Goal: Transaction & Acquisition: Purchase product/service

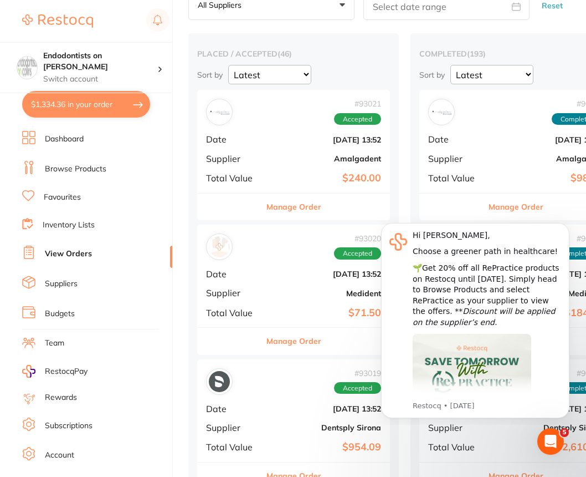
scroll to position [55, 0]
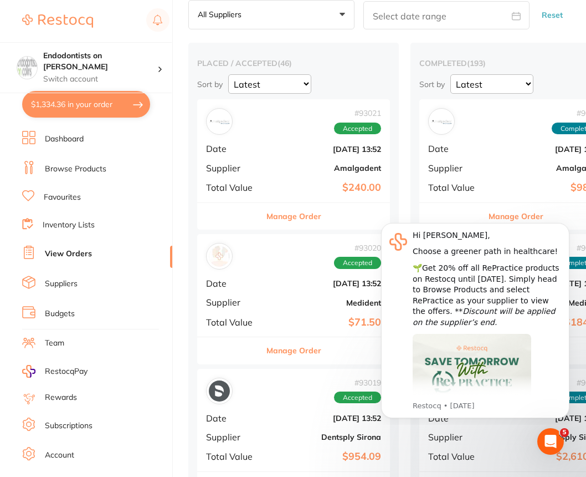
click at [83, 100] on button "$1,334.36 in your order" at bounding box center [86, 104] width 128 height 27
checkbox input "true"
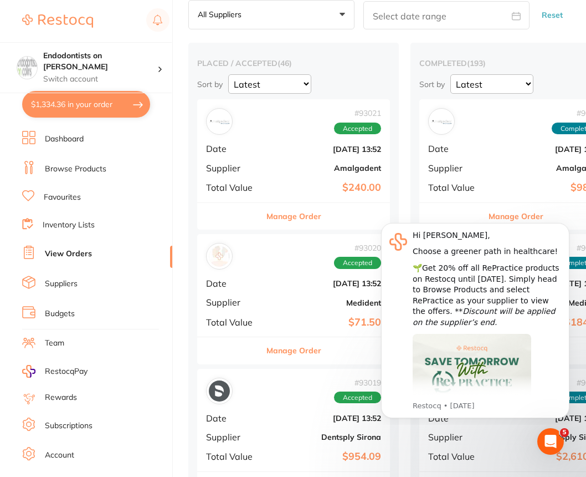
checkbox input "true"
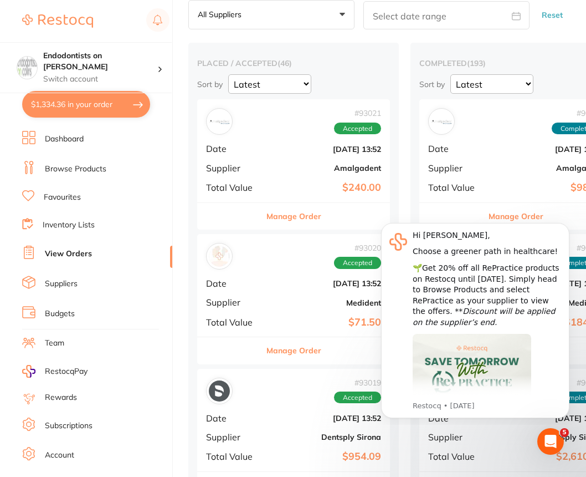
checkbox input "true"
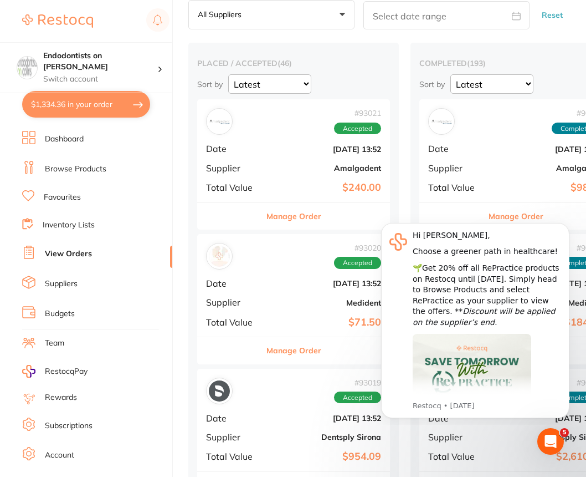
checkbox input "true"
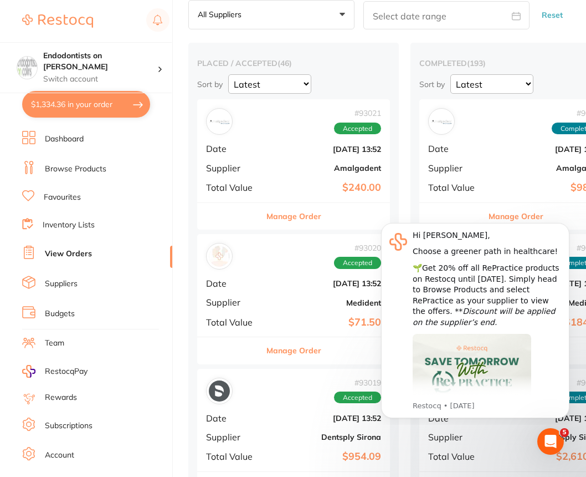
checkbox input "true"
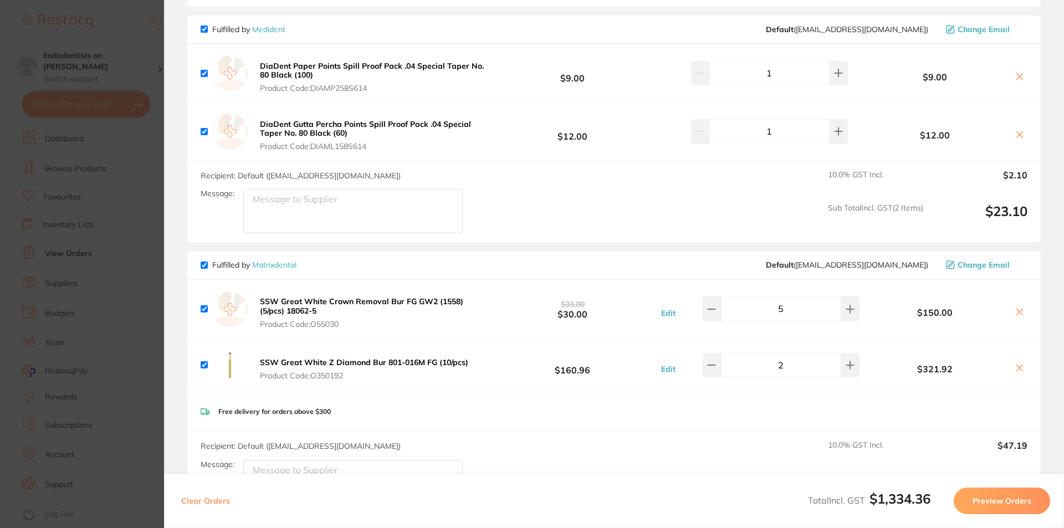
scroll to position [388, 0]
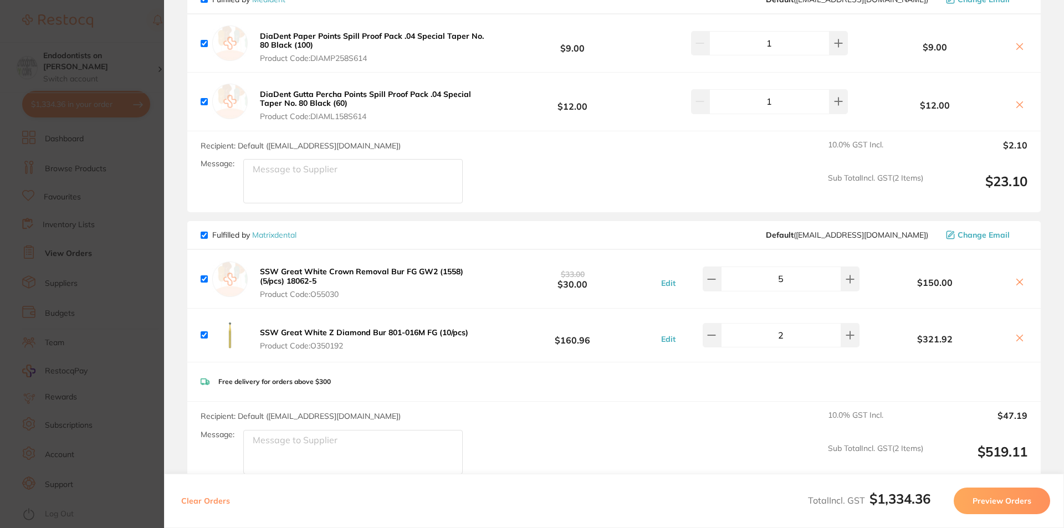
click at [127, 314] on section "Update RRP Set your pre negotiated price for this item. Item Agreed RRP (excl. …" at bounding box center [532, 264] width 1064 height 528
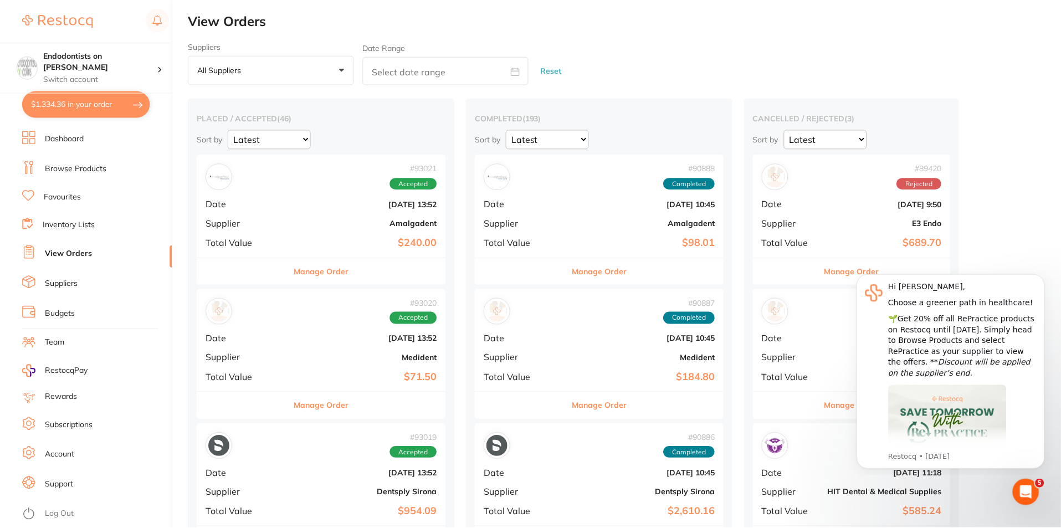
scroll to position [55, 0]
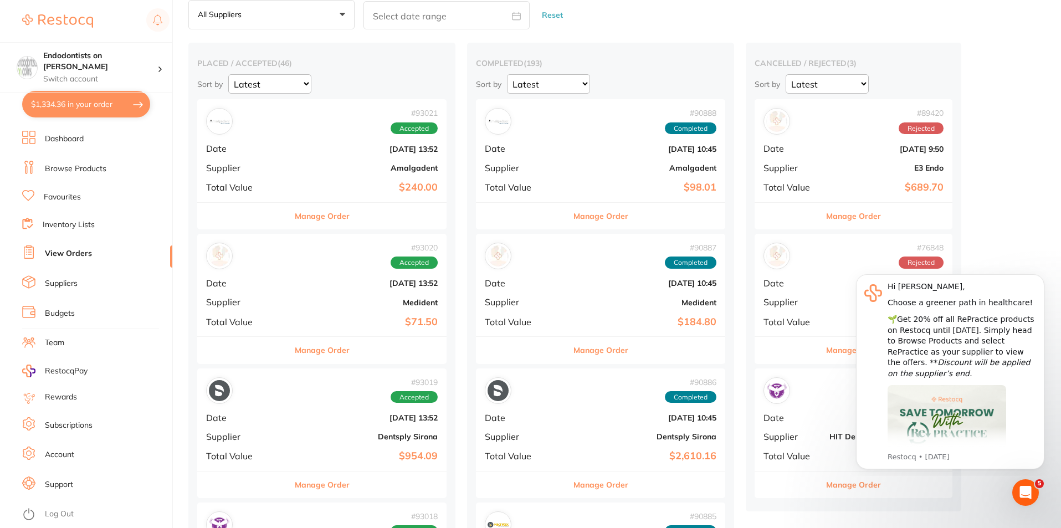
click at [73, 104] on button "$1,334.36 in your order" at bounding box center [86, 104] width 128 height 27
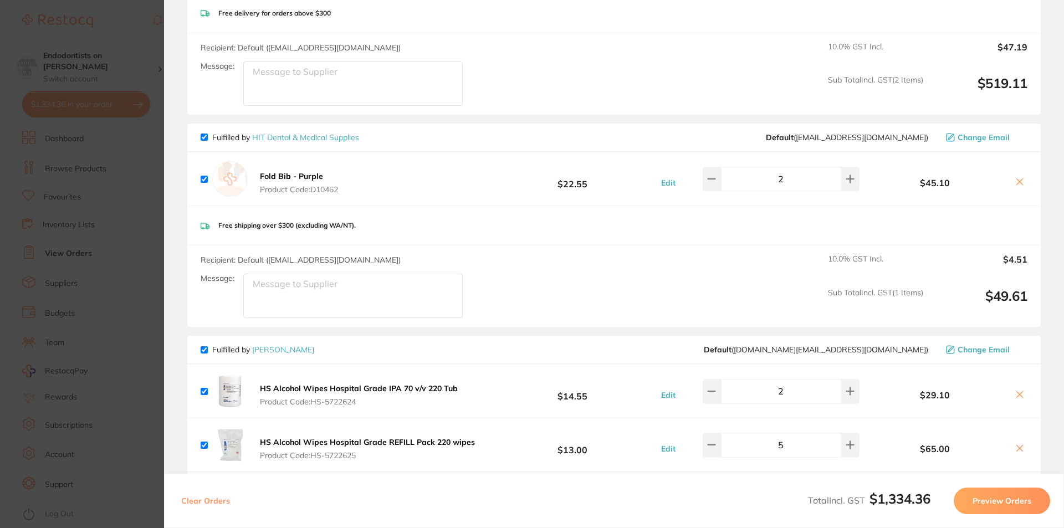
scroll to position [776, 0]
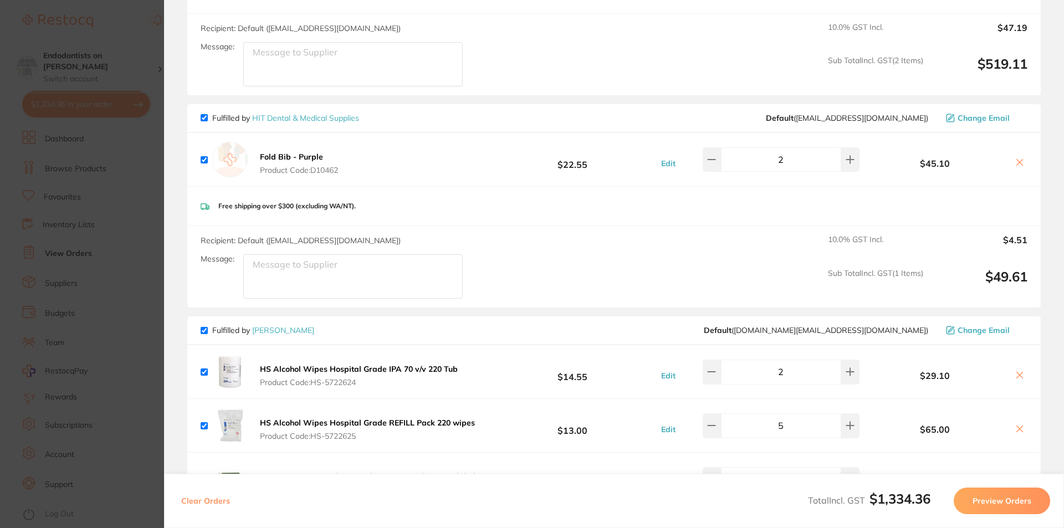
drag, startPoint x: 103, startPoint y: 269, endPoint x: 117, endPoint y: 182, distance: 88.8
click at [103, 269] on section "Update RRP Set your pre negotiated price for this item. Item Agreed RRP (excl. …" at bounding box center [532, 264] width 1064 height 528
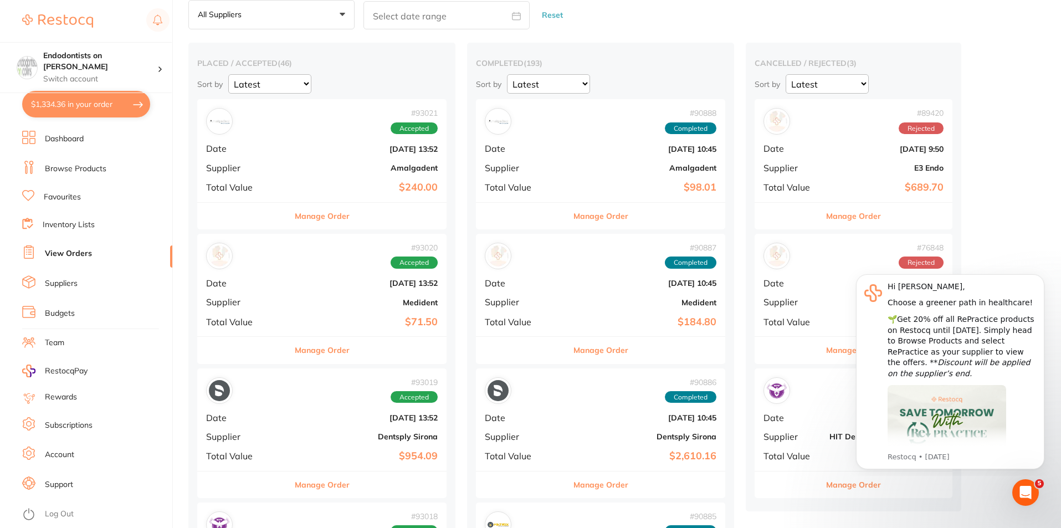
click at [76, 137] on link "Dashboard" at bounding box center [64, 139] width 39 height 11
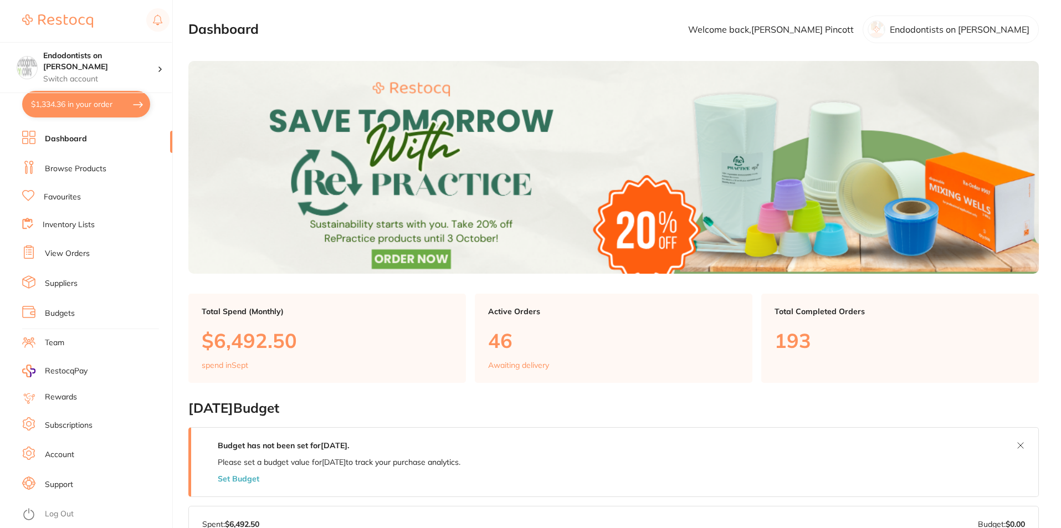
click at [67, 198] on link "Favourites" at bounding box center [62, 197] width 37 height 11
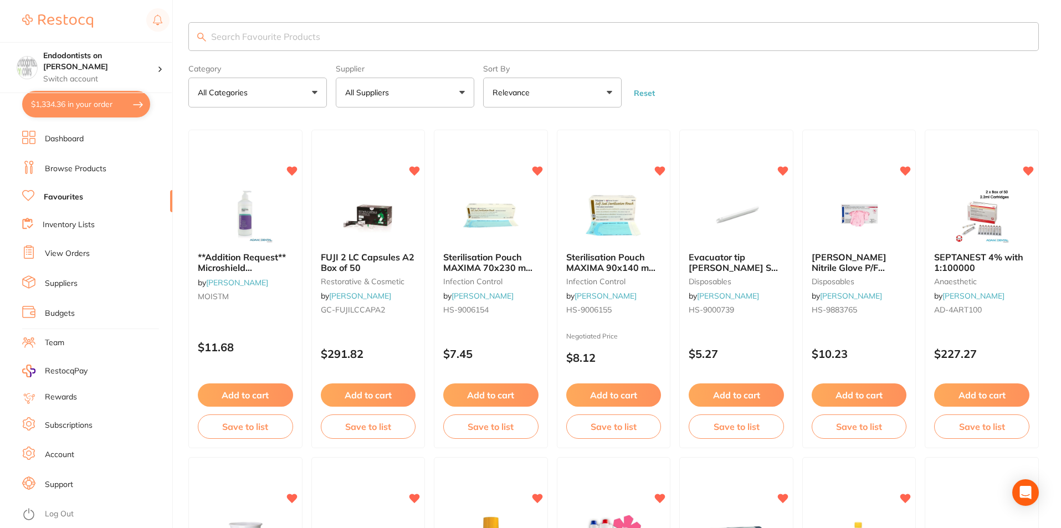
click at [281, 40] on input "search" at bounding box center [613, 36] width 851 height 29
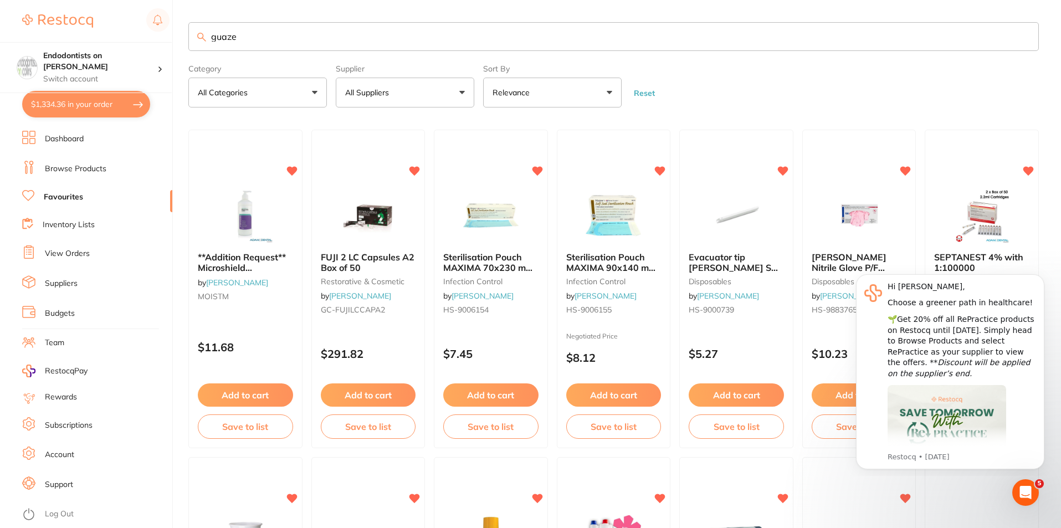
type input "guaze"
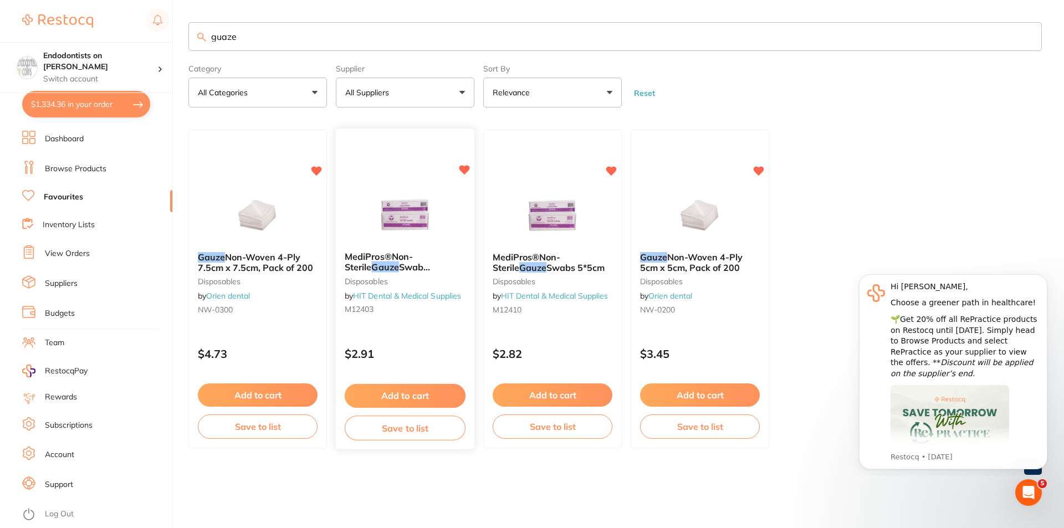
click at [427, 393] on button "Add to cart" at bounding box center [405, 396] width 121 height 24
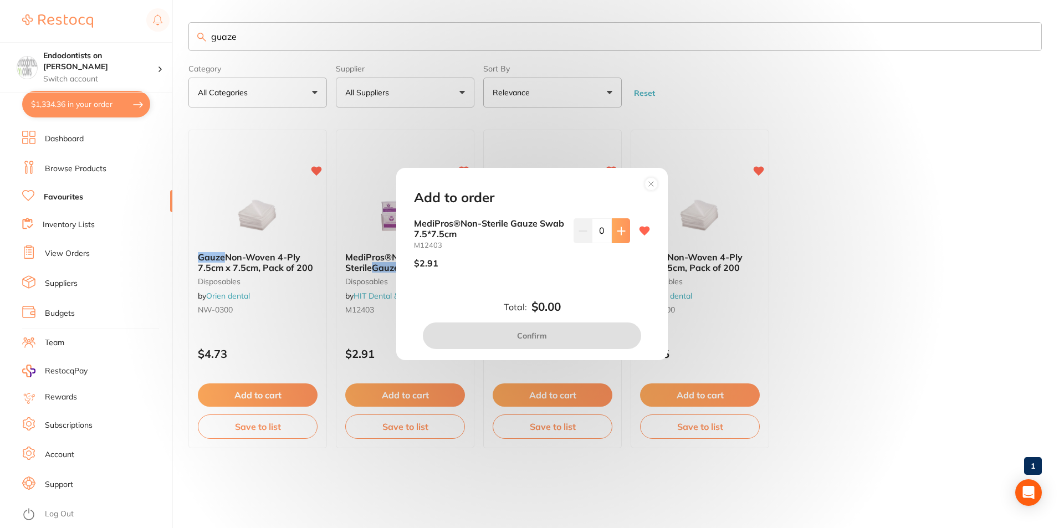
click at [589, 228] on icon at bounding box center [620, 230] width 7 height 7
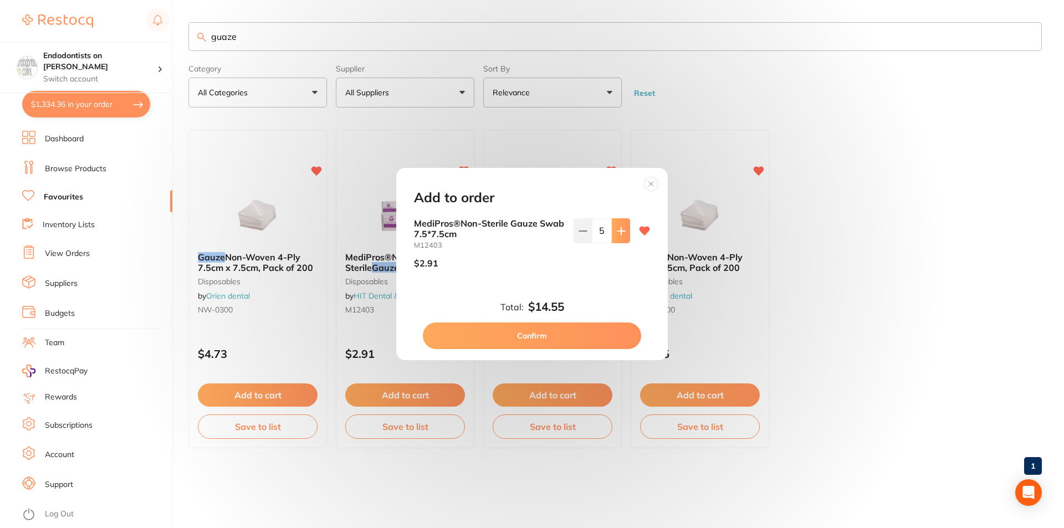
click at [589, 228] on icon at bounding box center [620, 230] width 7 height 7
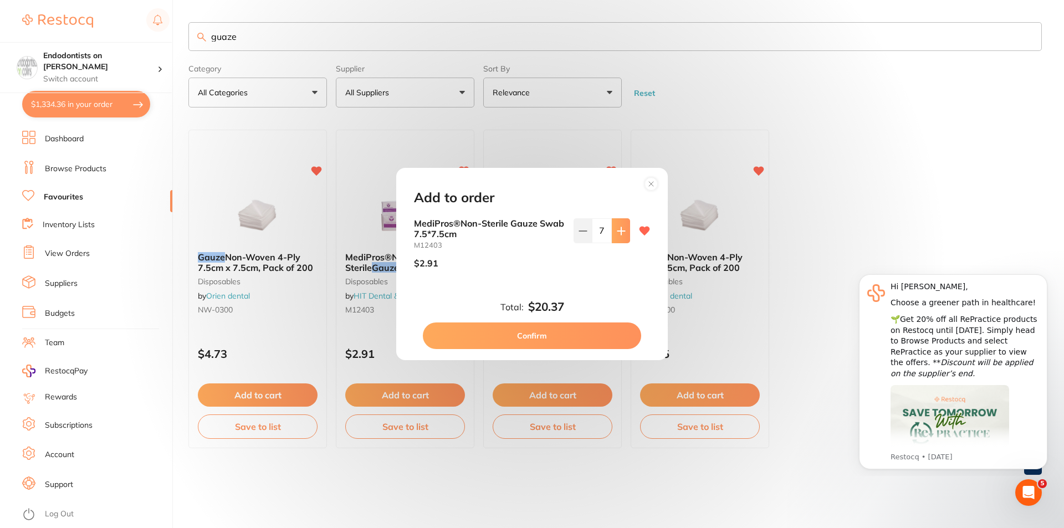
click at [589, 228] on icon at bounding box center [620, 230] width 7 height 7
click at [589, 229] on icon at bounding box center [621, 231] width 9 height 9
type input "10"
click at [560, 325] on button "Confirm" at bounding box center [532, 336] width 218 height 27
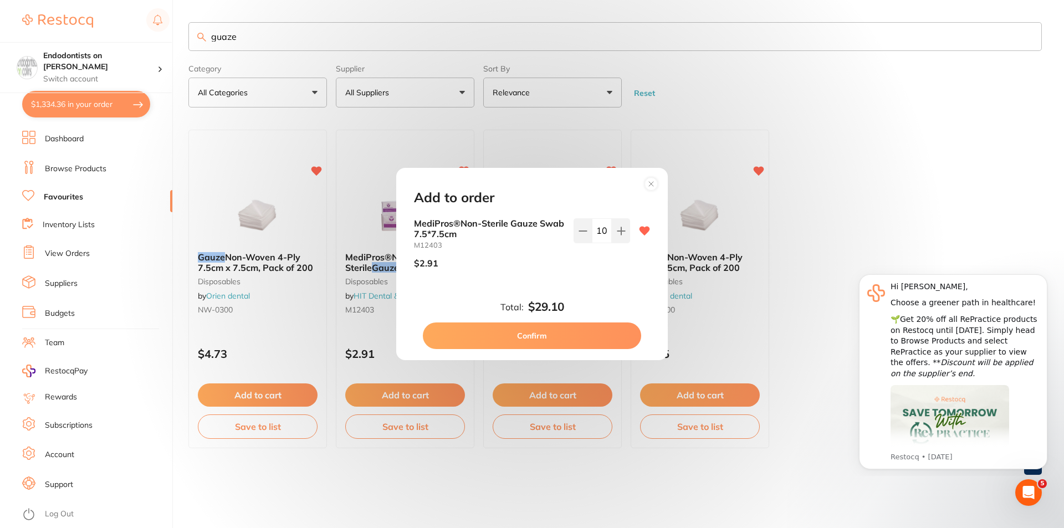
checkbox input "false"
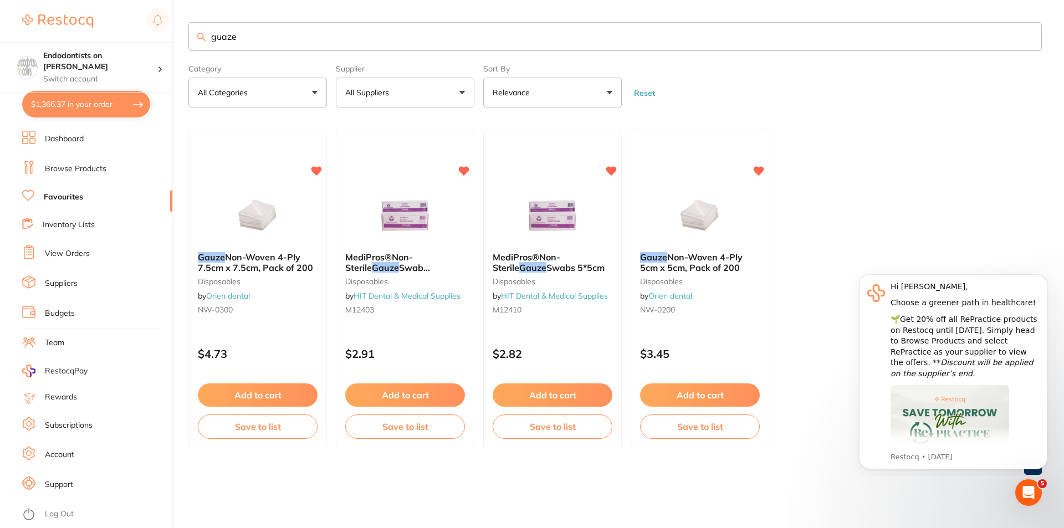
drag, startPoint x: 263, startPoint y: 30, endPoint x: 187, endPoint y: 35, distance: 76.7
click at [187, 35] on div "$1,366.37 Endodontists on Collins Switch account Endodontists on Collins $1,366…" at bounding box center [532, 264] width 1064 height 528
type input "cotton rolls"
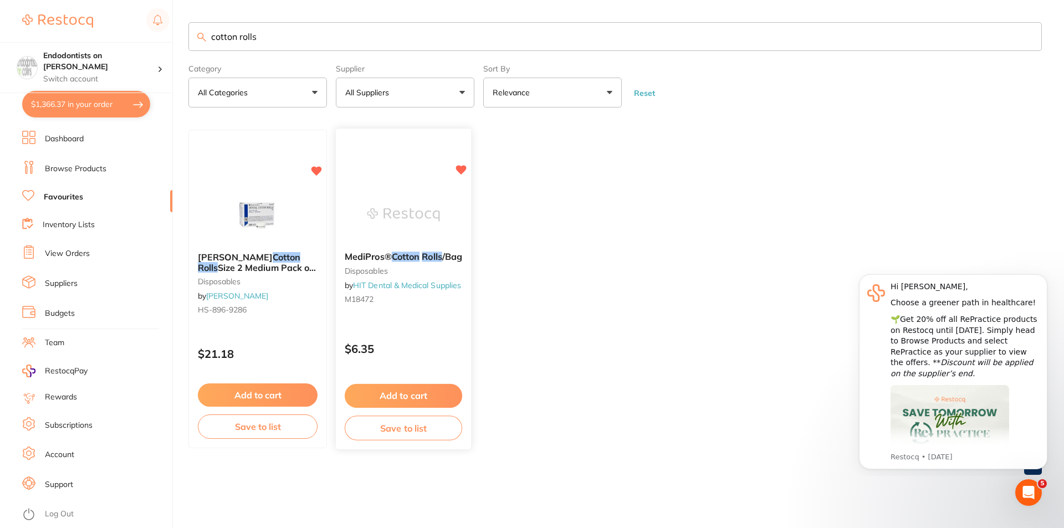
click at [426, 393] on button "Add to cart" at bounding box center [403, 396] width 117 height 24
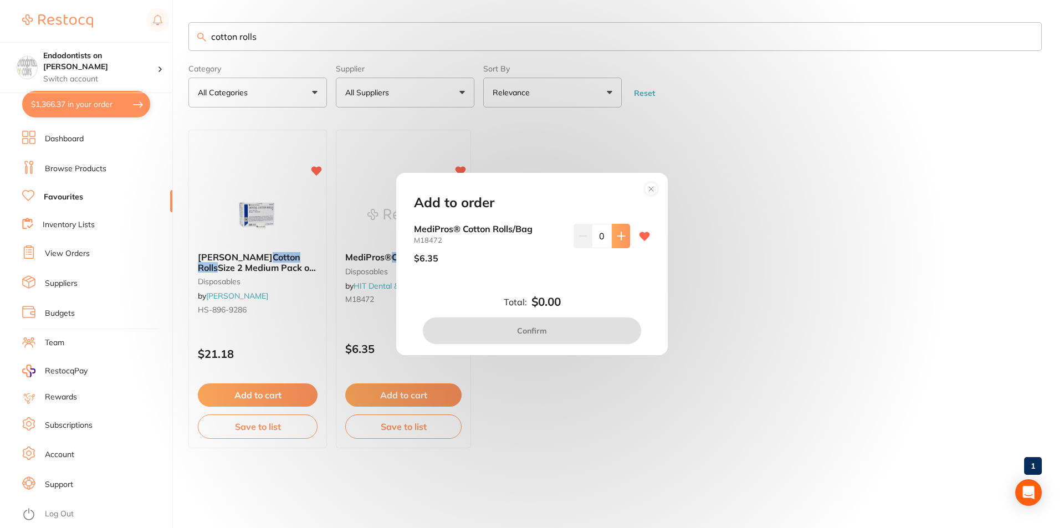
click at [589, 240] on icon at bounding box center [621, 236] width 9 height 9
type input "1"
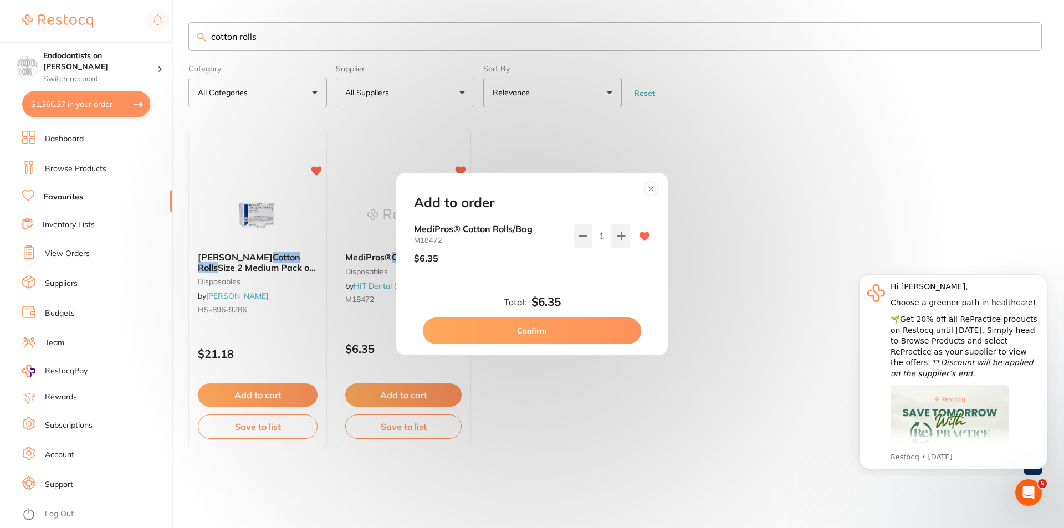
click at [541, 325] on button "Confirm" at bounding box center [532, 331] width 218 height 27
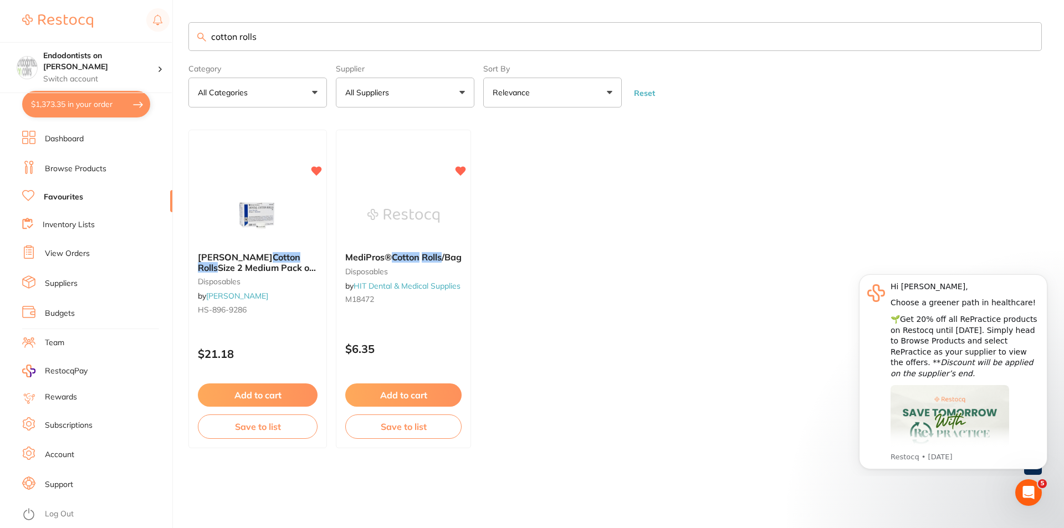
click at [589, 297] on ul "HENRY SCHEIN Cotton Rolls Size 2 Medium Pack of 2000 disposables by Henry Schei…" at bounding box center [614, 289] width 853 height 319
drag, startPoint x: 206, startPoint y: 22, endPoint x: 146, endPoint y: 22, distance: 59.9
click at [156, 19] on div "$1,373.35 Endodontists on Collins Switch account Endodontists on Collins $1,373…" at bounding box center [532, 264] width 1064 height 528
type input "fgb410"
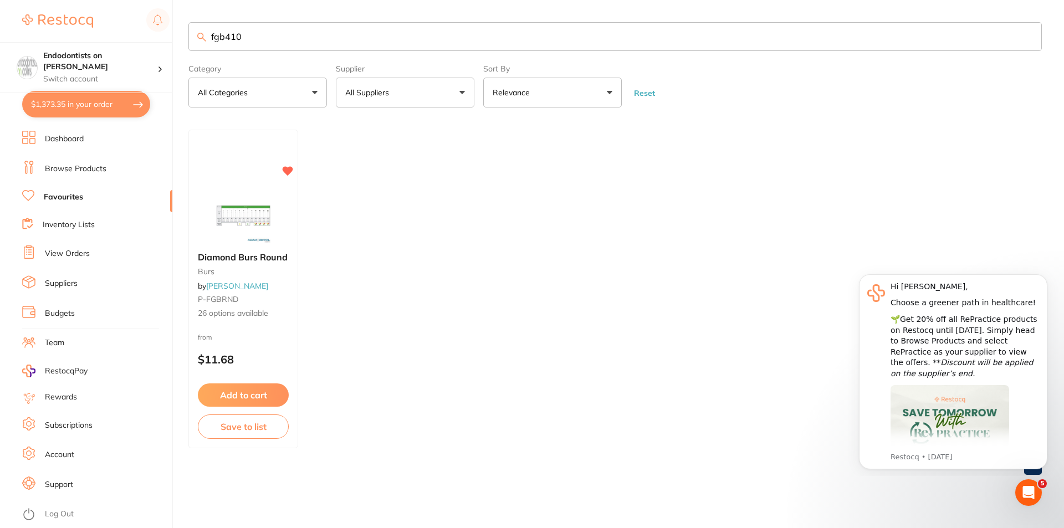
click at [254, 393] on button "Add to cart" at bounding box center [243, 395] width 91 height 23
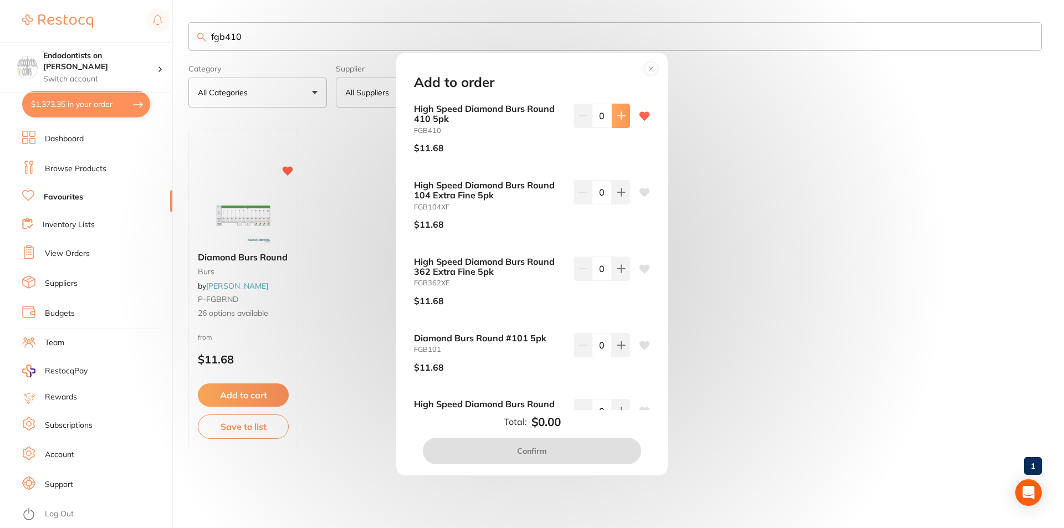
click at [589, 122] on button at bounding box center [621, 116] width 18 height 24
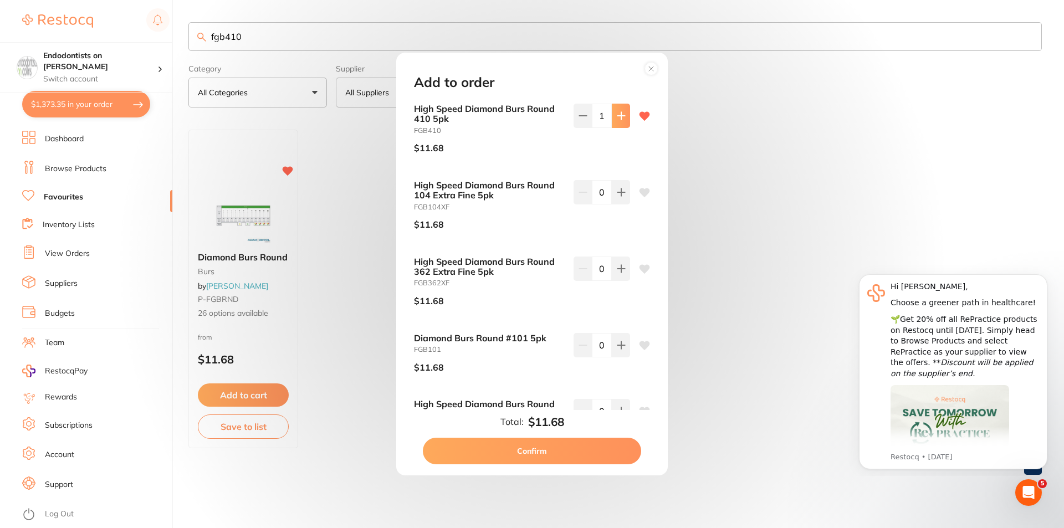
click at [589, 122] on button at bounding box center [621, 116] width 18 height 24
type input "5"
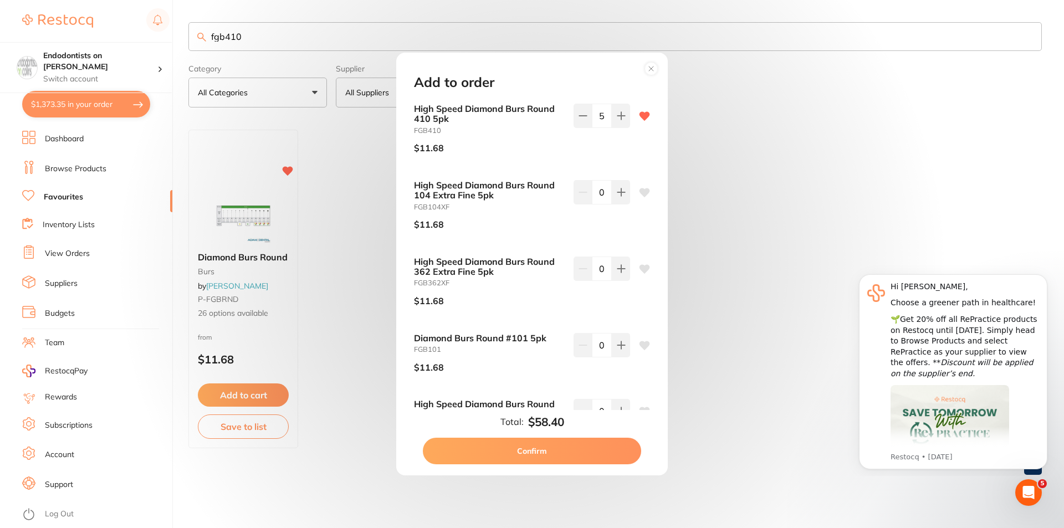
click at [555, 448] on button "Confirm" at bounding box center [532, 451] width 218 height 27
checkbox input "false"
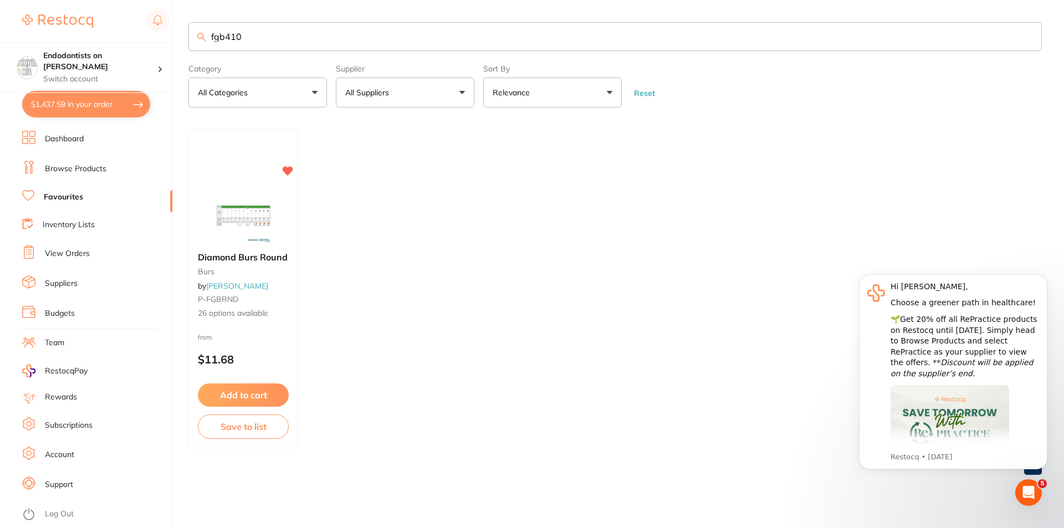
click at [99, 106] on button "$1,437.59 in your order" at bounding box center [86, 104] width 128 height 27
checkbox input "true"
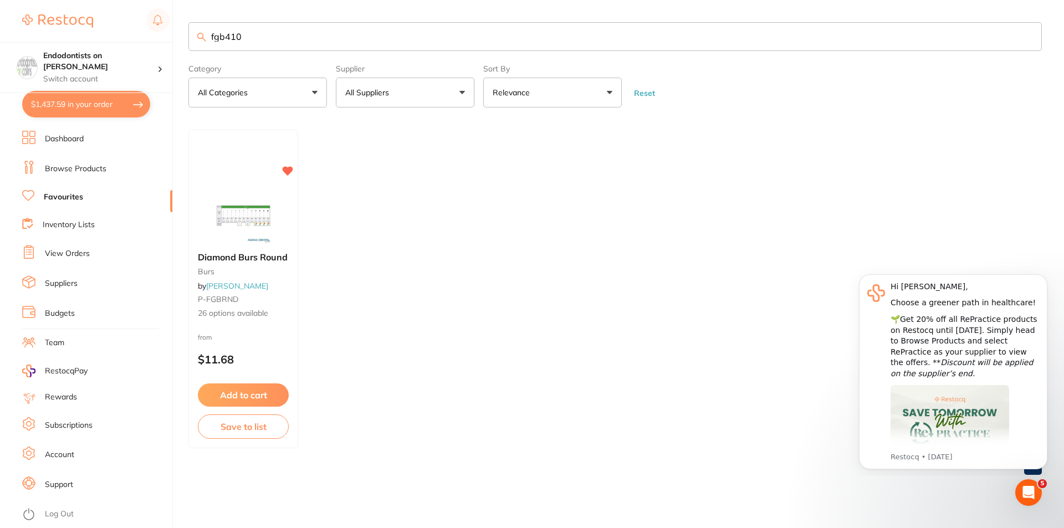
checkbox input "true"
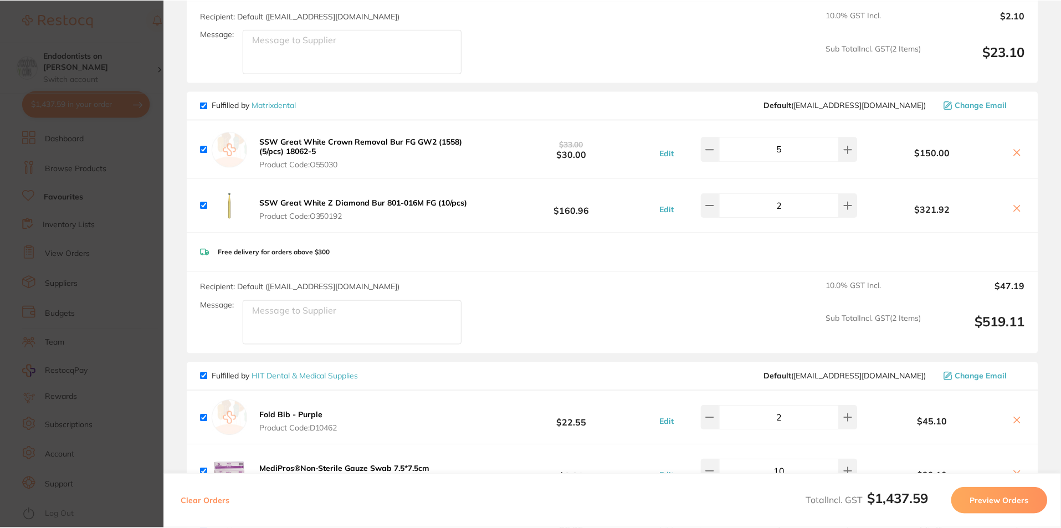
scroll to position [499, 0]
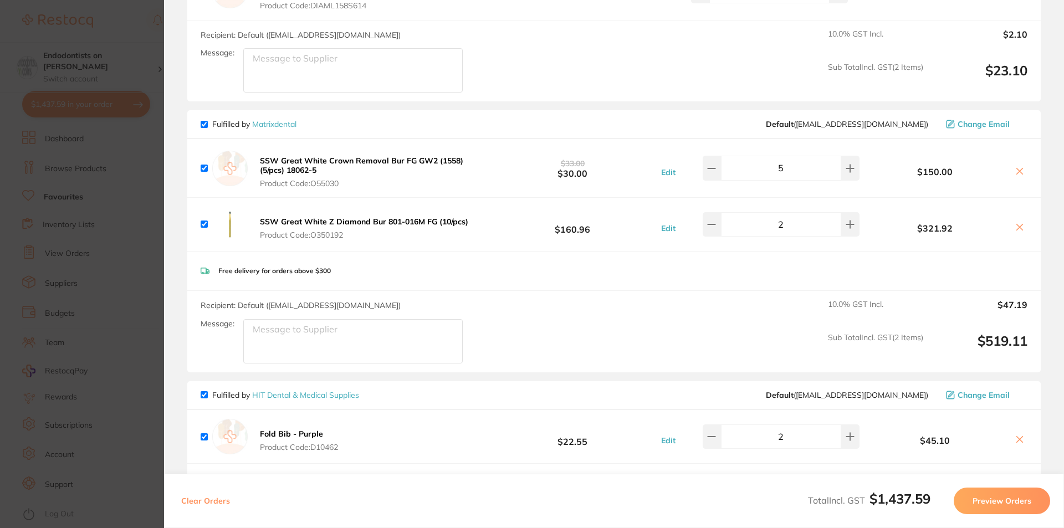
drag, startPoint x: 122, startPoint y: 232, endPoint x: 111, endPoint y: 252, distance: 23.3
click at [111, 252] on section "Update RRP Set your pre negotiated price for this item. Item Agreed RRP (excl. …" at bounding box center [532, 264] width 1064 height 528
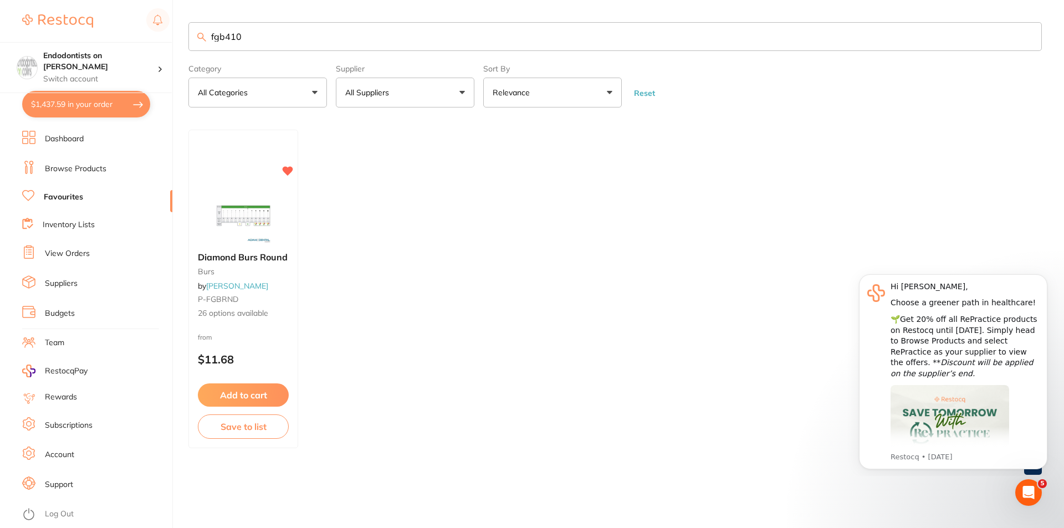
click at [89, 134] on li "Dashboard" at bounding box center [97, 139] width 150 height 17
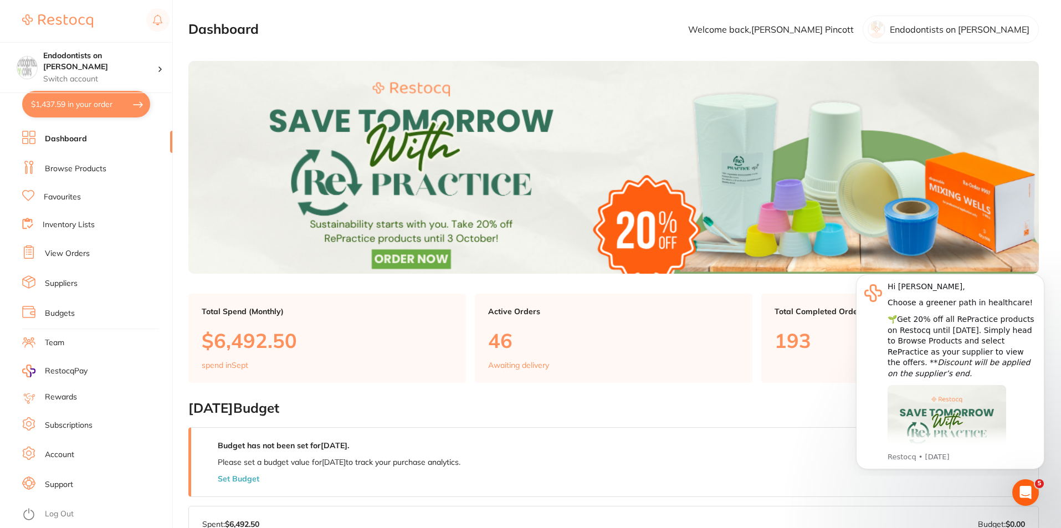
drag, startPoint x: 91, startPoint y: 173, endPoint x: 87, endPoint y: 154, distance: 19.2
click at [89, 173] on link "Browse Products" at bounding box center [76, 168] width 62 height 11
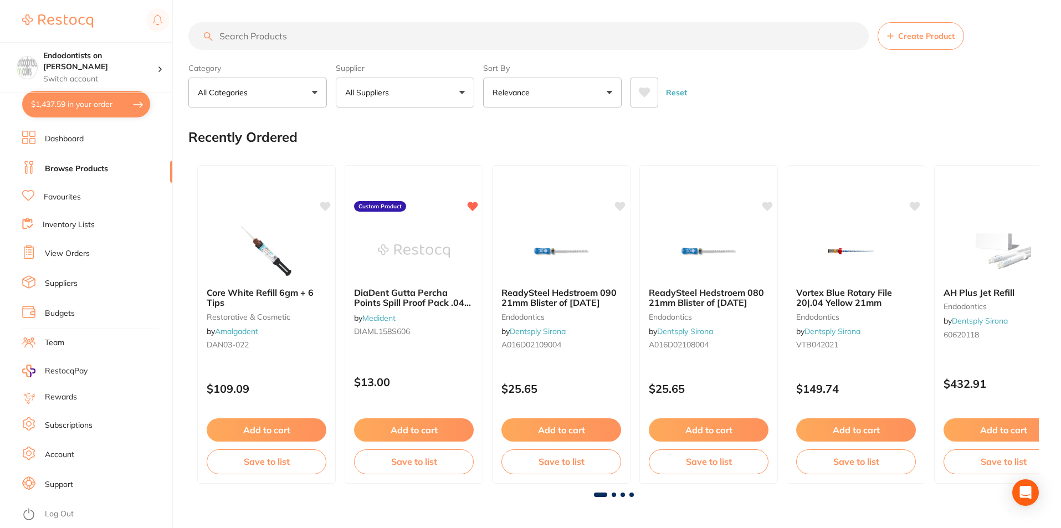
click at [249, 37] on input "search" at bounding box center [528, 36] width 681 height 28
type input "visco tip"
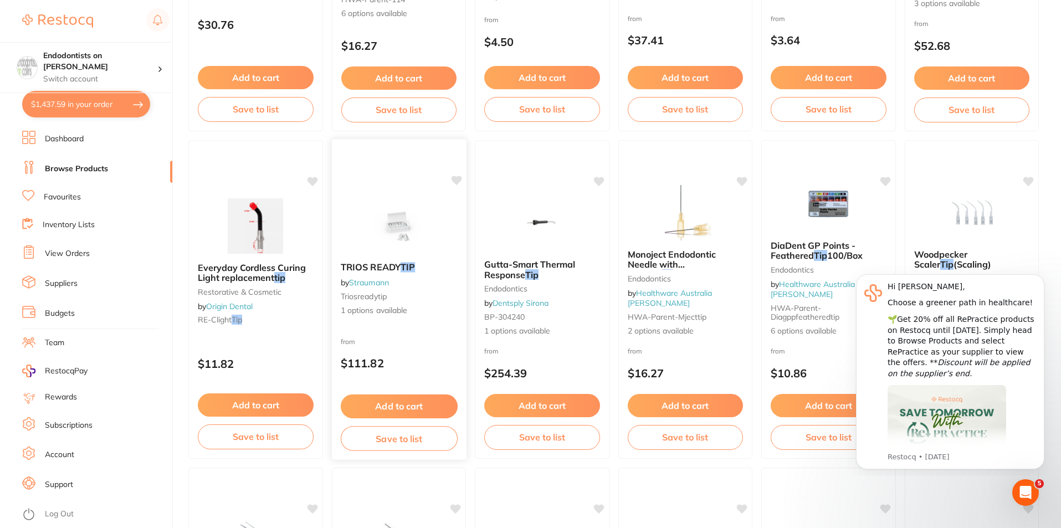
scroll to position [166, 0]
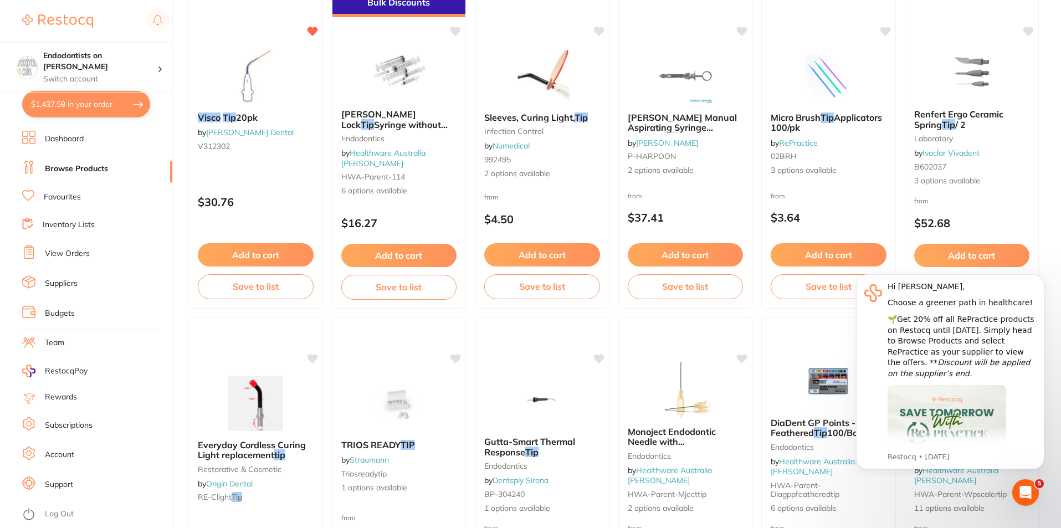
click at [275, 257] on button "Add to cart" at bounding box center [256, 254] width 116 height 23
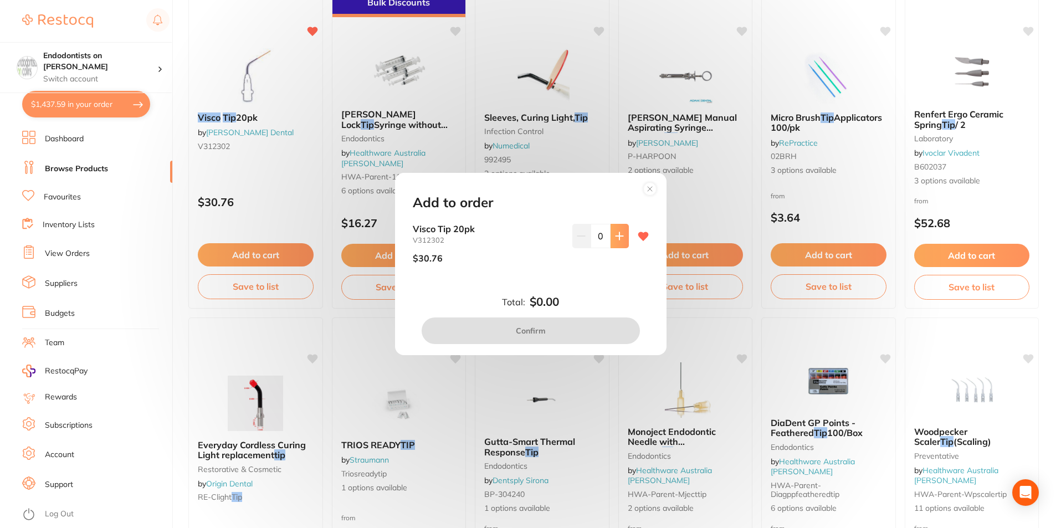
click at [589, 235] on icon at bounding box center [619, 236] width 9 height 9
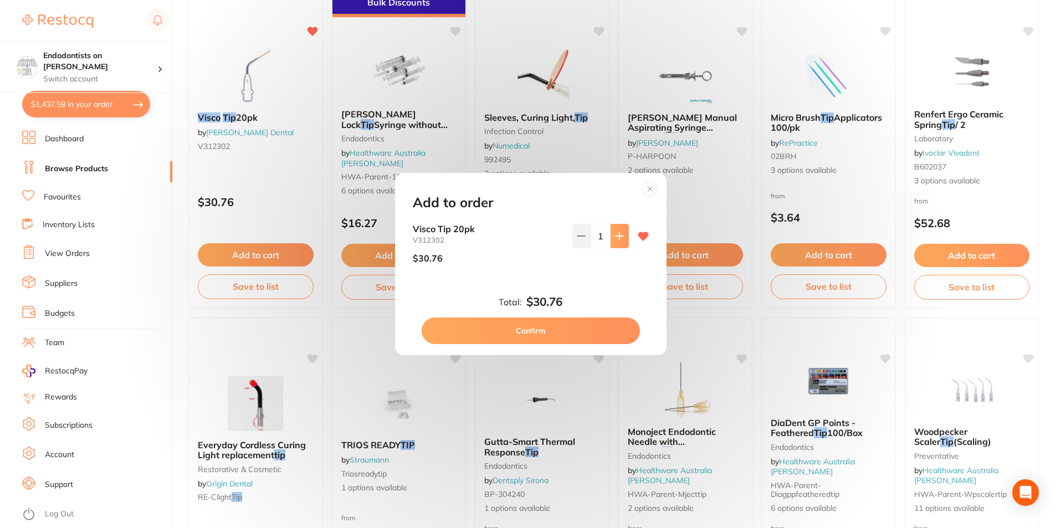
click at [589, 235] on icon at bounding box center [619, 236] width 9 height 9
click at [589, 236] on icon at bounding box center [619, 236] width 9 height 9
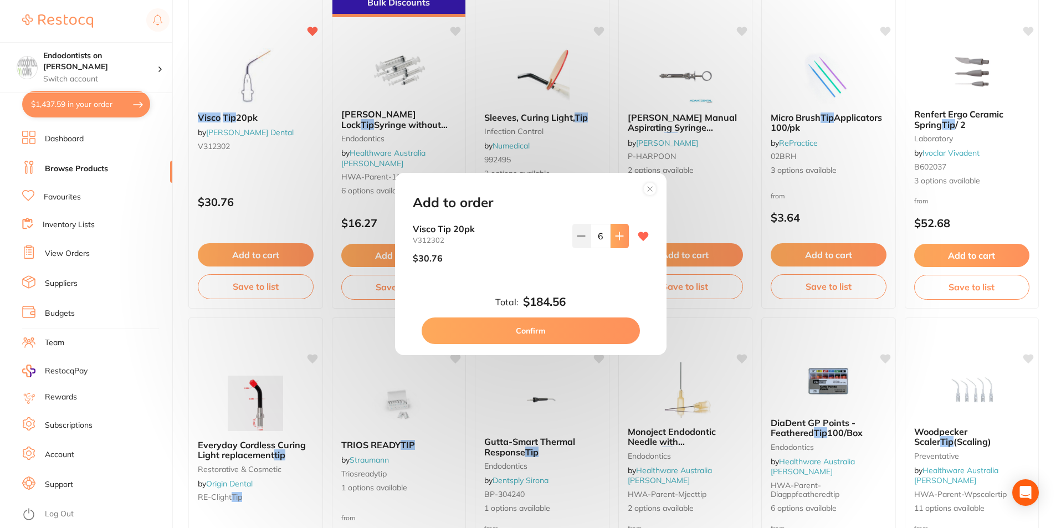
click at [589, 237] on icon at bounding box center [619, 236] width 9 height 9
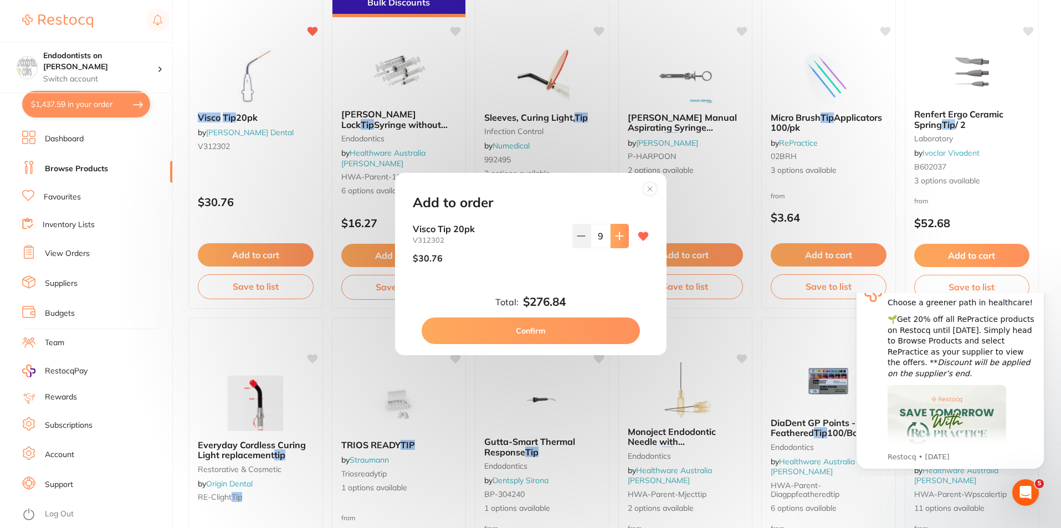
scroll to position [0, 0]
click at [589, 235] on icon at bounding box center [619, 236] width 9 height 9
type input "10"
click at [533, 329] on button "Confirm" at bounding box center [531, 331] width 218 height 27
checkbox input "false"
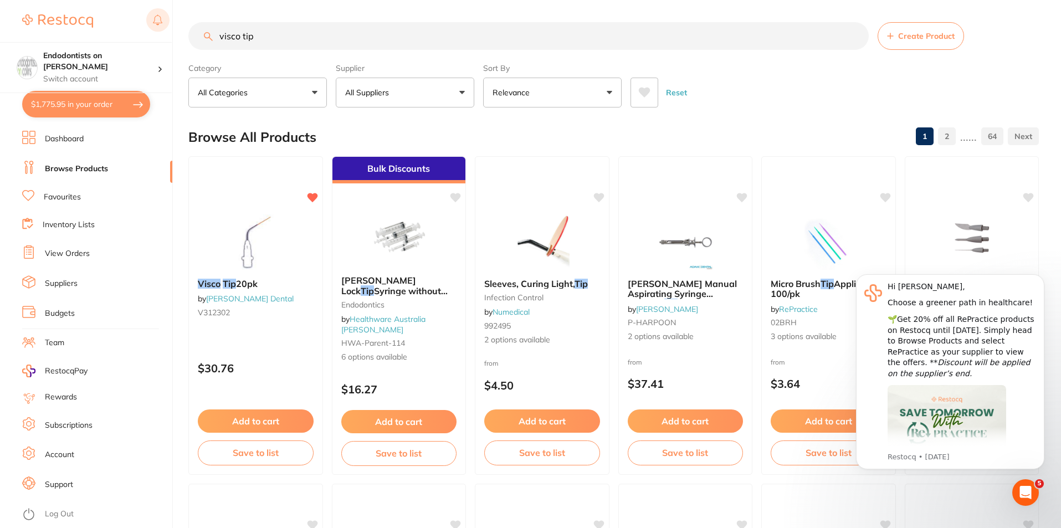
drag, startPoint x: 284, startPoint y: 37, endPoint x: 150, endPoint y: 29, distance: 134.3
click at [152, 29] on div "$1,775.95 Endodontists on Collins Switch account Endodontists on Collins $1,775…" at bounding box center [530, 264] width 1061 height 528
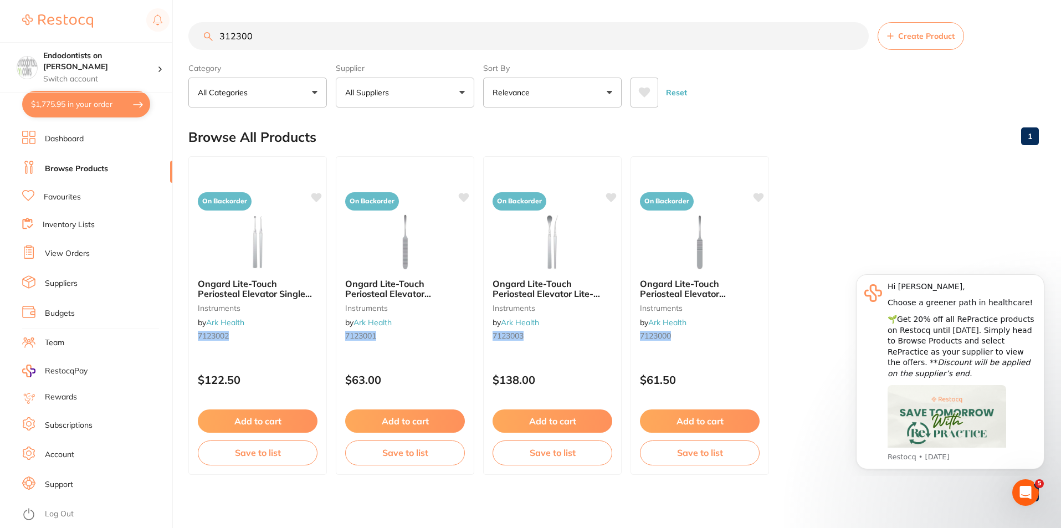
type input "312300"
click at [91, 104] on button "$1,775.95 in your order" at bounding box center [86, 104] width 128 height 27
checkbox input "true"
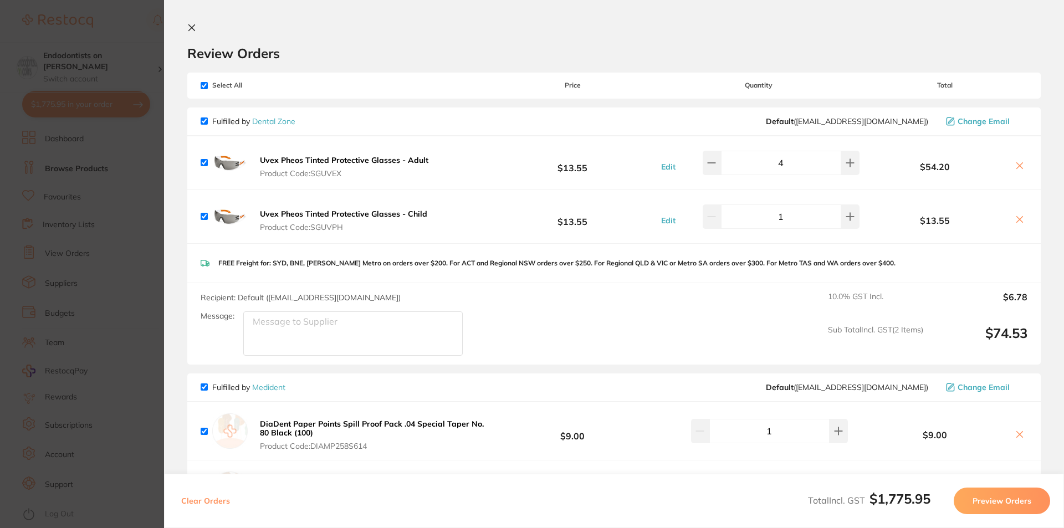
click at [141, 275] on section "Update RRP Set your pre negotiated price for this item. Item Agreed RRP (excl. …" at bounding box center [532, 264] width 1064 height 528
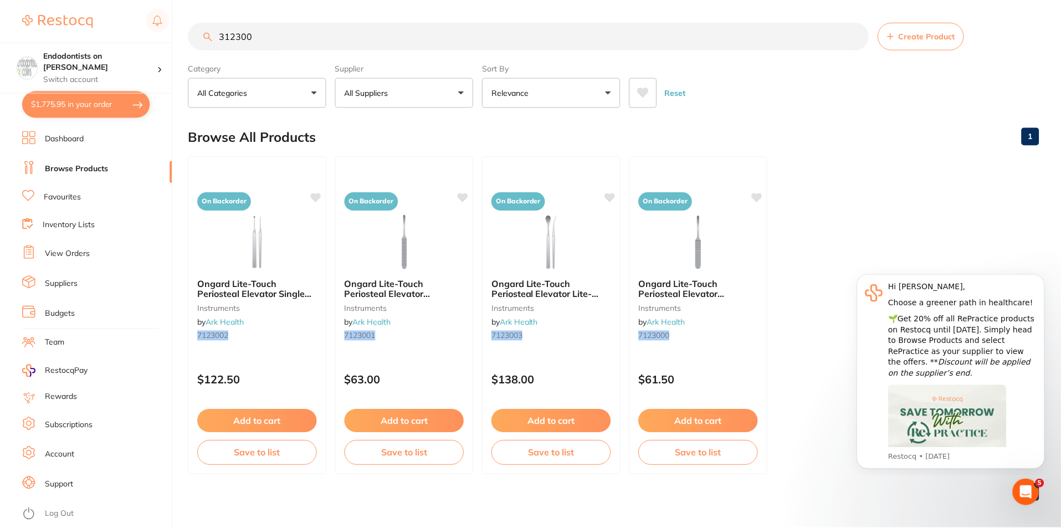
scroll to position [1, 0]
drag, startPoint x: 137, startPoint y: 35, endPoint x: 130, endPoint y: 34, distance: 7.8
click at [130, 34] on div "$1,775.95 Endodontists on Collins Switch account Endodontists on Collins $1,775…" at bounding box center [530, 263] width 1061 height 528
type input "ah plus"
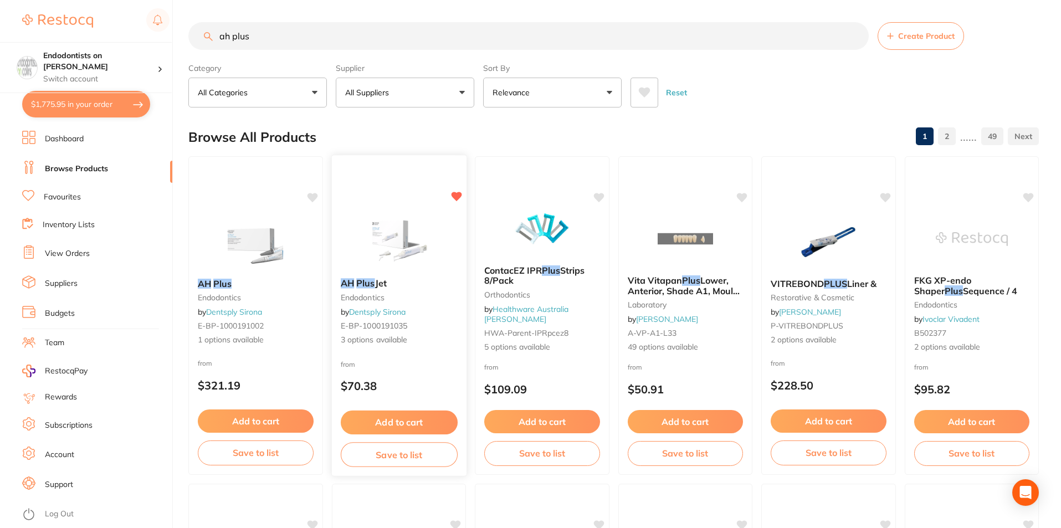
click at [415, 423] on button "Add to cart" at bounding box center [398, 423] width 117 height 24
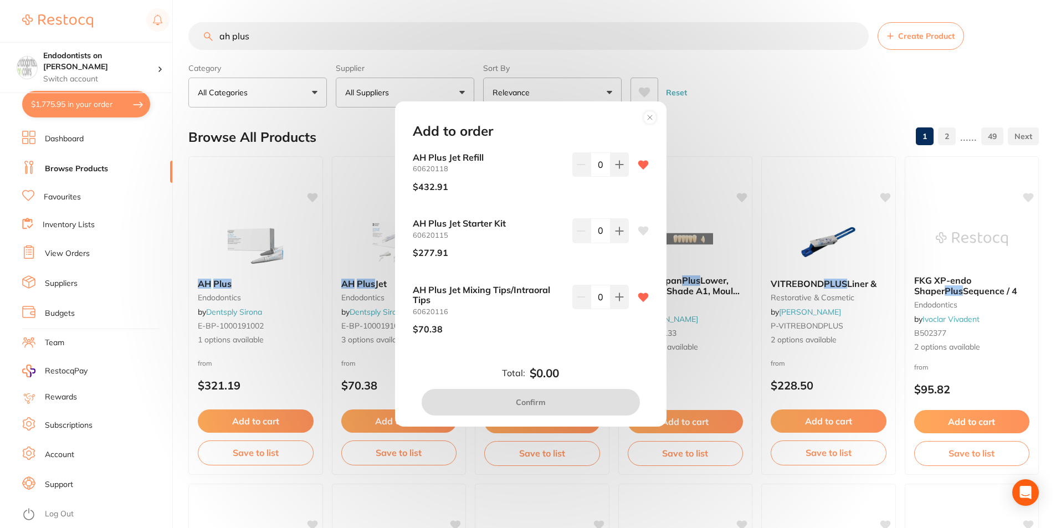
drag, startPoint x: 616, startPoint y: 303, endPoint x: 613, endPoint y: 319, distance: 15.9
click at [589, 304] on button at bounding box center [620, 297] width 18 height 24
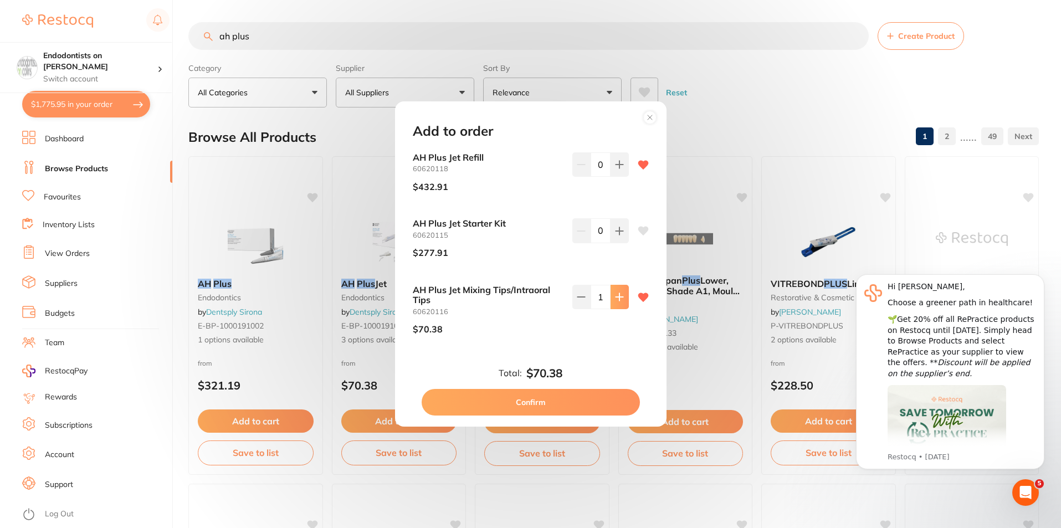
click at [589, 302] on button at bounding box center [620, 297] width 18 height 24
type input "2"
click at [571, 399] on button "Confirm" at bounding box center [531, 402] width 218 height 27
checkbox input "false"
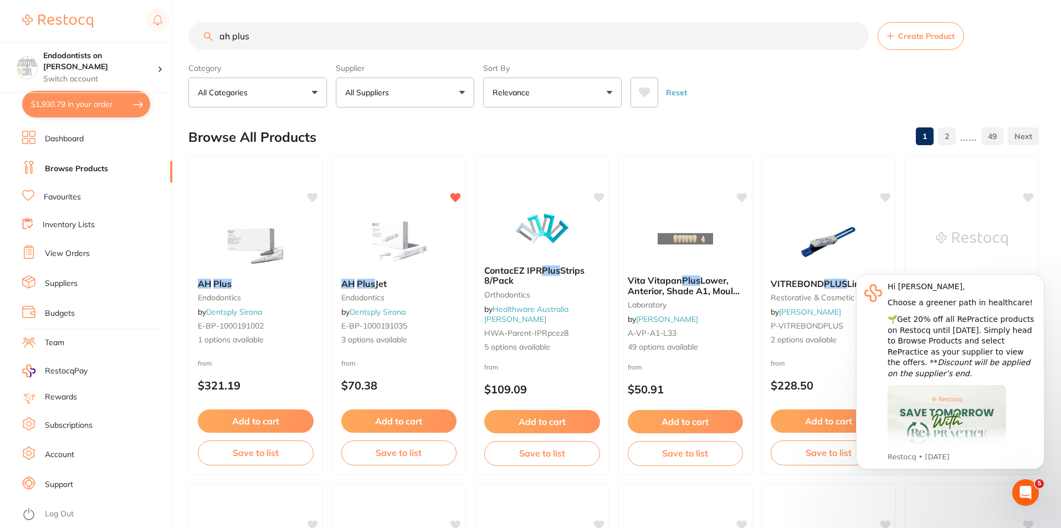
drag, startPoint x: 292, startPoint y: 38, endPoint x: 6, endPoint y: 33, distance: 286.0
click at [6, 33] on div "$1,930.79 Endodontists on Collins Switch account Endodontists on Collins $1,930…" at bounding box center [530, 264] width 1061 height 528
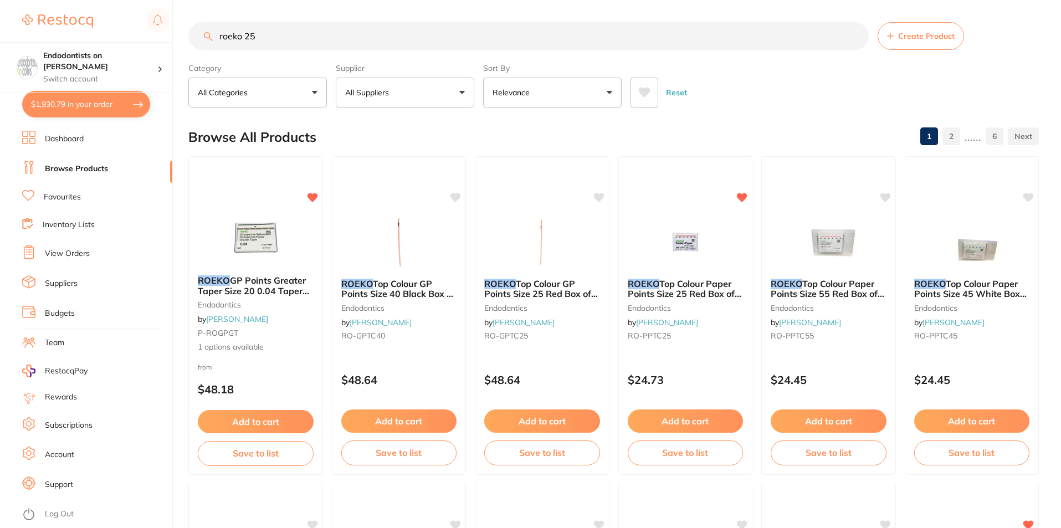
type input "roeko 25"
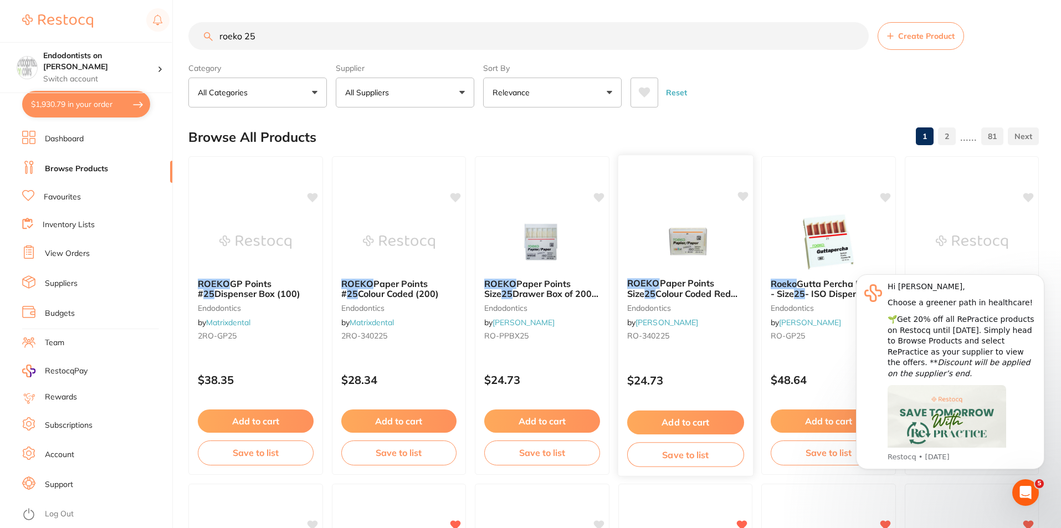
click at [589, 274] on div "ROEKO Paper Points Size 25 Colour Coded Red Box of 200 endodontics by Henry Sch…" at bounding box center [685, 311] width 135 height 85
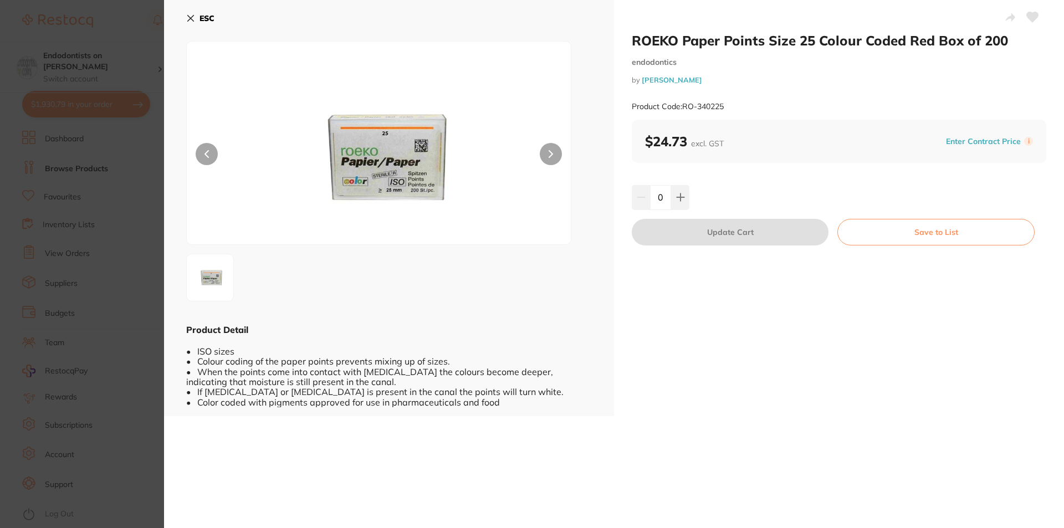
click at [589, 14] on icon at bounding box center [1033, 17] width 12 height 10
click at [589, 204] on button at bounding box center [680, 197] width 18 height 24
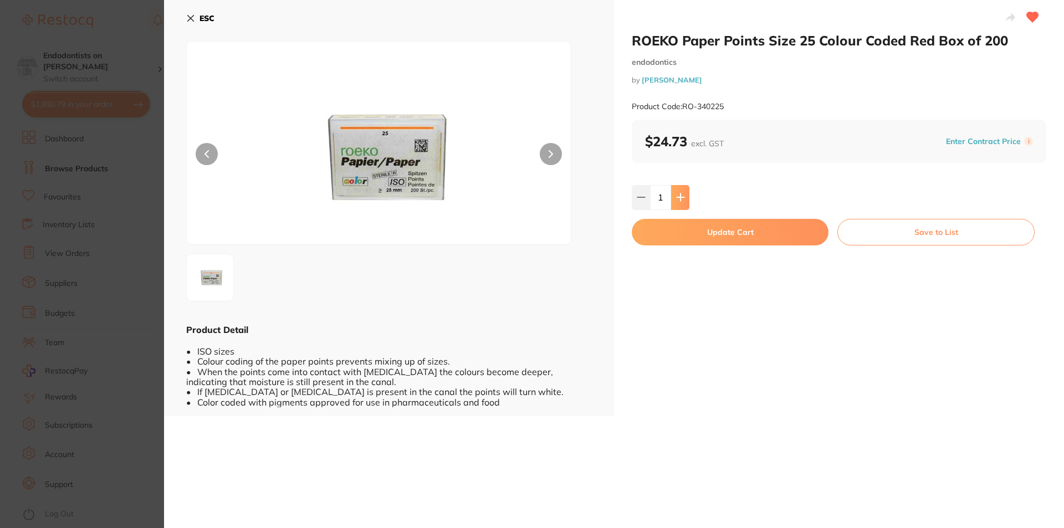
click at [589, 204] on button at bounding box center [680, 197] width 18 height 24
click at [589, 202] on button at bounding box center [680, 197] width 18 height 24
type input "4"
click at [589, 230] on button "Update Cart" at bounding box center [730, 232] width 197 height 27
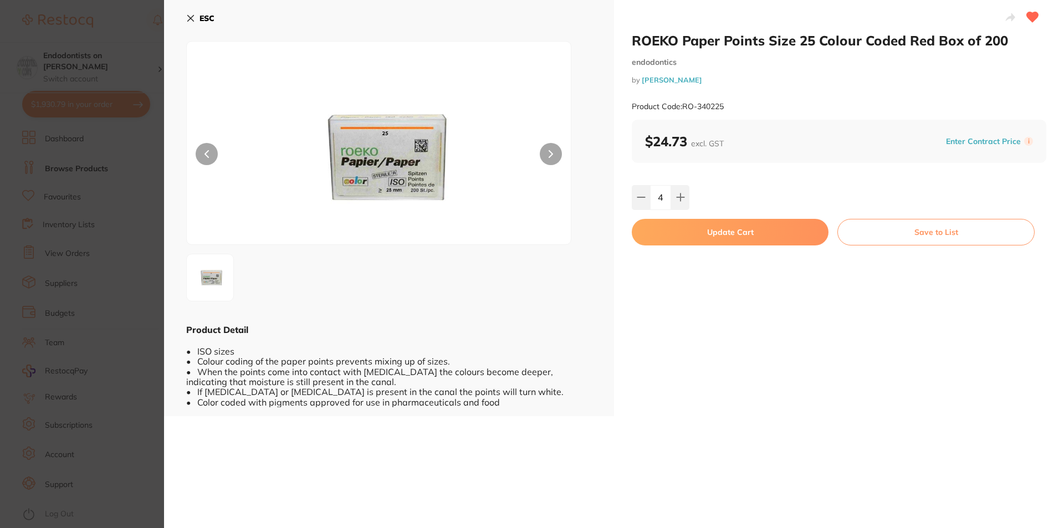
checkbox input "false"
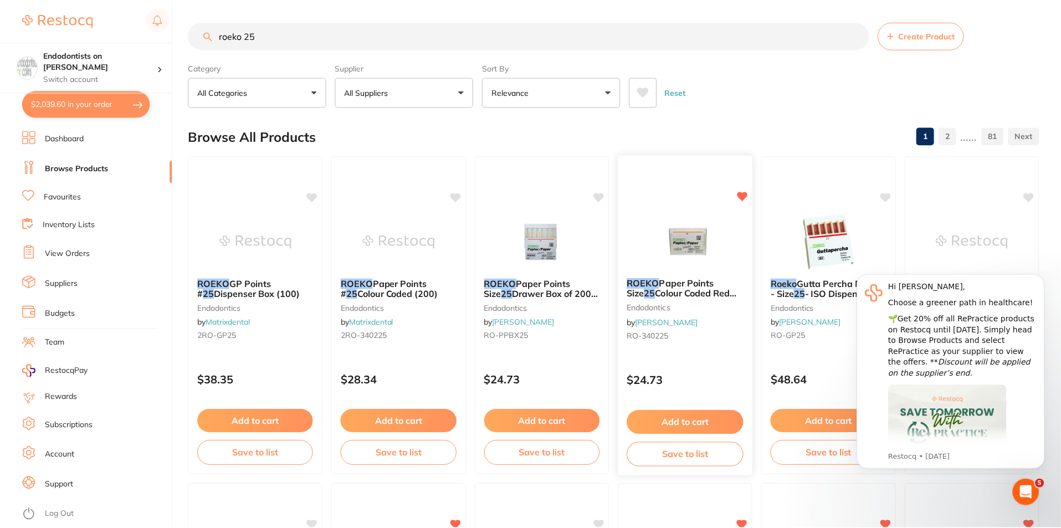
scroll to position [1, 0]
drag, startPoint x: 269, startPoint y: 39, endPoint x: 89, endPoint y: 16, distance: 181.6
click at [141, 38] on div "$2,039.60 Endodontists on Collins Switch account Endodontists on Collins $2,039…" at bounding box center [530, 263] width 1061 height 528
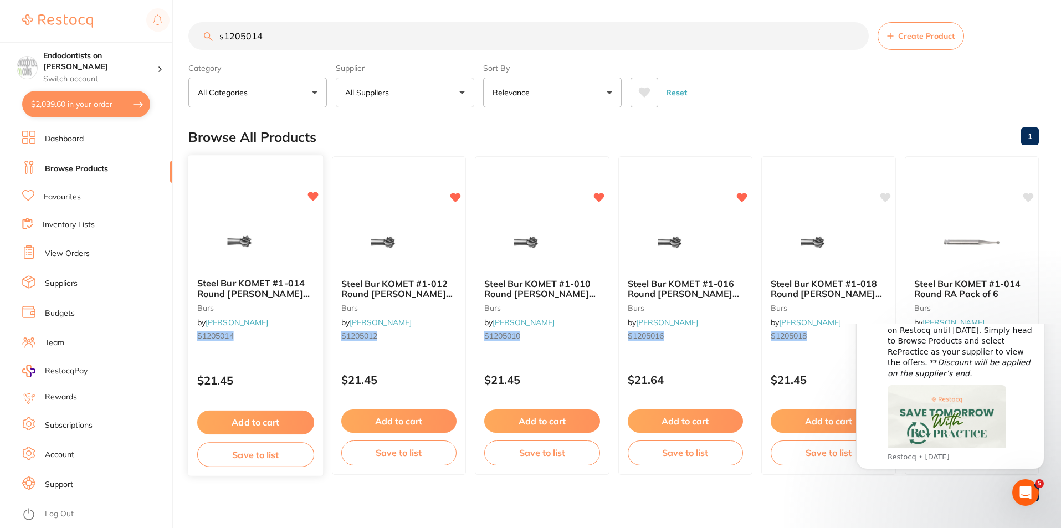
scroll to position [0, 0]
type input "s1205014"
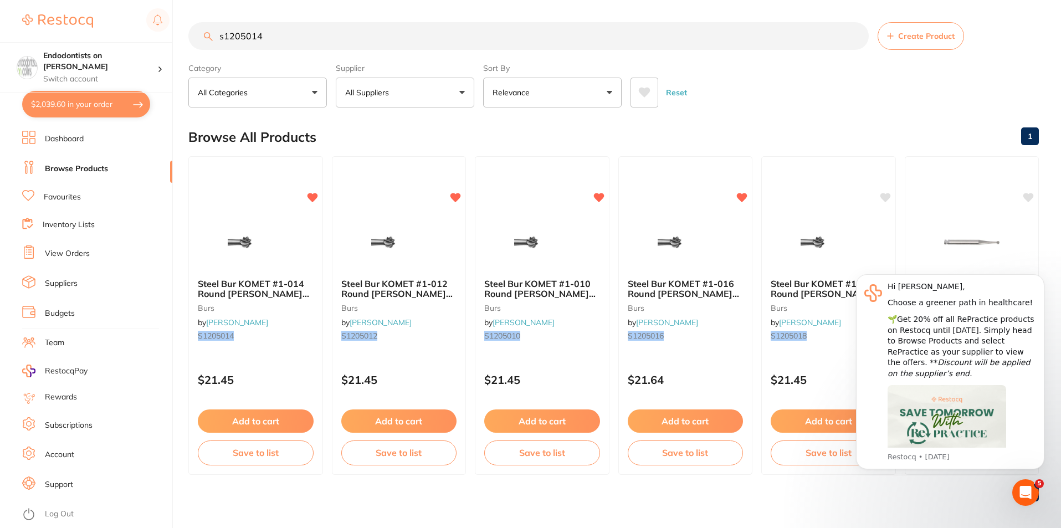
drag, startPoint x: 276, startPoint y: 413, endPoint x: 287, endPoint y: 401, distance: 16.1
click at [276, 412] on button "Add to cart" at bounding box center [256, 421] width 116 height 23
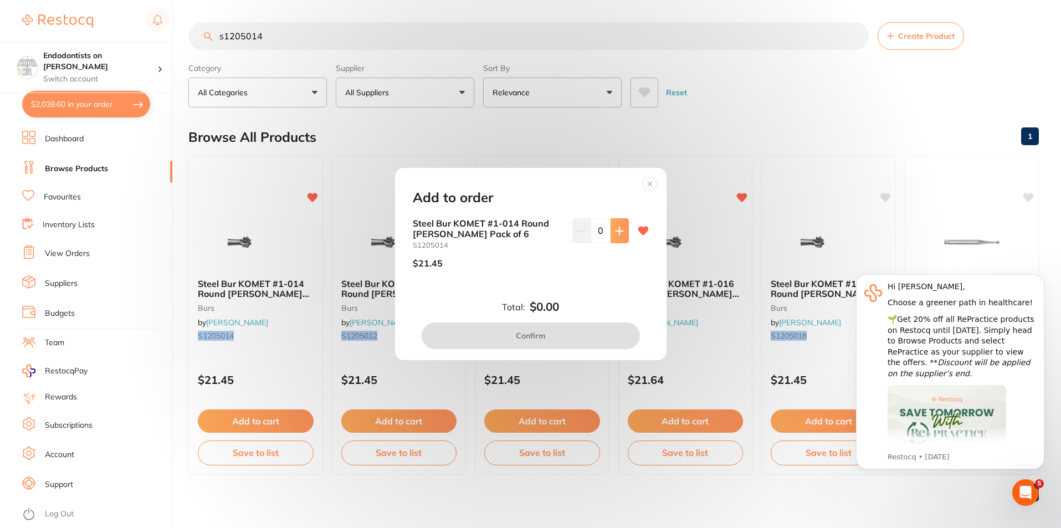
click at [589, 231] on icon at bounding box center [619, 230] width 7 height 7
click at [589, 230] on icon at bounding box center [619, 231] width 9 height 9
click at [589, 231] on icon at bounding box center [619, 231] width 9 height 9
click at [589, 237] on button at bounding box center [620, 230] width 18 height 24
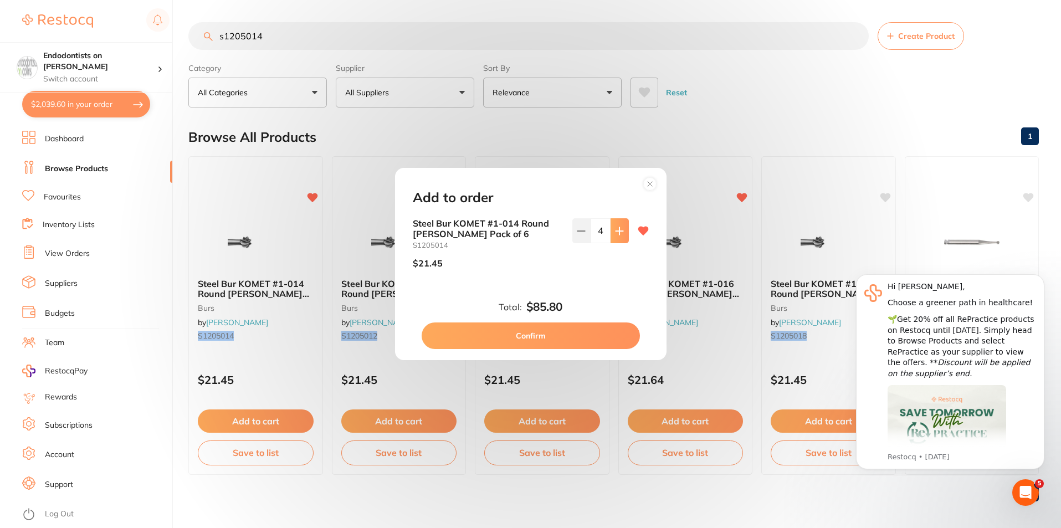
type input "5"
click at [560, 340] on button "Confirm" at bounding box center [531, 336] width 218 height 27
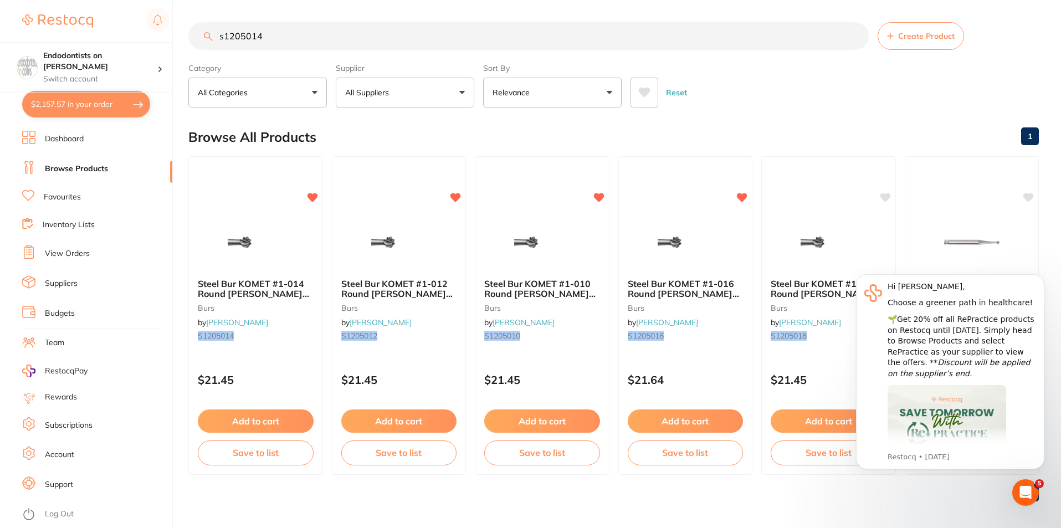
drag, startPoint x: 287, startPoint y: 37, endPoint x: 120, endPoint y: 21, distance: 167.6
click at [120, 21] on div "$2,157.57 Endodontists on Collins Switch account Endodontists on Collins $2,157…" at bounding box center [530, 264] width 1061 height 528
type input "ah plus"
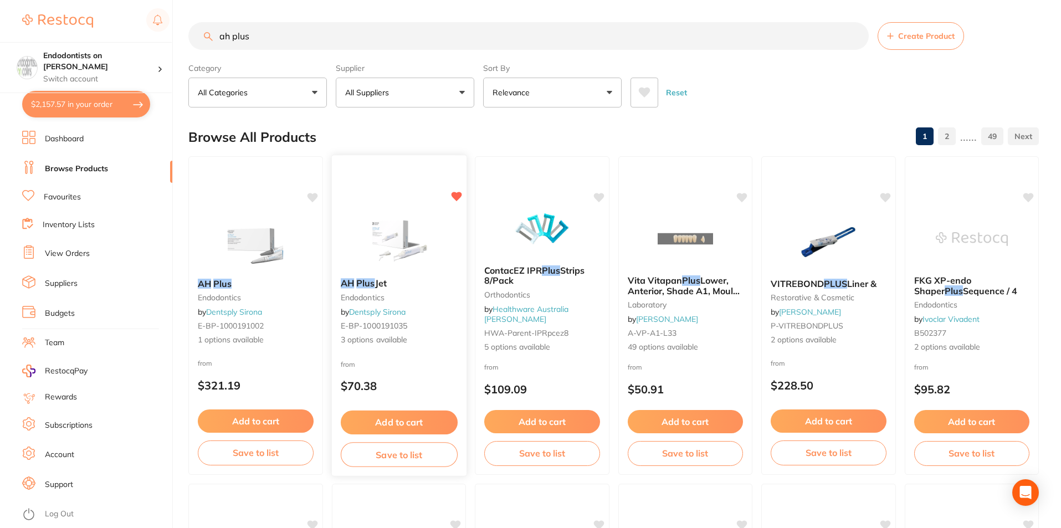
click at [403, 416] on button "Add to cart" at bounding box center [398, 423] width 117 height 24
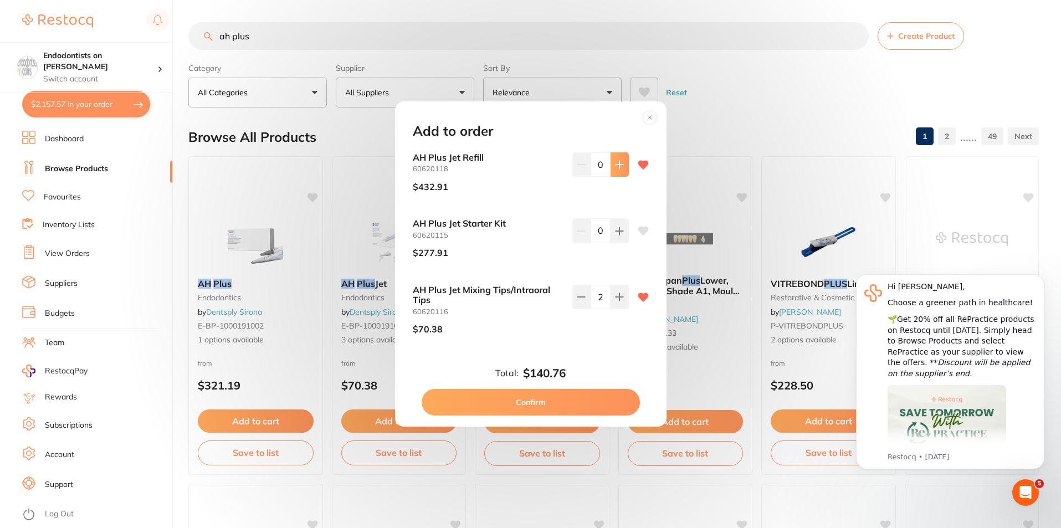
click at [589, 169] on icon at bounding box center [619, 164] width 9 height 9
type input "1"
click at [562, 402] on button "Confirm" at bounding box center [531, 402] width 218 height 27
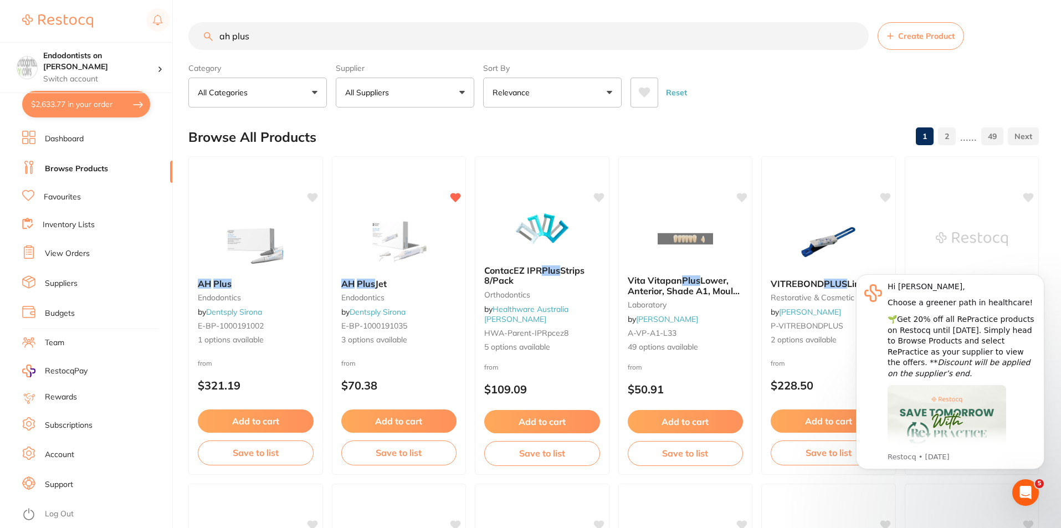
drag, startPoint x: 279, startPoint y: 35, endPoint x: 141, endPoint y: 32, distance: 138.0
click at [141, 32] on div "$2,633.77 Endodontists on Collins Switch account Endodontists on Collins $2,633…" at bounding box center [530, 264] width 1061 height 528
type input "wipes"
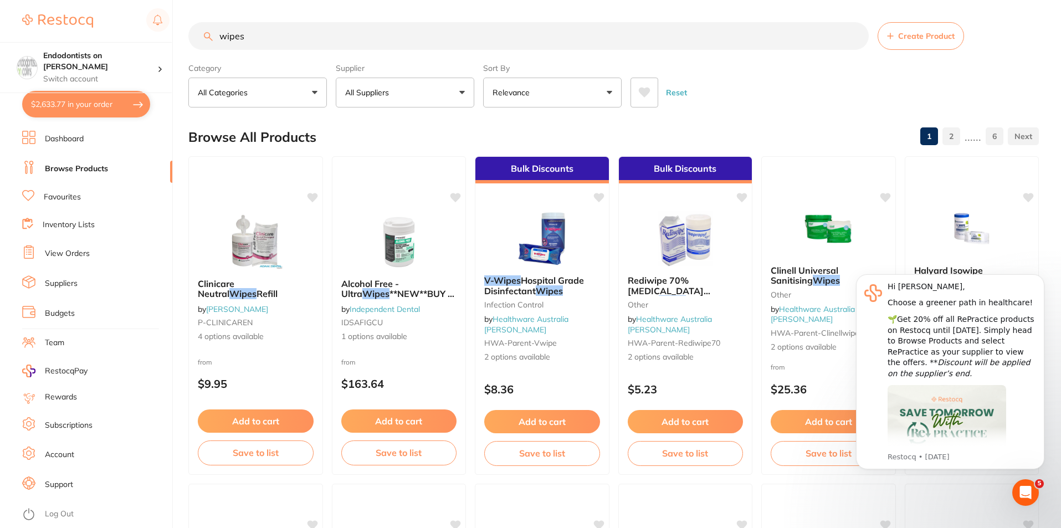
click at [53, 193] on link "Favourites" at bounding box center [62, 197] width 37 height 11
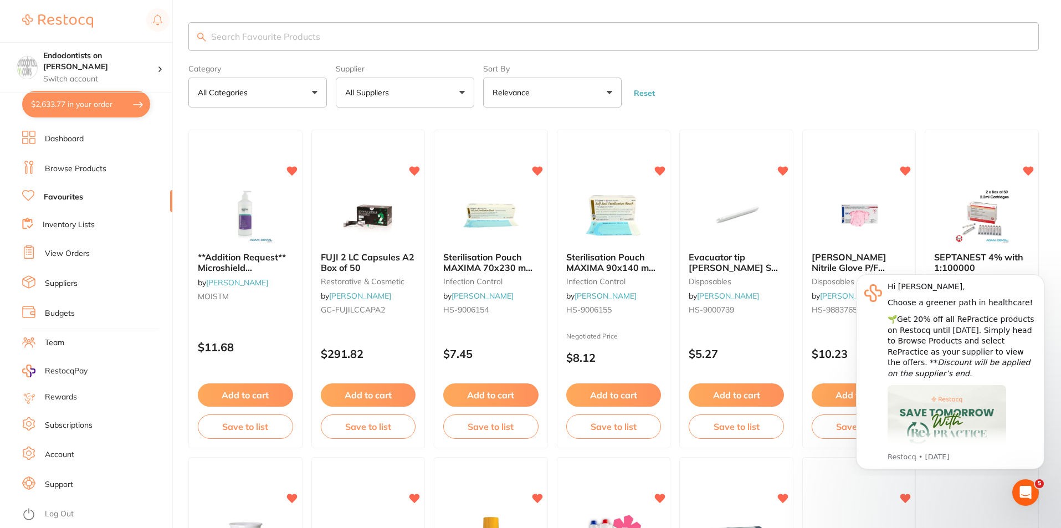
click at [272, 38] on input "search" at bounding box center [613, 36] width 851 height 29
type input "wipes"
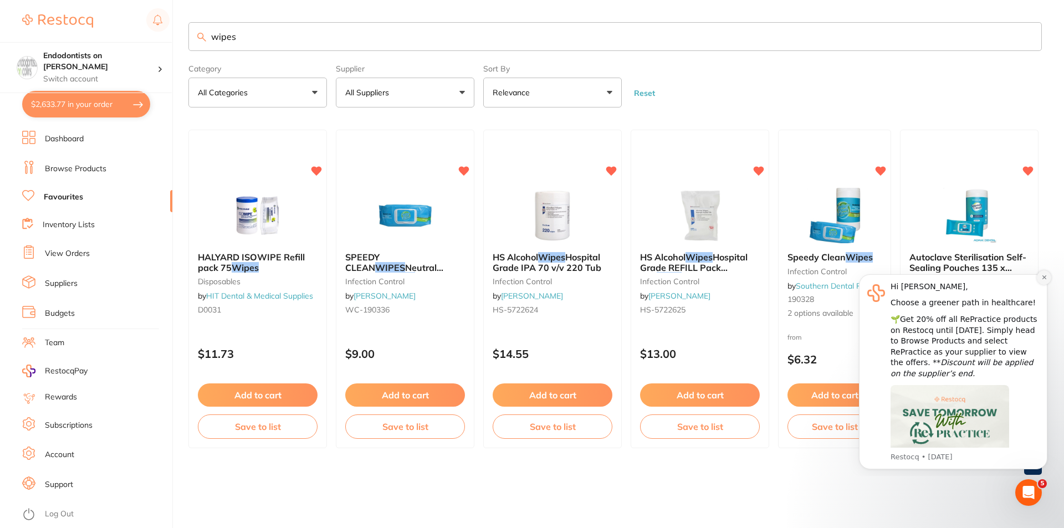
click at [589, 277] on icon "Dismiss notification" at bounding box center [1044, 277] width 6 height 6
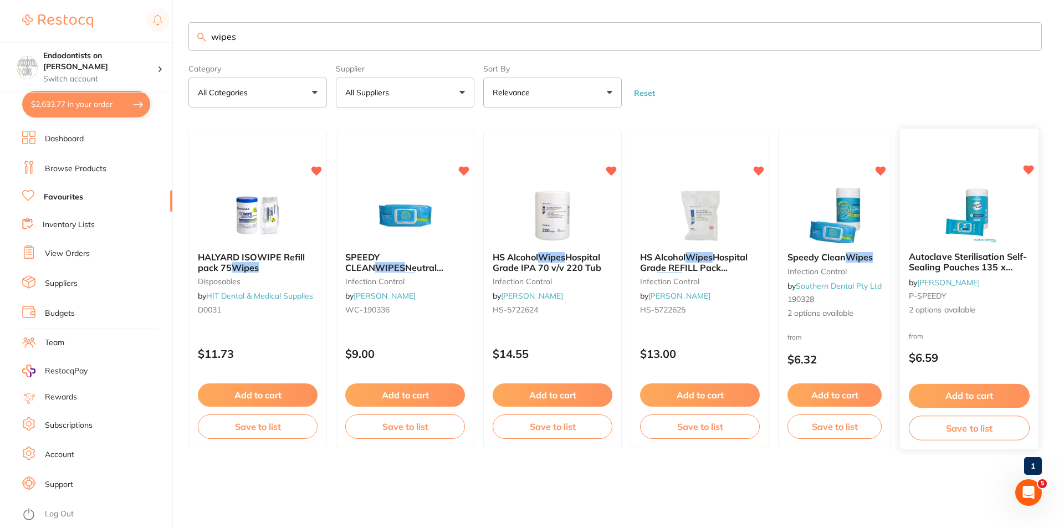
click at [589, 397] on button "Add to cart" at bounding box center [969, 396] width 121 height 24
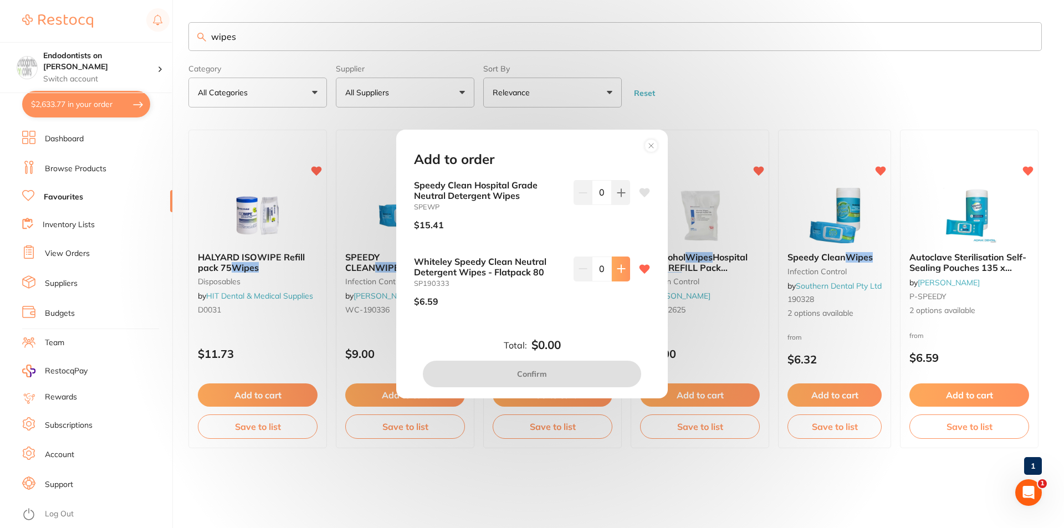
click at [589, 270] on icon at bounding box center [621, 268] width 9 height 9
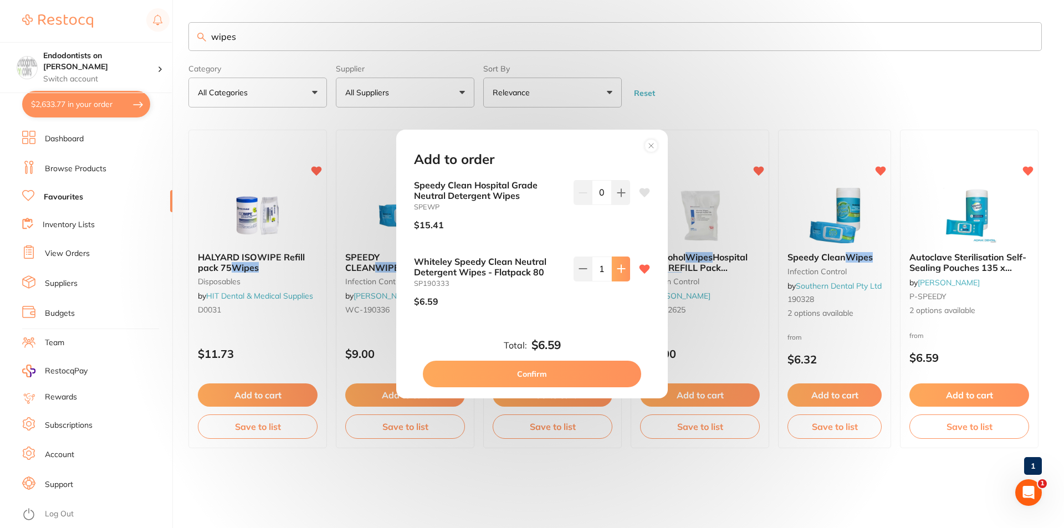
click at [589, 269] on icon at bounding box center [620, 268] width 7 height 7
click at [589, 270] on icon at bounding box center [620, 268] width 7 height 7
click at [589, 269] on icon at bounding box center [621, 268] width 9 height 9
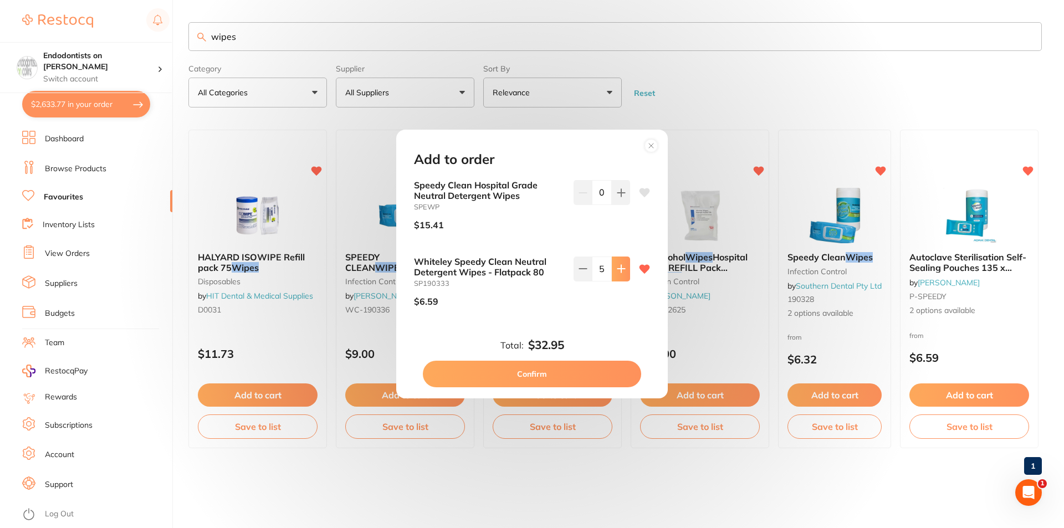
type input "6"
click at [568, 376] on button "Confirm" at bounding box center [532, 374] width 218 height 27
checkbox input "false"
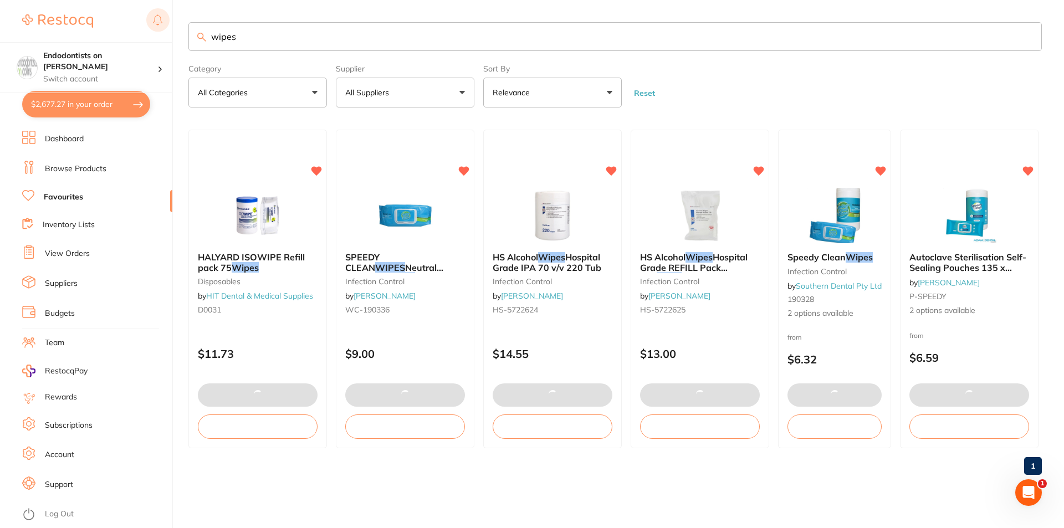
drag, startPoint x: 345, startPoint y: 35, endPoint x: 149, endPoint y: 32, distance: 196.2
click at [152, 32] on div "$2,677.27 Endodontists on Collins Switch account Endodontists on Collins $2,677…" at bounding box center [532, 264] width 1064 height 528
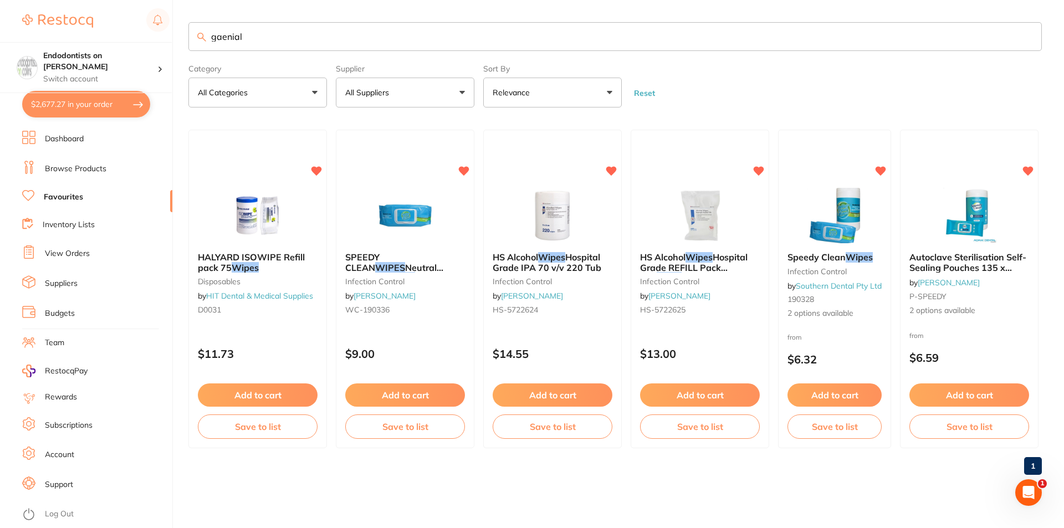
type input "gaenial"
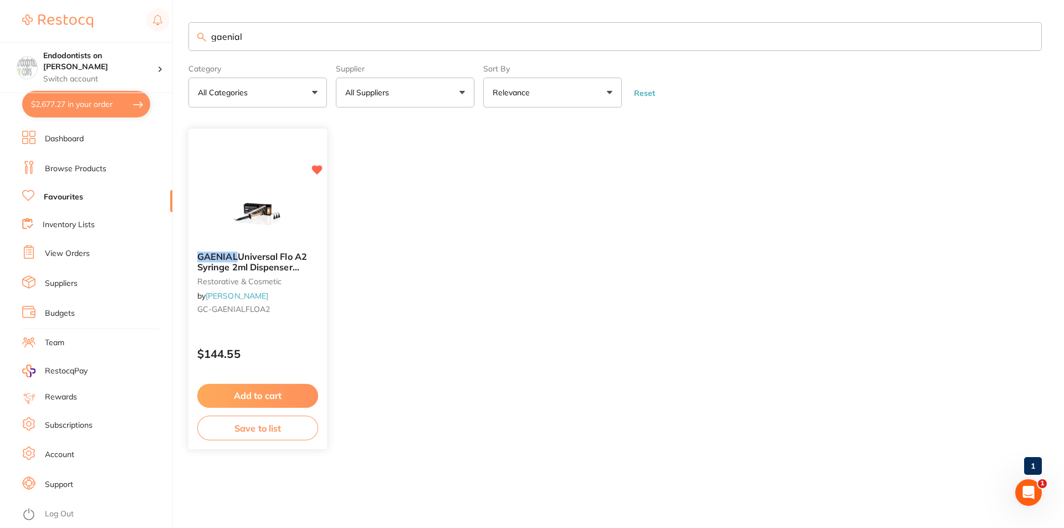
click at [257, 400] on button "Add to cart" at bounding box center [257, 396] width 121 height 24
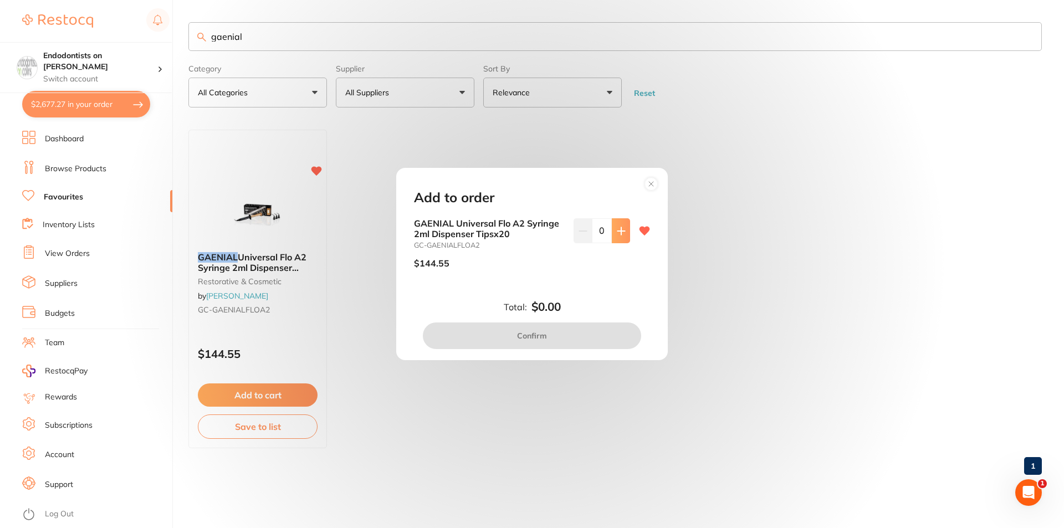
click at [589, 227] on icon at bounding box center [621, 231] width 9 height 9
type input "1"
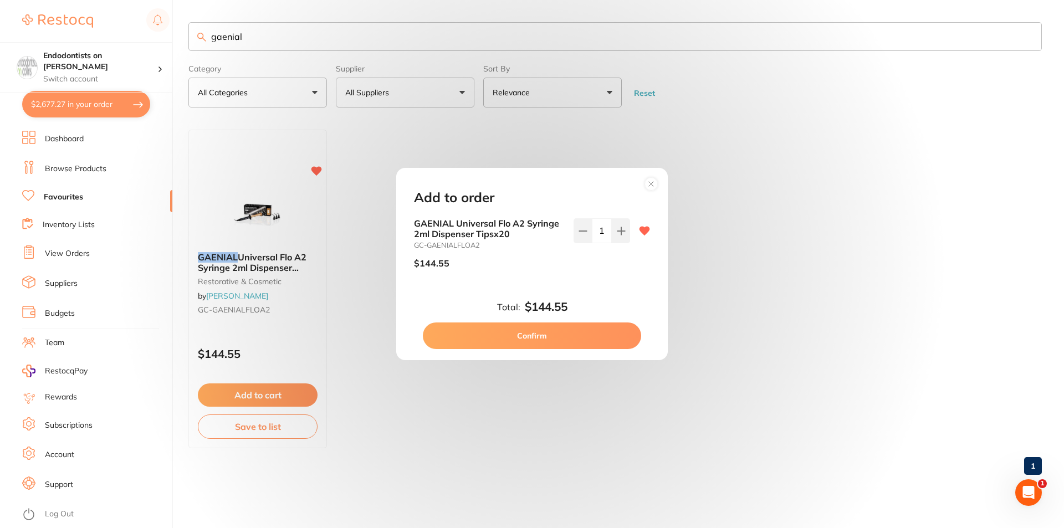
click at [582, 330] on button "Confirm" at bounding box center [532, 336] width 218 height 27
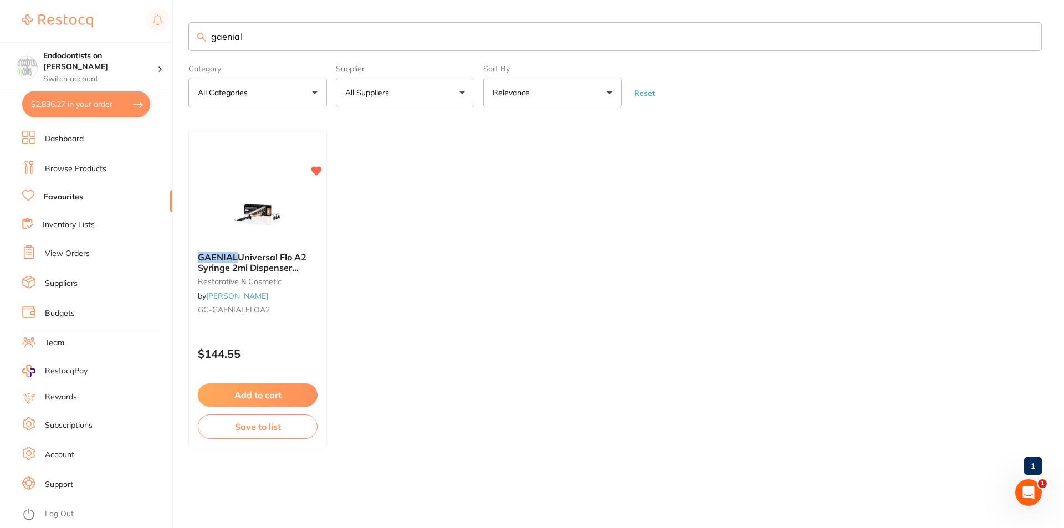
drag, startPoint x: 276, startPoint y: 29, endPoint x: 121, endPoint y: 29, distance: 155.2
click at [121, 29] on div "$2,836.27 Endodontists on Collins Switch account Endodontists on Collins $2,836…" at bounding box center [532, 264] width 1064 height 528
click at [287, 390] on button "Add to cart" at bounding box center [258, 395] width 120 height 23
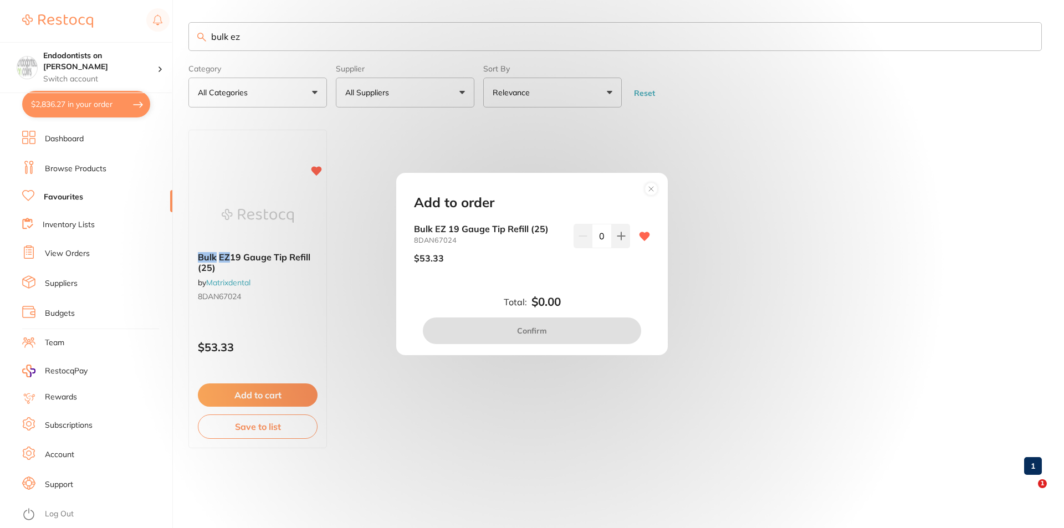
click at [589, 187] on icon at bounding box center [651, 189] width 4 height 4
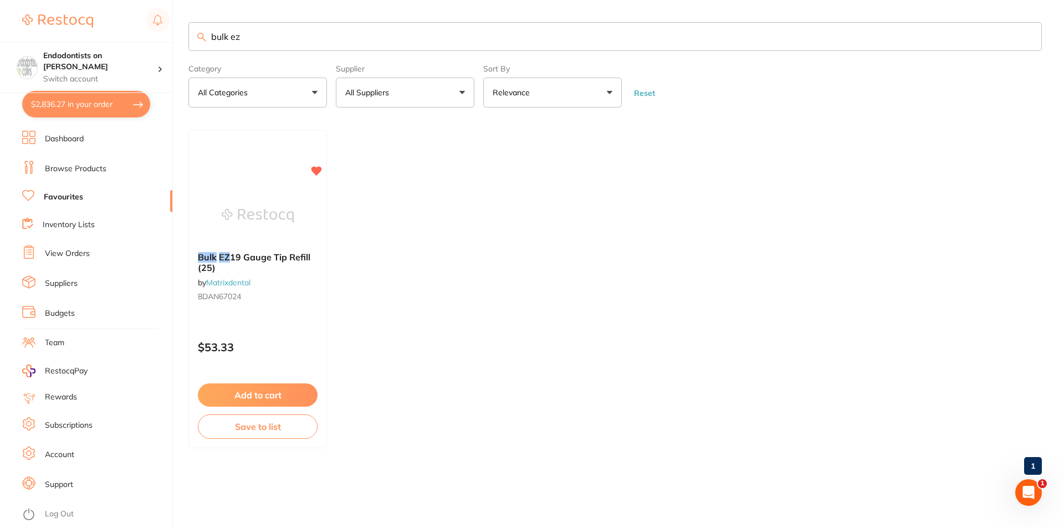
drag, startPoint x: 263, startPoint y: 33, endPoint x: 95, endPoint y: 11, distance: 169.9
click at [95, 11] on div "$2,836.27 Endodontists on Collins Switch account Endodontists on Collins $2,836…" at bounding box center [532, 264] width 1064 height 528
type input "sdi etch"
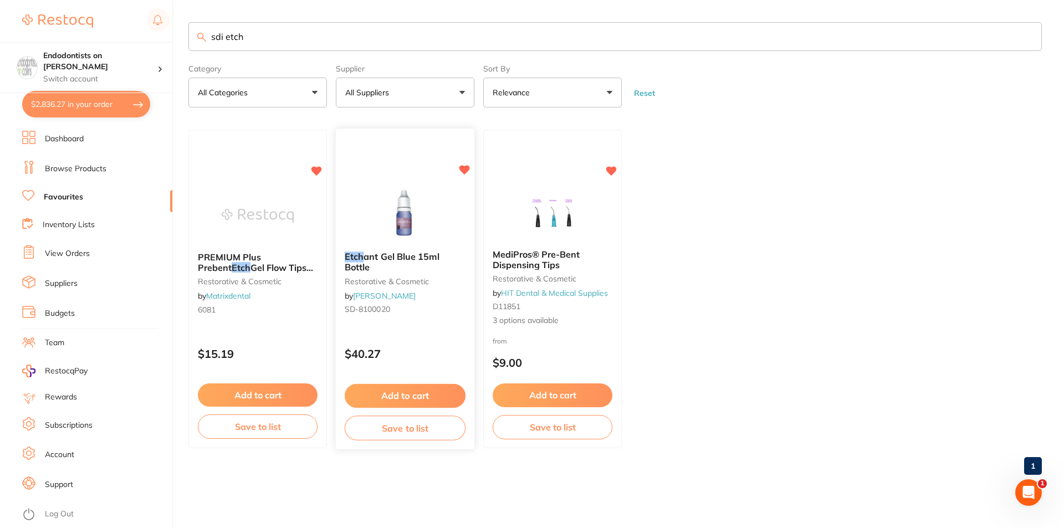
click at [426, 402] on button "Add to cart" at bounding box center [405, 396] width 121 height 24
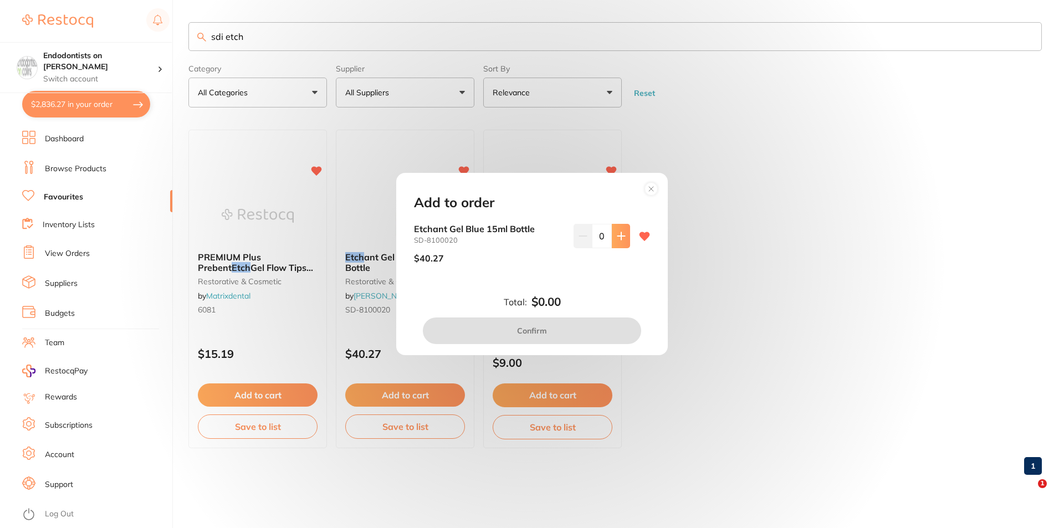
click at [589, 237] on icon at bounding box center [621, 236] width 9 height 9
type input "1"
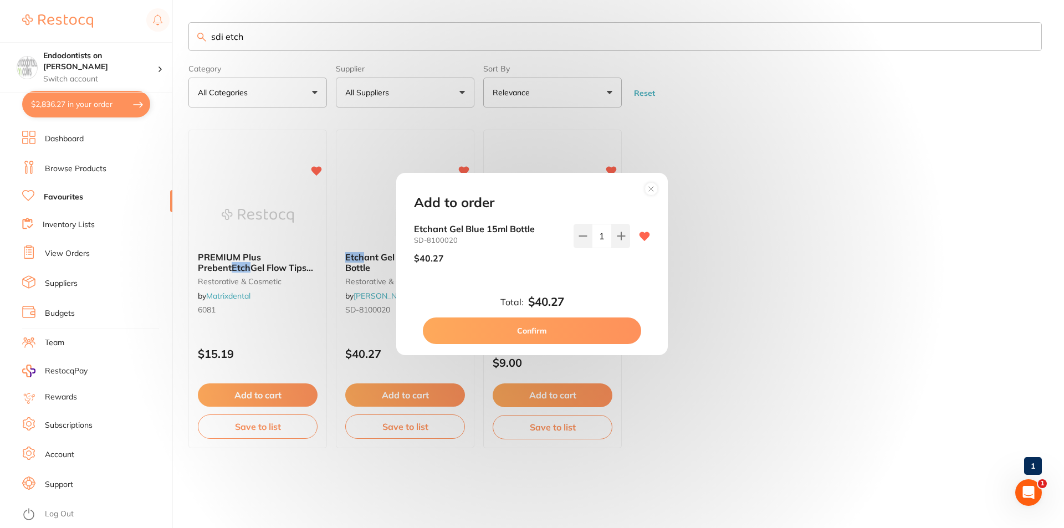
click at [575, 343] on button "Confirm" at bounding box center [532, 331] width 218 height 27
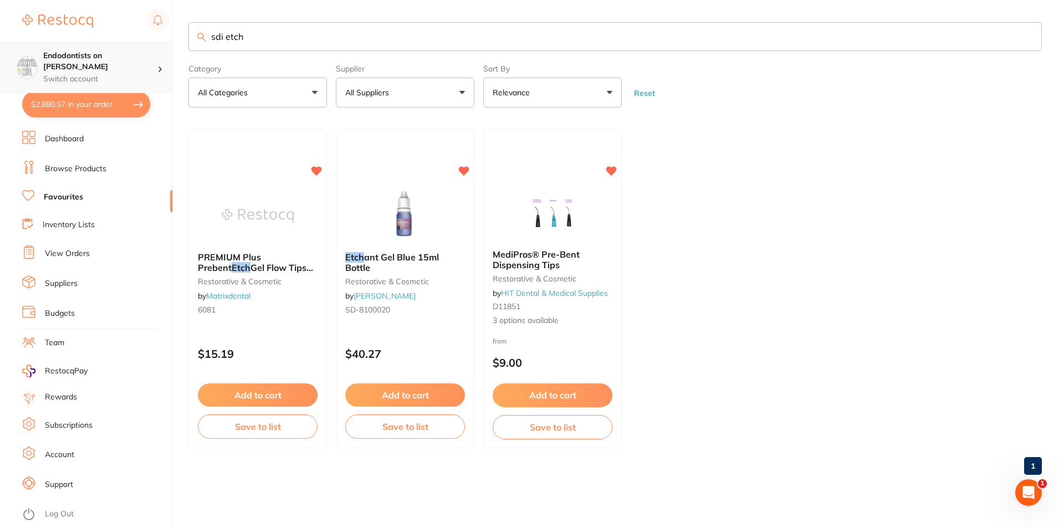
drag, startPoint x: 260, startPoint y: 41, endPoint x: 113, endPoint y: 43, distance: 147.4
click at [113, 43] on div "$2,880.57 Endodontists on Collins Switch account Endodontists on Collins $2,880…" at bounding box center [532, 264] width 1064 height 528
type input "suction"
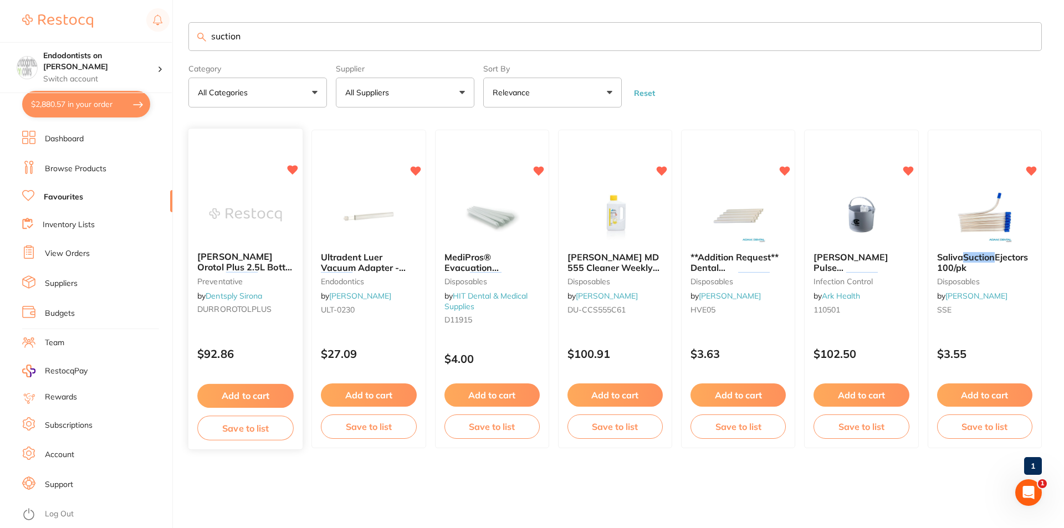
scroll to position [0, 0]
click at [507, 394] on button "Add to cart" at bounding box center [491, 395] width 95 height 23
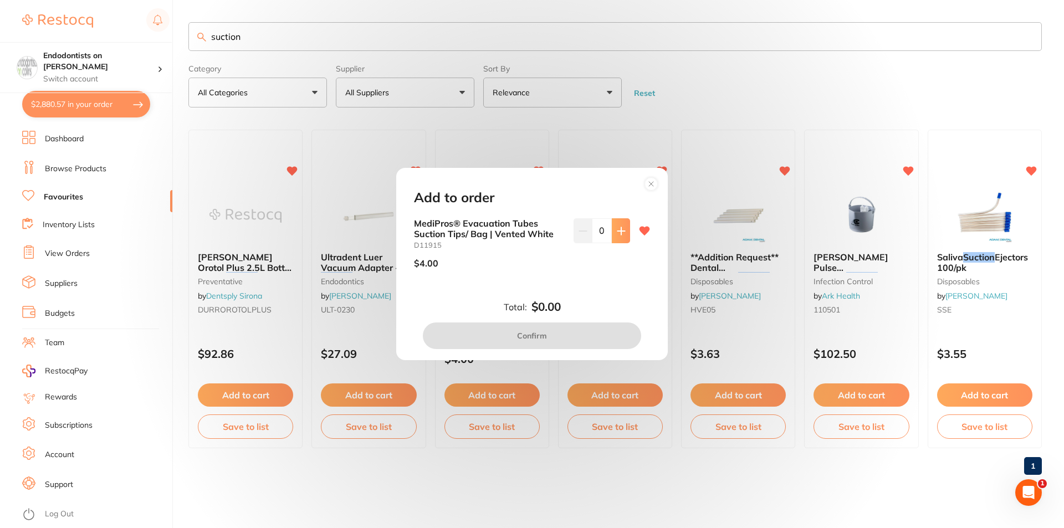
click at [589, 234] on icon at bounding box center [621, 231] width 9 height 9
type input "1"
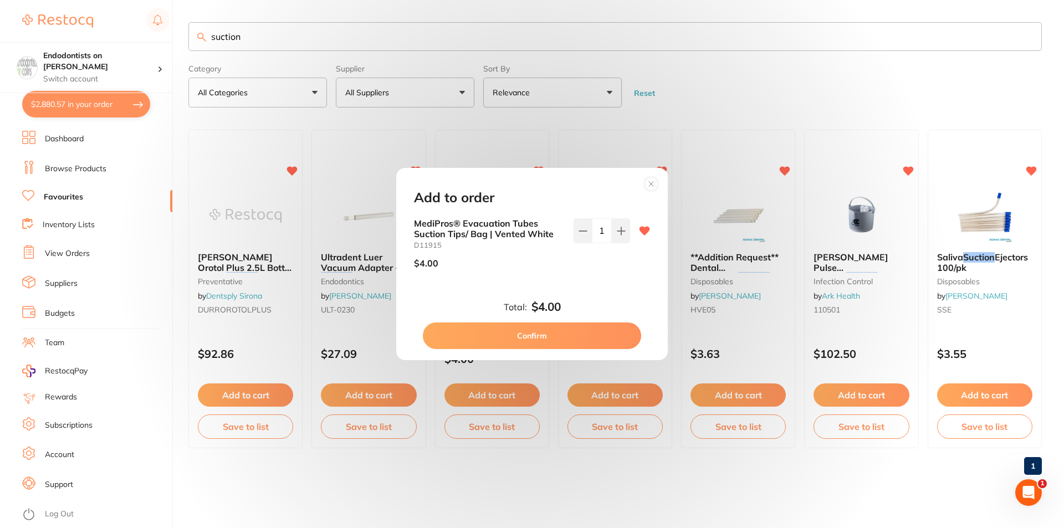
click at [589, 186] on circle at bounding box center [651, 183] width 13 height 13
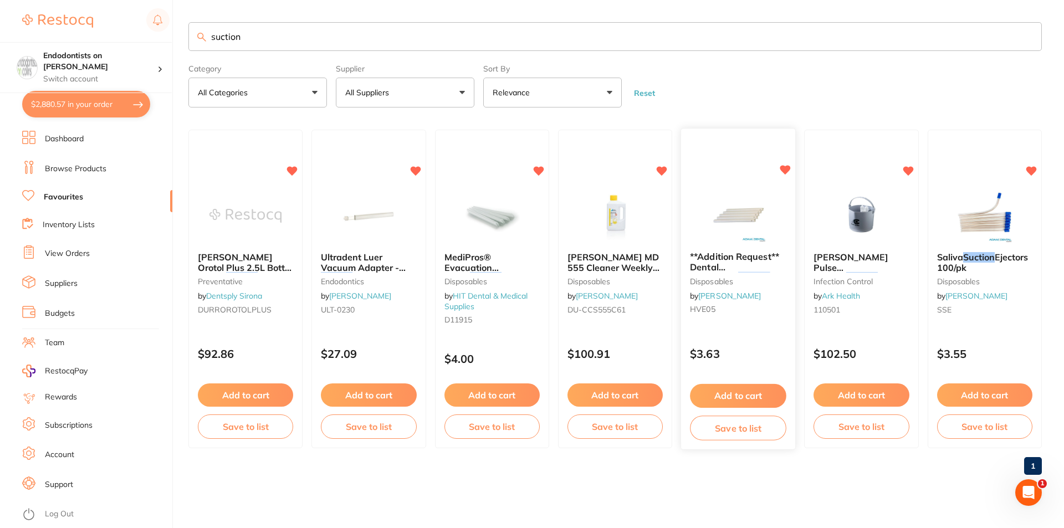
click at [589, 247] on div "**Addition Request** Dental Evacuation Suction Tubes Side Vent disposables by A…" at bounding box center [738, 285] width 114 height 85
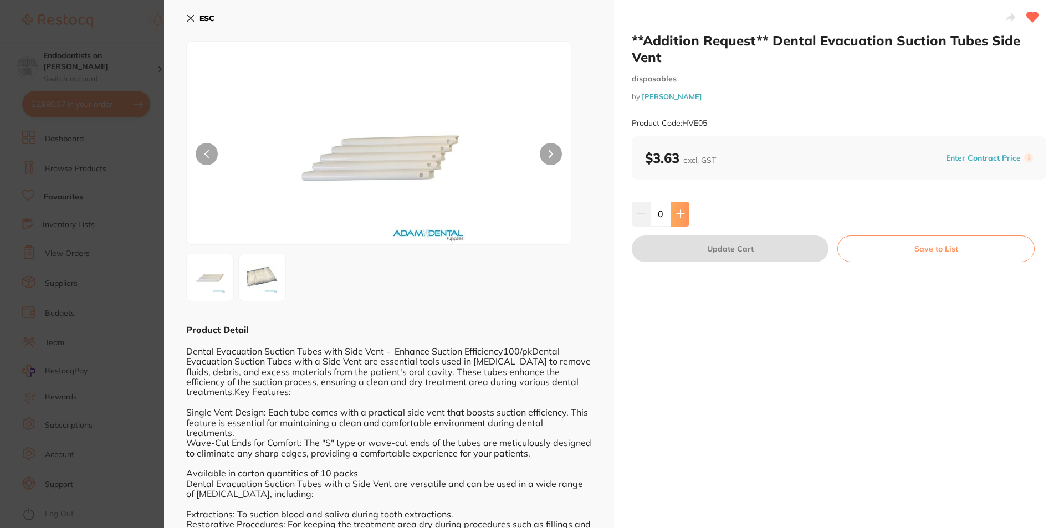
click at [589, 216] on icon at bounding box center [680, 213] width 9 height 9
type input "1"
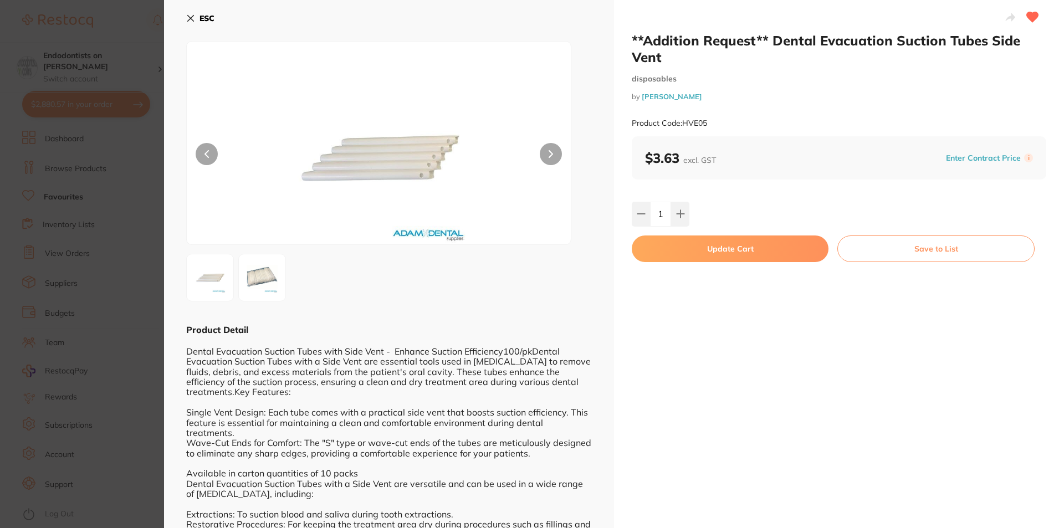
click at [589, 255] on button "Update Cart" at bounding box center [730, 249] width 197 height 27
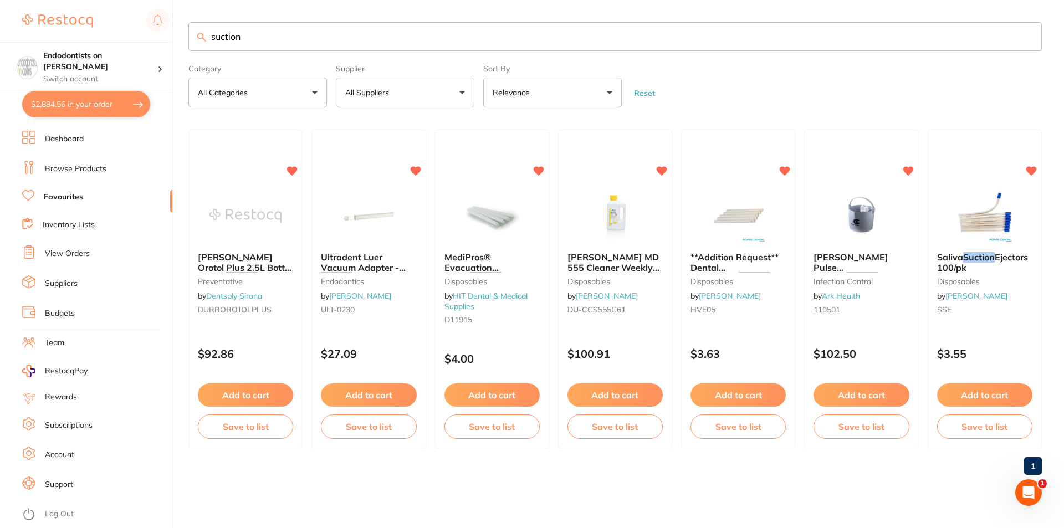
drag, startPoint x: 255, startPoint y: 32, endPoint x: 109, endPoint y: 40, distance: 146.0
click at [109, 40] on div "$2,884.56 Endodontists on Collins Switch account Endodontists on Collins $2,884…" at bounding box center [532, 264] width 1064 height 528
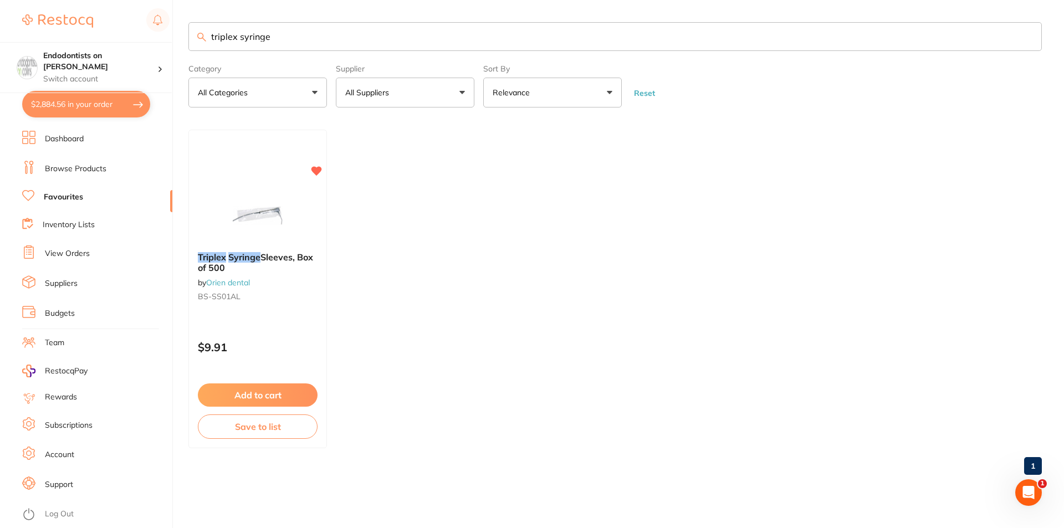
drag, startPoint x: 323, startPoint y: 32, endPoint x: 202, endPoint y: 23, distance: 121.1
click at [202, 23] on input "triplex syringe" at bounding box center [614, 36] width 853 height 29
type input "paper towel"
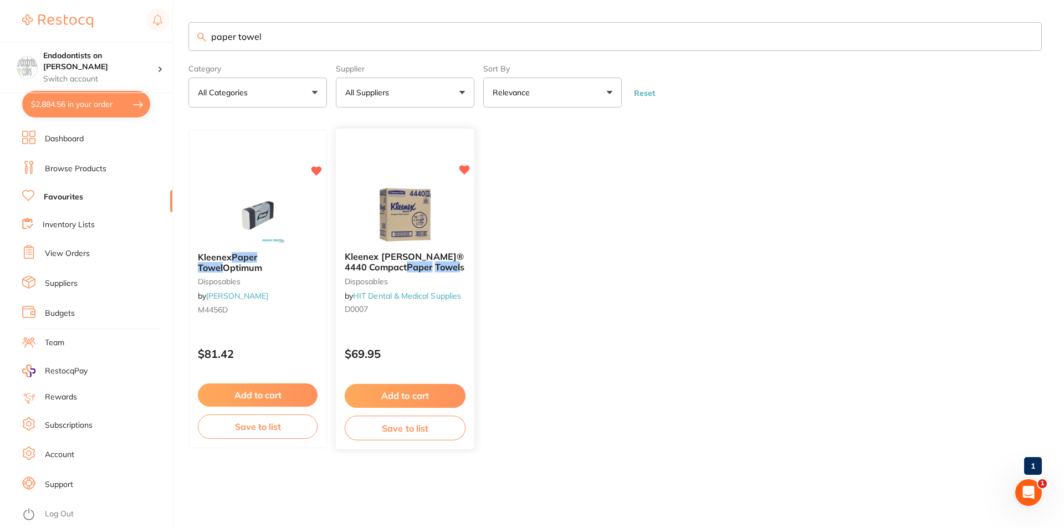
click at [408, 395] on button "Add to cart" at bounding box center [405, 396] width 121 height 24
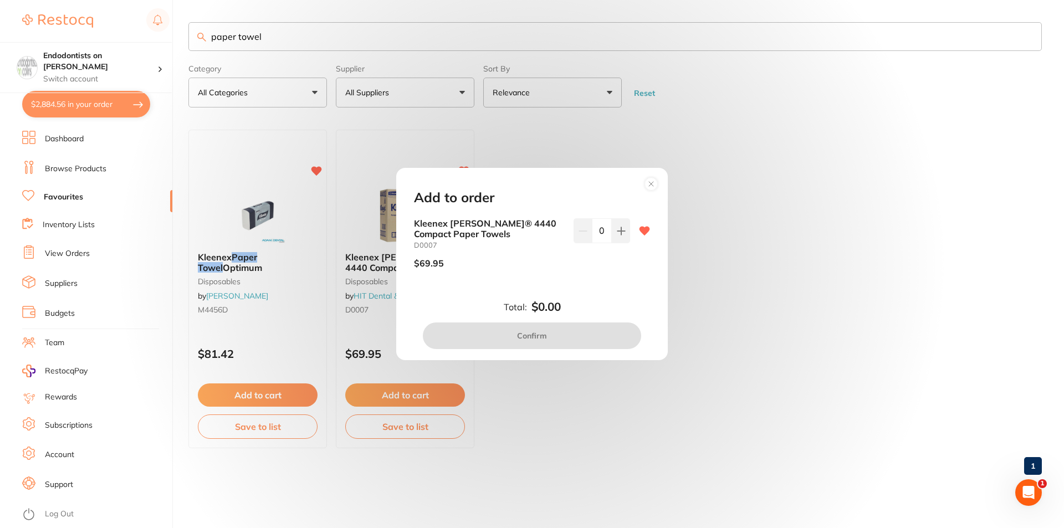
drag, startPoint x: 617, startPoint y: 229, endPoint x: 609, endPoint y: 275, distance: 46.8
click at [589, 230] on icon at bounding box center [621, 231] width 9 height 9
type input "1"
click at [556, 330] on button "Confirm" at bounding box center [532, 336] width 218 height 27
checkbox input "false"
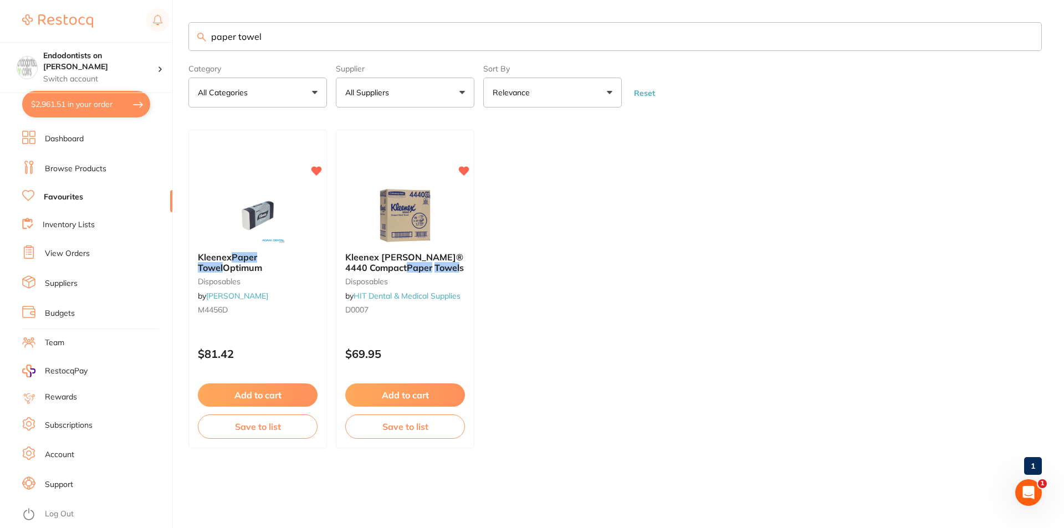
drag, startPoint x: 305, startPoint y: 38, endPoint x: 0, endPoint y: 34, distance: 305.4
click at [0, 34] on div "$2,961.51 Endodontists on Collins Switch account Endodontists on Collins $2,961…" at bounding box center [532, 264] width 1064 height 528
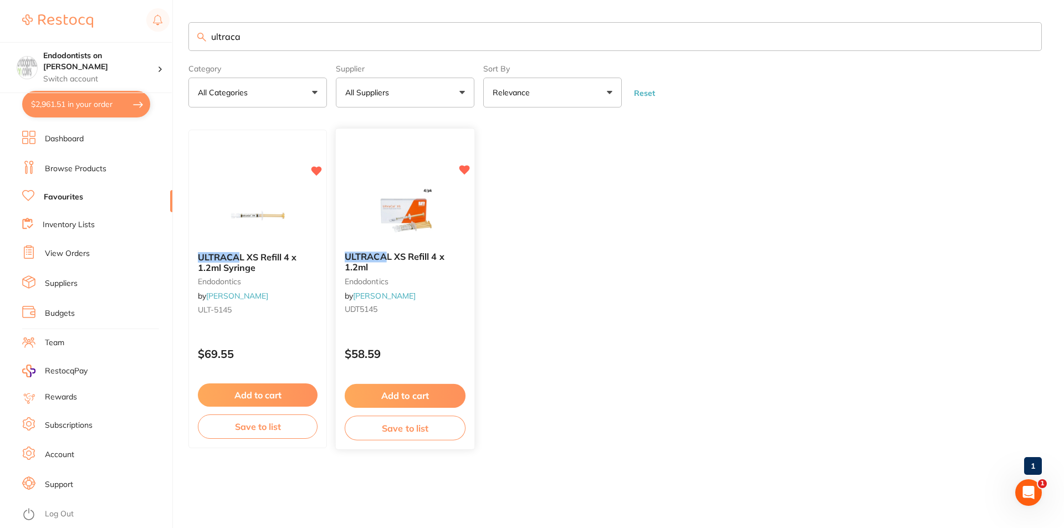
type input "ultraca"
click at [447, 396] on button "Add to cart" at bounding box center [405, 396] width 121 height 24
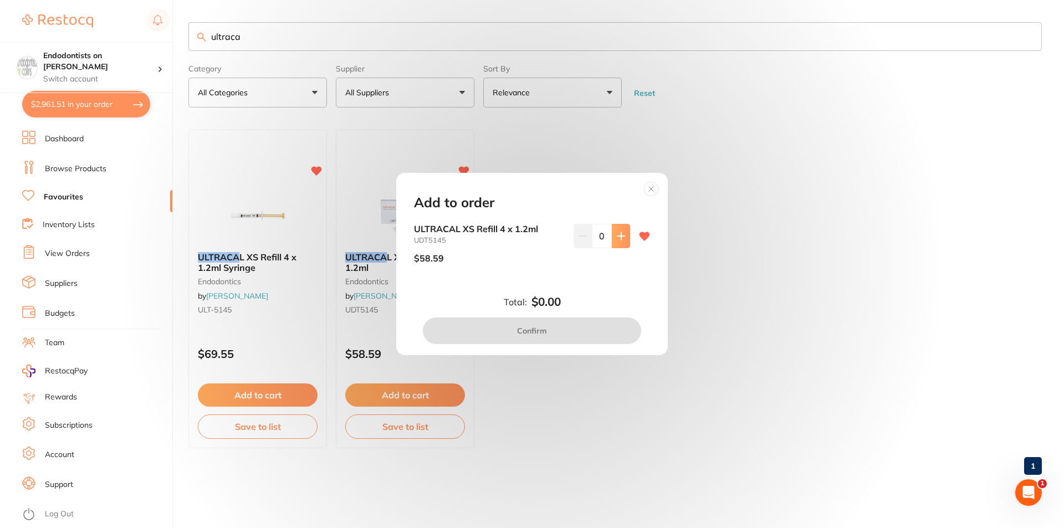
click at [589, 237] on icon at bounding box center [621, 236] width 9 height 9
type input "1"
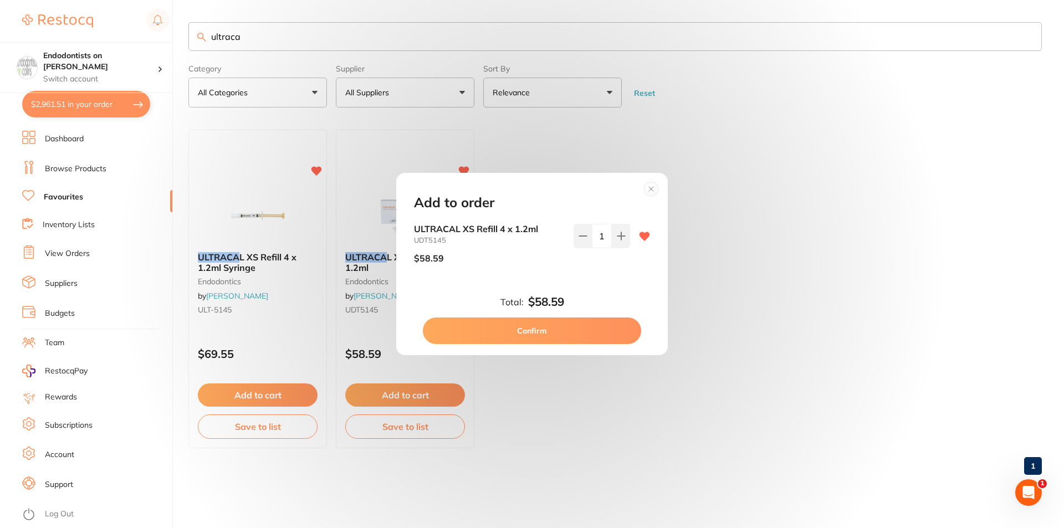
click at [558, 328] on button "Confirm" at bounding box center [532, 331] width 218 height 27
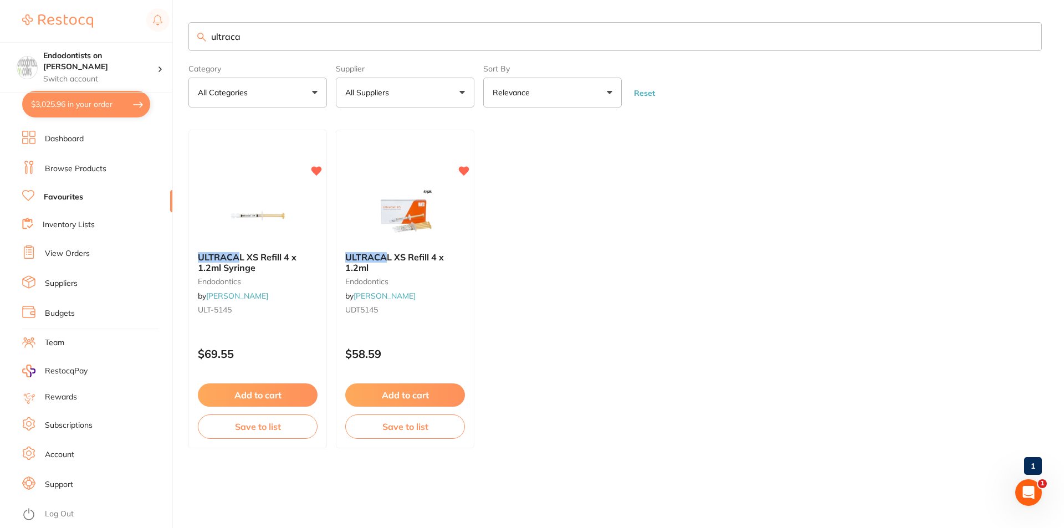
drag, startPoint x: 291, startPoint y: 32, endPoint x: 177, endPoint y: 42, distance: 114.1
click at [177, 42] on div "$3,025.96 Endodontists on Collins Switch account Endodontists on Collins $3,025…" at bounding box center [532, 264] width 1064 height 528
type input "fuji"
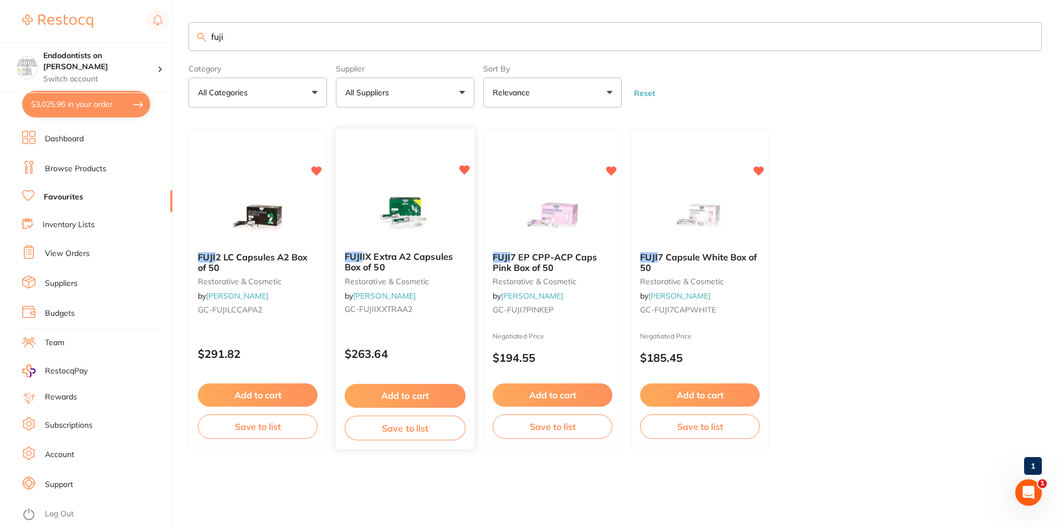
click at [418, 393] on button "Add to cart" at bounding box center [405, 396] width 121 height 24
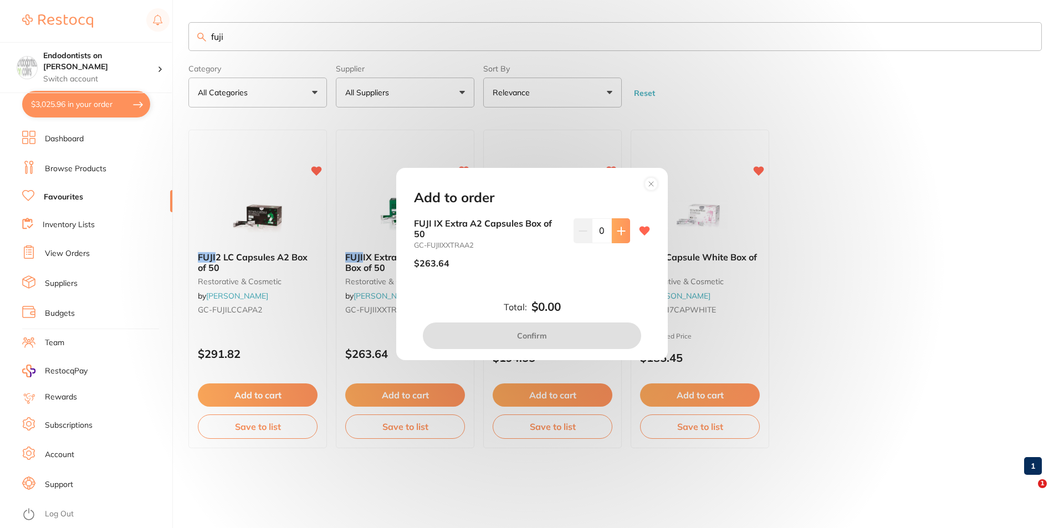
click at [589, 238] on button at bounding box center [621, 230] width 18 height 24
type input "1"
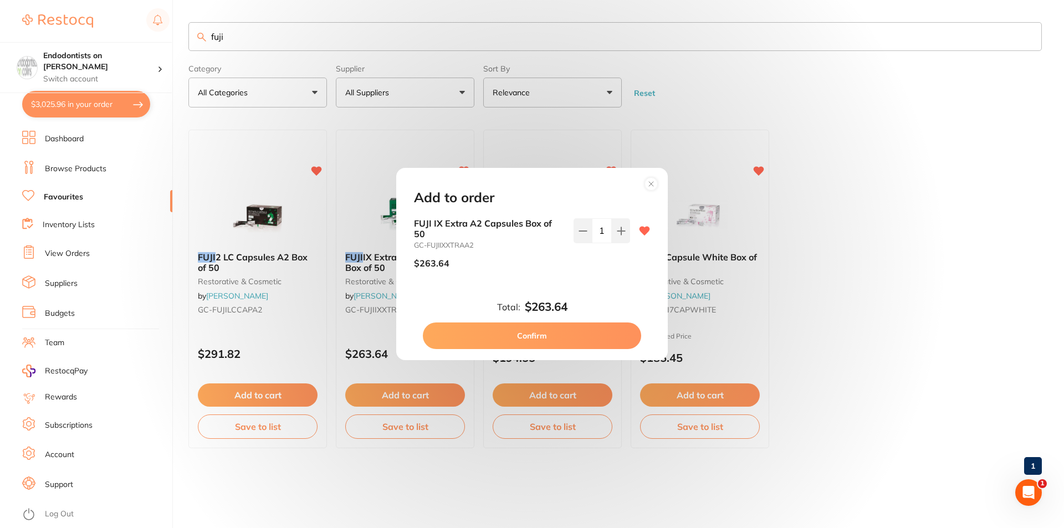
click at [556, 334] on button "Confirm" at bounding box center [532, 336] width 218 height 27
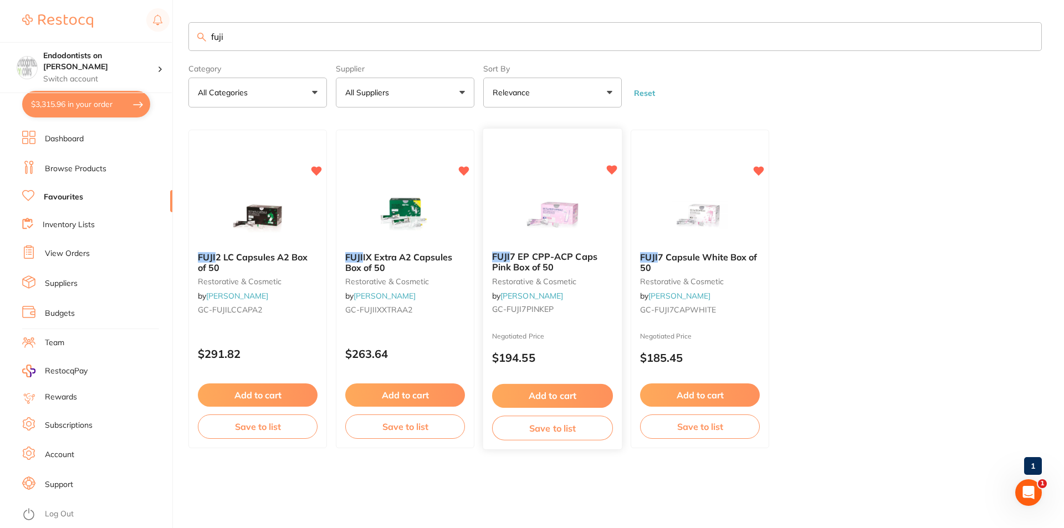
click at [545, 391] on button "Add to cart" at bounding box center [552, 396] width 121 height 24
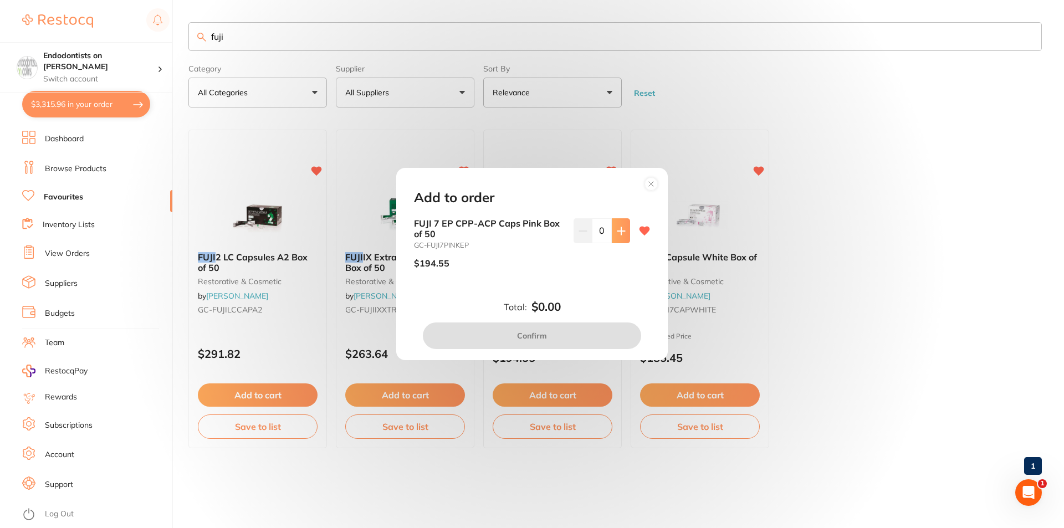
click at [589, 232] on button at bounding box center [621, 230] width 18 height 24
type input "1"
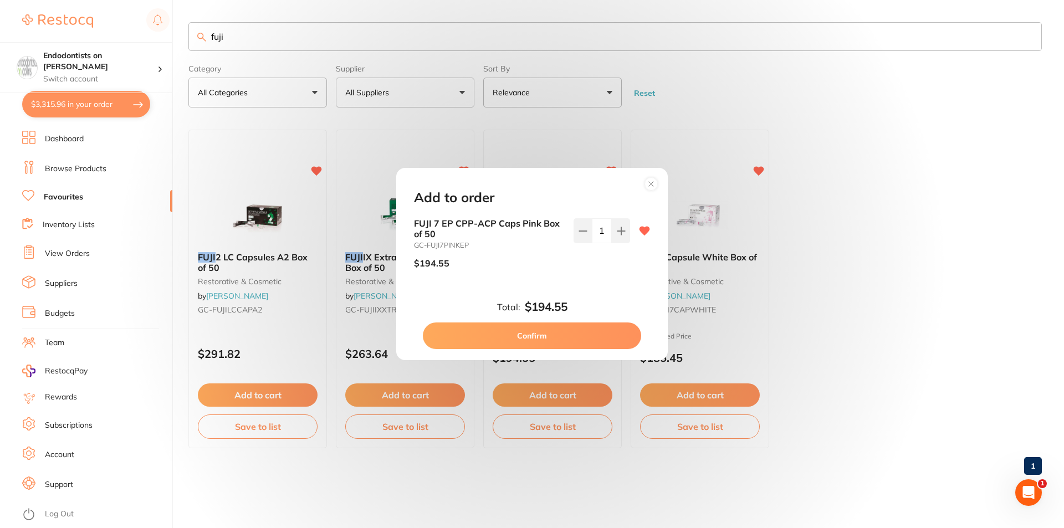
click at [557, 335] on button "Confirm" at bounding box center [532, 336] width 218 height 27
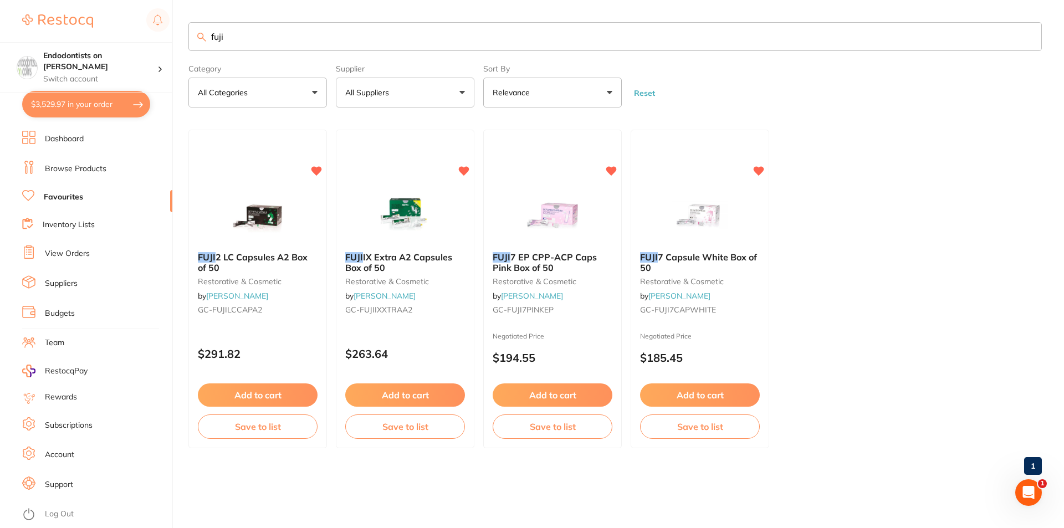
drag, startPoint x: 257, startPoint y: 35, endPoint x: 127, endPoint y: 25, distance: 129.5
click at [127, 25] on div "$3,529.97 Endodontists on Collins Switch account Endodontists on Collins $3,529…" at bounding box center [532, 264] width 1064 height 528
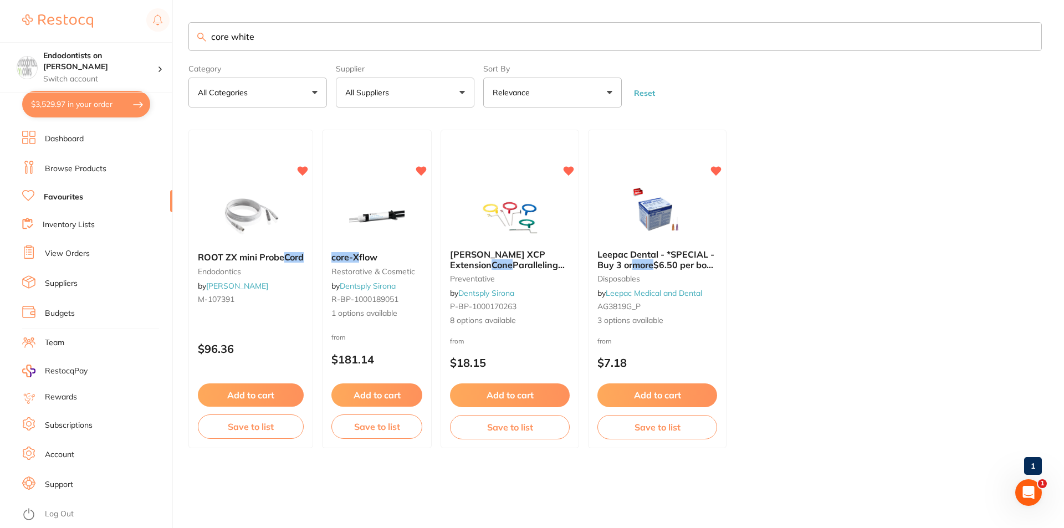
drag, startPoint x: 274, startPoint y: 30, endPoint x: 111, endPoint y: 21, distance: 163.2
click at [111, 21] on div "$3,529.97 Endodontists on Collins Switch account Endodontists on Collins $3,529…" at bounding box center [532, 264] width 1064 height 528
type input "bulk ez"
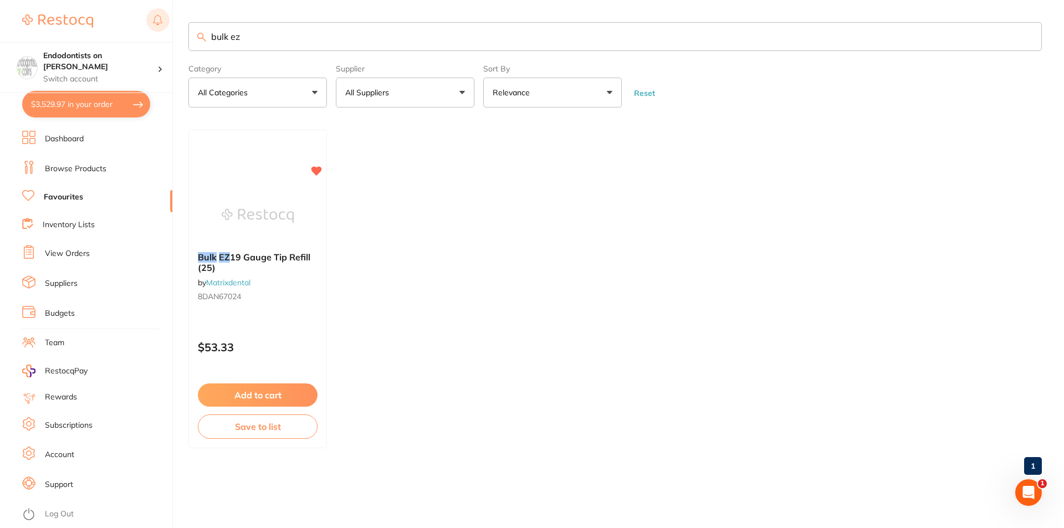
drag, startPoint x: 265, startPoint y: 35, endPoint x: 146, endPoint y: 12, distance: 120.8
click at [146, 12] on div "$3,529.97 Endodontists on Collins Switch account Endodontists on Collins $3,529…" at bounding box center [532, 264] width 1064 height 528
drag, startPoint x: 59, startPoint y: 167, endPoint x: 69, endPoint y: 159, distance: 13.0
click at [59, 167] on link "Browse Products" at bounding box center [76, 168] width 62 height 11
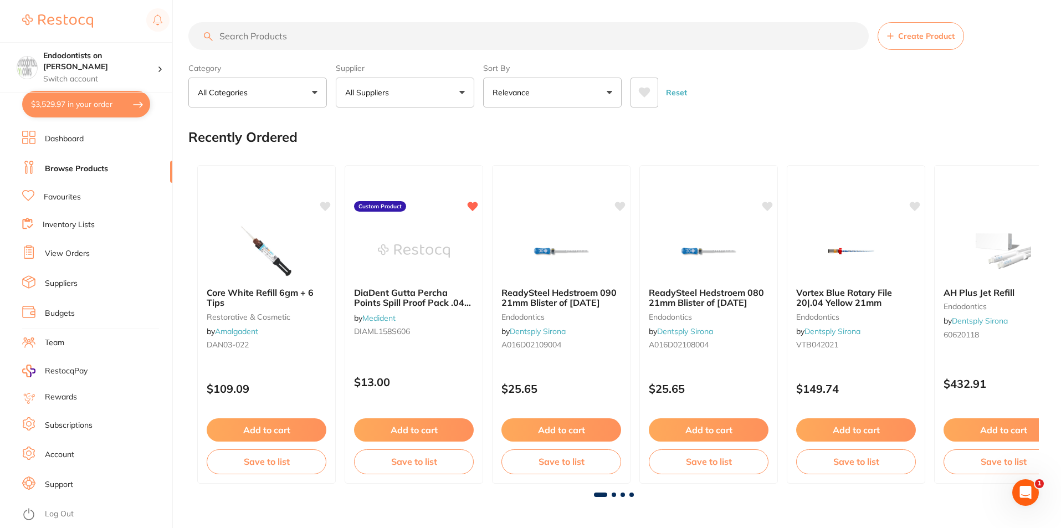
click at [293, 37] on input "search" at bounding box center [528, 36] width 681 height 28
type input "syringe sleeves"
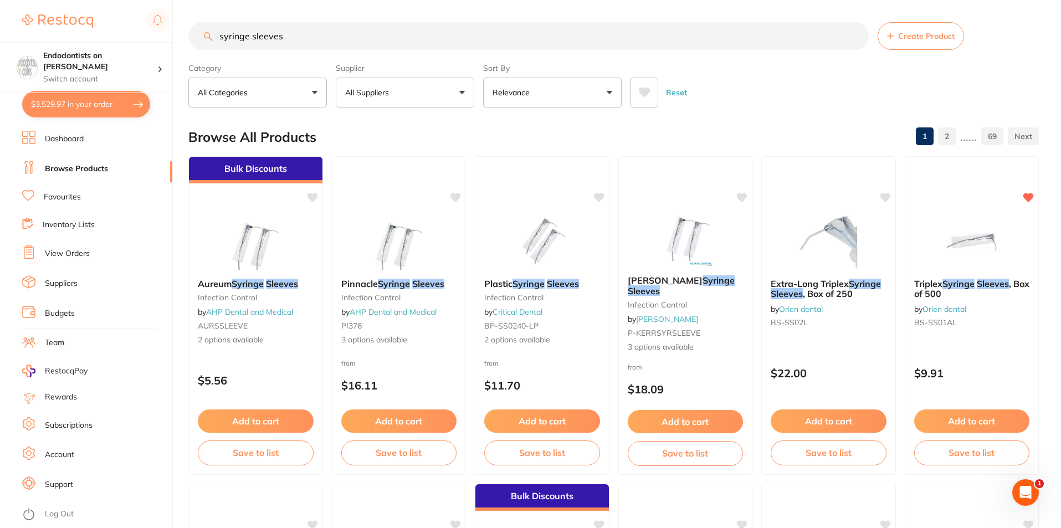
drag, startPoint x: 341, startPoint y: 40, endPoint x: 32, endPoint y: 41, distance: 309.3
click at [32, 41] on div "$3,529.97 Endodontists on Collins Switch account Endodontists on Collins $3,529…" at bounding box center [530, 264] width 1061 height 528
click at [69, 194] on link "Favourites" at bounding box center [62, 197] width 37 height 11
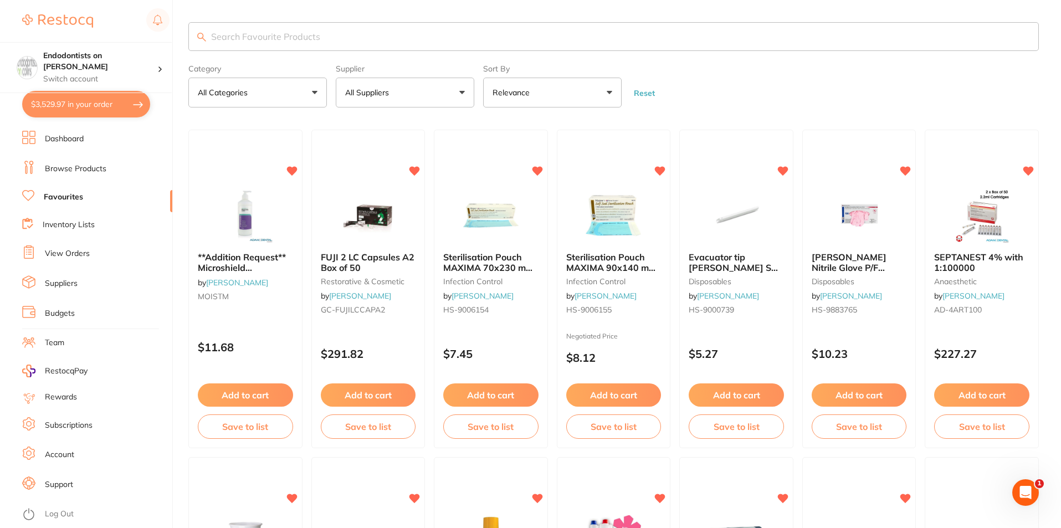
click at [425, 94] on button "All Suppliers" at bounding box center [405, 93] width 139 height 30
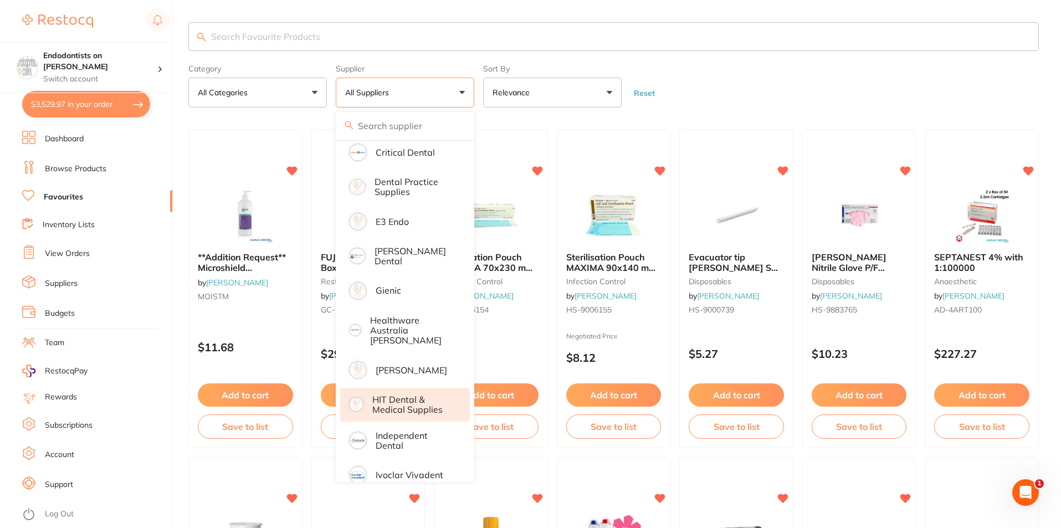
scroll to position [222, 0]
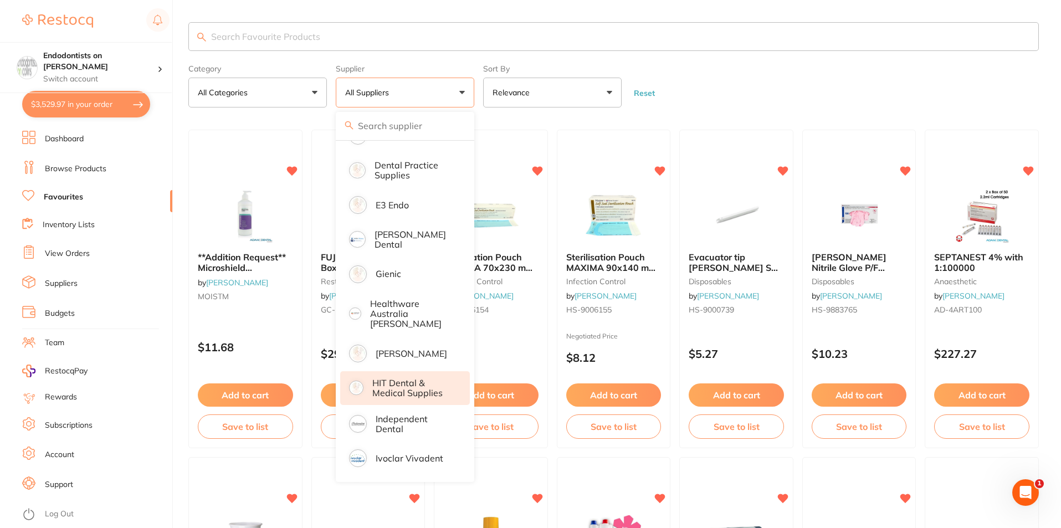
click at [427, 381] on p "HIT Dental & Medical Supplies" at bounding box center [413, 388] width 82 height 21
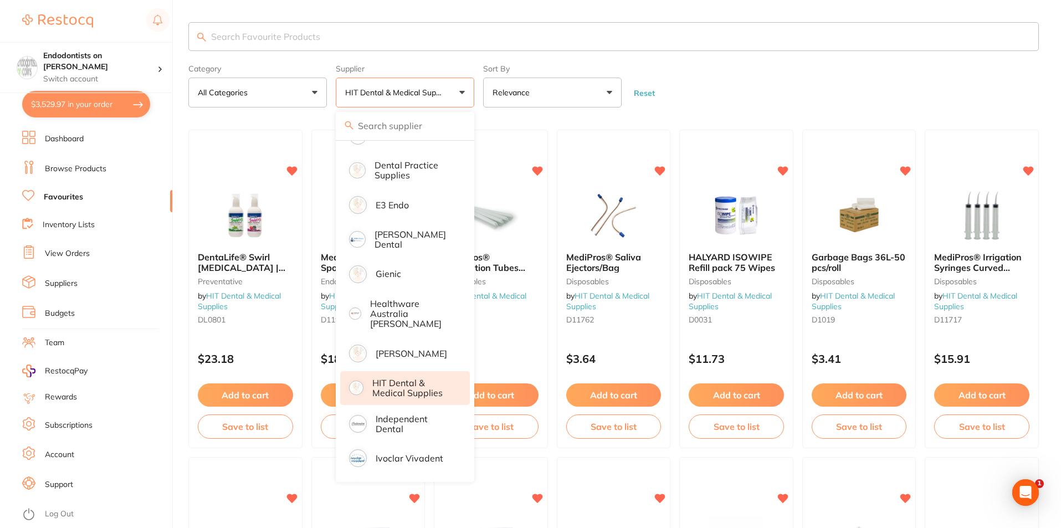
scroll to position [0, 0]
click at [759, 85] on form "Category All Categories All Categories disposables endodontics equipment infect…" at bounding box center [613, 84] width 851 height 48
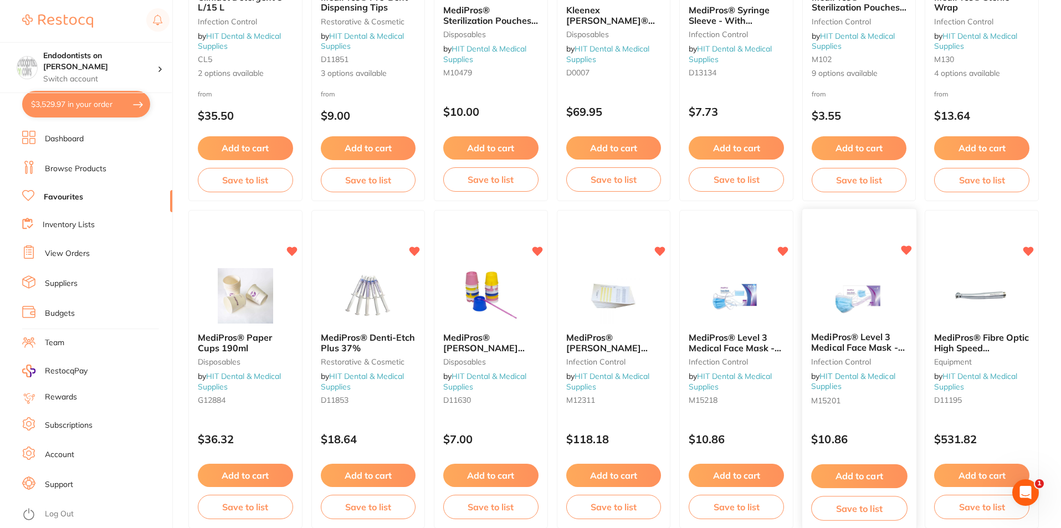
scroll to position [960, 0]
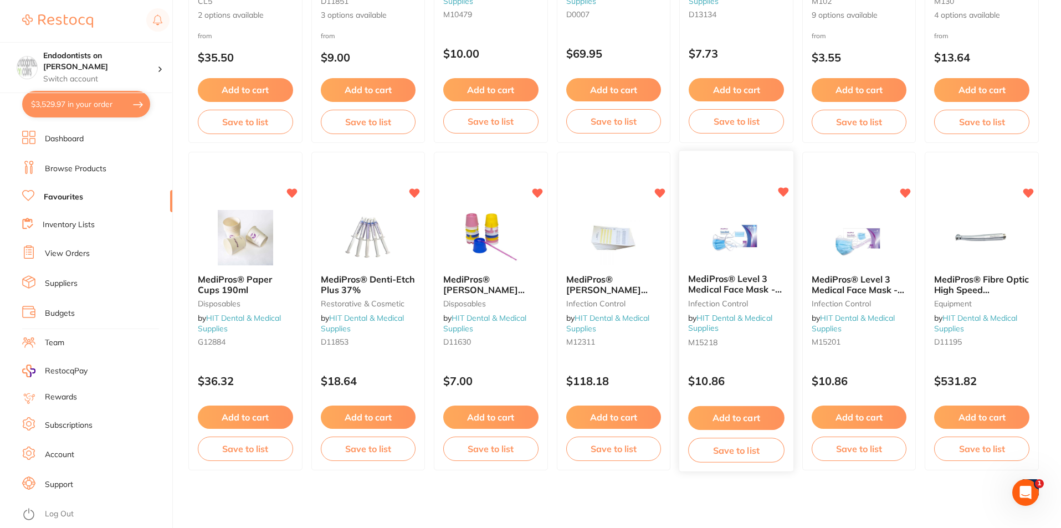
click at [760, 414] on button "Add to cart" at bounding box center [736, 418] width 96 height 24
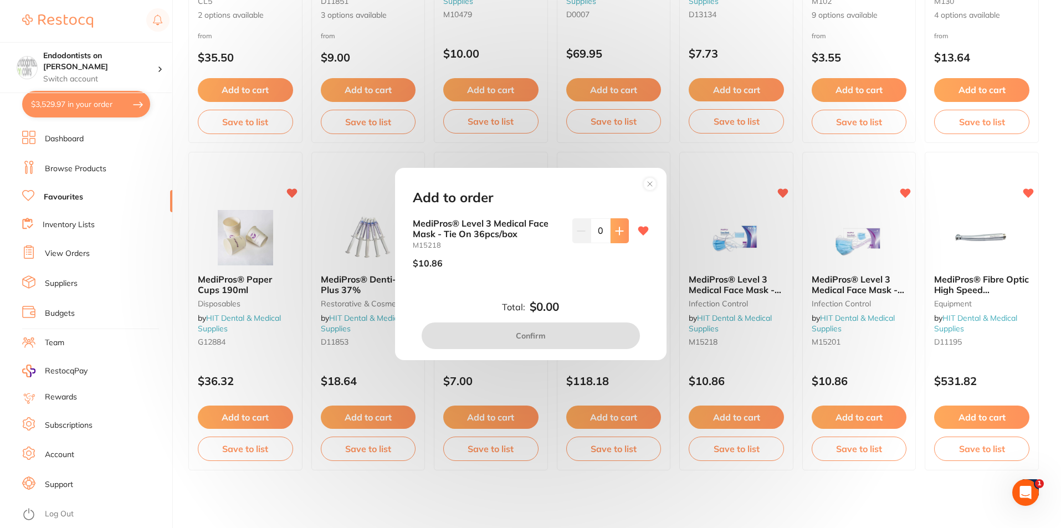
click at [620, 229] on icon at bounding box center [619, 231] width 9 height 9
click at [619, 233] on icon at bounding box center [619, 231] width 9 height 9
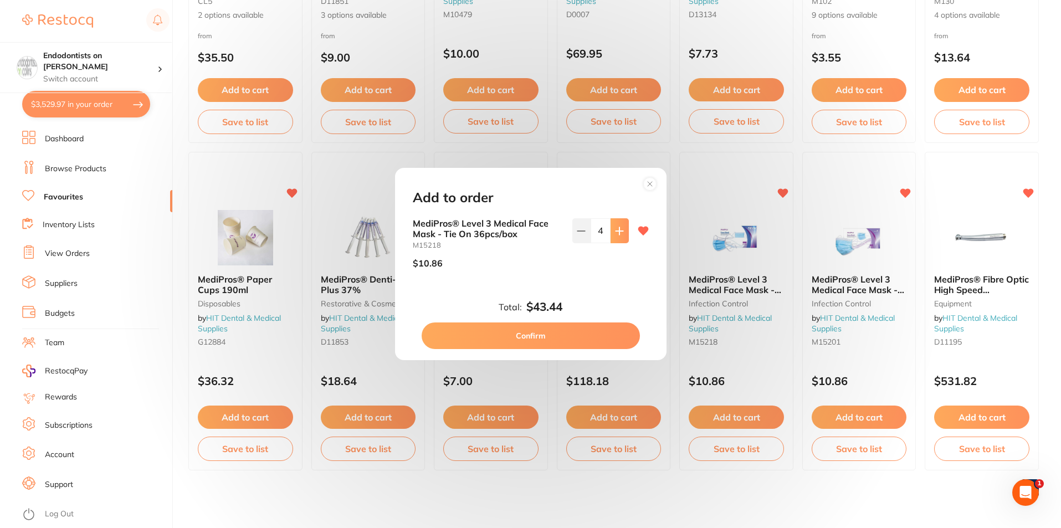
click at [619, 233] on icon at bounding box center [619, 231] width 9 height 9
type input "5"
click at [586, 328] on button "Confirm" at bounding box center [531, 336] width 218 height 27
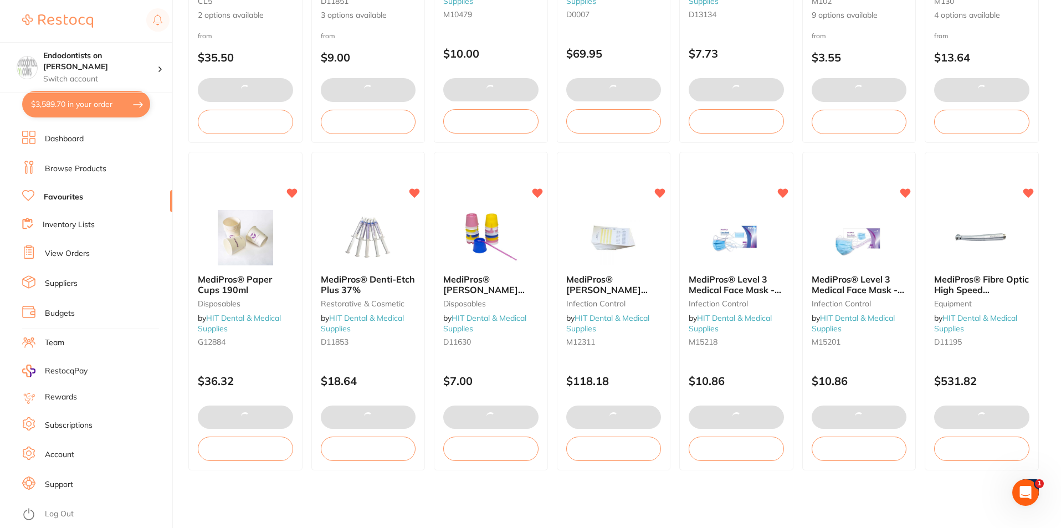
click at [76, 172] on link "Browse Products" at bounding box center [76, 168] width 62 height 11
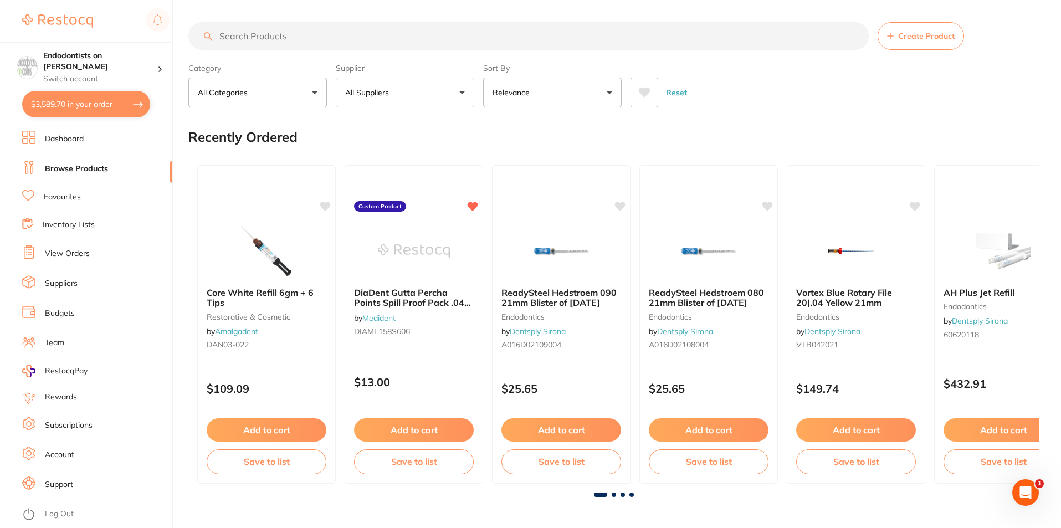
click at [275, 34] on input "search" at bounding box center [528, 36] width 681 height 28
type input "syringe sleeves"
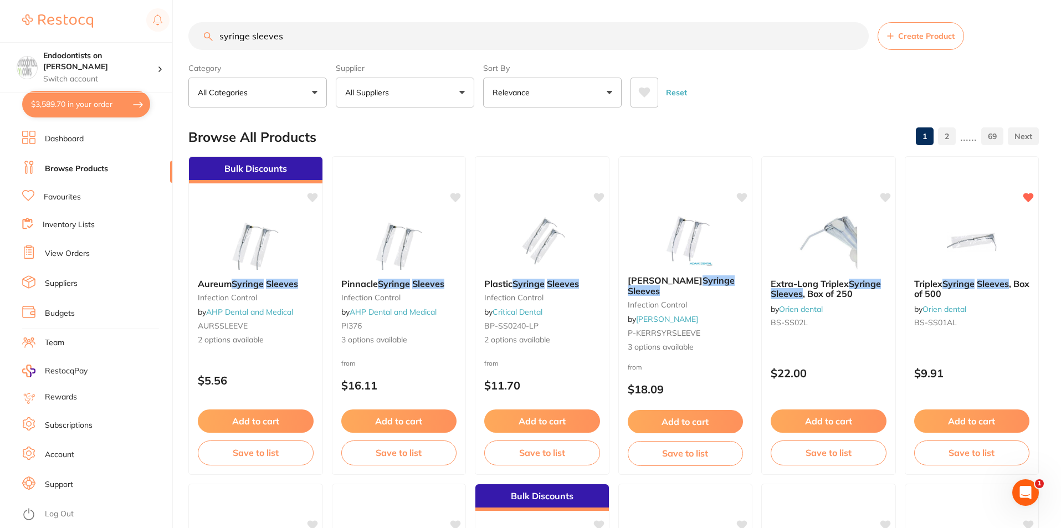
click at [459, 100] on button "All Suppliers" at bounding box center [405, 93] width 139 height 30
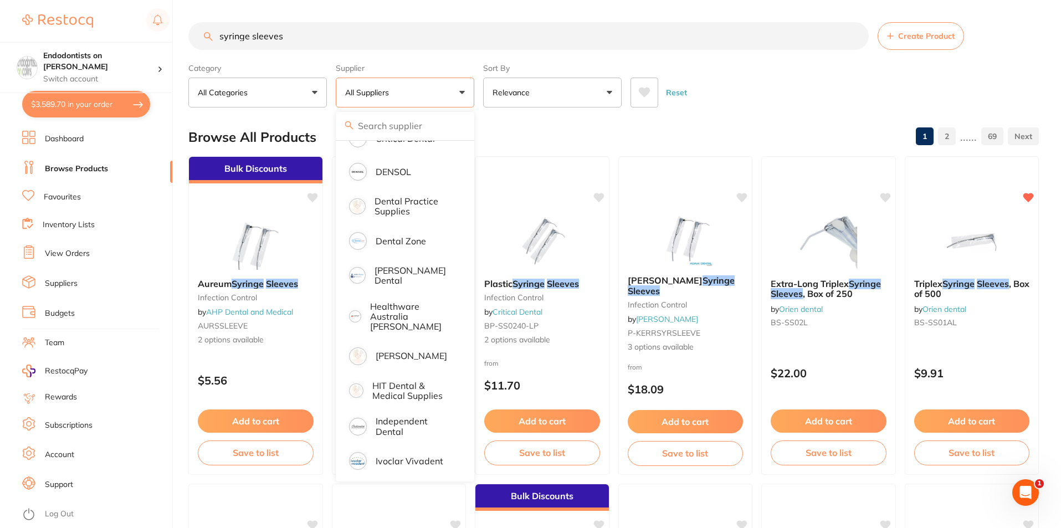
scroll to position [277, 0]
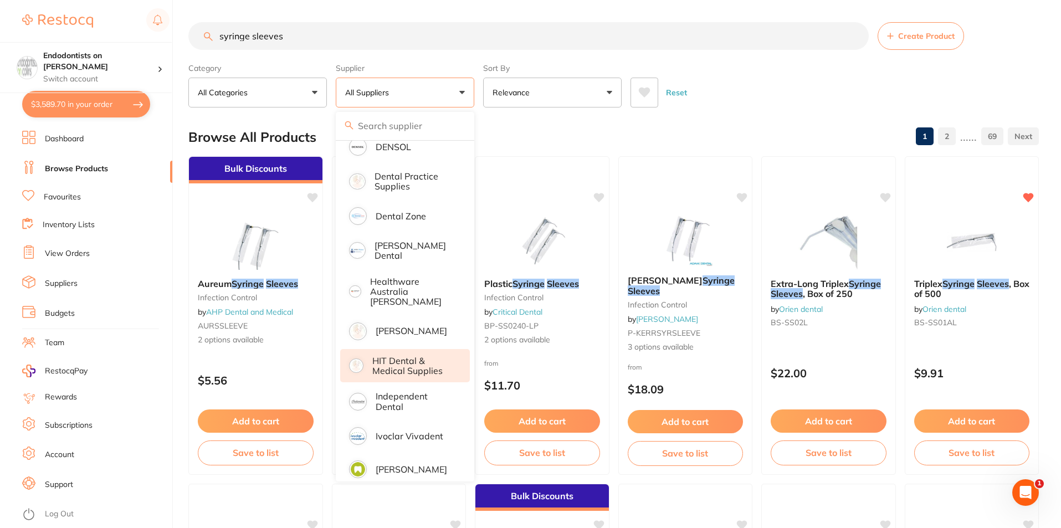
click at [389, 360] on p "HIT Dental & Medical Supplies" at bounding box center [413, 366] width 82 height 21
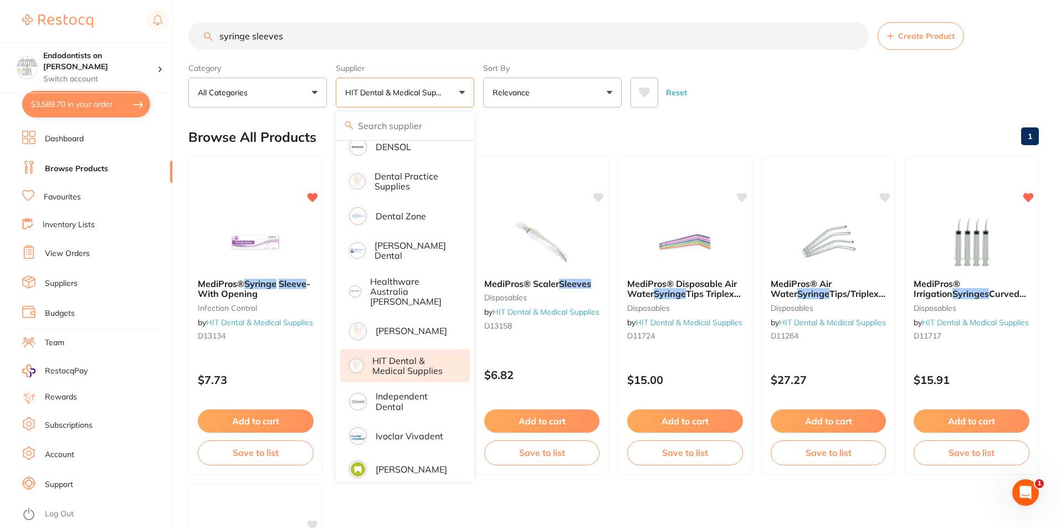
scroll to position [0, 0]
click at [250, 415] on button "Add to cart" at bounding box center [255, 423] width 117 height 24
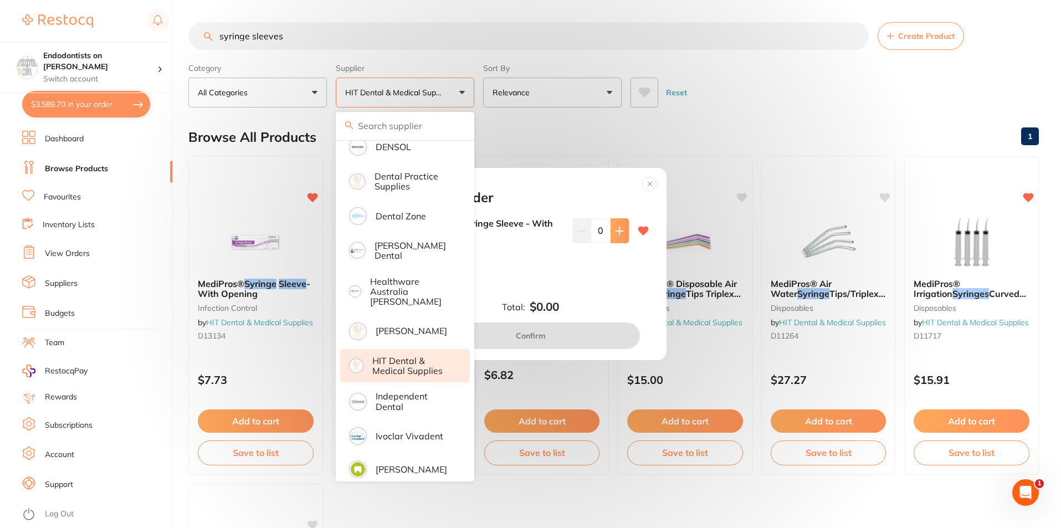
click at [617, 229] on icon at bounding box center [619, 230] width 7 height 7
click at [619, 228] on icon at bounding box center [619, 231] width 9 height 9
drag, startPoint x: 617, startPoint y: 232, endPoint x: 619, endPoint y: 270, distance: 38.9
click at [617, 232] on icon at bounding box center [619, 230] width 7 height 7
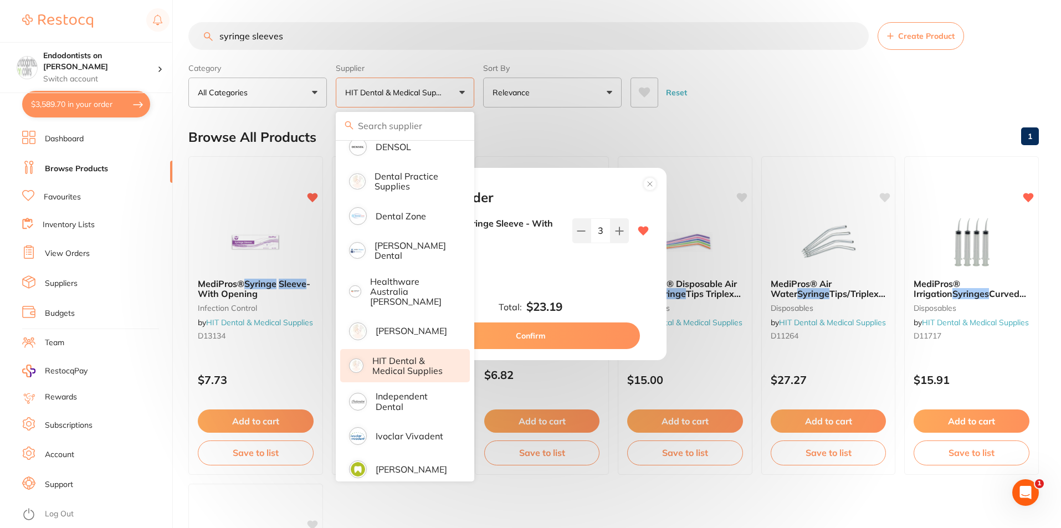
type input "4"
click at [581, 326] on button "Confirm" at bounding box center [531, 336] width 218 height 27
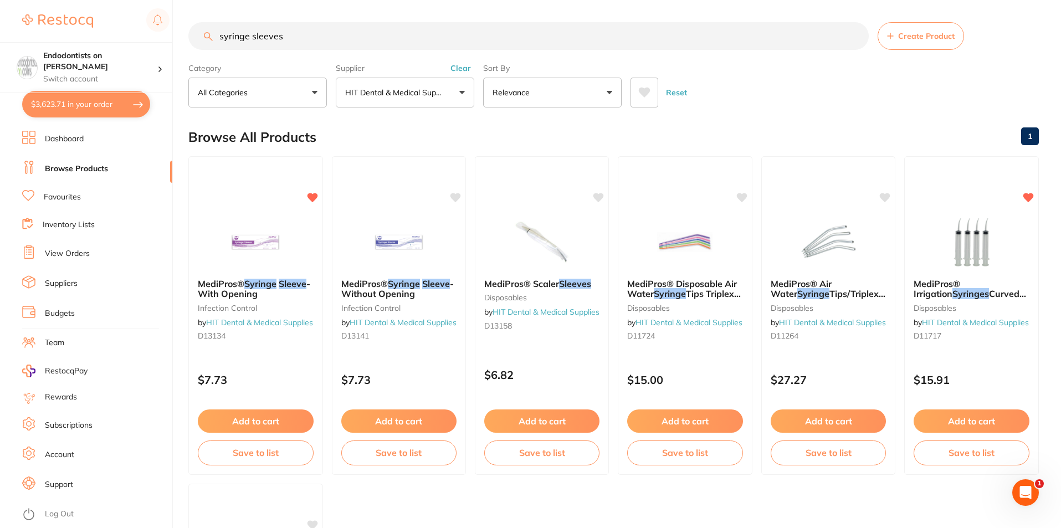
click at [295, 35] on input "syringe sleeves" at bounding box center [528, 36] width 681 height 28
drag, startPoint x: 317, startPoint y: 37, endPoint x: 178, endPoint y: 35, distance: 138.6
click at [178, 35] on div "$3,623.71 Endodontists on [PERSON_NAME] Switch account Endodontists on [PERSON_…" at bounding box center [530, 264] width 1061 height 528
type input "endofoam"
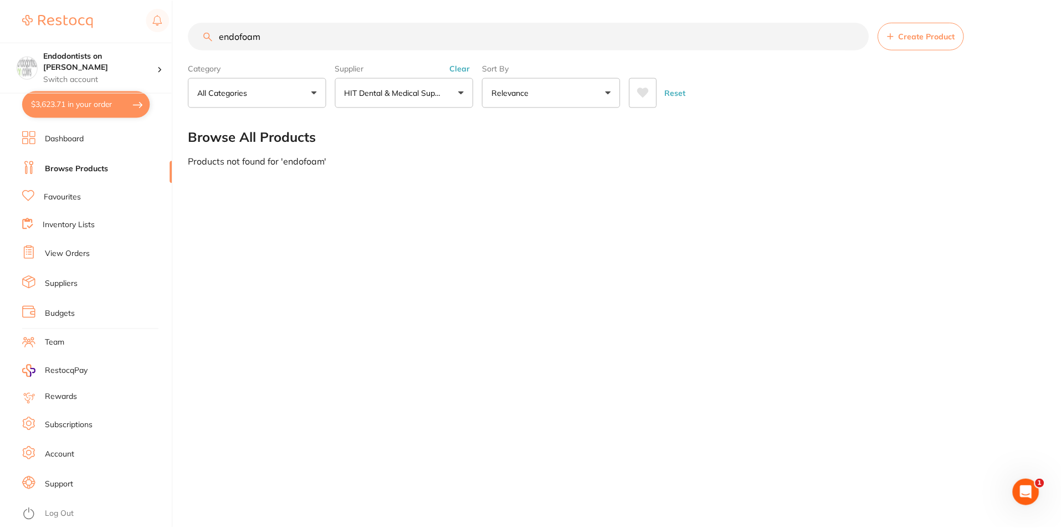
scroll to position [9, 0]
click at [76, 191] on li "Favourites" at bounding box center [97, 197] width 150 height 14
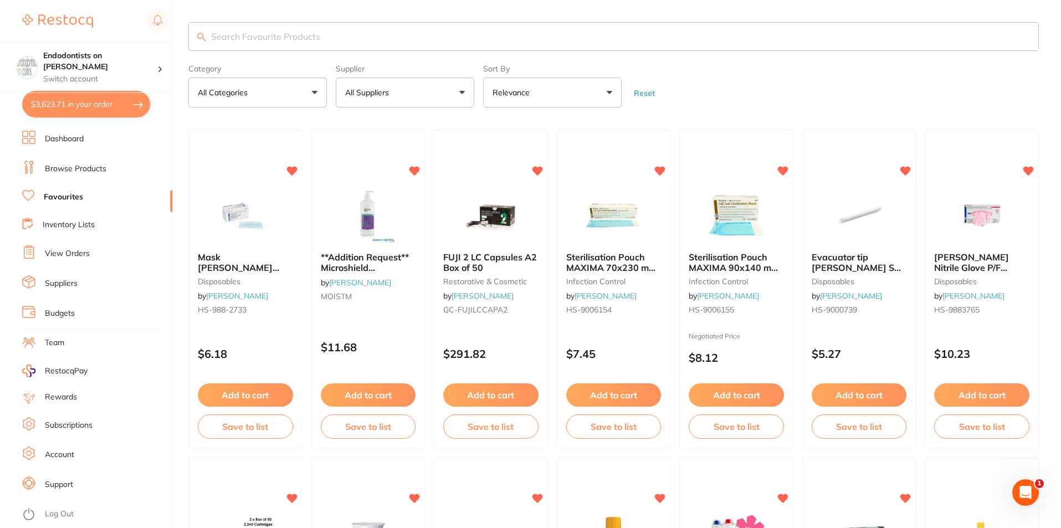
click at [293, 35] on input "search" at bounding box center [613, 36] width 851 height 29
type input "endofoam"
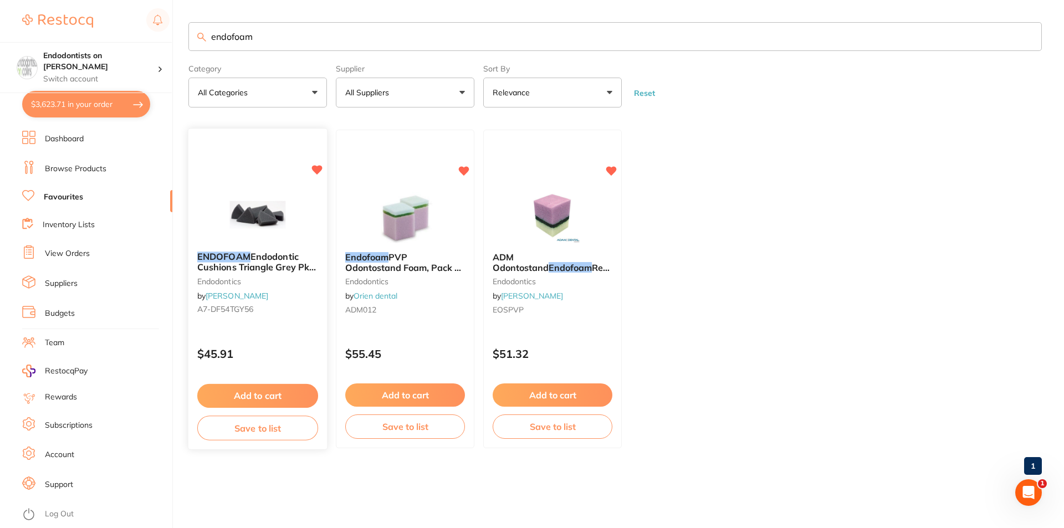
click at [292, 228] on img at bounding box center [257, 215] width 73 height 56
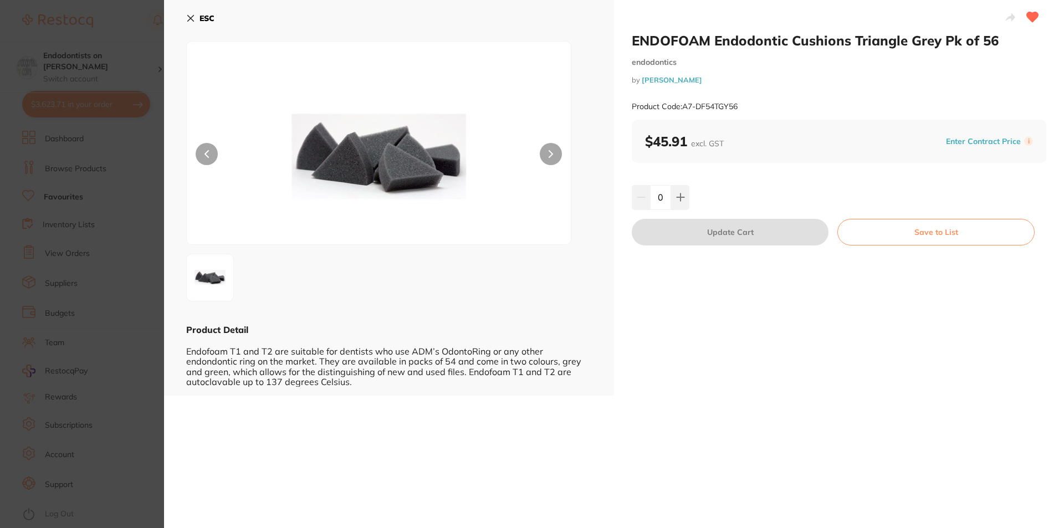
click at [555, 149] on button at bounding box center [551, 154] width 22 height 22
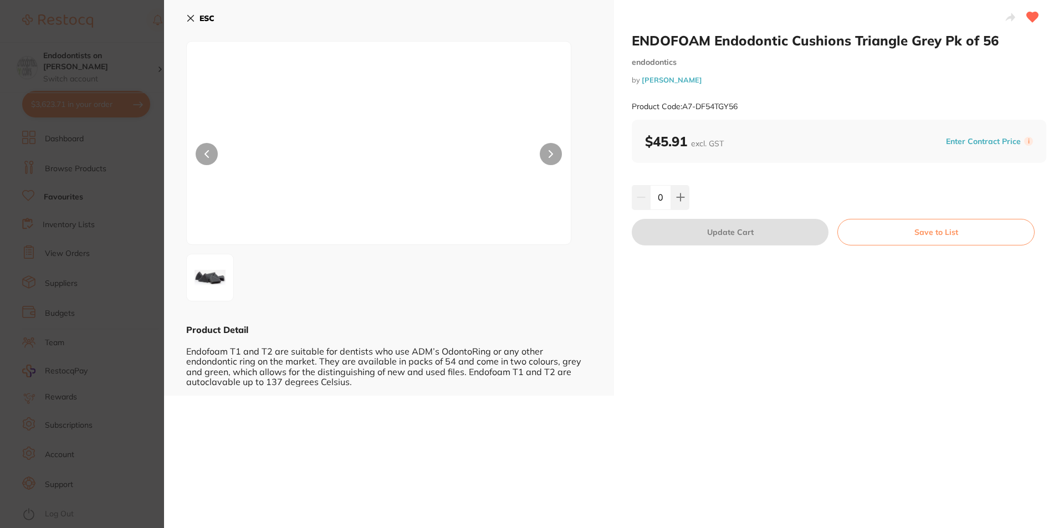
click at [555, 149] on button at bounding box center [551, 154] width 22 height 22
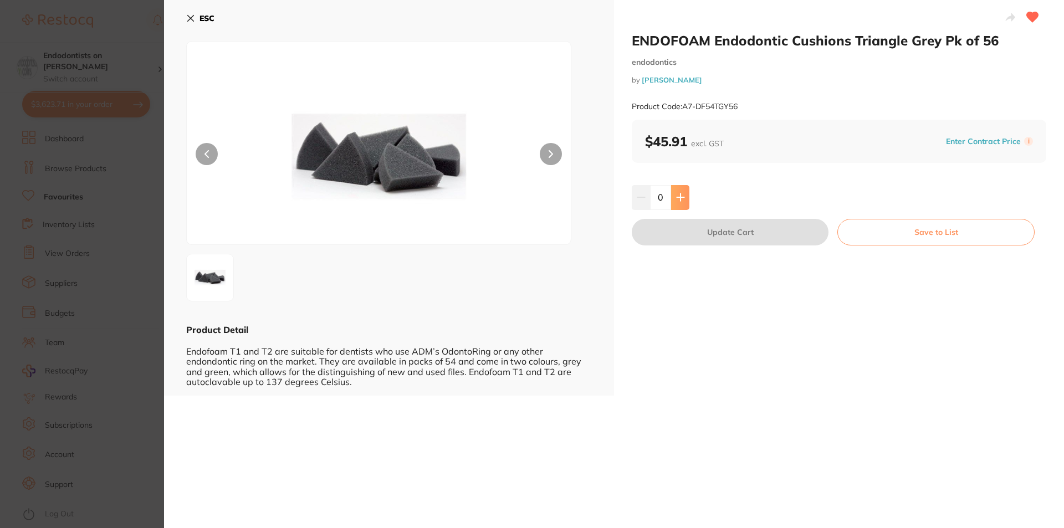
click at [682, 193] on icon at bounding box center [680, 197] width 9 height 9
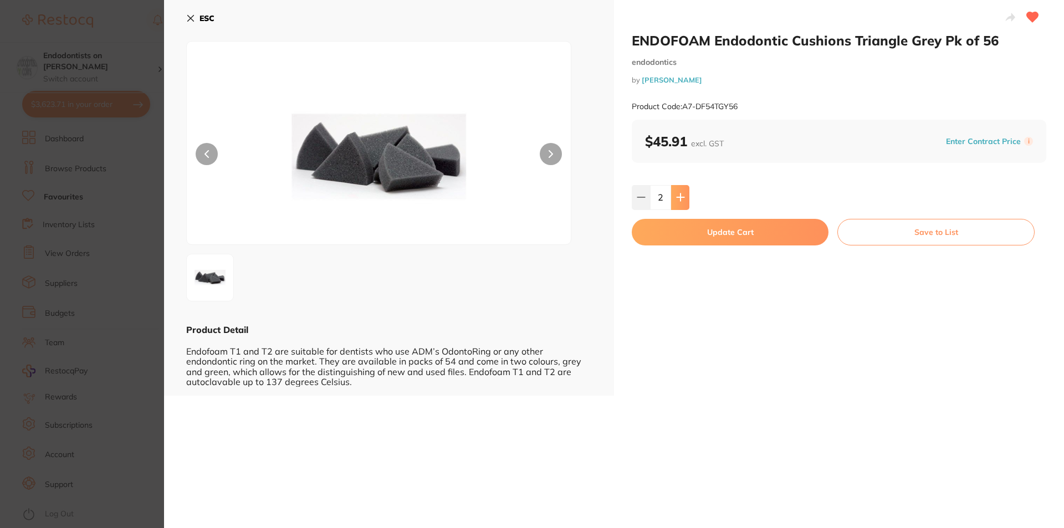
click at [682, 193] on icon at bounding box center [680, 197] width 9 height 9
type input "3"
click at [682, 232] on button "Update Cart" at bounding box center [730, 232] width 197 height 27
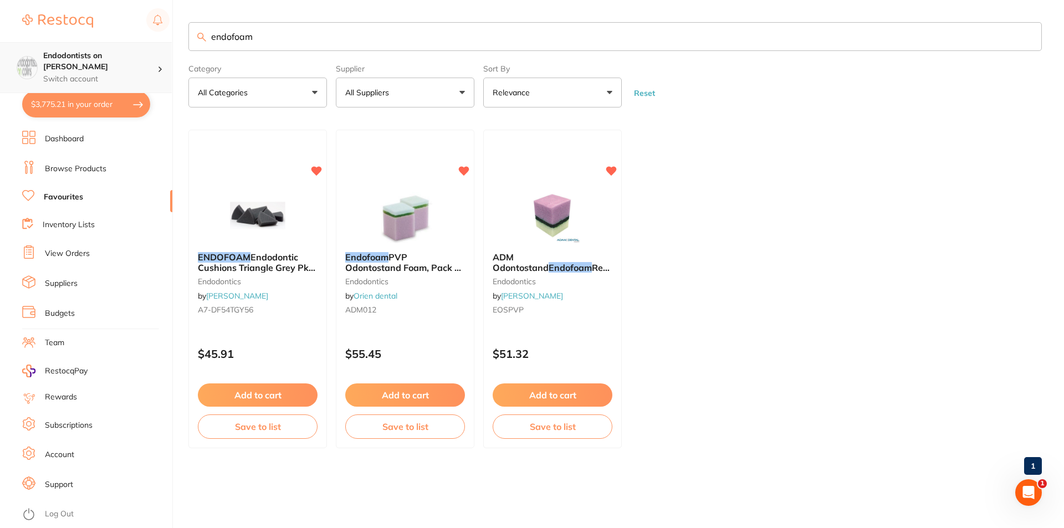
drag, startPoint x: 107, startPoint y: 42, endPoint x: 19, endPoint y: 45, distance: 87.7
click at [19, 45] on div "$3,775.21 Endodontists on [PERSON_NAME] Switch account Endodontists on [PERSON_…" at bounding box center [532, 264] width 1064 height 528
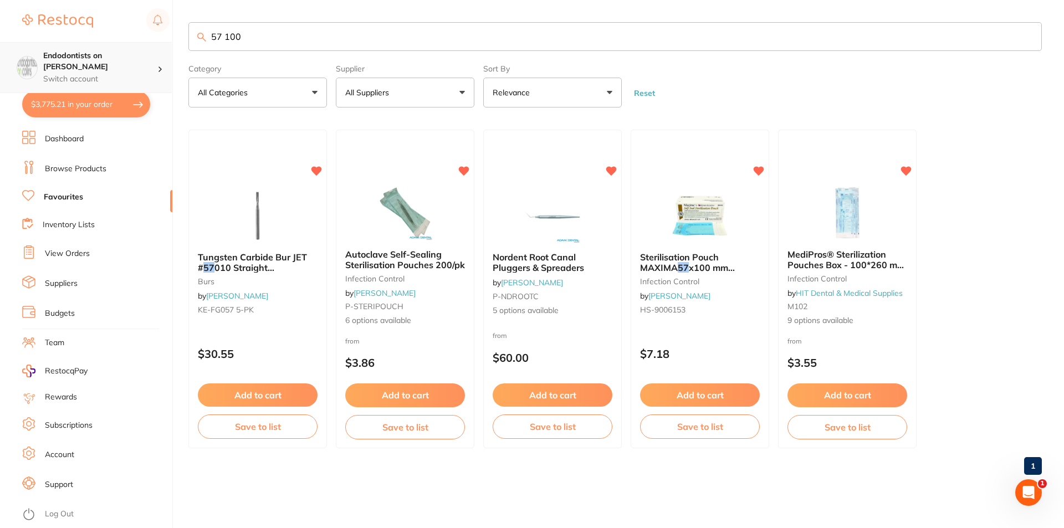
type input "57 100"
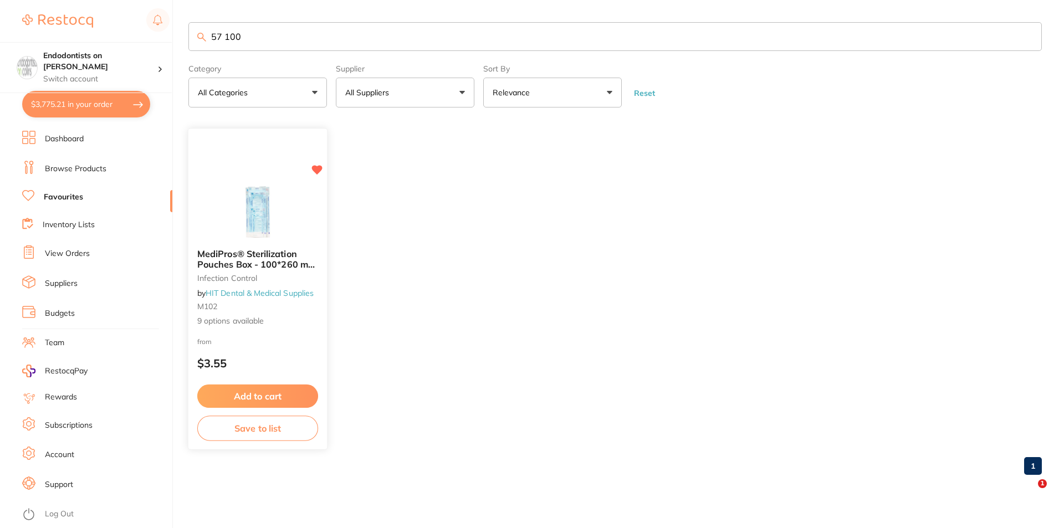
click at [295, 242] on div "MediPros® Sterilization Pouches Box - 100*260 mm 4 * 10 inch infection control …" at bounding box center [257, 288] width 139 height 96
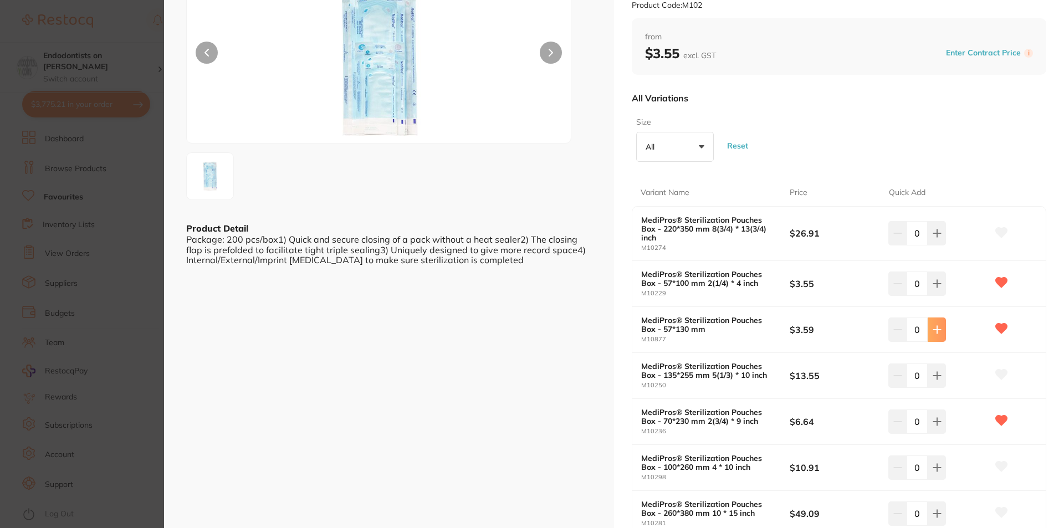
scroll to position [111, 0]
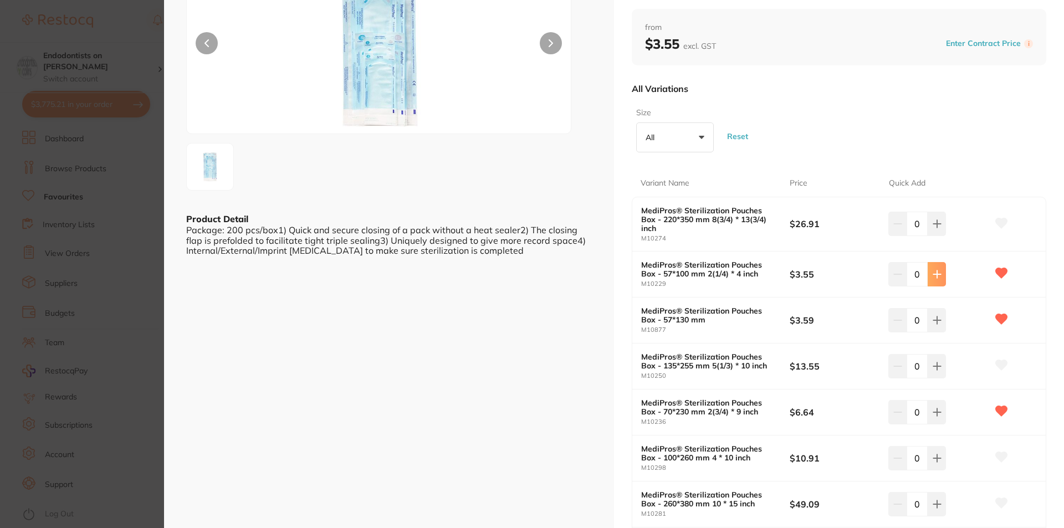
click at [939, 282] on button at bounding box center [937, 274] width 18 height 24
click at [898, 280] on button at bounding box center [897, 274] width 18 height 24
type input "0"
click at [936, 320] on icon at bounding box center [936, 319] width 7 height 7
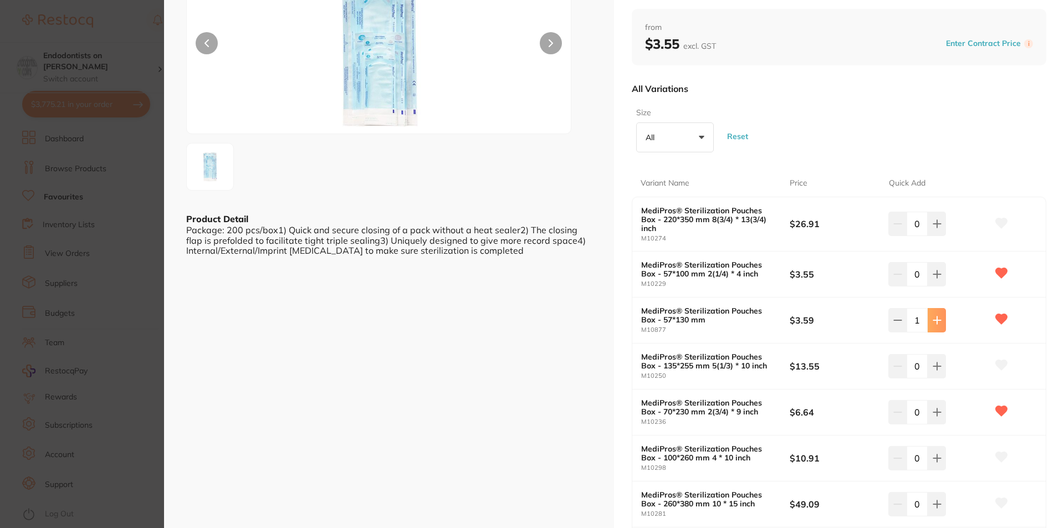
click at [936, 320] on icon at bounding box center [936, 319] width 7 height 7
type input "2"
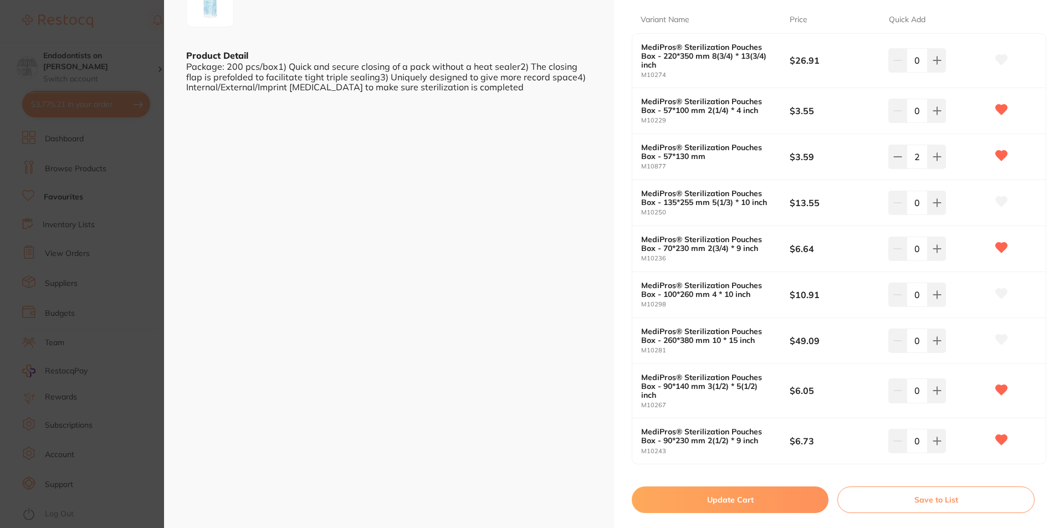
scroll to position [277, 0]
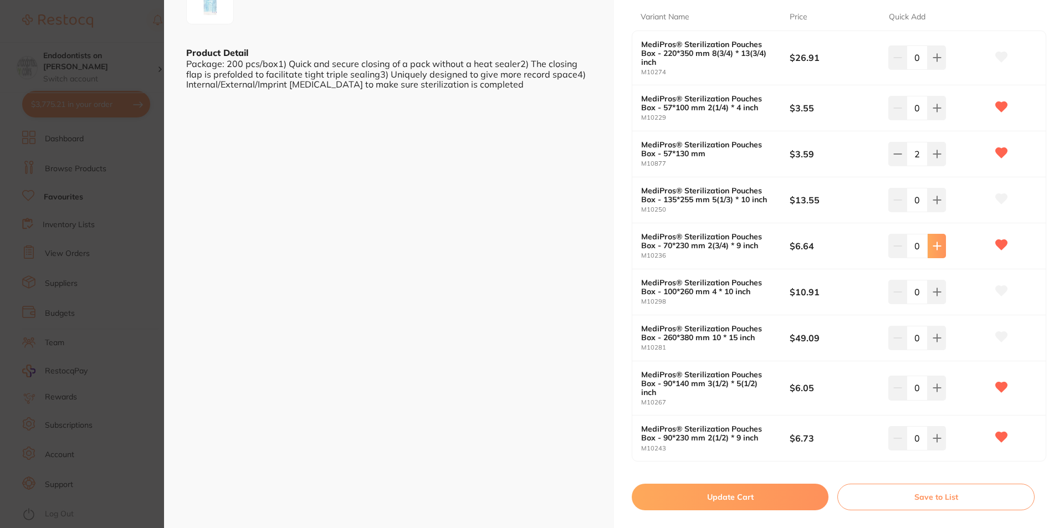
click at [938, 253] on button at bounding box center [937, 246] width 18 height 24
type input "2"
click at [772, 499] on button "Update Cart" at bounding box center [730, 497] width 197 height 27
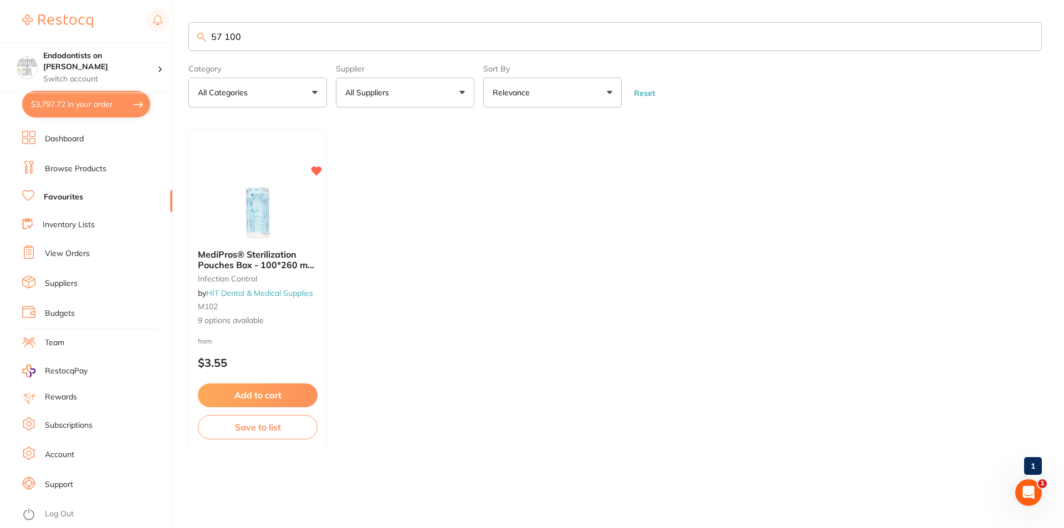
drag, startPoint x: 202, startPoint y: 34, endPoint x: 0, endPoint y: 30, distance: 202.3
click at [0, 30] on div "$3,797.72 Endodontists on [PERSON_NAME] Switch account Endodontists on [PERSON_…" at bounding box center [532, 264] width 1064 height 528
click at [223, 178] on div "Autoclave [SECURITY_DATA] Sterilisation Pouches 200/pk infection control by [PE…" at bounding box center [258, 290] width 140 height 322
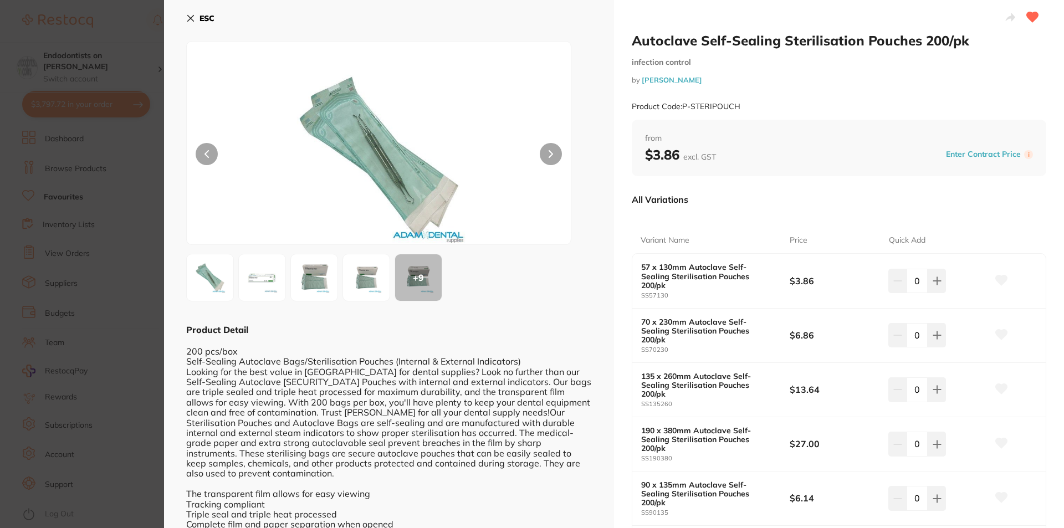
click at [122, 150] on section "Autoclave [SECURITY_DATA] Sterilisation Pouches 200/pk infection control by [PE…" at bounding box center [532, 264] width 1064 height 528
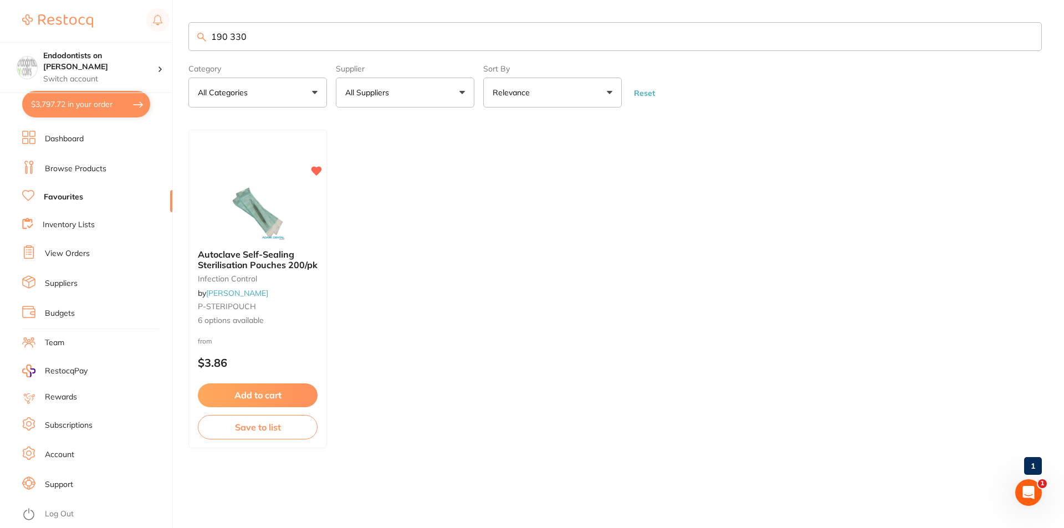
click at [264, 33] on input "190 330" at bounding box center [614, 36] width 853 height 29
drag, startPoint x: 264, startPoint y: 33, endPoint x: 169, endPoint y: 41, distance: 95.1
click at [169, 41] on div "$3,797.72 Endodontists on [PERSON_NAME] Switch account Endodontists on [PERSON_…" at bounding box center [532, 264] width 1064 height 528
type input "pouch 330"
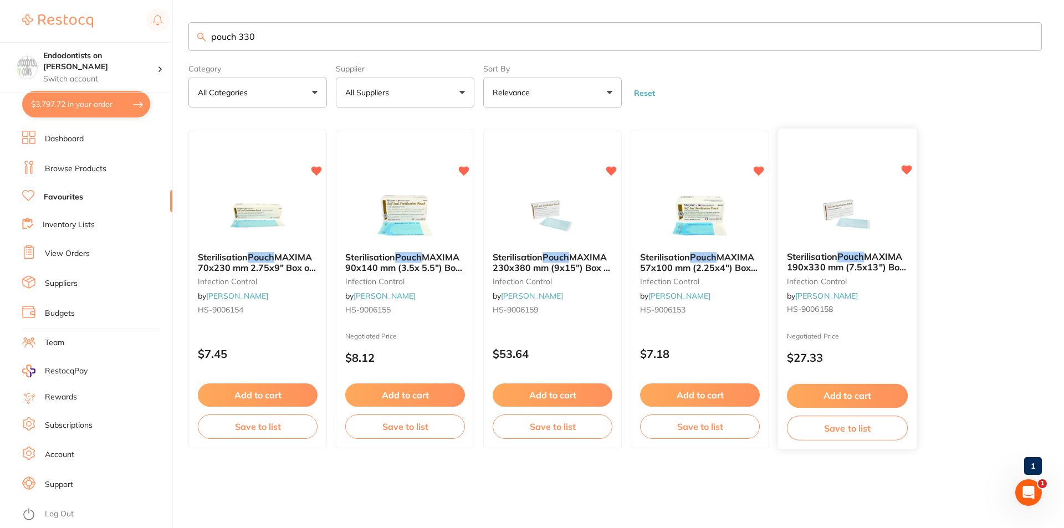
click at [846, 397] on button "Add to cart" at bounding box center [847, 396] width 121 height 24
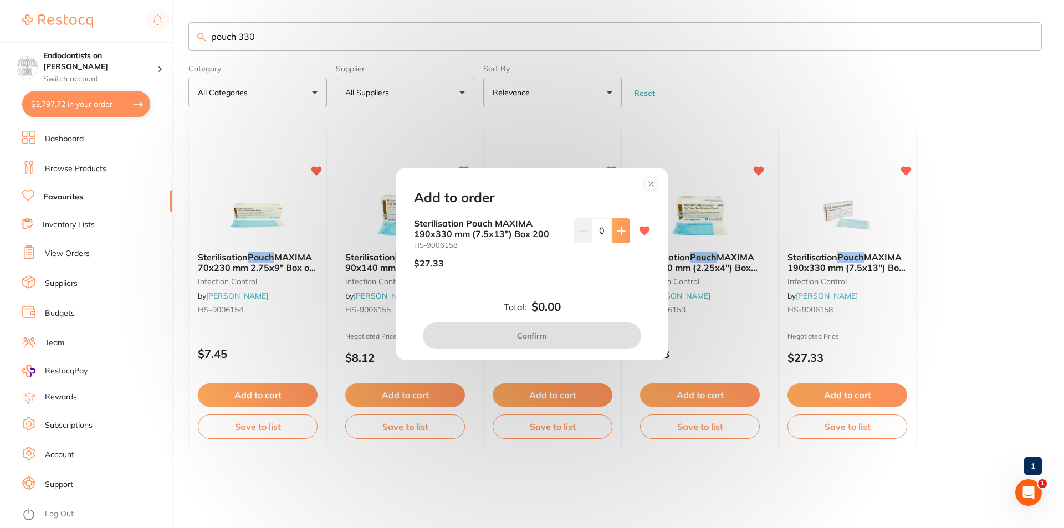
click at [613, 227] on button at bounding box center [621, 230] width 18 height 24
type input "2"
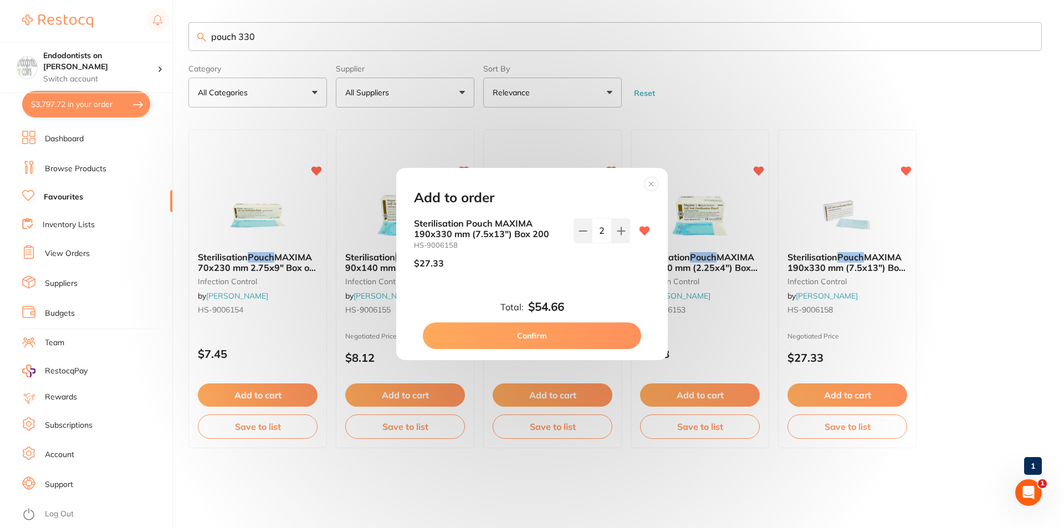
click at [575, 336] on button "Confirm" at bounding box center [532, 336] width 218 height 27
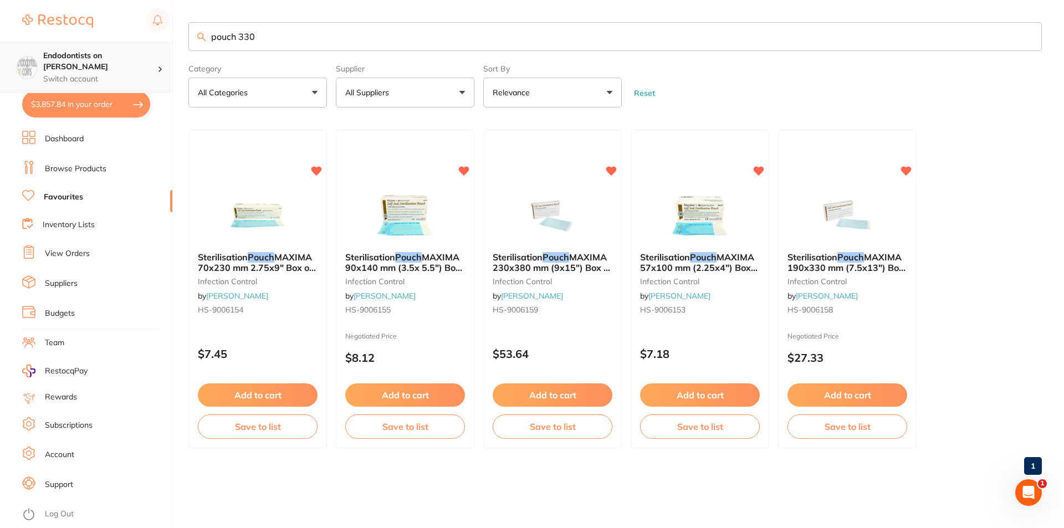
scroll to position [1, 0]
drag, startPoint x: 277, startPoint y: 40, endPoint x: 103, endPoint y: 45, distance: 174.1
click at [103, 45] on div "$3,857.84 Endodontists on [PERSON_NAME] Switch account Endodontists on [PERSON_…" at bounding box center [532, 264] width 1064 height 528
type input "morita"
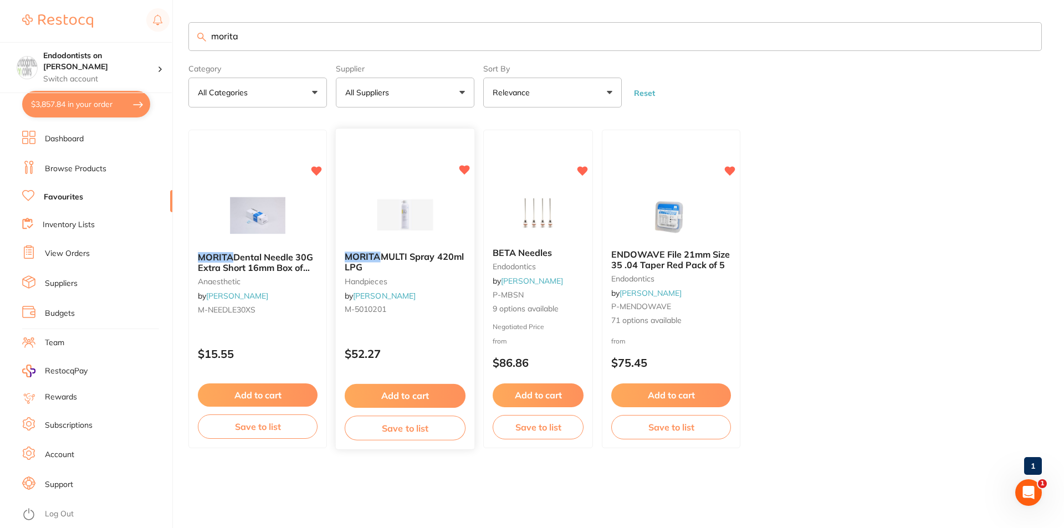
scroll to position [0, 0]
click at [437, 213] on img at bounding box center [405, 215] width 73 height 56
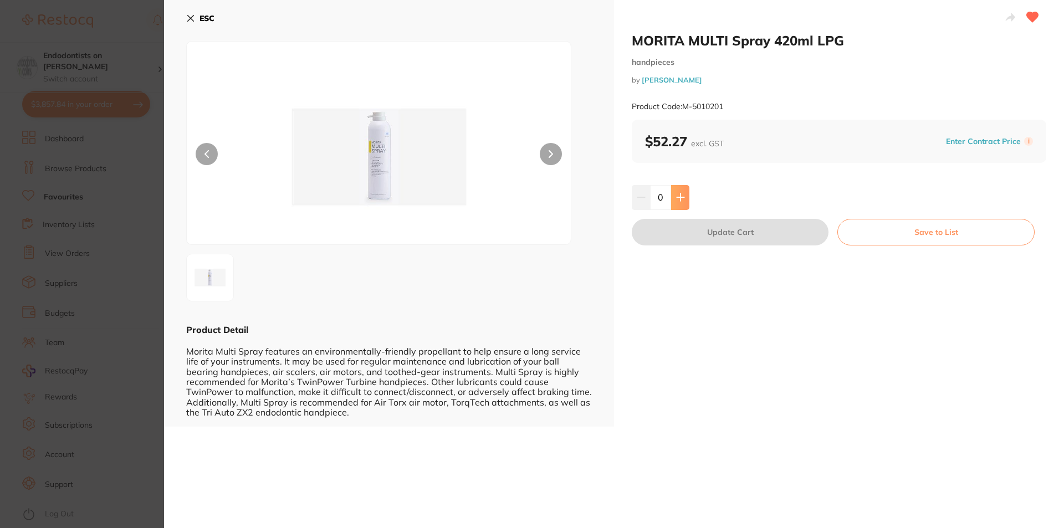
click at [686, 192] on button at bounding box center [680, 197] width 18 height 24
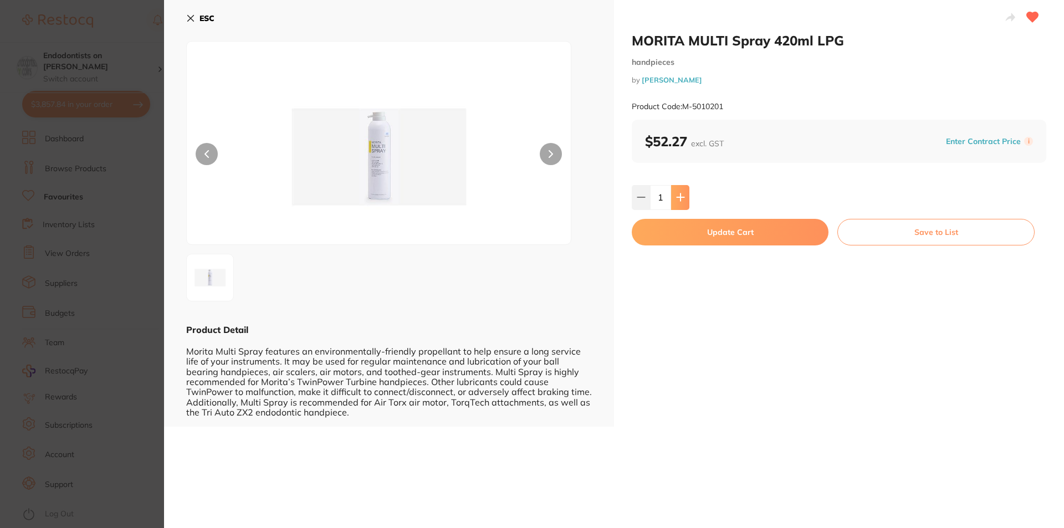
click at [686, 192] on button at bounding box center [680, 197] width 18 height 24
type input "2"
click at [684, 237] on button "Update Cart" at bounding box center [730, 232] width 197 height 27
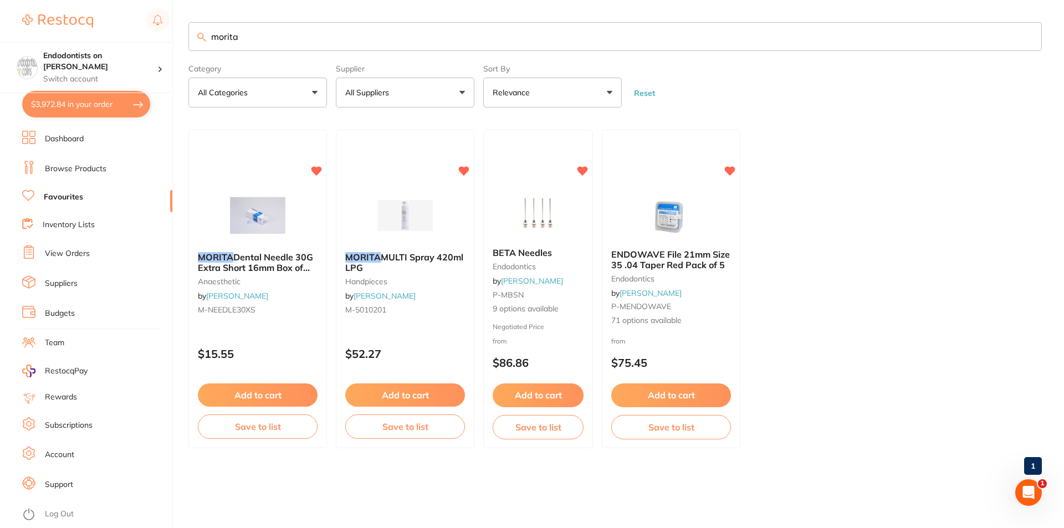
drag, startPoint x: 318, startPoint y: 43, endPoint x: 0, endPoint y: 29, distance: 318.4
click at [2, 38] on div "$3,972.84 Endodontists on [PERSON_NAME] Switch account Endodontists on [PERSON_…" at bounding box center [532, 264] width 1064 height 528
type input "x1"
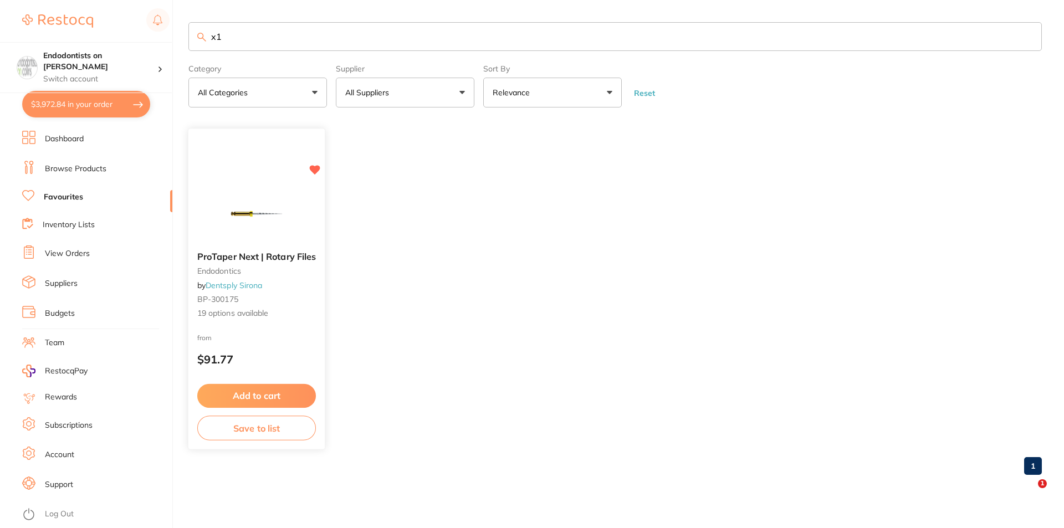
click at [274, 212] on img at bounding box center [256, 215] width 73 height 56
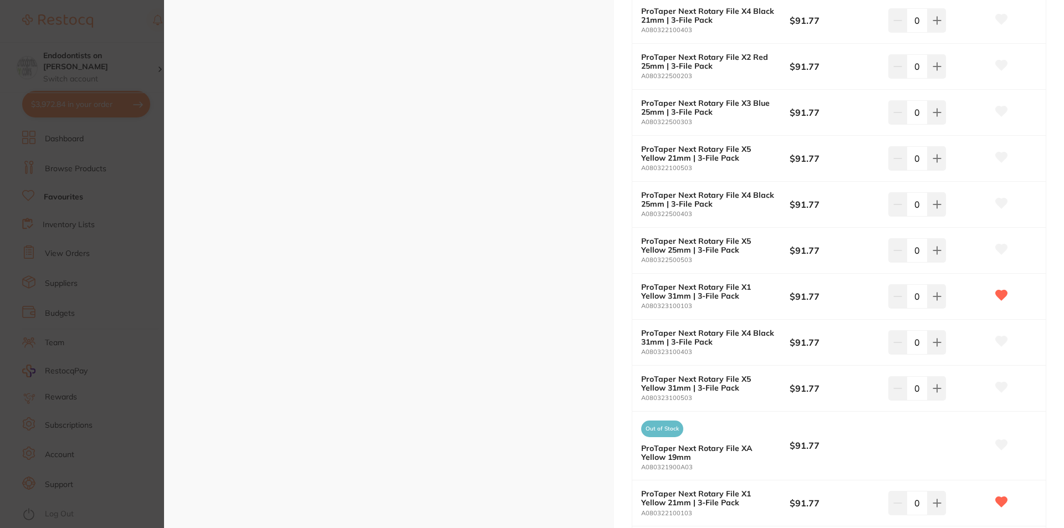
scroll to position [554, 0]
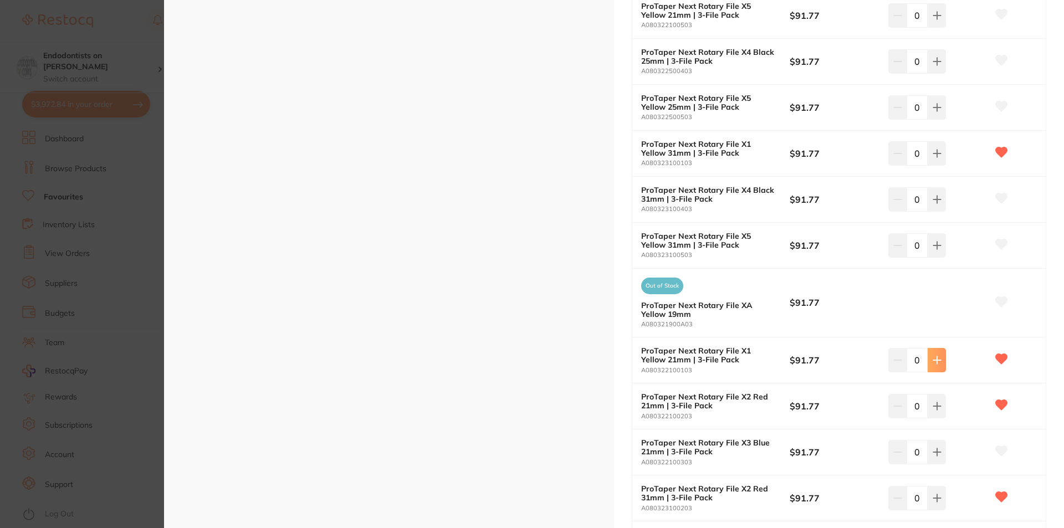
click at [937, 354] on button at bounding box center [937, 360] width 18 height 24
click at [937, 348] on button at bounding box center [937, 360] width 18 height 24
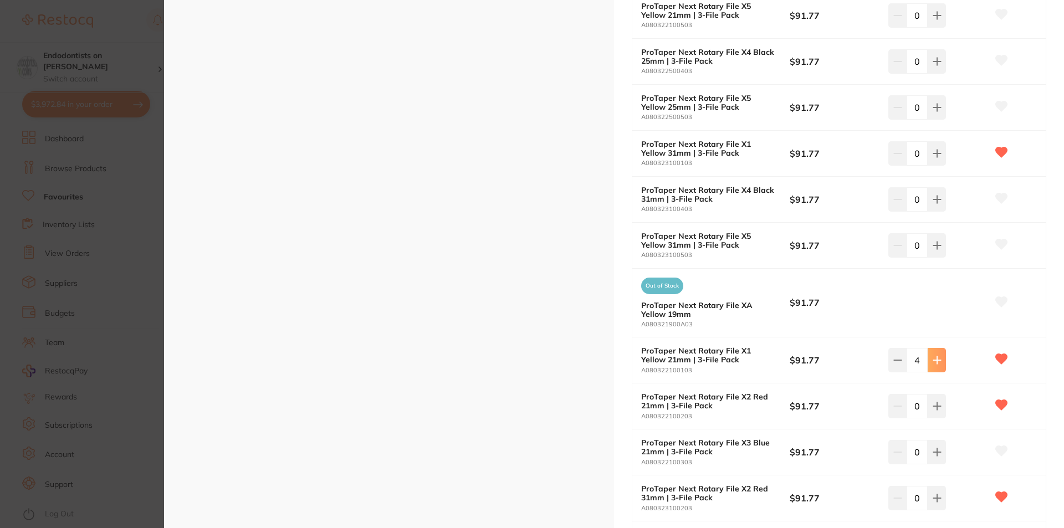
type input "5"
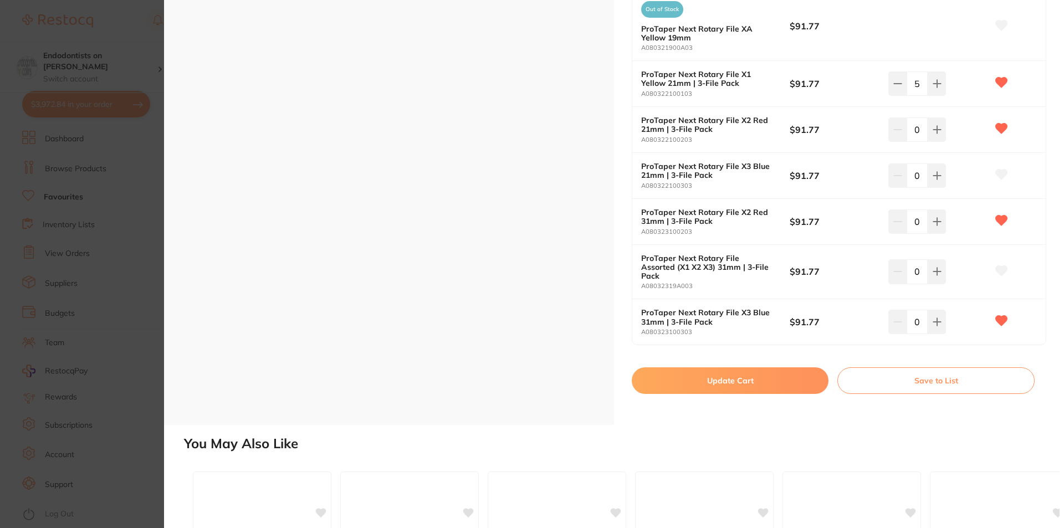
scroll to position [831, 0]
click at [780, 367] on button "Update Cart" at bounding box center [730, 380] width 197 height 27
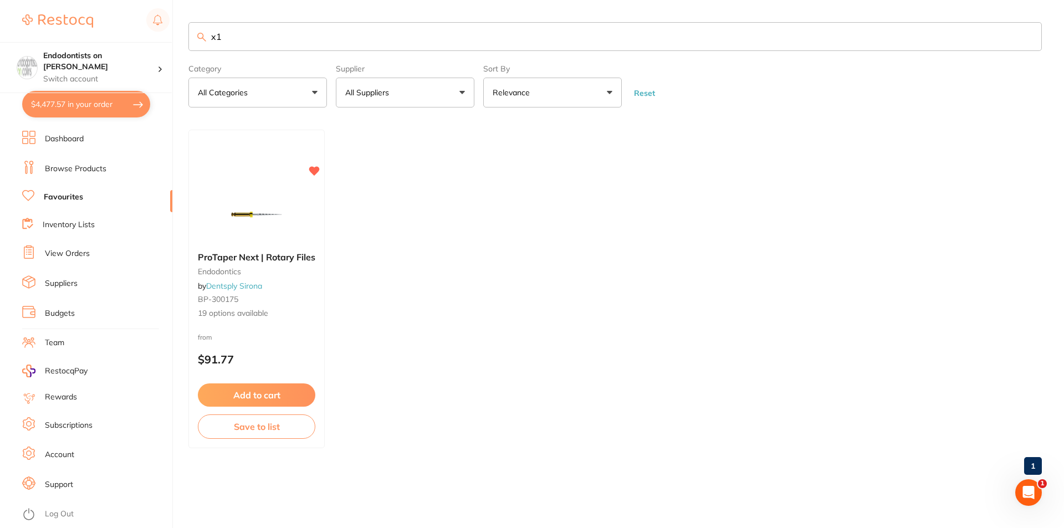
drag, startPoint x: 249, startPoint y: 34, endPoint x: 134, endPoint y: 36, distance: 115.3
click at [134, 36] on div "$4,477.57 Endodontists on [PERSON_NAME] Switch account Endodontists on [PERSON_…" at bounding box center [532, 264] width 1064 height 528
type input "pathfile"
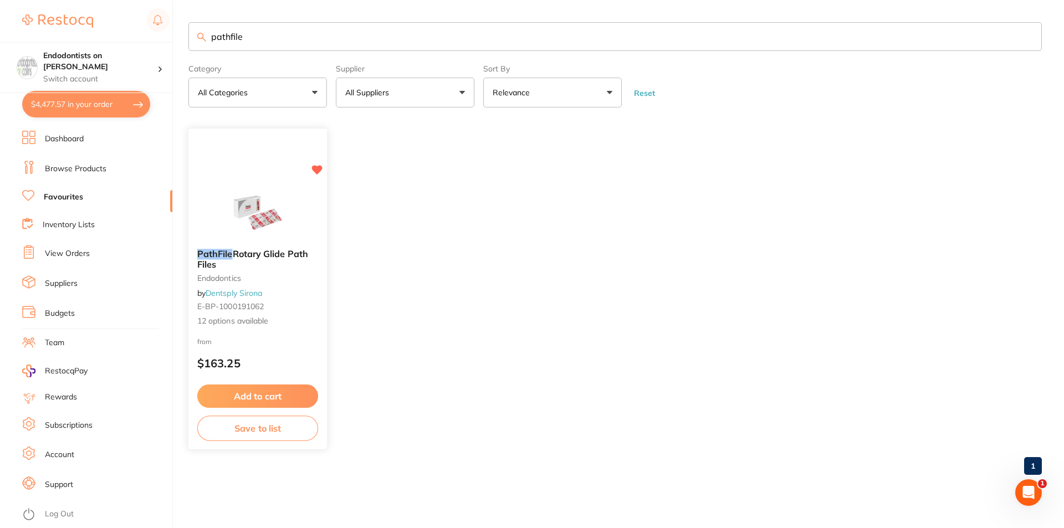
click at [284, 217] on img at bounding box center [257, 212] width 73 height 56
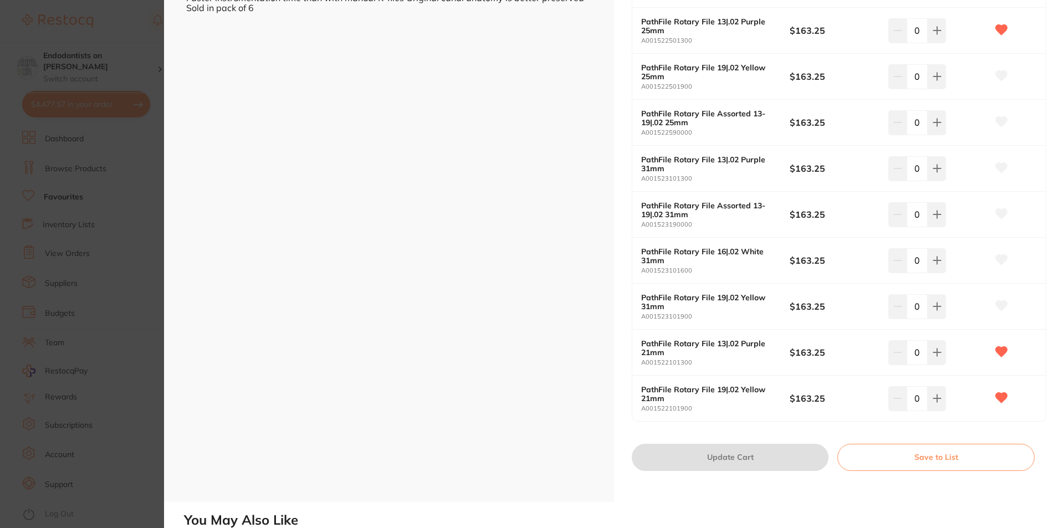
scroll to position [388, 0]
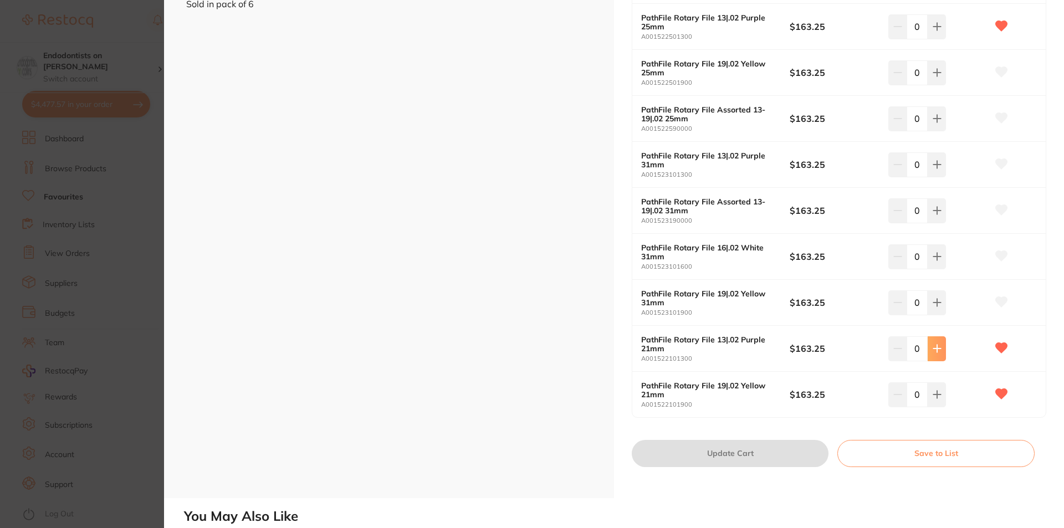
click at [940, 358] on button at bounding box center [937, 348] width 18 height 24
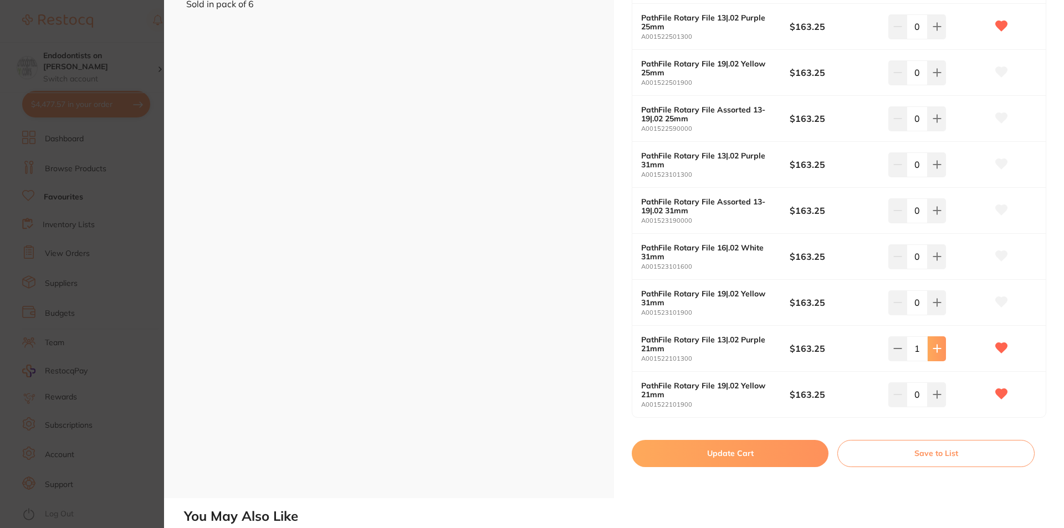
click at [940, 358] on button at bounding box center [937, 348] width 18 height 24
type input "5"
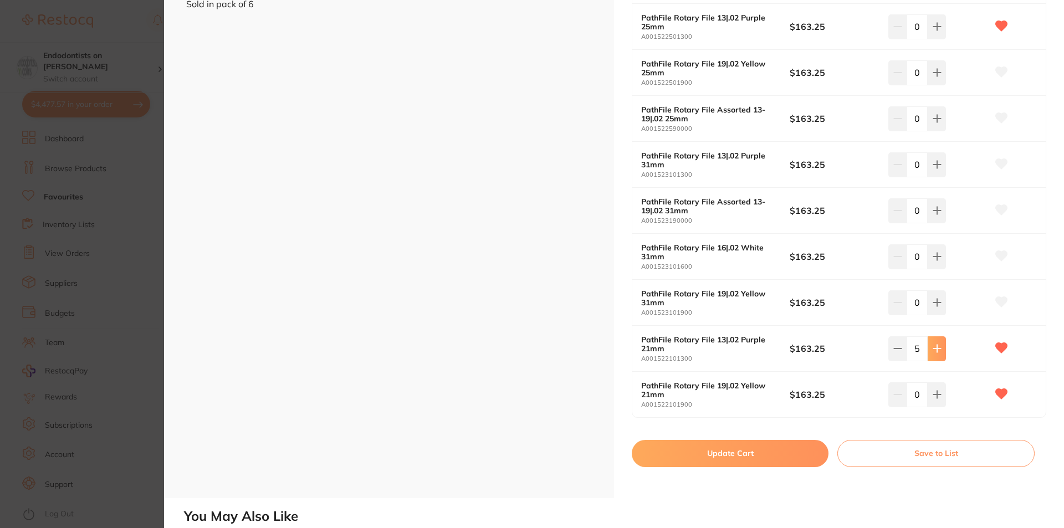
scroll to position [0, 0]
click at [786, 447] on button "Update Cart" at bounding box center [730, 453] width 197 height 27
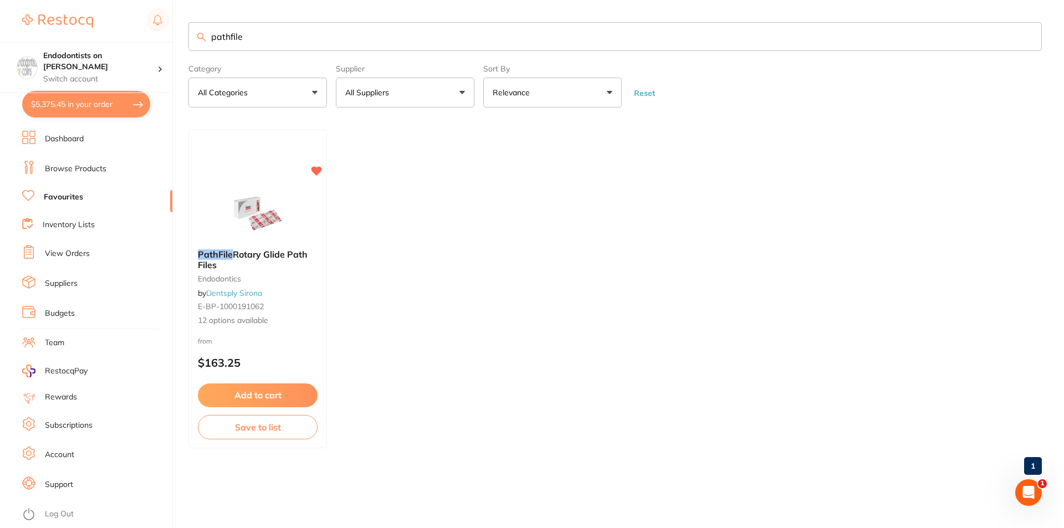
scroll to position [1, 0]
drag, startPoint x: 265, startPoint y: 49, endPoint x: 192, endPoint y: 51, distance: 73.2
click at [192, 51] on input "pathfile" at bounding box center [614, 36] width 853 height 29
type input "vortex"
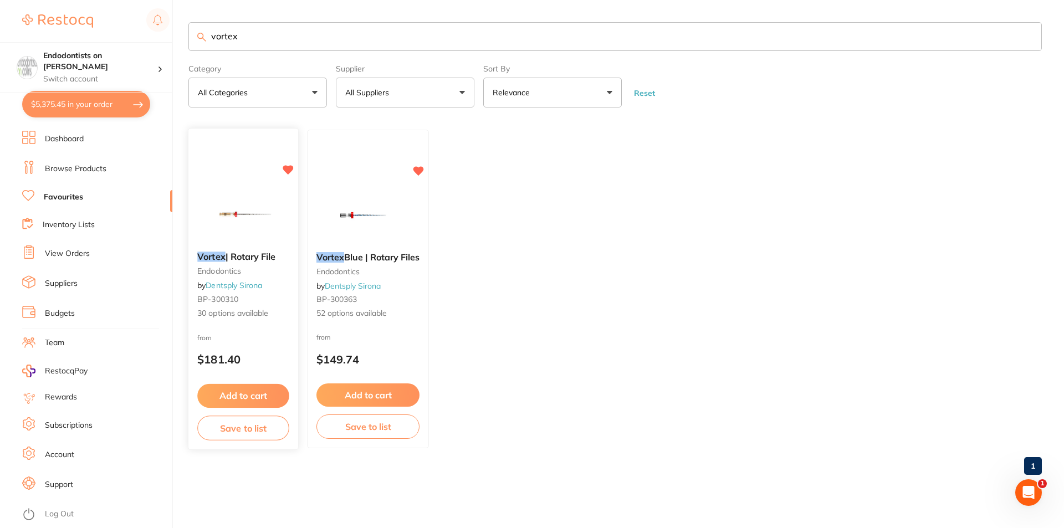
scroll to position [0, 0]
click at [264, 208] on img at bounding box center [243, 215] width 73 height 56
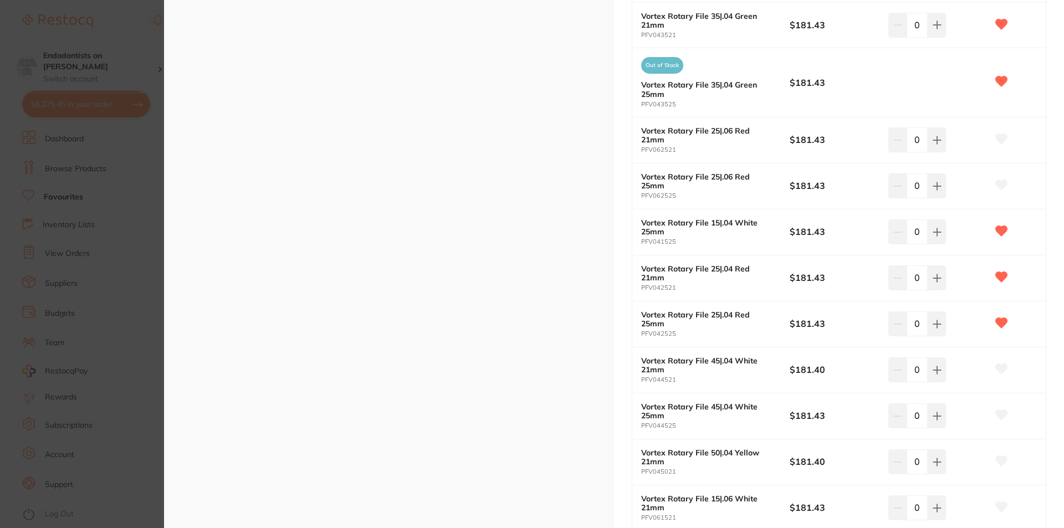
scroll to position [499, 0]
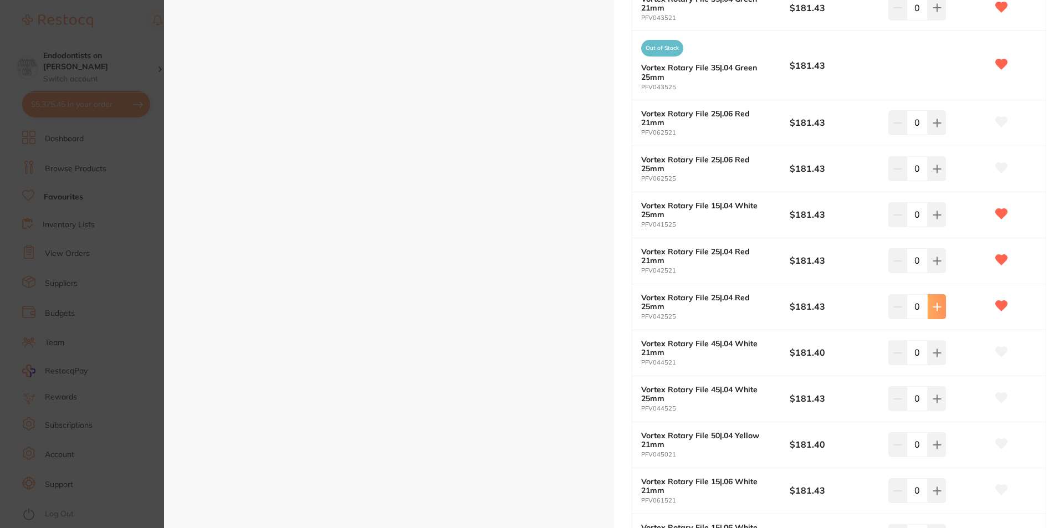
click at [934, 314] on button at bounding box center [937, 306] width 18 height 24
type input "3"
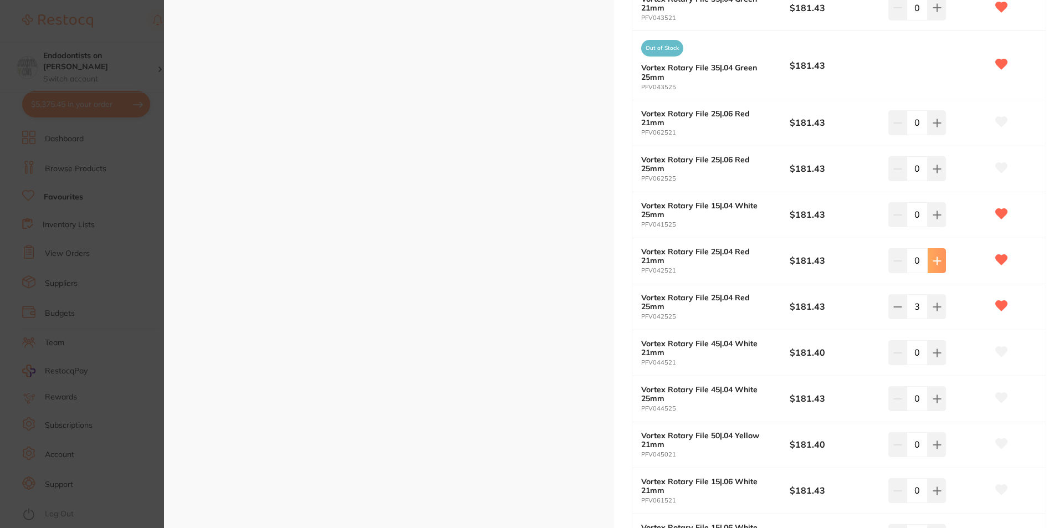
click at [939, 264] on button at bounding box center [937, 260] width 18 height 24
type input "3"
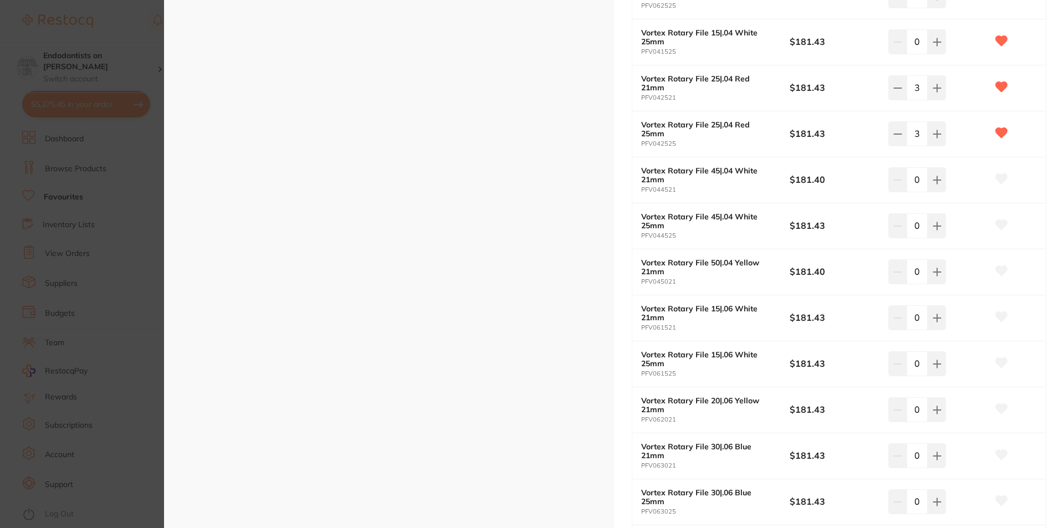
scroll to position [720, 0]
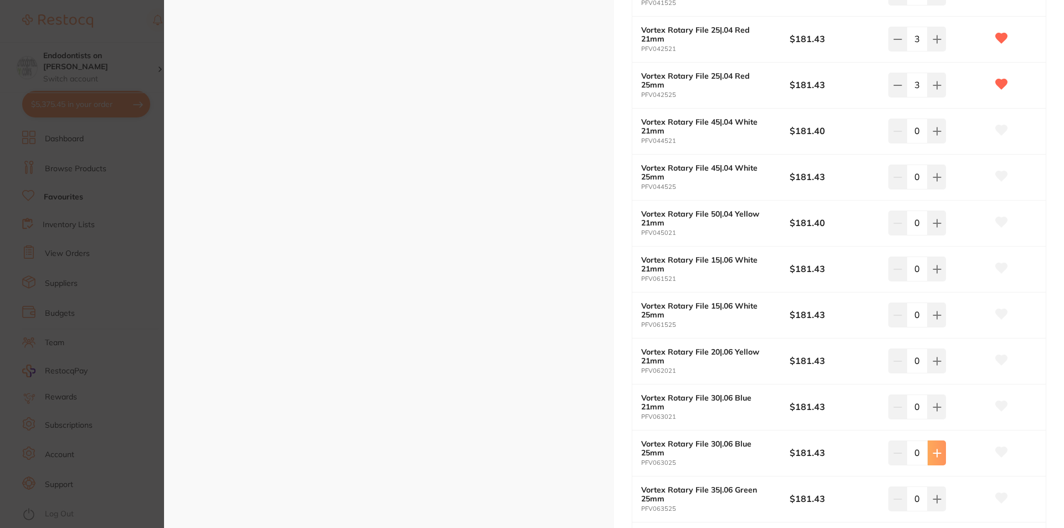
click at [934, 457] on icon at bounding box center [936, 452] width 7 height 7
type input "3"
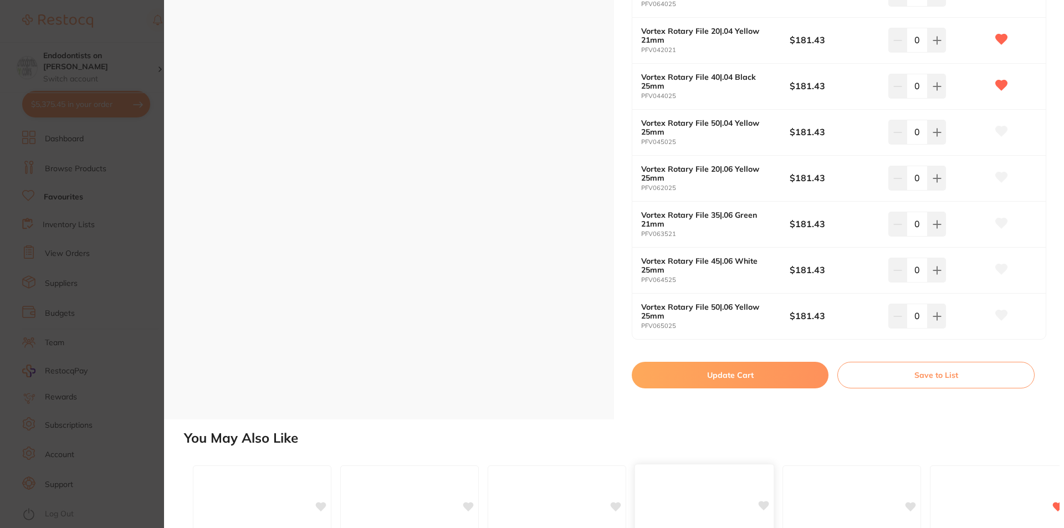
scroll to position [1441, 0]
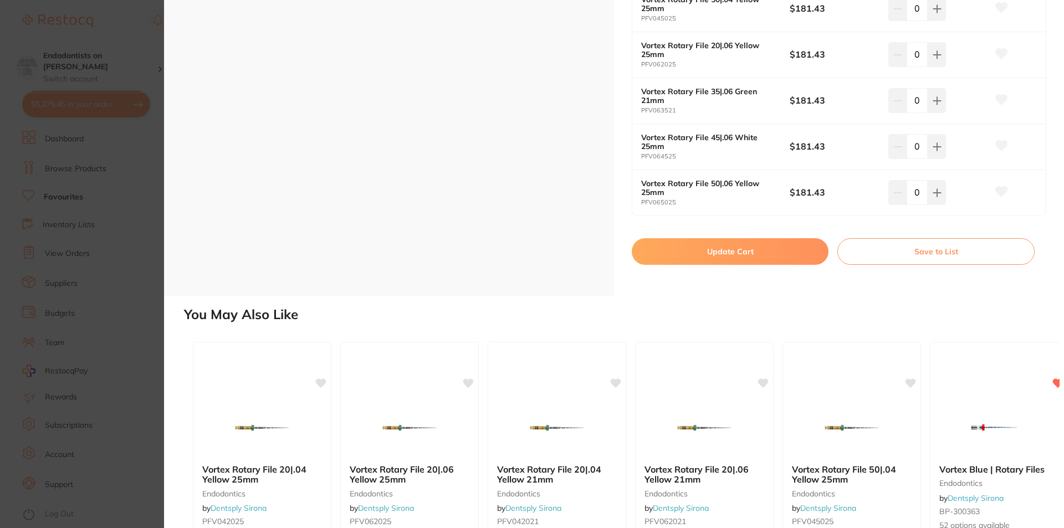
click at [736, 255] on button "Update Cart" at bounding box center [730, 251] width 197 height 27
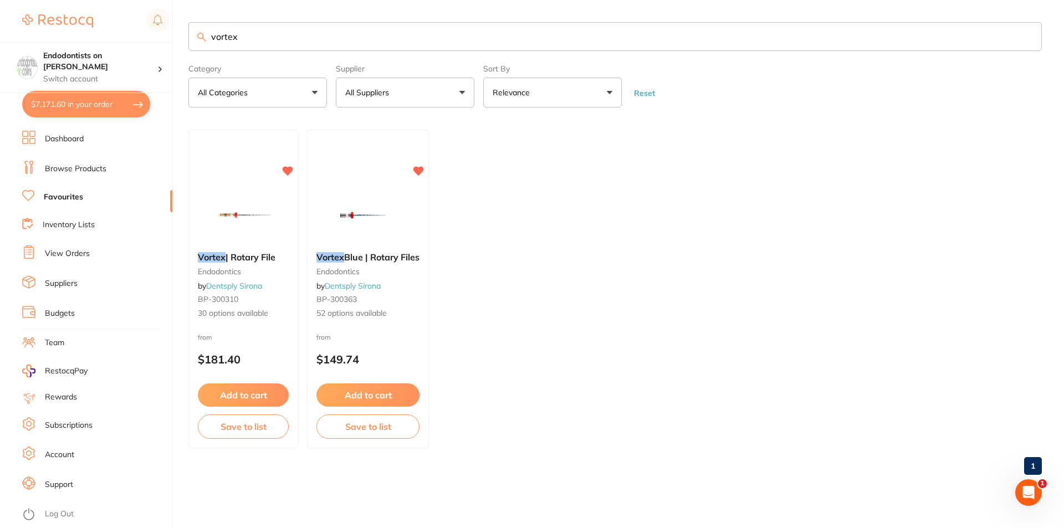
drag, startPoint x: 244, startPoint y: 43, endPoint x: 105, endPoint y: 3, distance: 144.6
click at [105, 6] on div "$7,171.60 Endodontists on [PERSON_NAME] Switch account Endodontists on [PERSON_…" at bounding box center [532, 264] width 1064 height 528
type input "medium gloves"
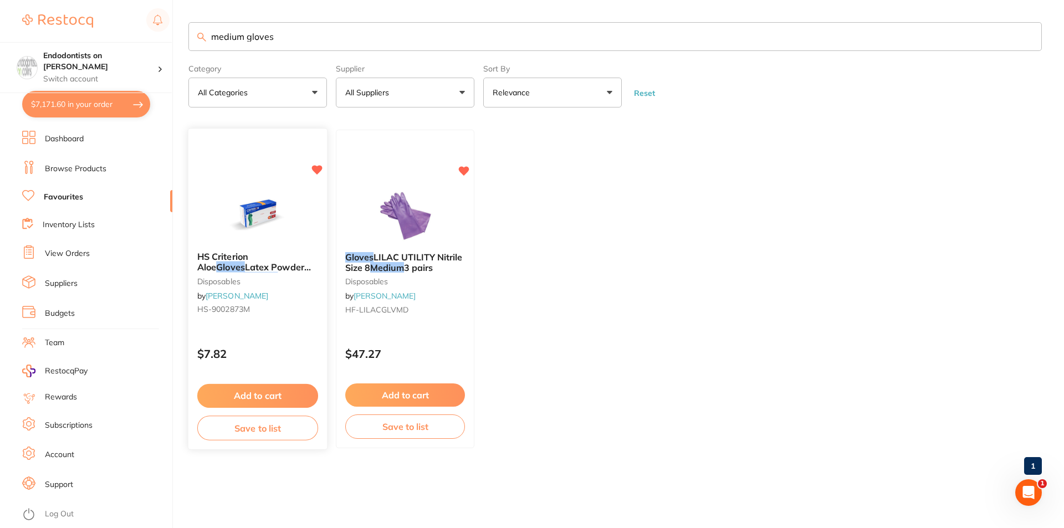
click at [294, 237] on img at bounding box center [257, 215] width 73 height 56
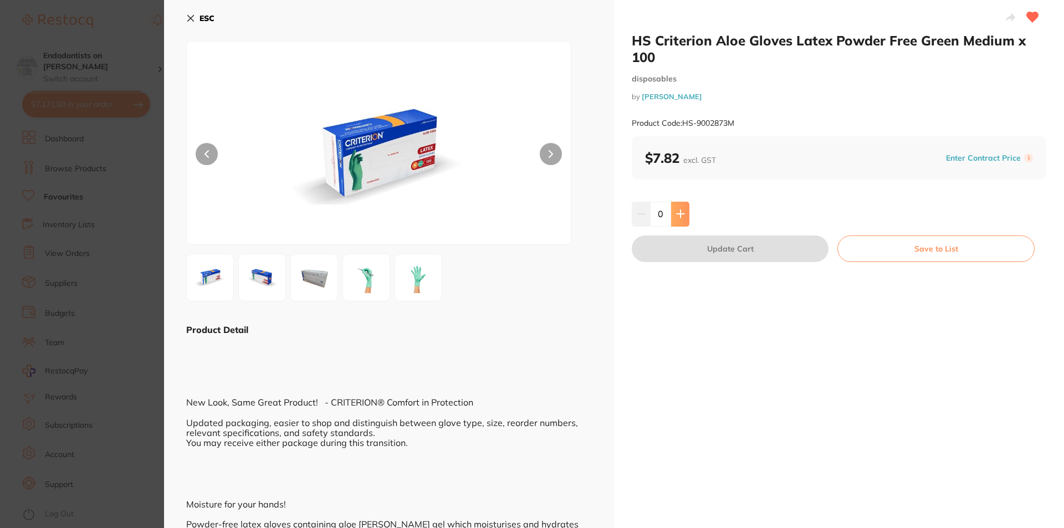
click at [671, 211] on button at bounding box center [680, 214] width 18 height 24
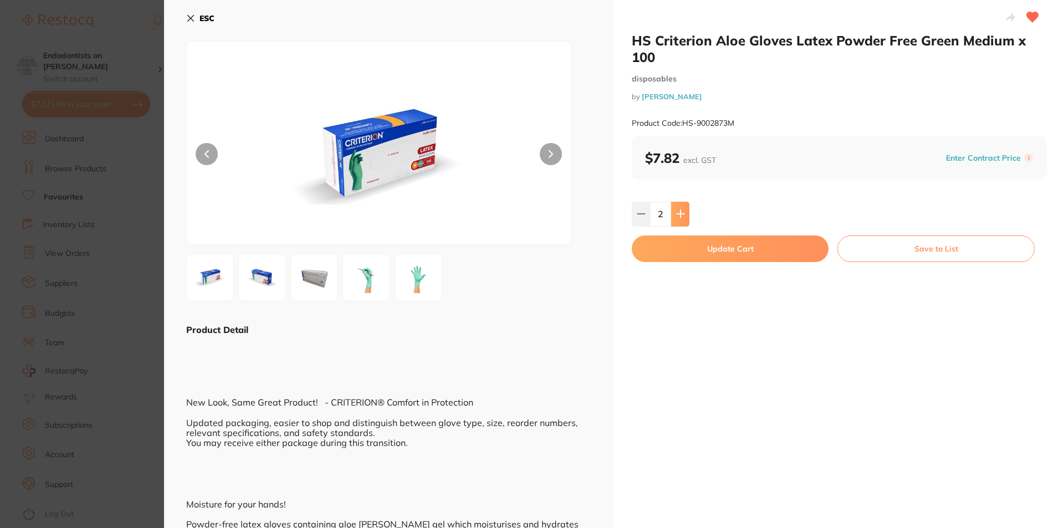
click at [682, 208] on button at bounding box center [680, 214] width 18 height 24
type input "5"
click at [689, 253] on button "Update Cart" at bounding box center [730, 249] width 197 height 27
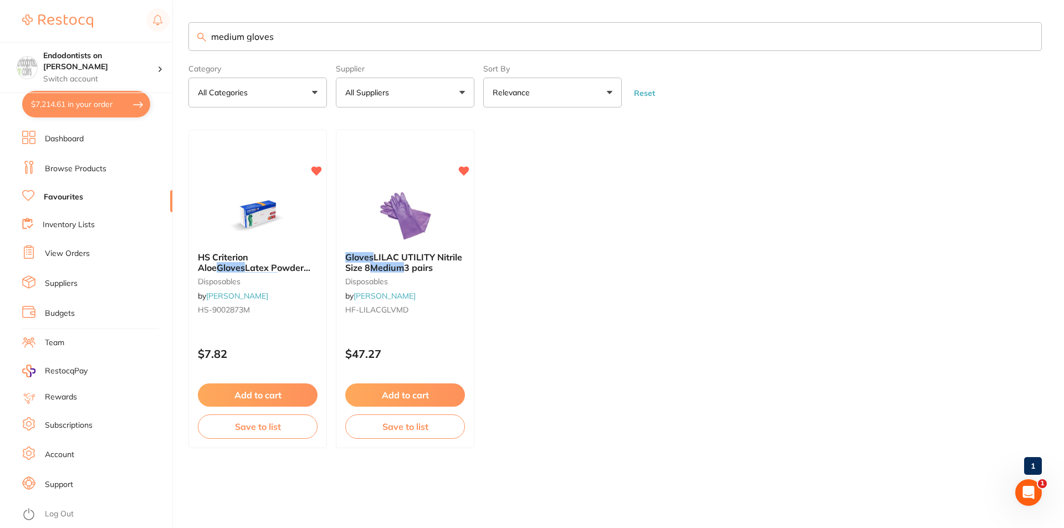
drag, startPoint x: 310, startPoint y: 45, endPoint x: 192, endPoint y: 28, distance: 119.3
click at [192, 28] on input "medium gloves" at bounding box center [614, 36] width 853 height 29
click at [246, 35] on input "medium gloves" at bounding box center [614, 36] width 853 height 29
click at [245, 35] on input "medium gloves" at bounding box center [614, 36] width 853 height 29
click at [246, 39] on input "medium gloves" at bounding box center [614, 36] width 853 height 29
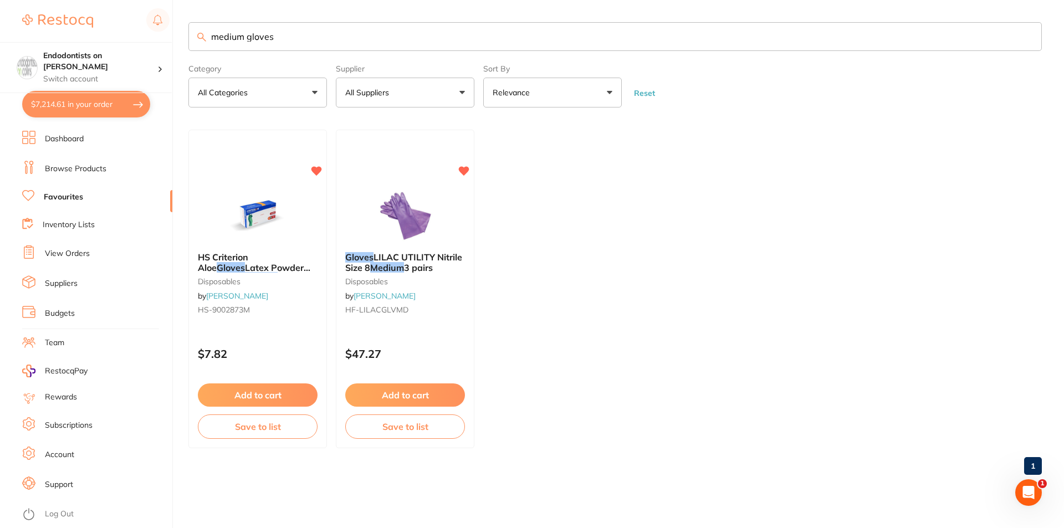
drag, startPoint x: 244, startPoint y: 35, endPoint x: 0, endPoint y: 2, distance: 246.1
click at [0, 2] on div "$7,214.61 Endodontists on [PERSON_NAME] Switch account Endodontists on [PERSON_…" at bounding box center [532, 264] width 1064 height 528
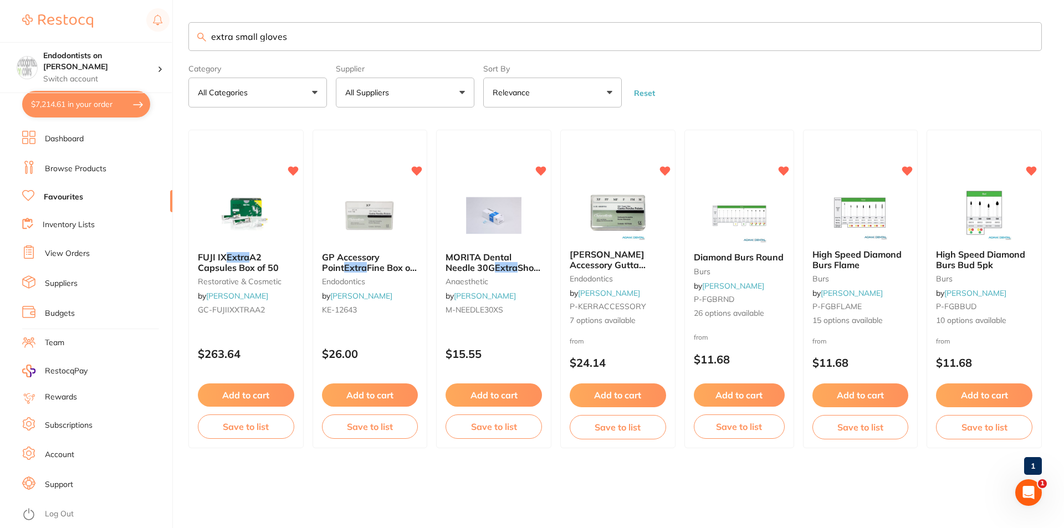
drag, startPoint x: 327, startPoint y: 32, endPoint x: 0, endPoint y: -8, distance: 329.3
click at [0, 0] on html "$7,214.61 Endodontists on [PERSON_NAME] Switch account Endodontists on [PERSON_…" at bounding box center [532, 264] width 1064 height 528
type input "gloves"
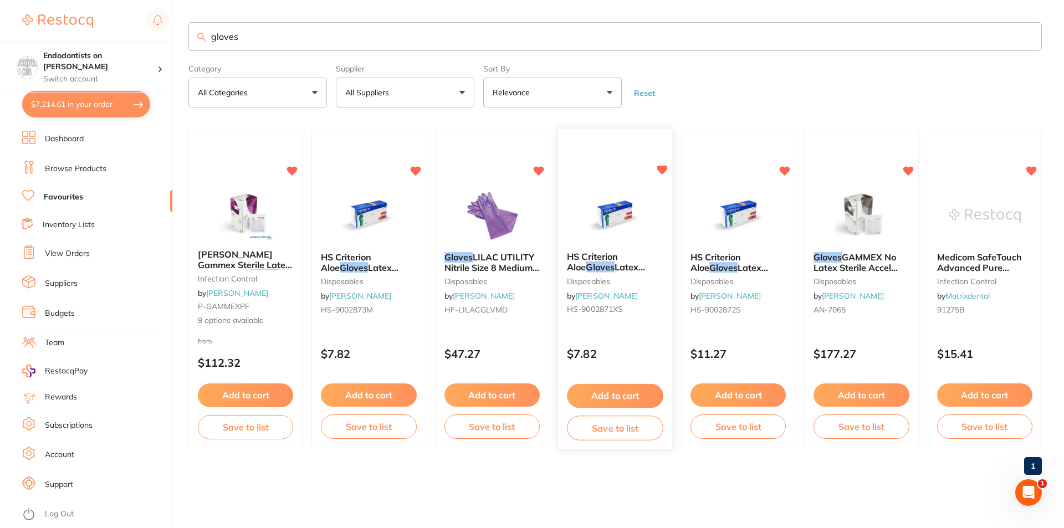
click at [617, 234] on img at bounding box center [615, 215] width 73 height 56
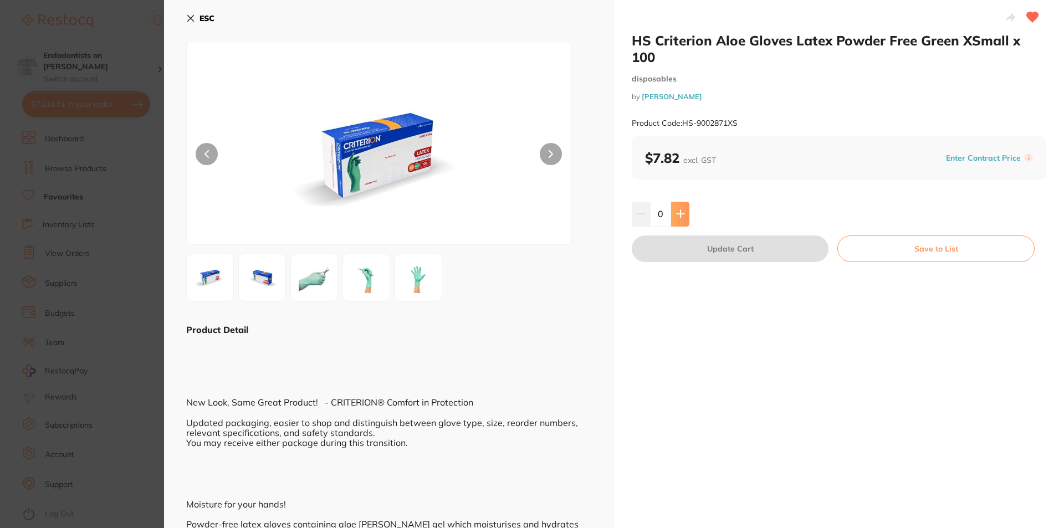
click at [679, 211] on icon at bounding box center [680, 214] width 7 height 7
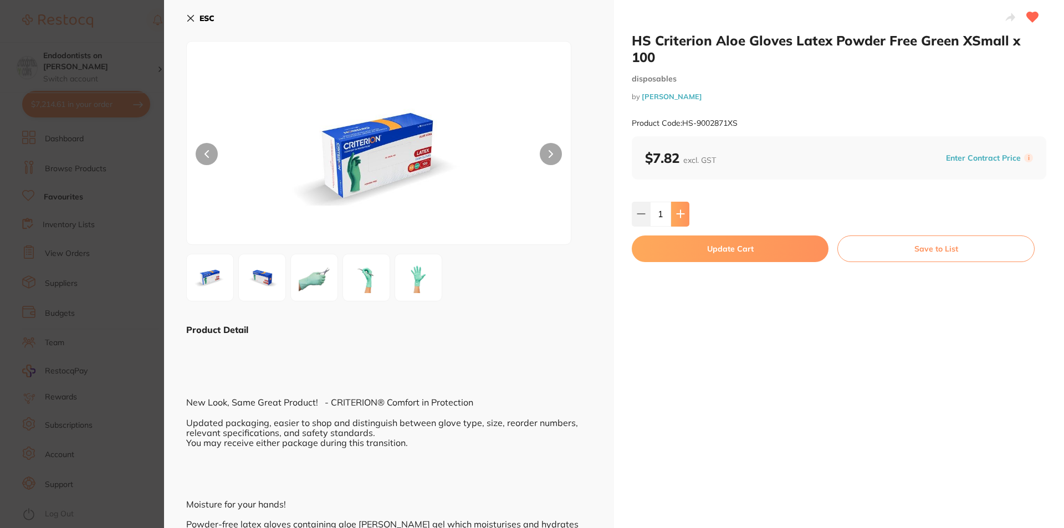
click at [679, 211] on icon at bounding box center [680, 214] width 7 height 7
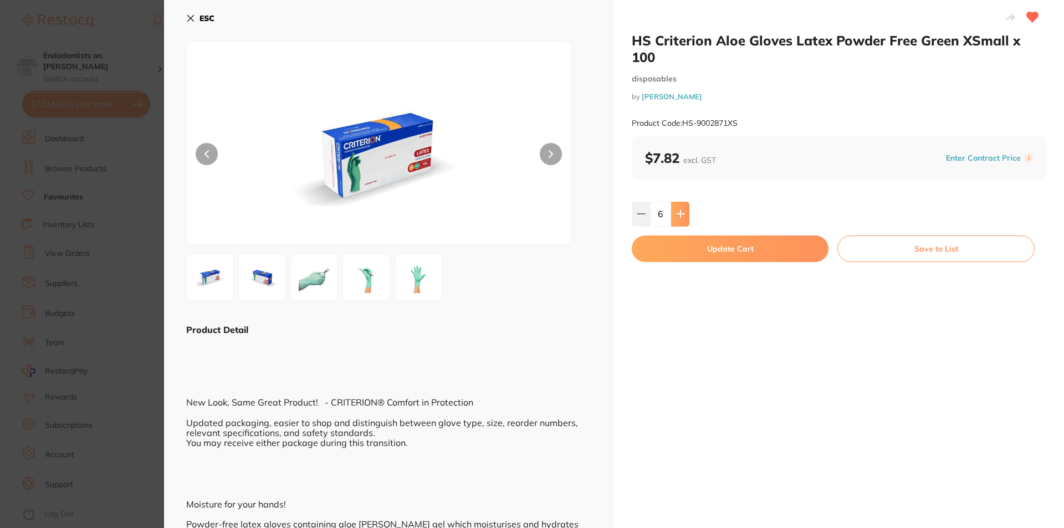
click at [679, 211] on icon at bounding box center [680, 214] width 7 height 7
type input "10"
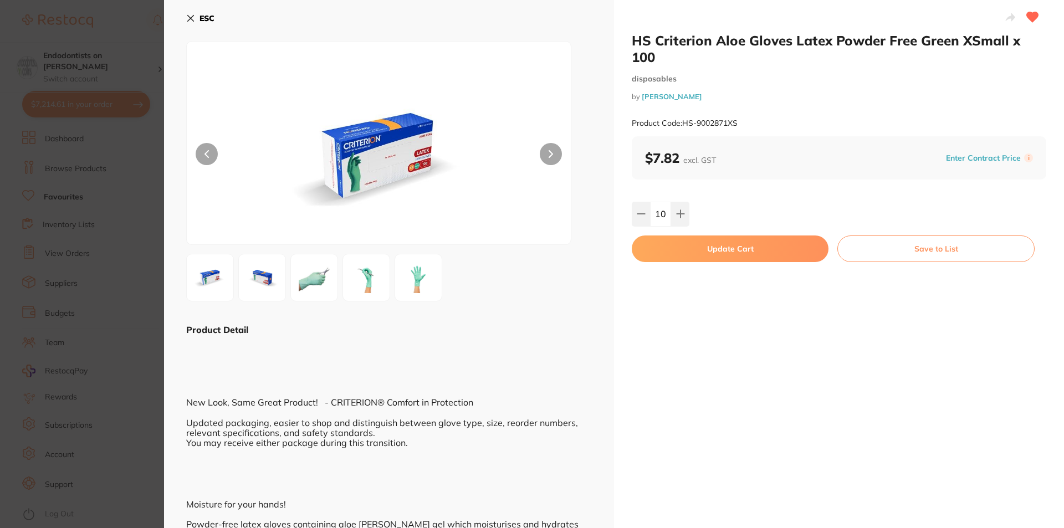
click at [681, 239] on button "Update Cart" at bounding box center [730, 249] width 197 height 27
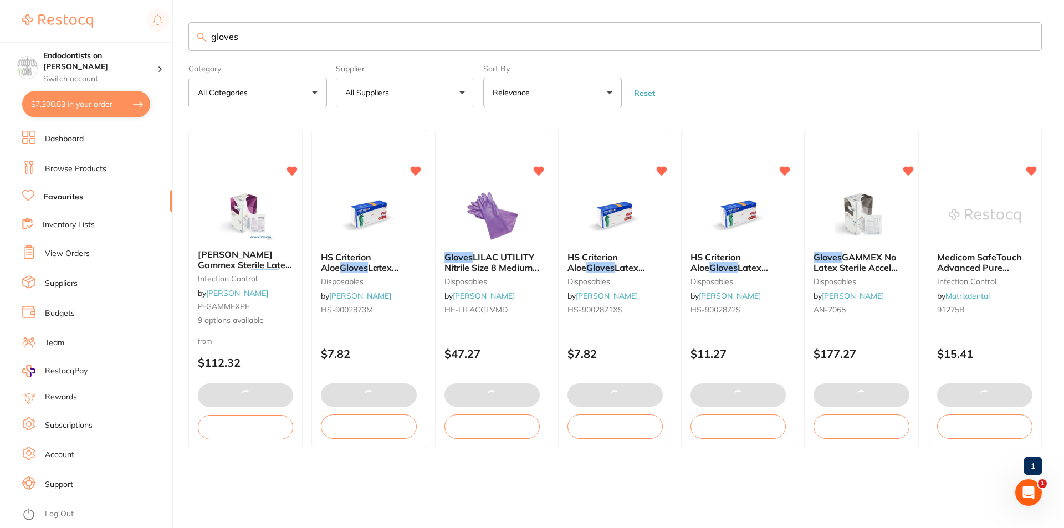
drag, startPoint x: 263, startPoint y: 32, endPoint x: 35, endPoint y: 35, distance: 227.8
click at [52, 31] on div "$7,300.63 Endodontists on [PERSON_NAME] Switch account Endodontists on [PERSON_…" at bounding box center [532, 264] width 1064 height 528
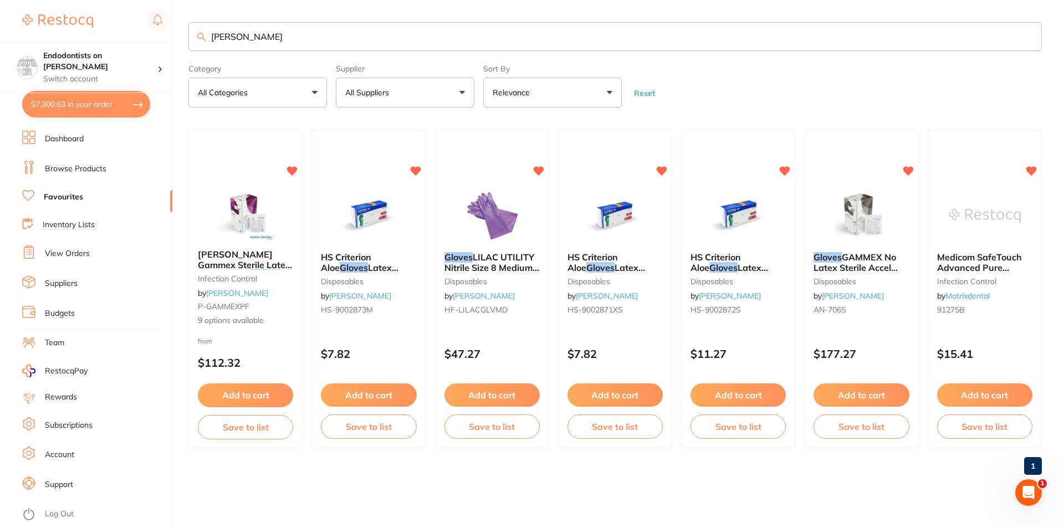
type input "[PERSON_NAME]"
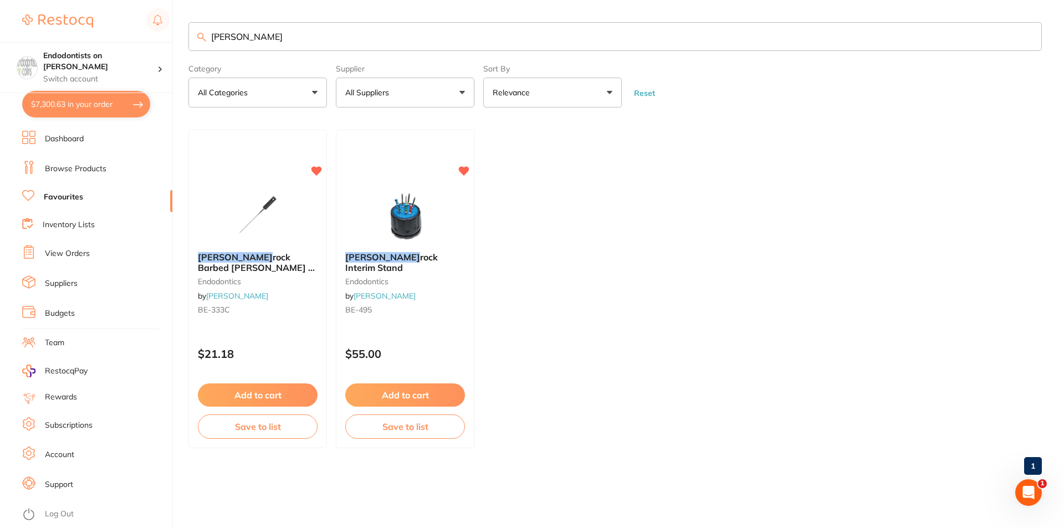
drag, startPoint x: 288, startPoint y: 31, endPoint x: 72, endPoint y: 23, distance: 215.8
click at [63, 28] on div "$7,300.63 Endodontists on [PERSON_NAME] Switch account Endodontists on [PERSON_…" at bounding box center [532, 264] width 1064 height 528
type input "h file"
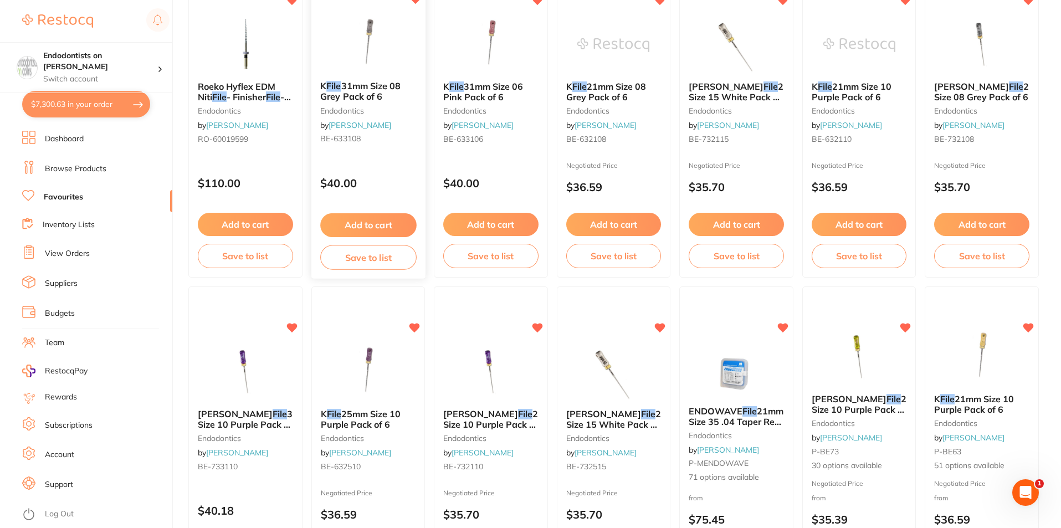
scroll to position [499, 0]
click at [628, 365] on img at bounding box center [613, 372] width 73 height 56
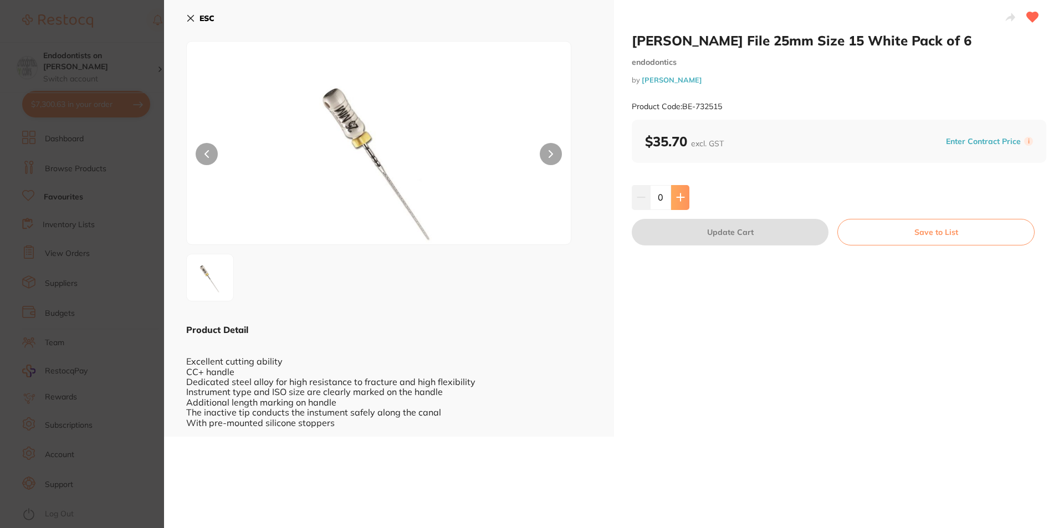
click at [676, 196] on icon at bounding box center [680, 197] width 9 height 9
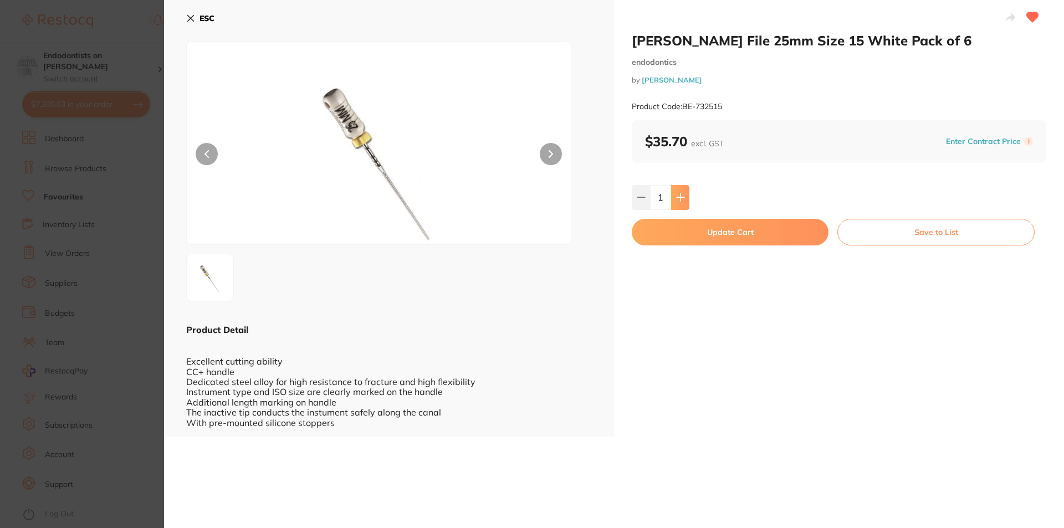
click at [676, 196] on icon at bounding box center [680, 197] width 9 height 9
click at [676, 195] on icon at bounding box center [680, 197] width 9 height 9
type input "5"
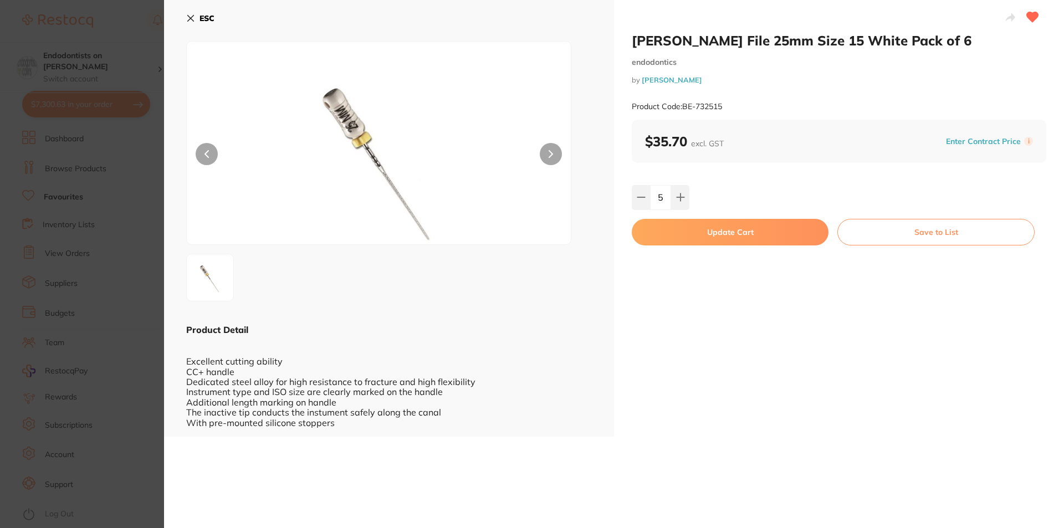
click at [711, 232] on button "Update Cart" at bounding box center [730, 232] width 197 height 27
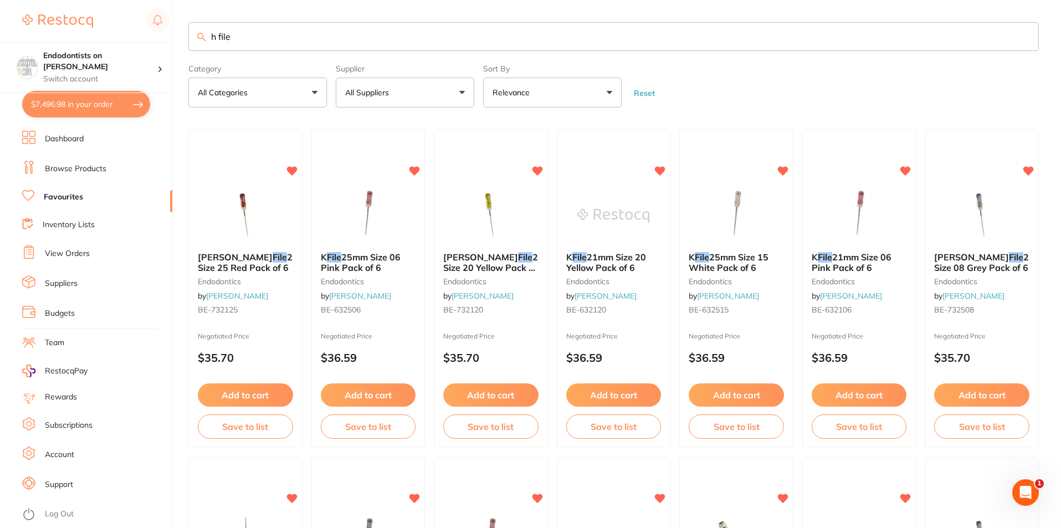
click at [356, 34] on input "h file" at bounding box center [613, 36] width 851 height 29
type input "h file 25mm"
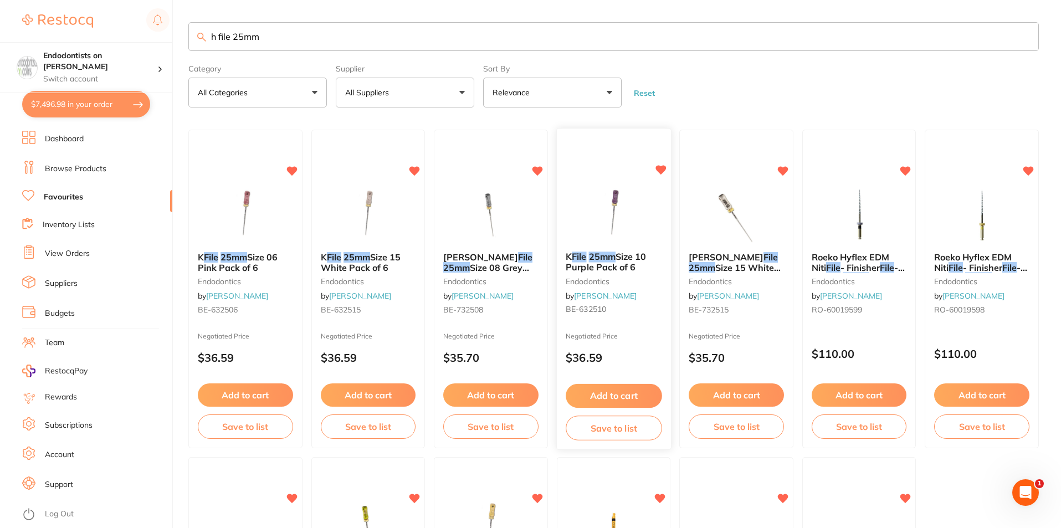
click at [606, 211] on img at bounding box center [613, 215] width 73 height 56
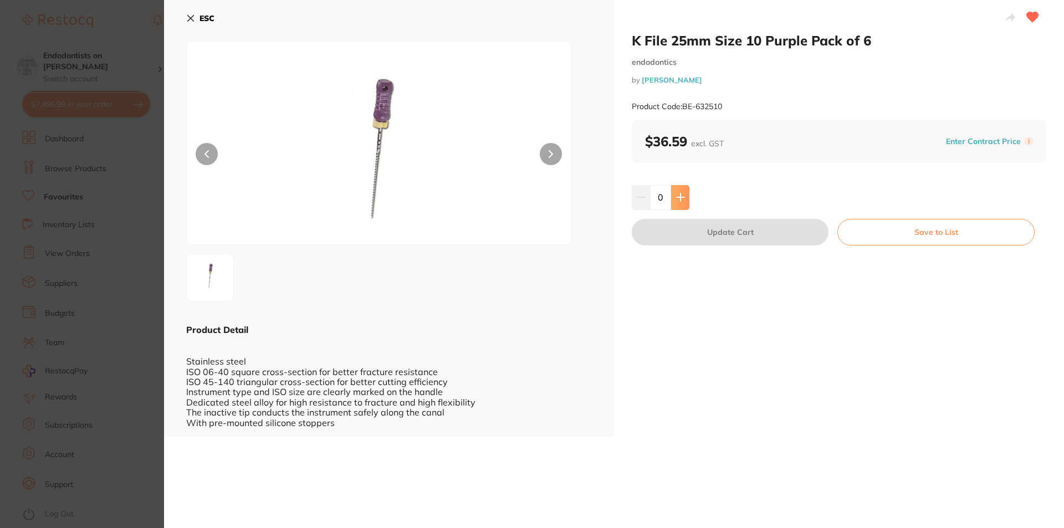
click at [682, 201] on icon at bounding box center [680, 197] width 9 height 9
click at [684, 200] on button at bounding box center [680, 197] width 18 height 24
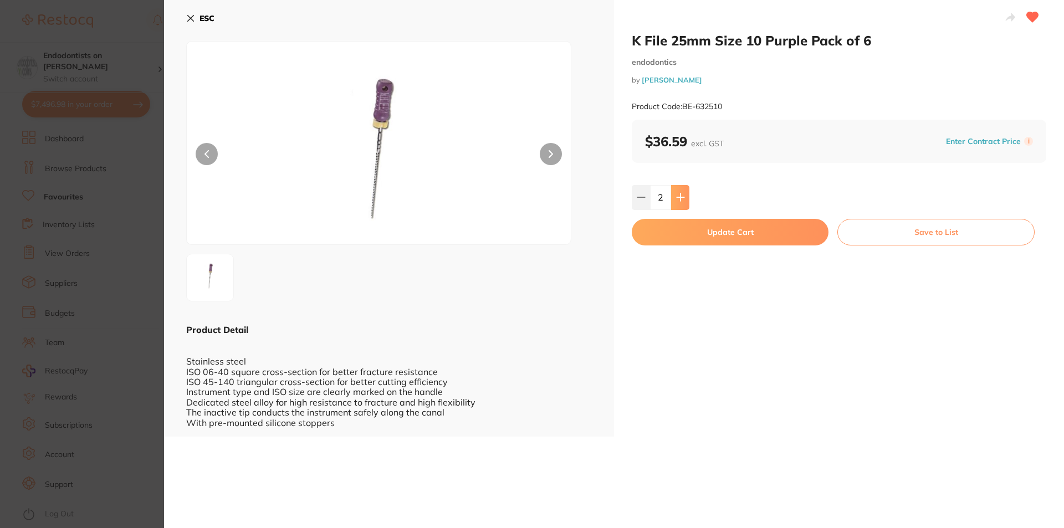
click at [686, 198] on button at bounding box center [680, 197] width 18 height 24
click at [686, 197] on button at bounding box center [680, 197] width 18 height 24
type input "5"
click at [682, 226] on button "Update Cart" at bounding box center [730, 232] width 197 height 27
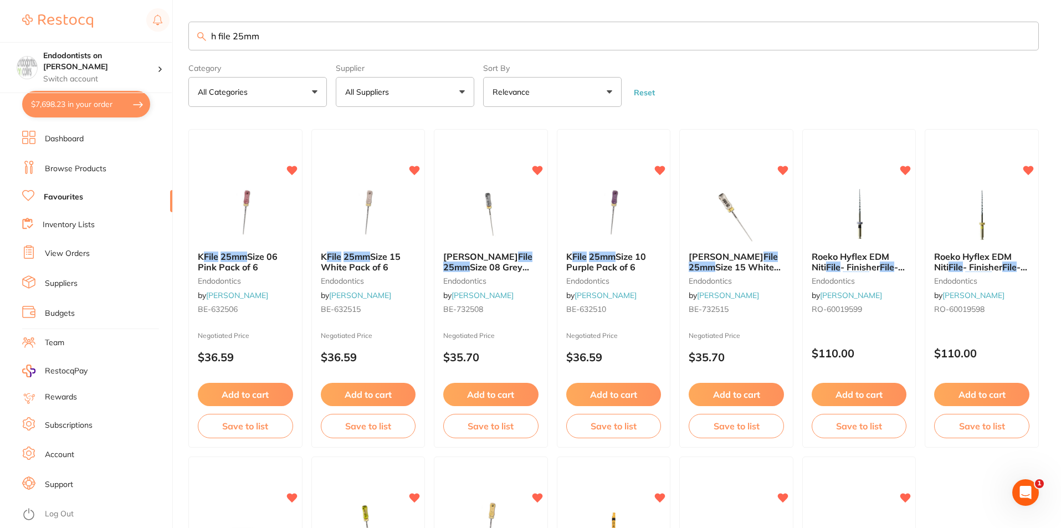
drag, startPoint x: 284, startPoint y: 38, endPoint x: 114, endPoint y: 29, distance: 170.3
click at [114, 29] on div "$7,698.23 Endodontists on Collins Switch account Endodontists on Collins $7,698…" at bounding box center [530, 263] width 1061 height 528
type input "bulk ez"
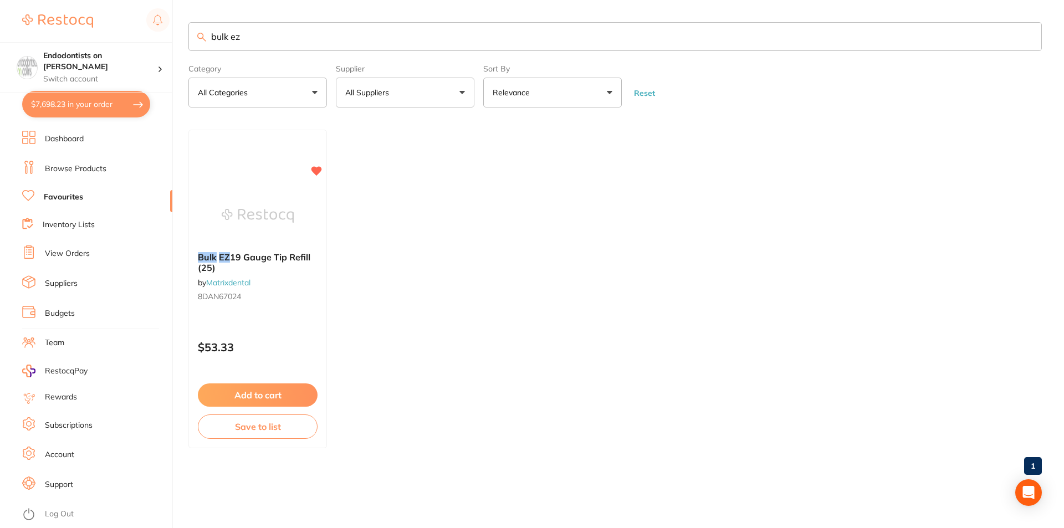
click at [101, 163] on li "Browse Products" at bounding box center [97, 169] width 150 height 17
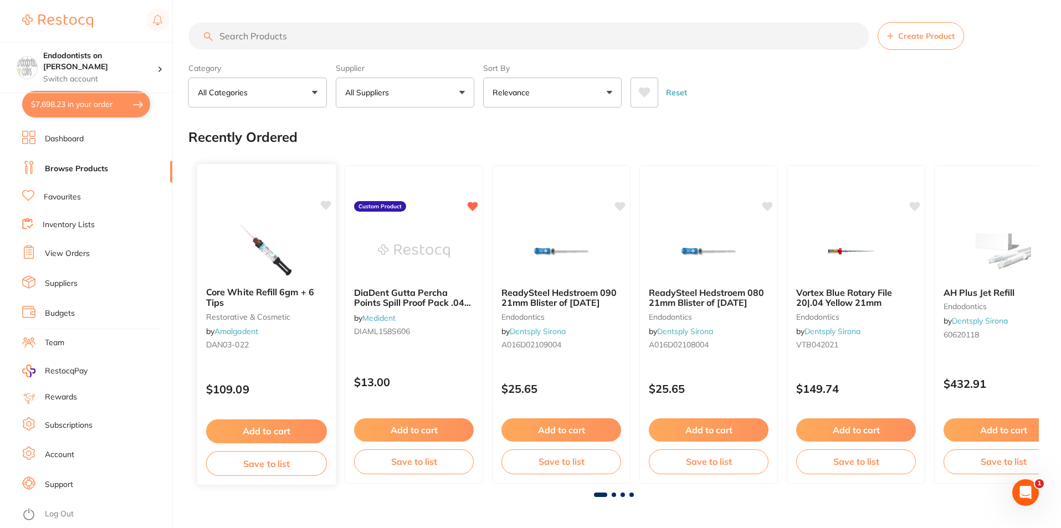
click at [324, 204] on icon at bounding box center [326, 205] width 11 height 9
click at [68, 200] on link "Favourites" at bounding box center [62, 197] width 37 height 11
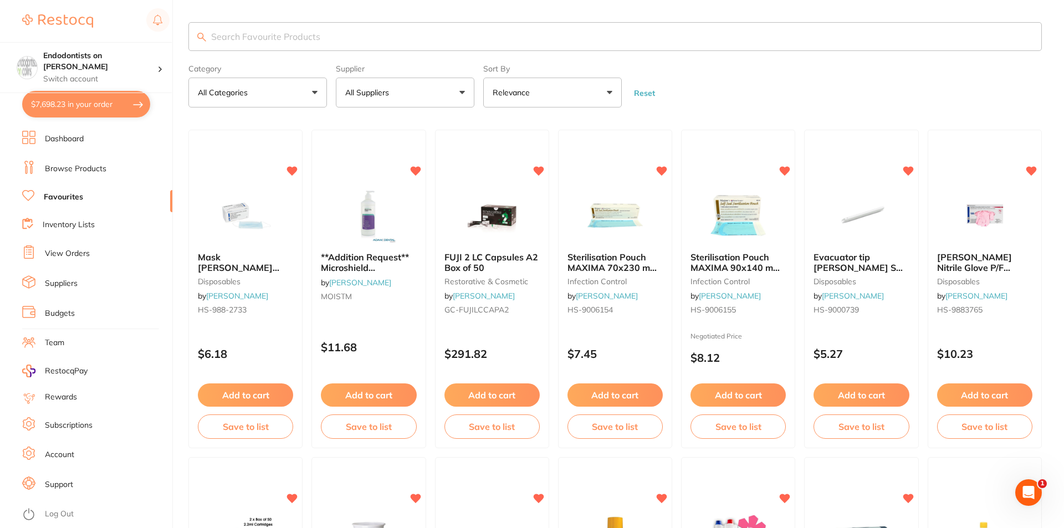
click at [246, 45] on input "search" at bounding box center [614, 36] width 853 height 29
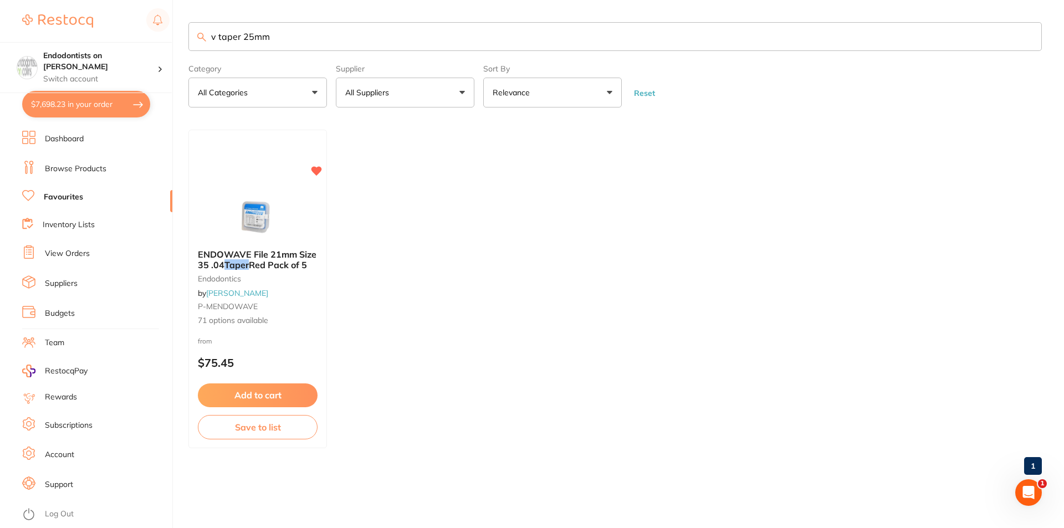
drag, startPoint x: 278, startPoint y: 39, endPoint x: 0, endPoint y: 4, distance: 280.5
click at [0, 4] on div "$7,698.23 Endodontists on Collins Switch account Endodontists on Collins $7,698…" at bounding box center [532, 264] width 1064 height 528
paste input "DC Taper H / V Taper 2H 25/06"
type input "DC Taper H / V Taper 2H 25/06"
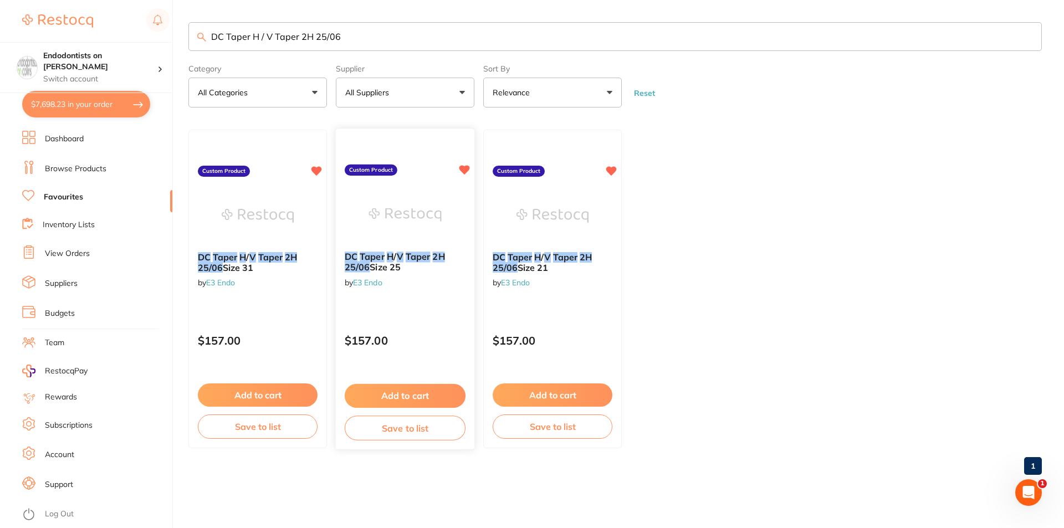
click at [421, 393] on button "Add to cart" at bounding box center [405, 396] width 121 height 24
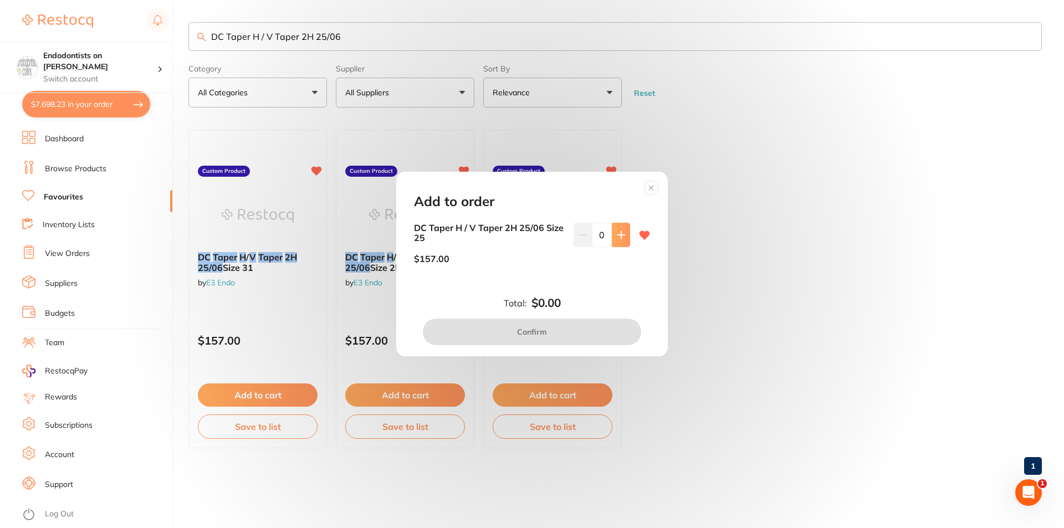
click at [617, 238] on icon at bounding box center [621, 235] width 9 height 9
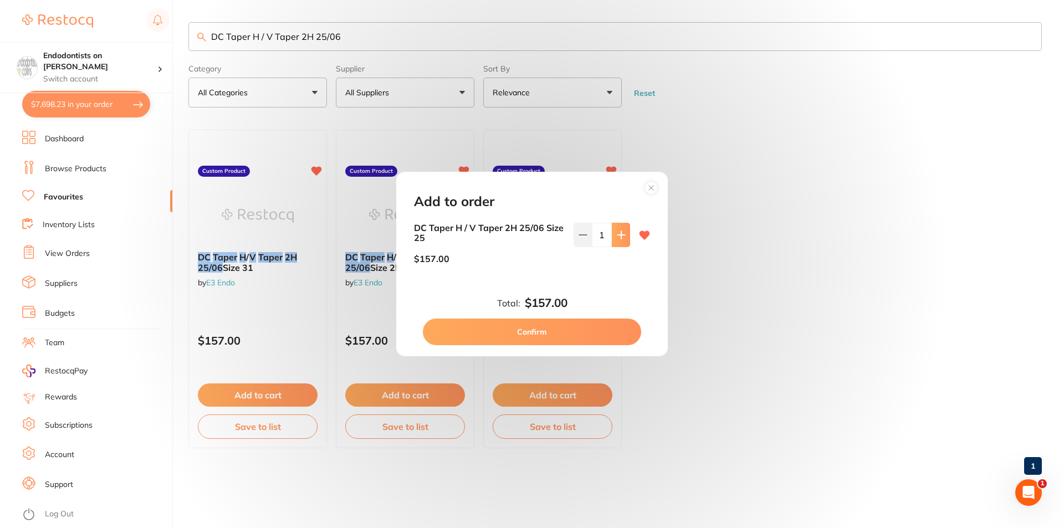
click at [617, 236] on icon at bounding box center [621, 235] width 9 height 9
click at [617, 237] on icon at bounding box center [621, 235] width 9 height 9
click at [613, 237] on button at bounding box center [621, 235] width 18 height 24
click at [612, 236] on button at bounding box center [621, 235] width 18 height 24
type input "5"
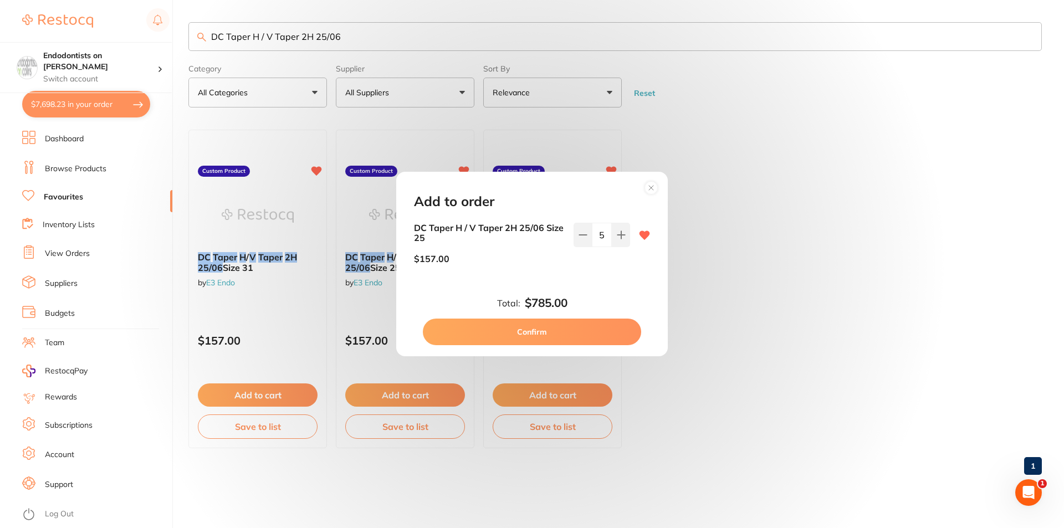
click at [564, 331] on button "Confirm" at bounding box center [532, 332] width 218 height 27
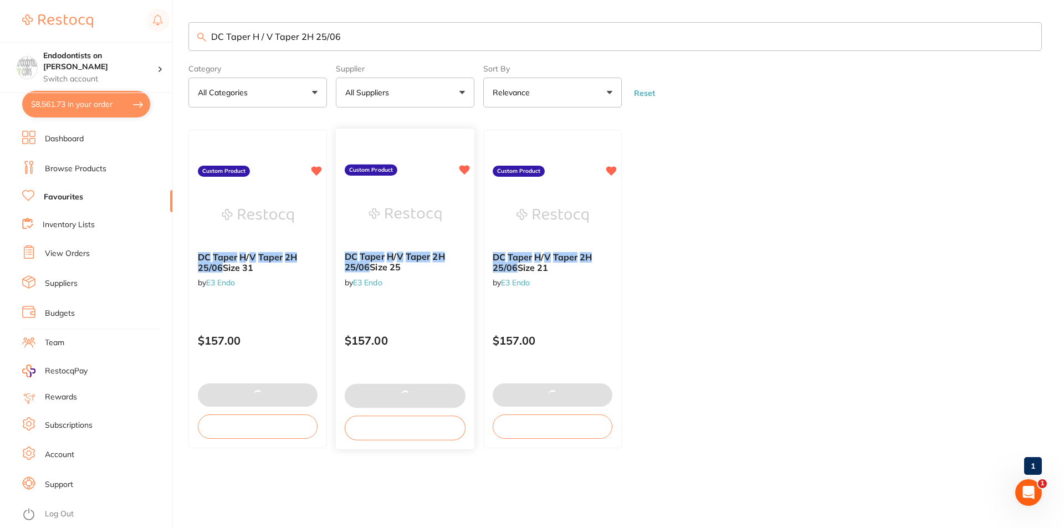
click at [408, 217] on img at bounding box center [405, 215] width 73 height 56
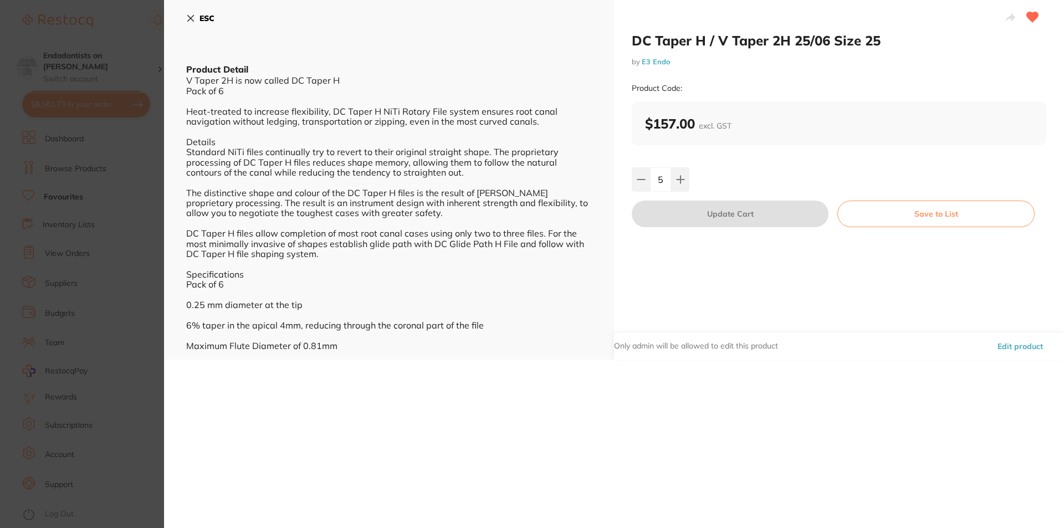
click at [93, 326] on section "DC Taper H / V Taper 2H 25/06 Size 25 by E3 Endo Product Code: ESC Product Deta…" at bounding box center [532, 264] width 1064 height 528
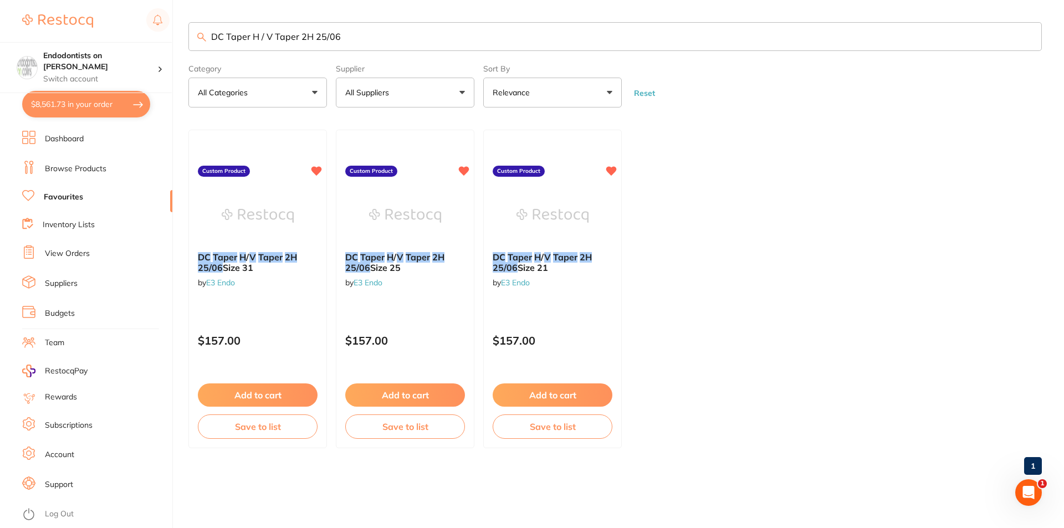
drag, startPoint x: 326, startPoint y: 38, endPoint x: 107, endPoint y: 18, distance: 220.3
click at [107, 18] on div "$8,561.73 Endodontists on Collins Switch account Endodontists on Collins $8,561…" at bounding box center [532, 264] width 1064 height 528
type input "bulk ez"
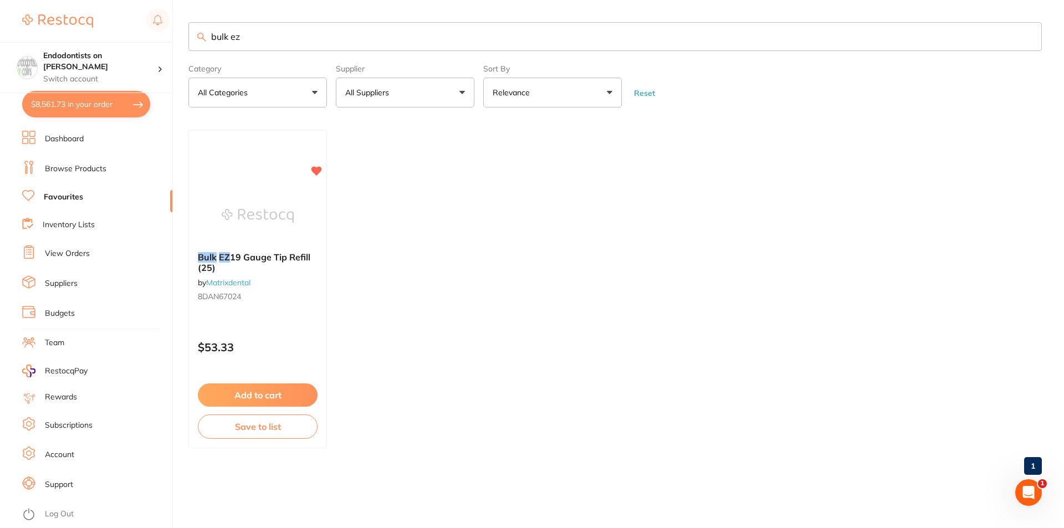
click at [80, 163] on link "Browse Products" at bounding box center [76, 168] width 62 height 11
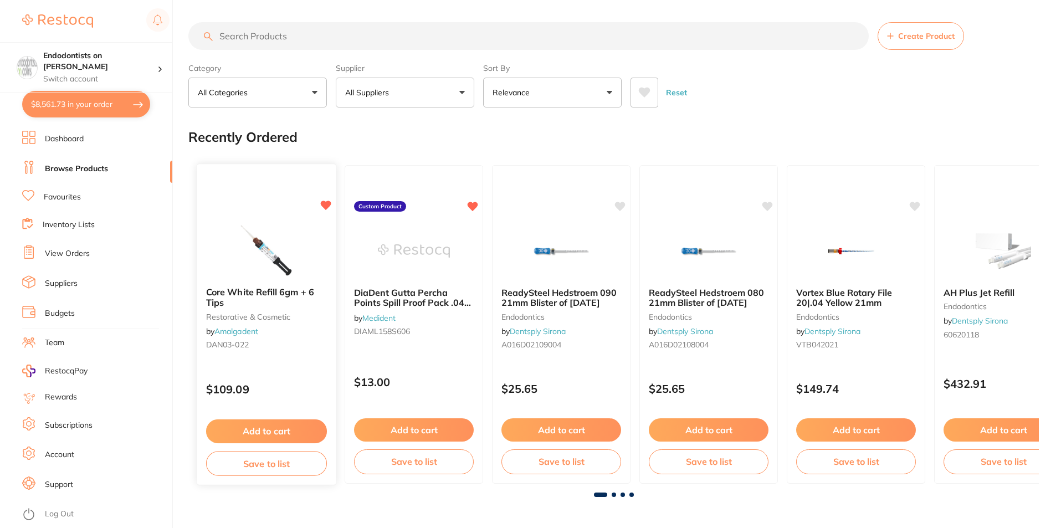
click at [280, 426] on button "Add to cart" at bounding box center [266, 432] width 121 height 24
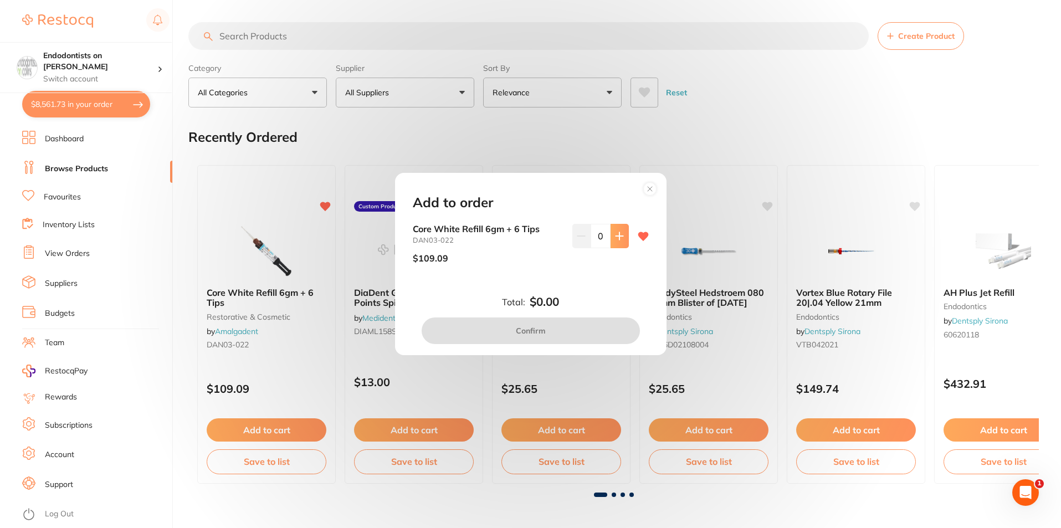
click at [614, 241] on button at bounding box center [620, 236] width 18 height 24
type input "1"
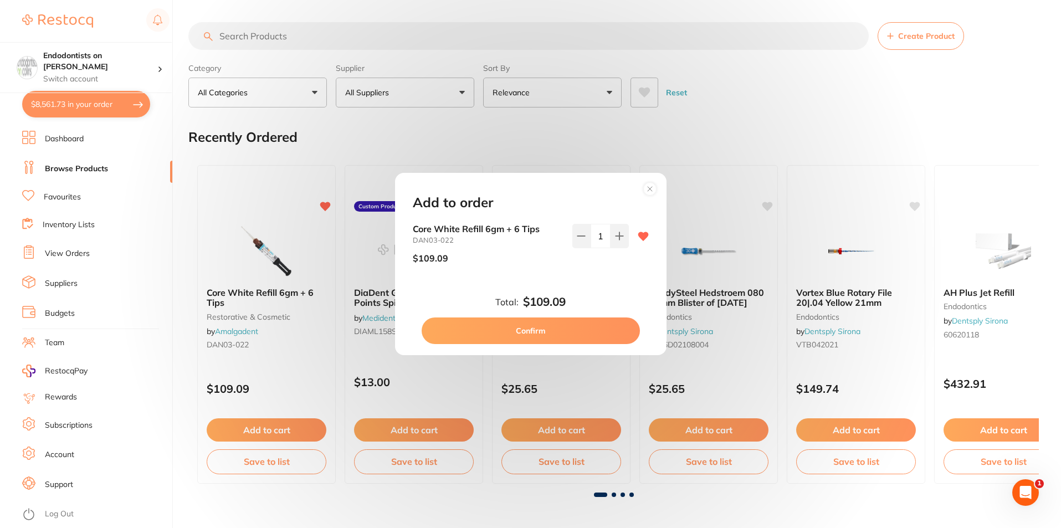
click at [561, 329] on button "Confirm" at bounding box center [531, 331] width 218 height 27
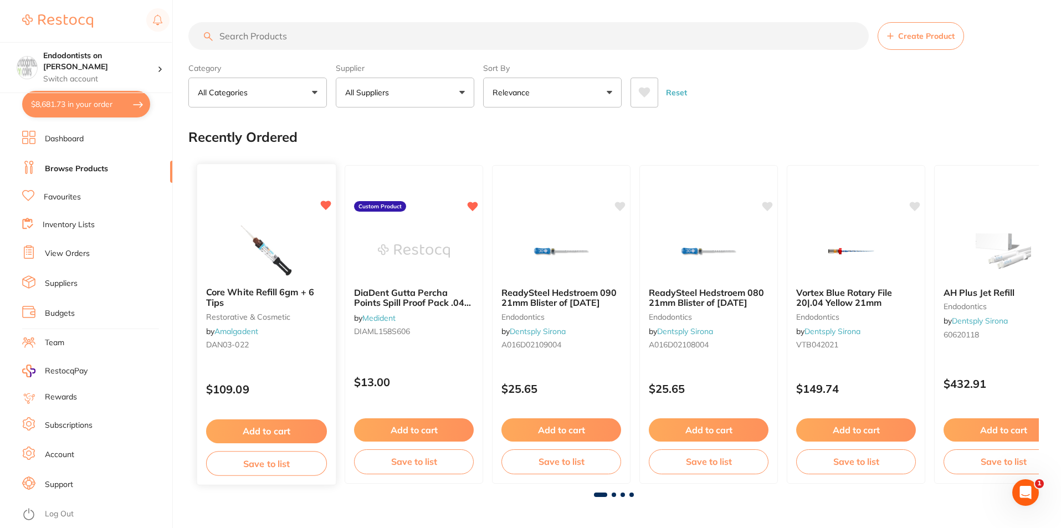
click at [283, 427] on button "Add to cart" at bounding box center [266, 432] width 121 height 24
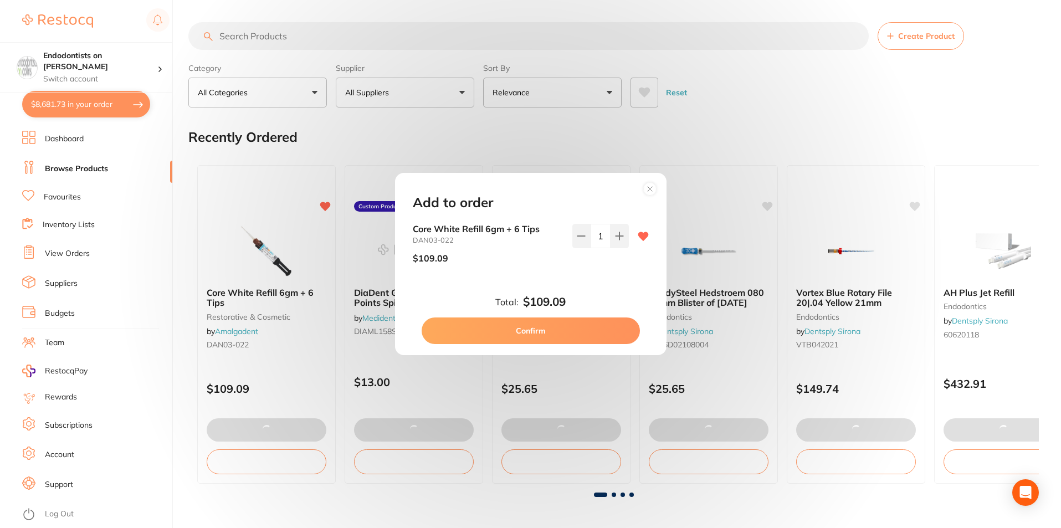
click at [579, 326] on button "Confirm" at bounding box center [531, 331] width 218 height 27
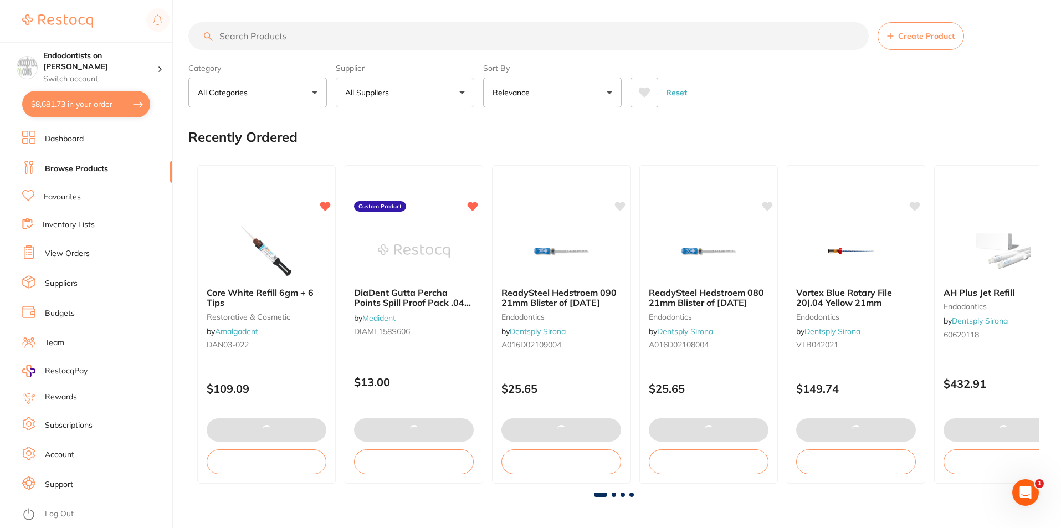
click at [280, 34] on input "search" at bounding box center [528, 36] width 681 height 28
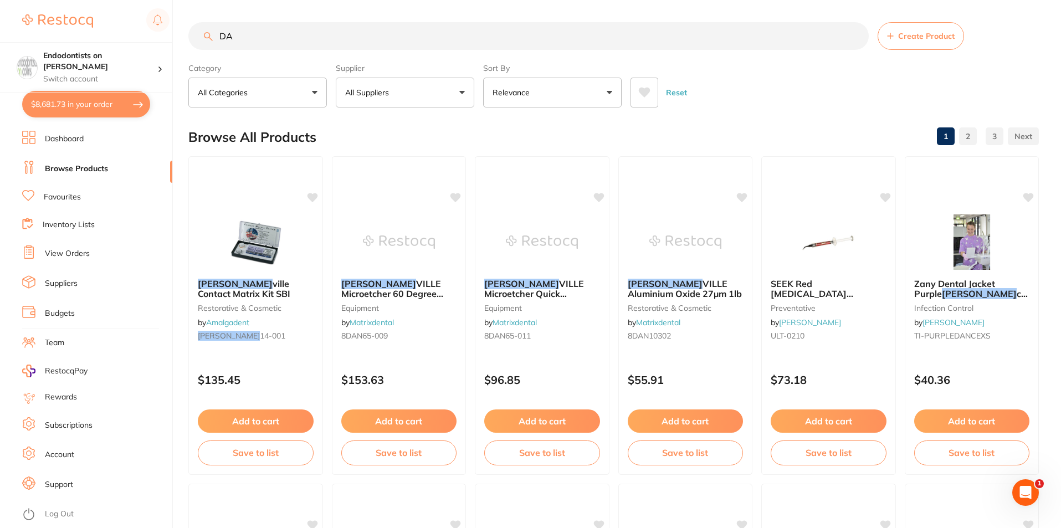
type input "D"
click at [448, 94] on button "All Suppliers" at bounding box center [405, 93] width 139 height 30
click at [412, 184] on p "Amalgadent" at bounding box center [402, 188] width 52 height 10
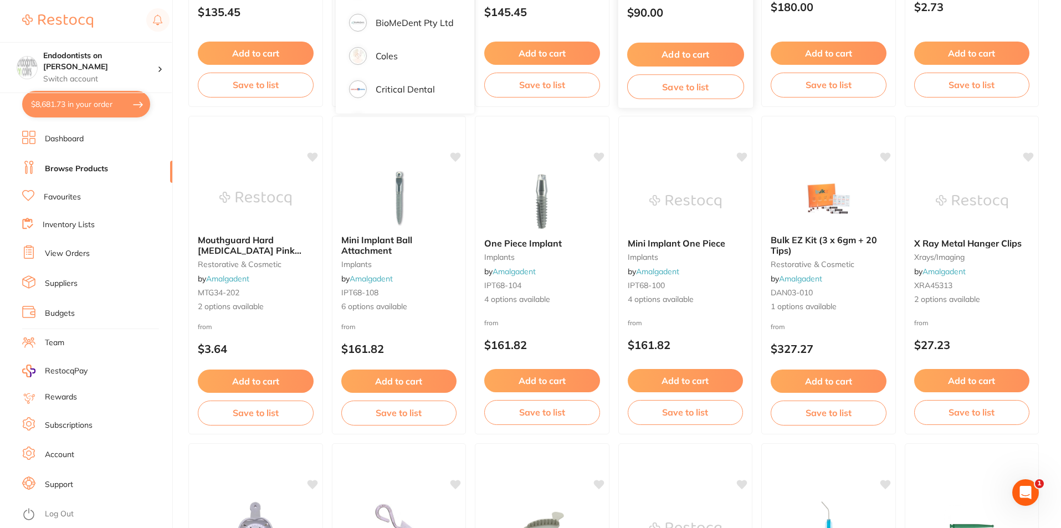
scroll to position [388, 0]
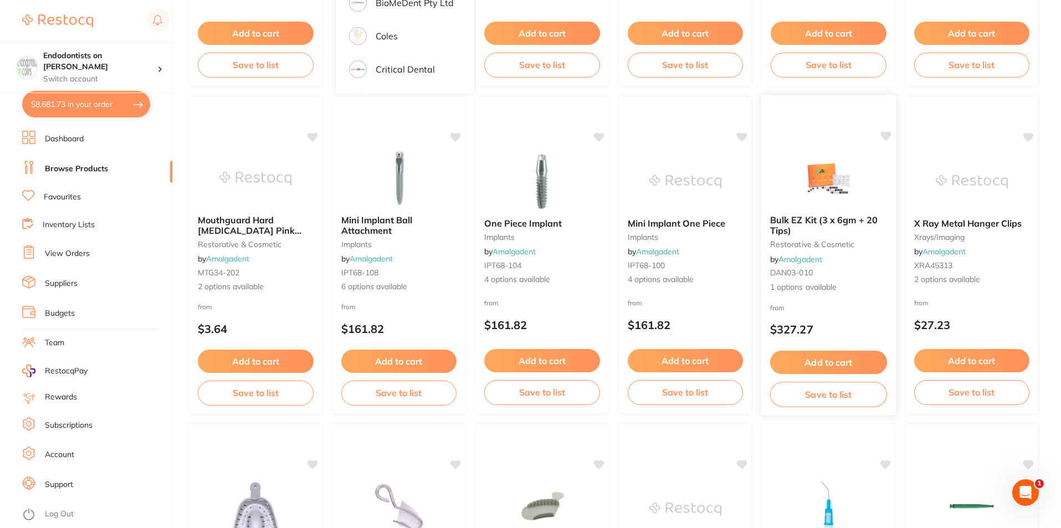
click at [884, 133] on icon at bounding box center [886, 135] width 11 height 9
click at [824, 362] on button "Add to cart" at bounding box center [829, 361] width 116 height 23
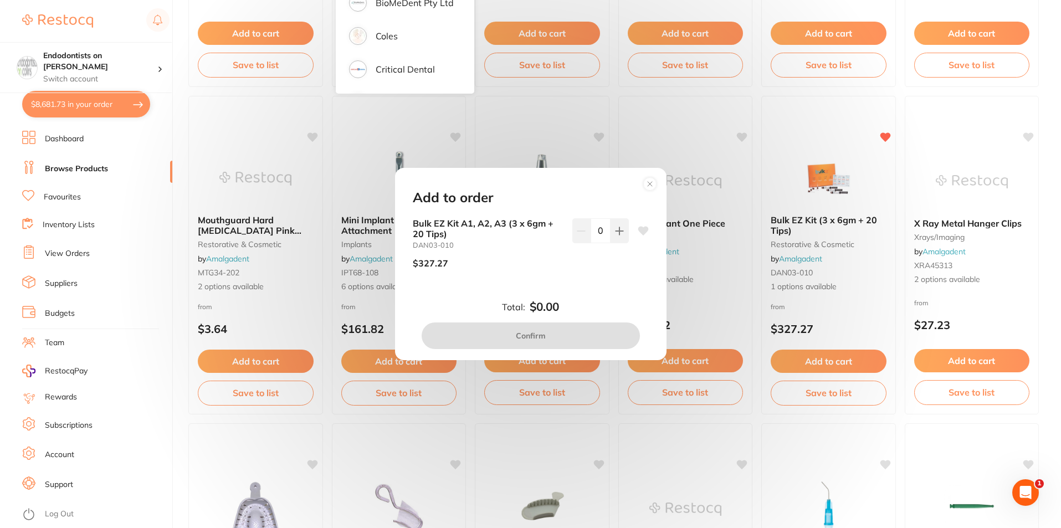
scroll to position [0, 0]
click at [653, 183] on circle at bounding box center [649, 183] width 13 height 13
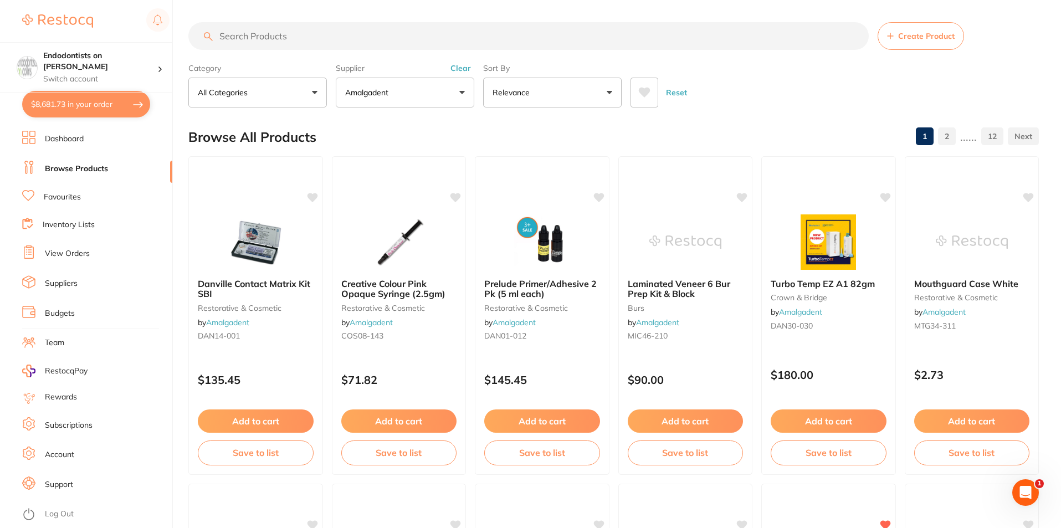
drag, startPoint x: 326, startPoint y: 40, endPoint x: 318, endPoint y: 41, distance: 8.3
click at [321, 41] on input "search" at bounding box center [528, 36] width 681 height 28
paste input "DAN03-012"
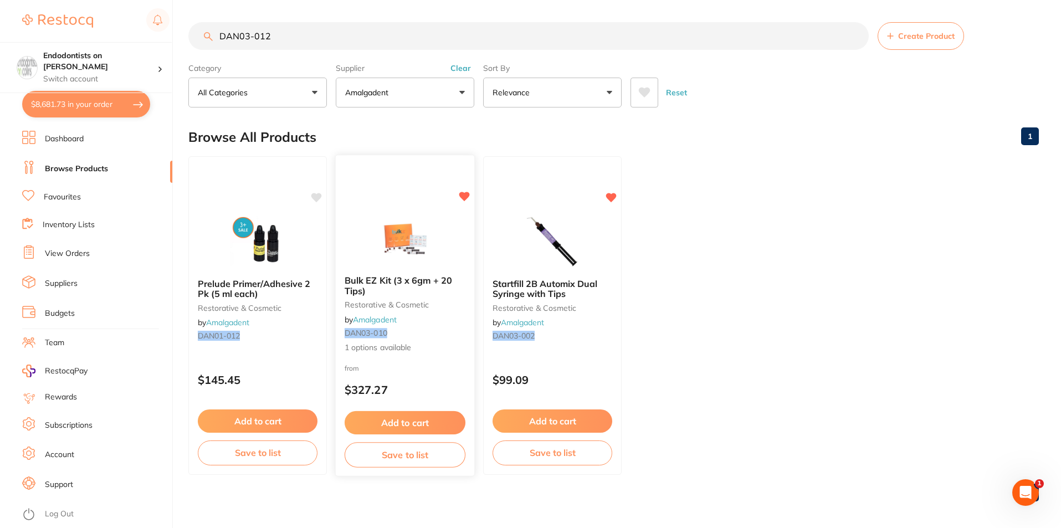
type input "DAN03-012"
click at [426, 414] on button "Add to cart" at bounding box center [405, 423] width 121 height 24
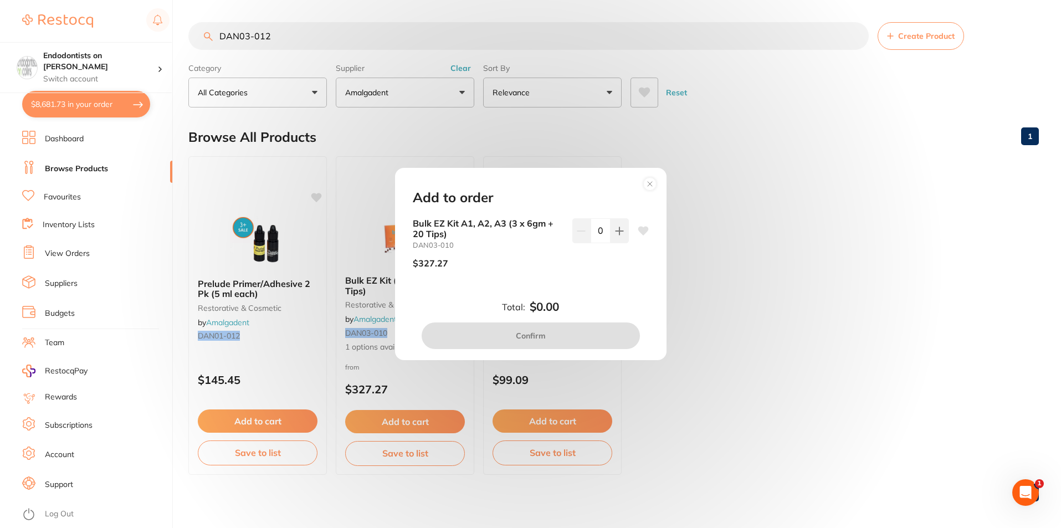
click at [805, 432] on div "Add to order Bulk EZ Kit A1, A2, A3 (3 x 6gm + 20 Tips) DAN03-010 $327.27 0 Tot…" at bounding box center [530, 264] width 1061 height 528
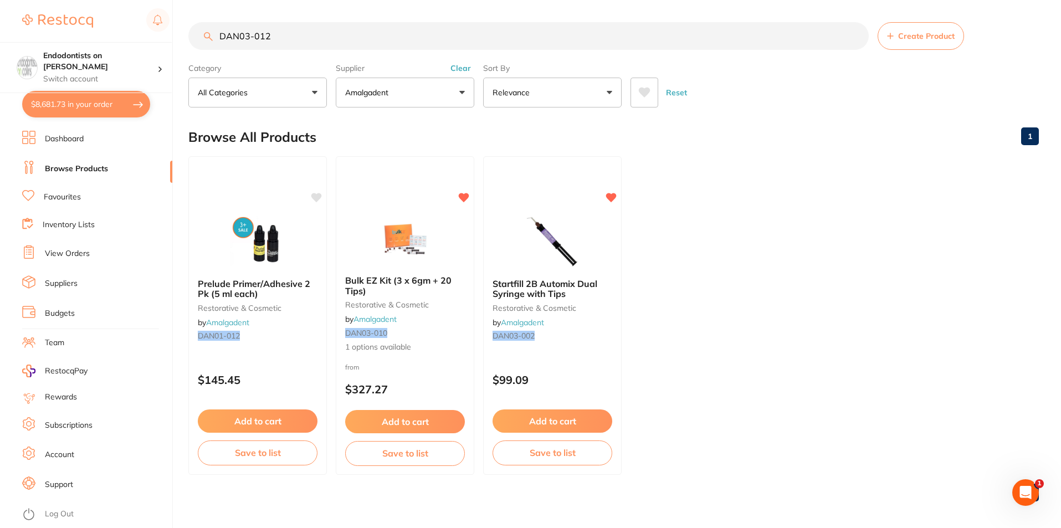
drag, startPoint x: 304, startPoint y: 35, endPoint x: 65, endPoint y: 11, distance: 240.1
click at [79, 0] on html "$8,681.73 Endodontists on Collins Switch account Endodontists on Collins $8,681…" at bounding box center [530, 264] width 1061 height 528
click at [63, 197] on link "Favourites" at bounding box center [62, 197] width 37 height 11
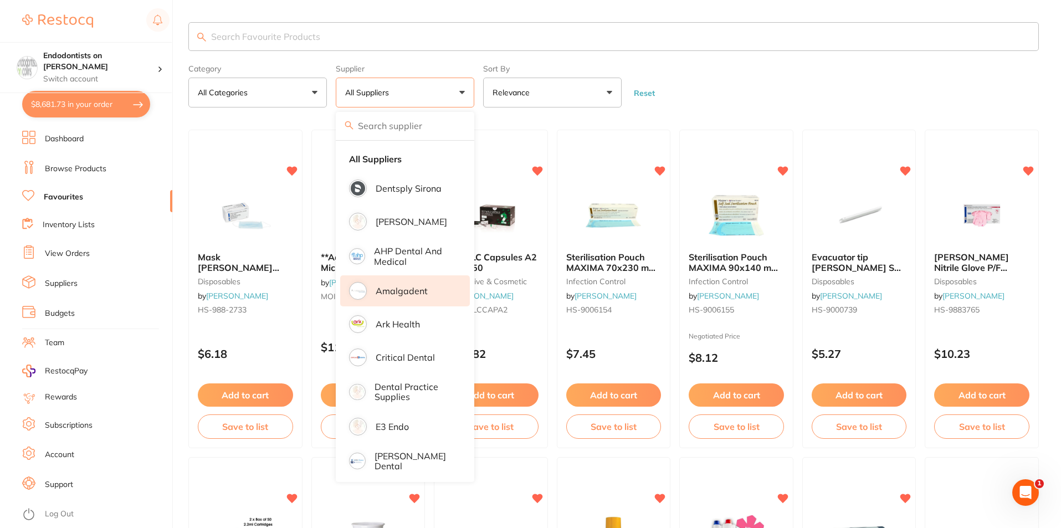
click at [414, 295] on p "Amalgadent" at bounding box center [402, 291] width 52 height 10
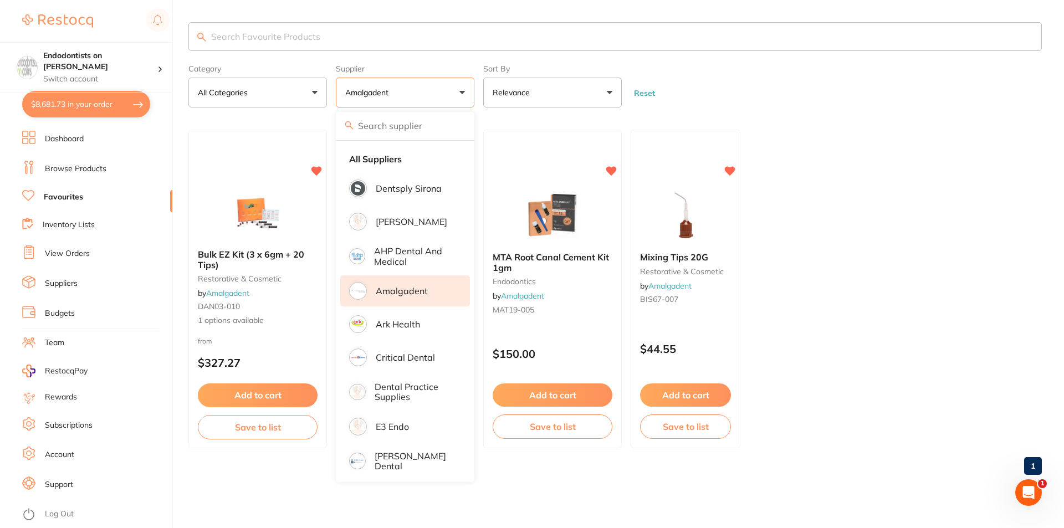
click at [979, 298] on ul "Bulk EZ Kit (3 x 6gm + 20 Tips) restorative & cosmetic by Amalgadent DAN03-010 …" at bounding box center [614, 289] width 853 height 319
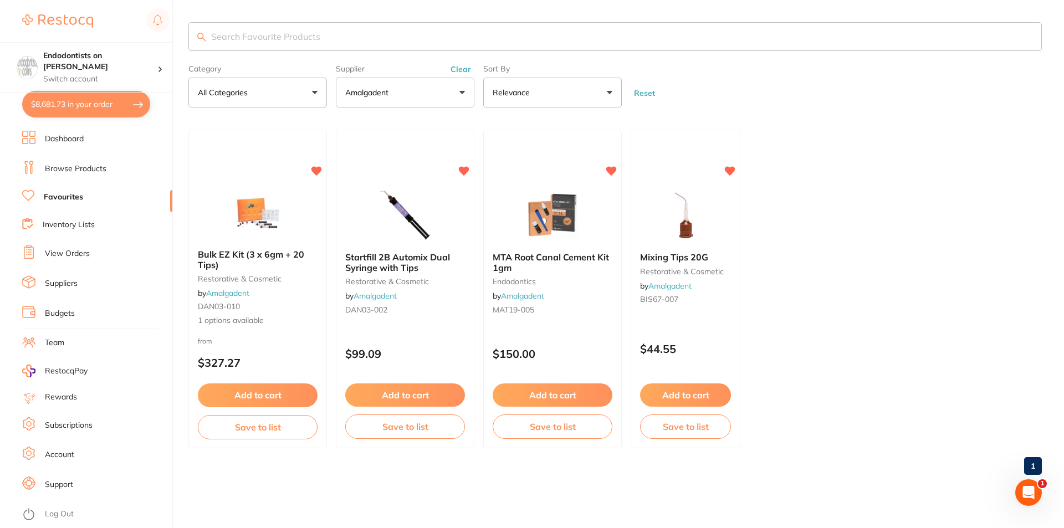
click at [817, 285] on ul "Bulk EZ Kit (3 x 6gm + 20 Tips) restorative & cosmetic by Amalgadent DAN03-010 …" at bounding box center [614, 289] width 853 height 319
click at [74, 171] on link "Browse Products" at bounding box center [76, 168] width 62 height 11
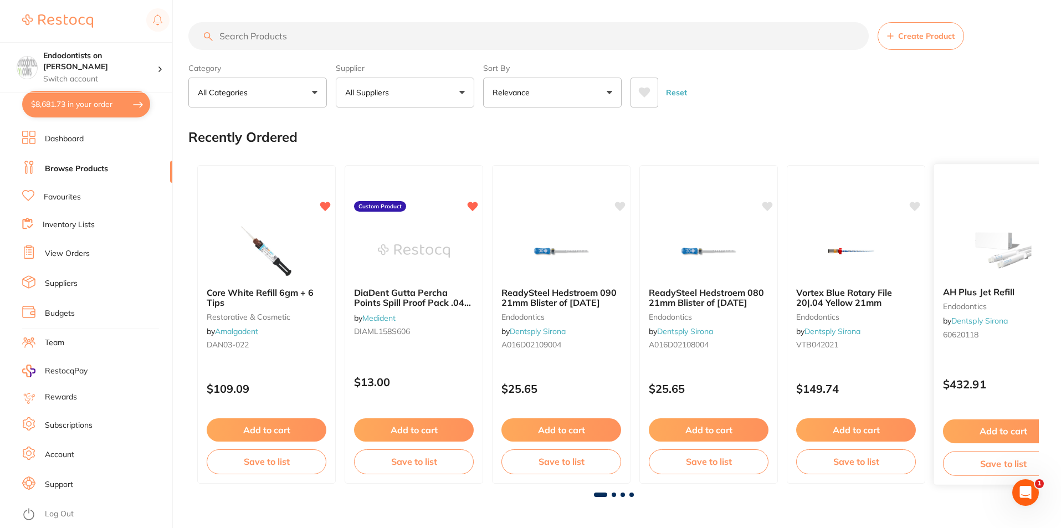
scroll to position [55, 0]
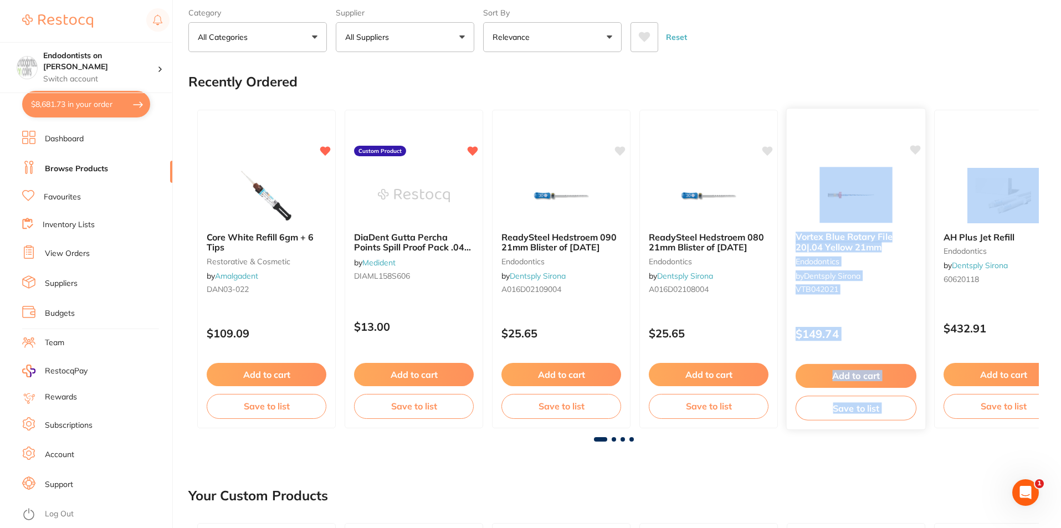
drag, startPoint x: 988, startPoint y: 155, endPoint x: 850, endPoint y: 151, distance: 138.1
click at [850, 151] on div "Core White Refill 6gm + 6 Tips restorative & cosmetic by Amalgadent DAN03-022 $…" at bounding box center [613, 269] width 851 height 336
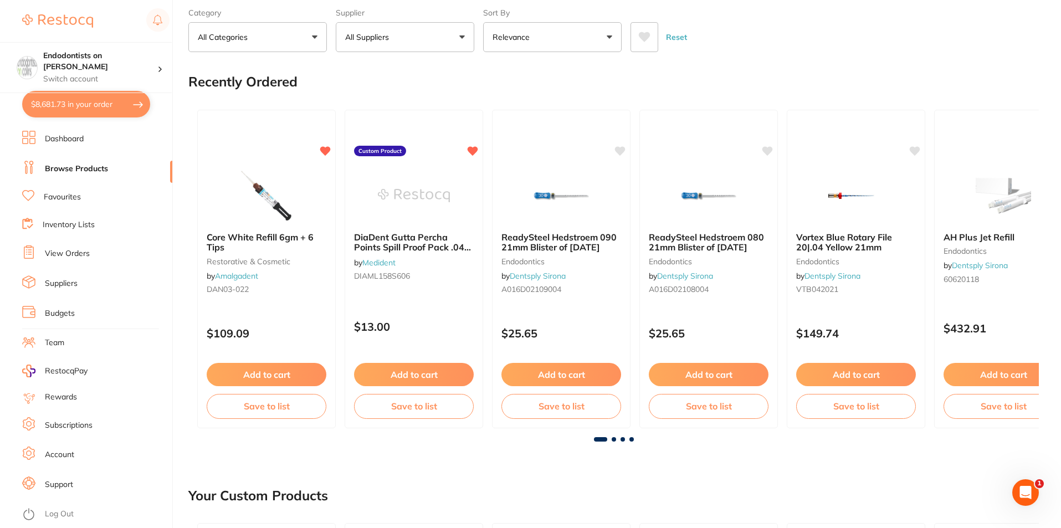
click at [630, 438] on span at bounding box center [632, 439] width 4 height 4
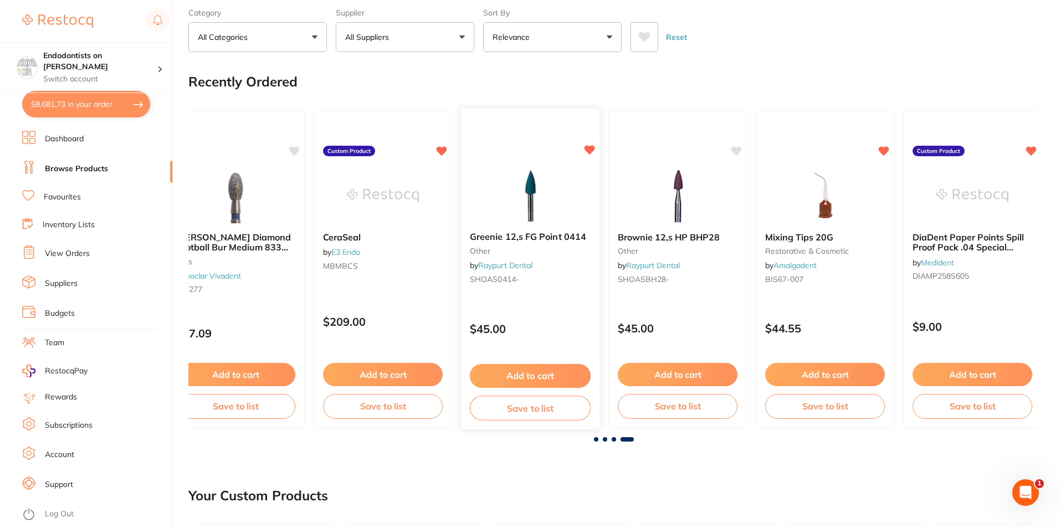
scroll to position [0, 2107]
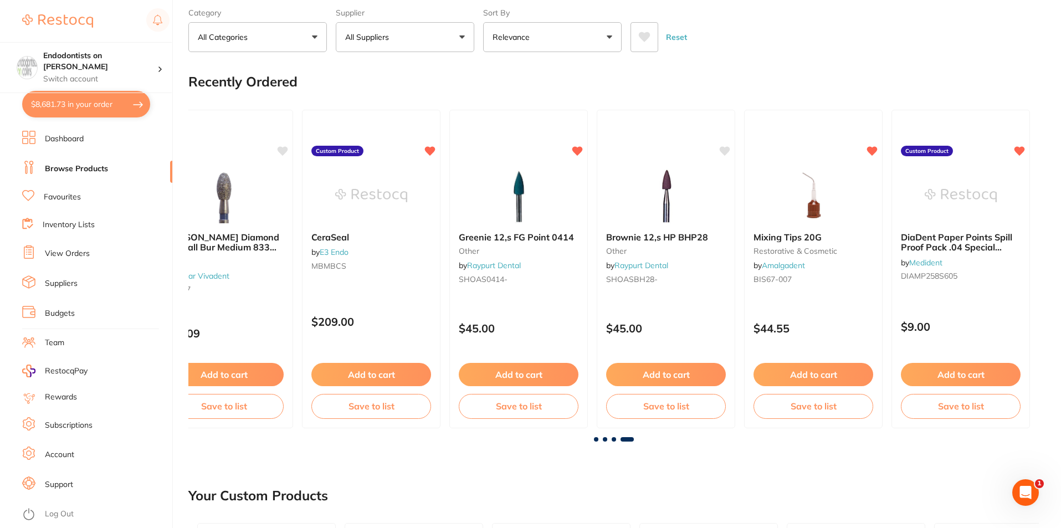
click at [612, 441] on span at bounding box center [614, 439] width 4 height 4
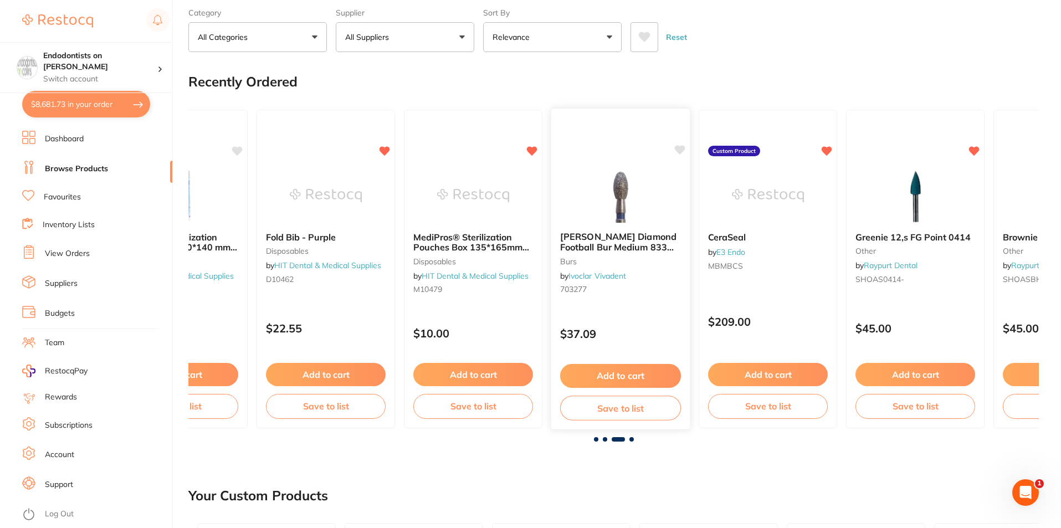
scroll to position [0, 1701]
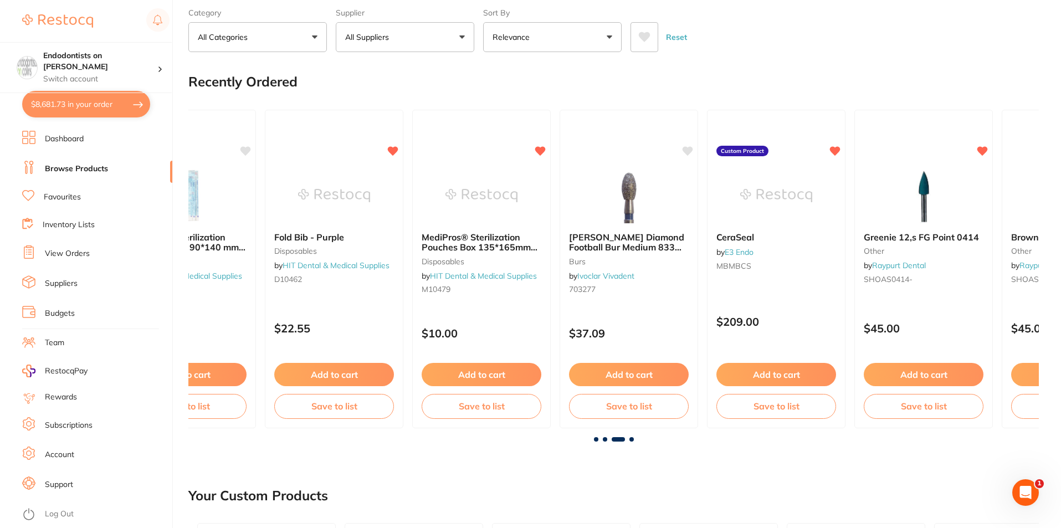
click at [246, 146] on icon at bounding box center [245, 151] width 11 height 11
click at [604, 439] on span at bounding box center [605, 439] width 4 height 4
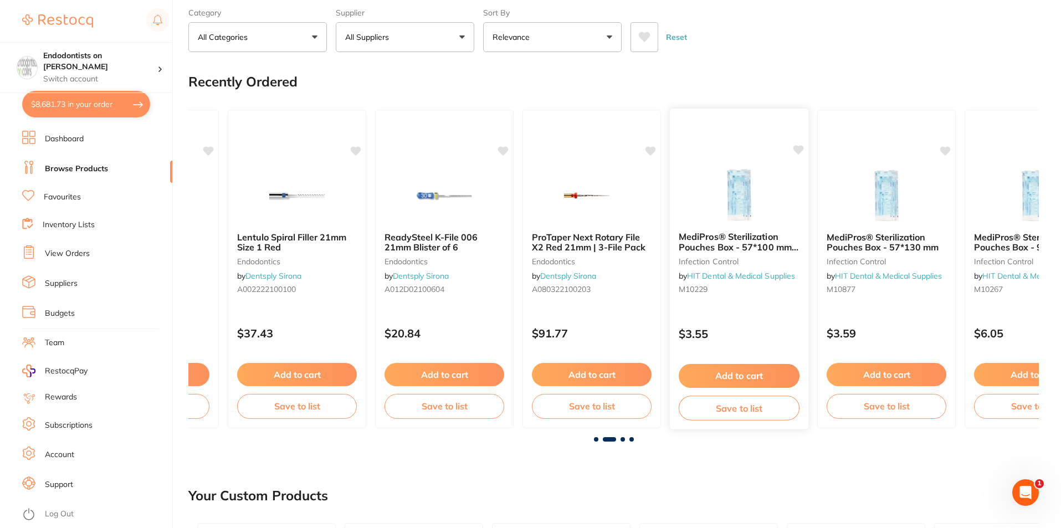
scroll to position [0, 851]
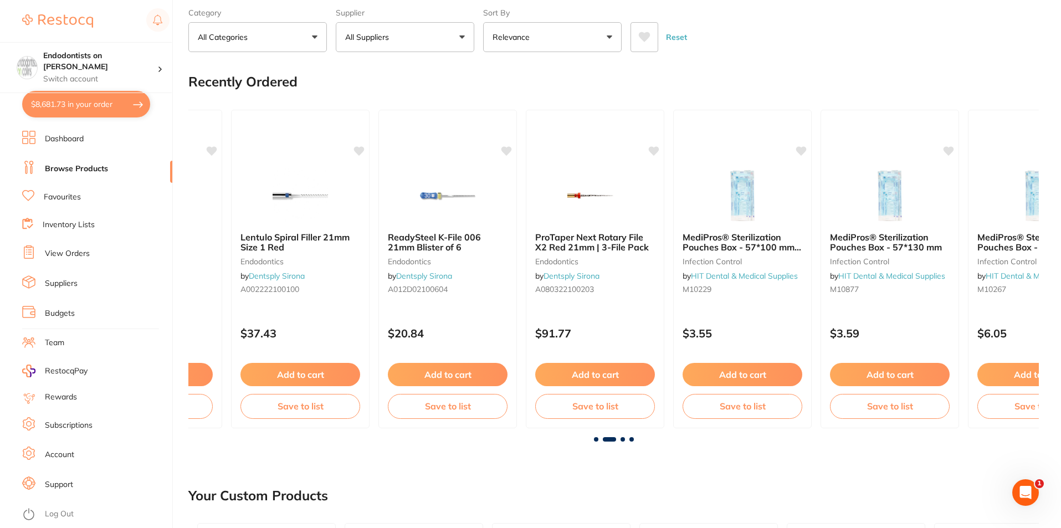
drag, startPoint x: 505, startPoint y: 150, endPoint x: 291, endPoint y: 69, distance: 229.4
click at [504, 151] on icon at bounding box center [507, 150] width 11 height 9
click at [361, 149] on icon at bounding box center [359, 150] width 11 height 9
click at [211, 150] on icon at bounding box center [212, 149] width 11 height 9
click at [597, 438] on span at bounding box center [596, 439] width 4 height 4
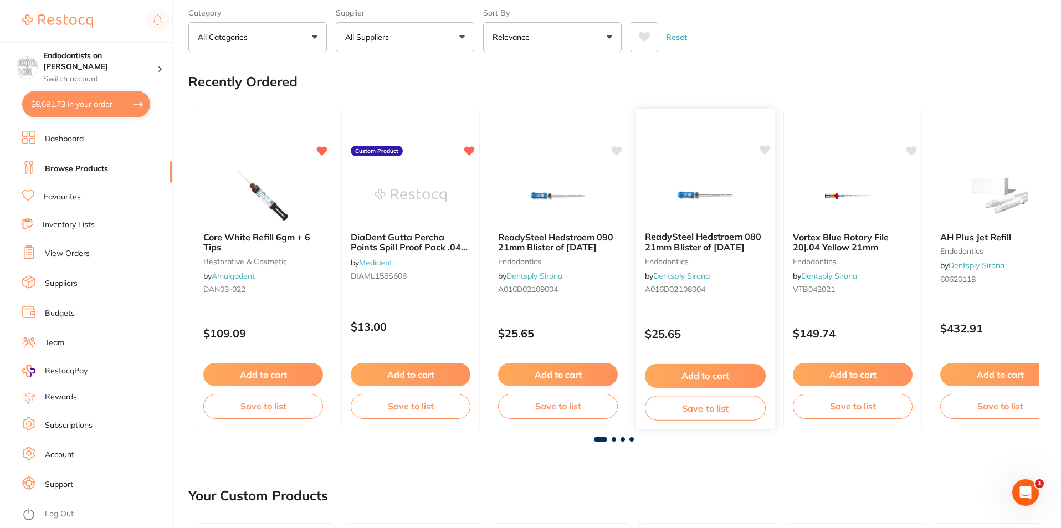
scroll to position [0, 0]
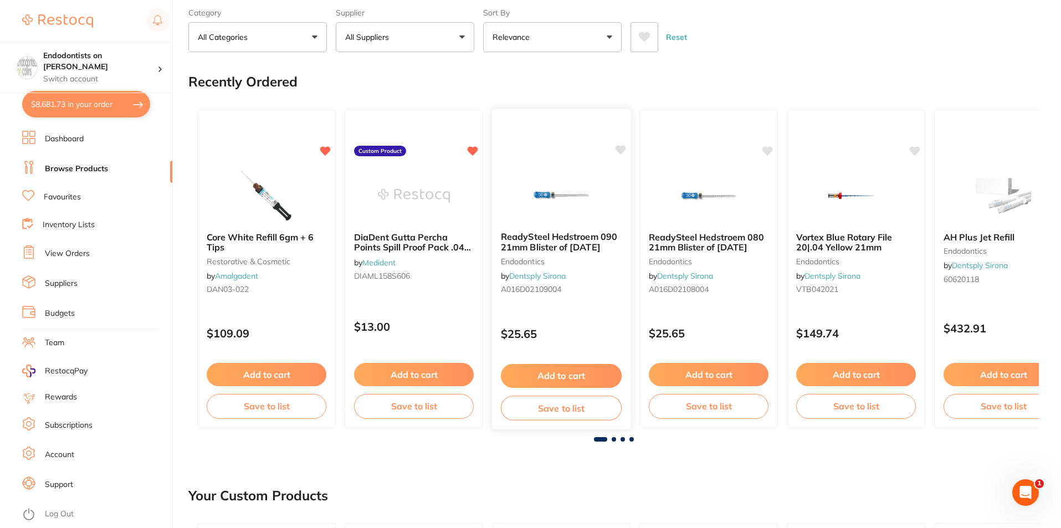
click at [623, 146] on icon at bounding box center [621, 149] width 11 height 9
click at [767, 150] on icon at bounding box center [768, 149] width 11 height 9
click at [918, 152] on icon at bounding box center [916, 149] width 11 height 9
click at [624, 439] on span at bounding box center [623, 439] width 4 height 4
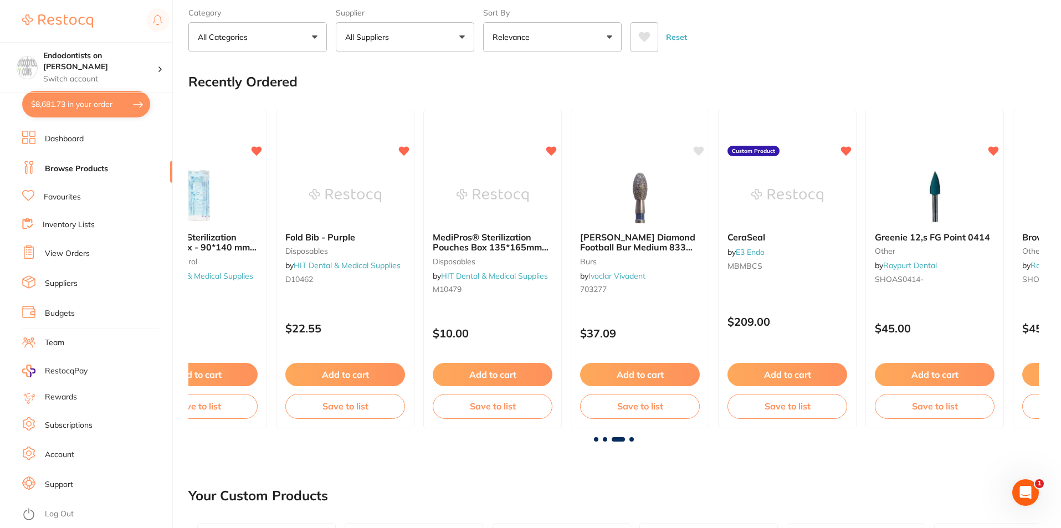
scroll to position [0, 1701]
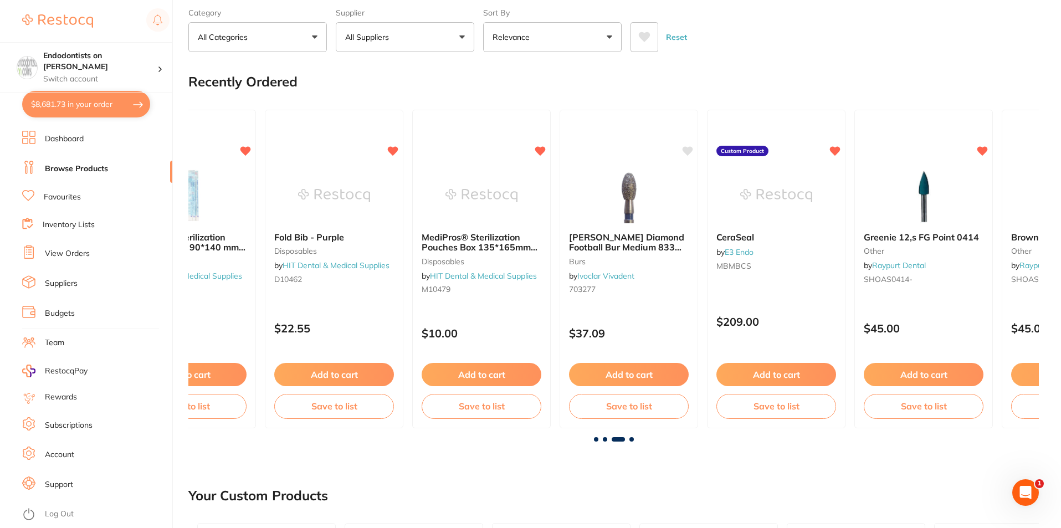
click at [605, 441] on span at bounding box center [605, 439] width 4 height 4
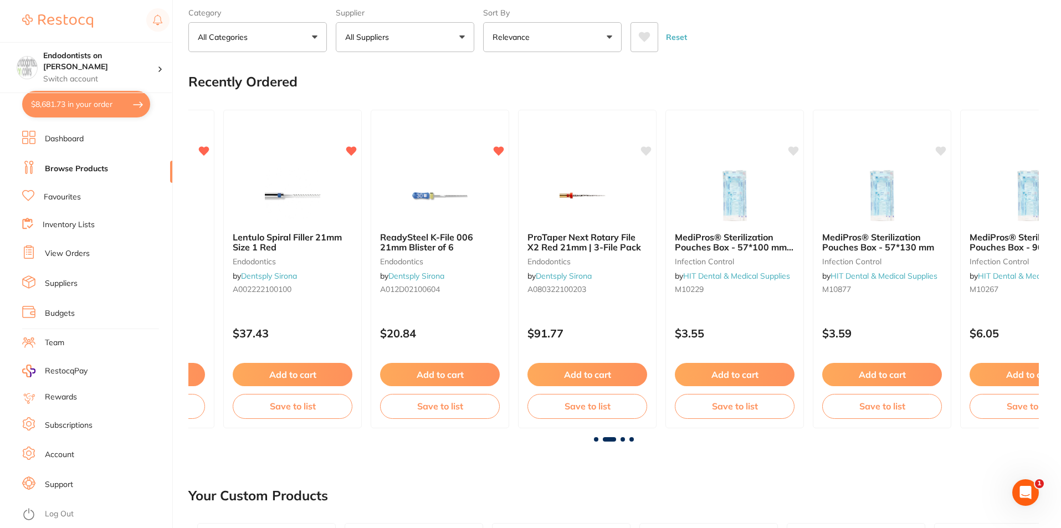
scroll to position [0, 851]
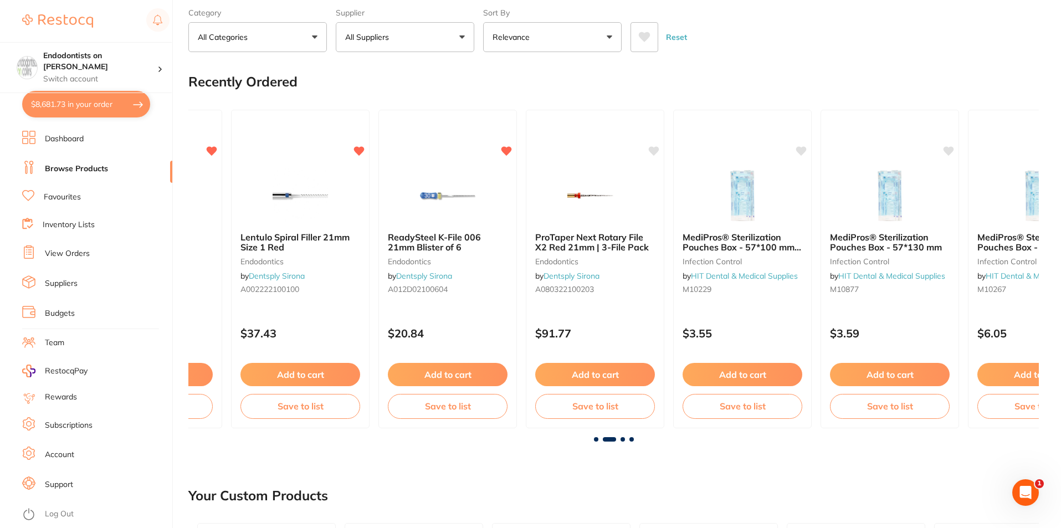
click at [605, 440] on span at bounding box center [609, 439] width 13 height 4
click at [594, 439] on span at bounding box center [596, 439] width 4 height 4
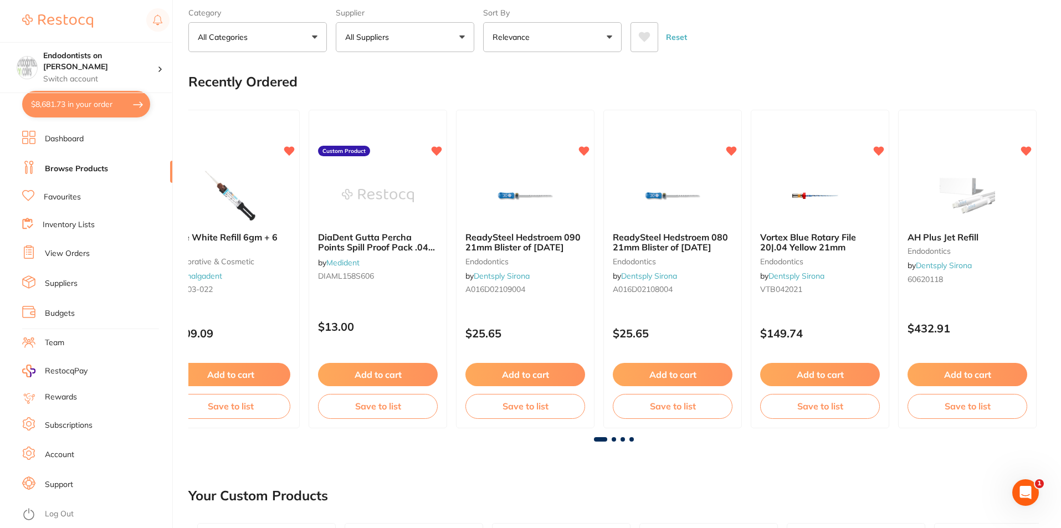
scroll to position [0, 0]
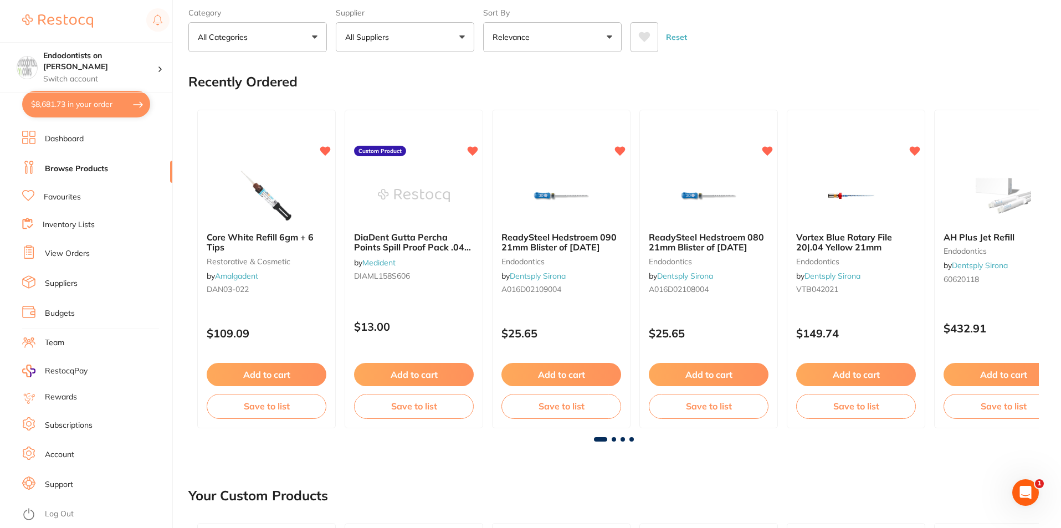
click at [62, 192] on link "Favourites" at bounding box center [62, 197] width 37 height 11
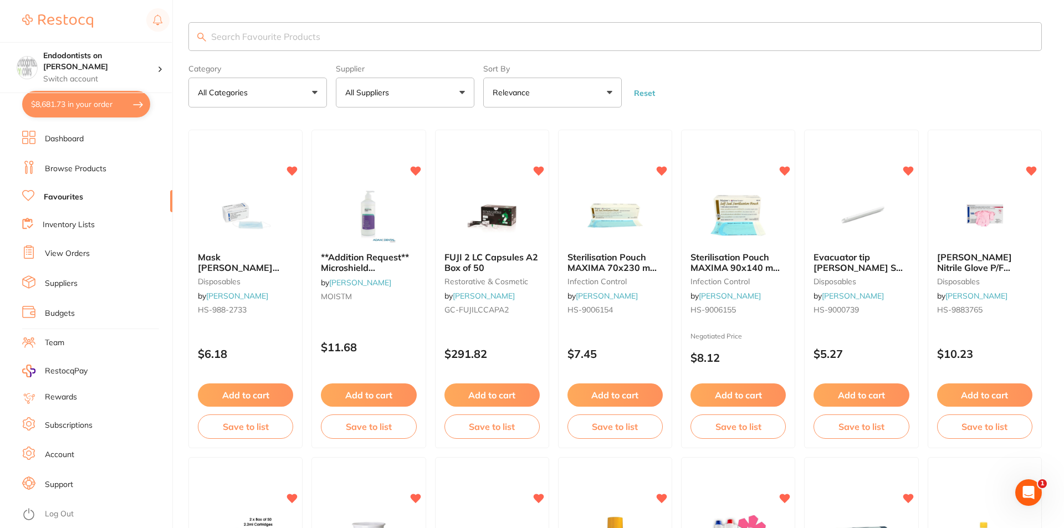
click at [53, 106] on button "$8,681.73 in your order" at bounding box center [86, 104] width 128 height 27
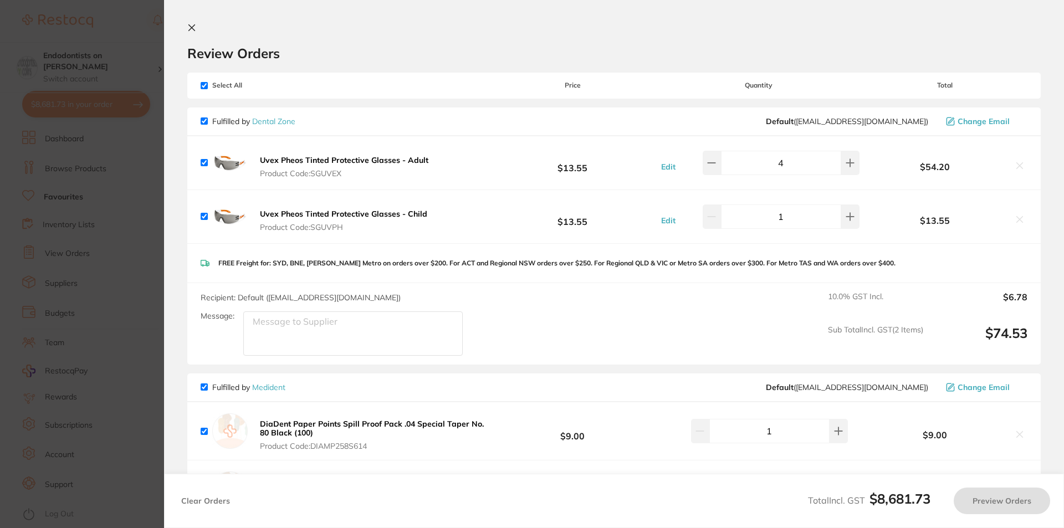
checkbox input "true"
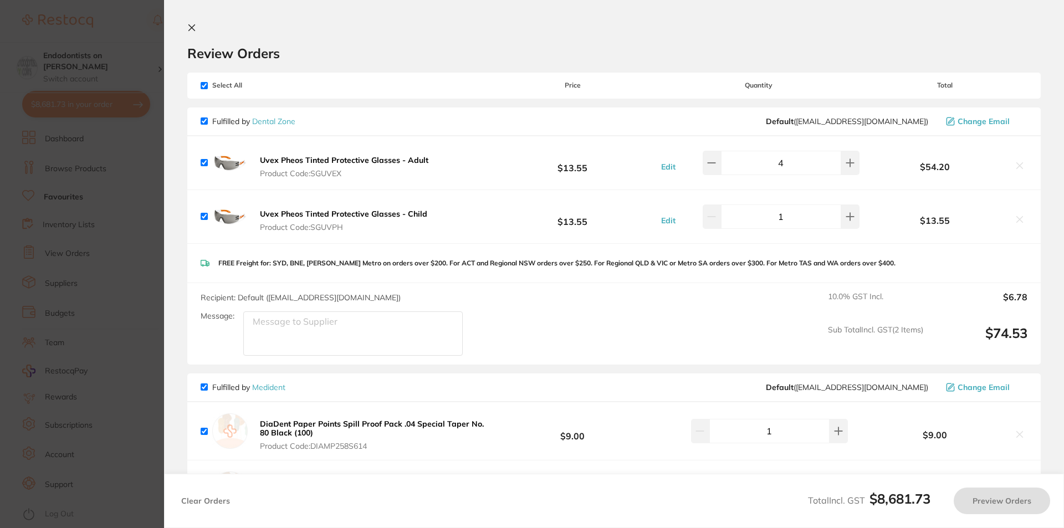
checkbox input "true"
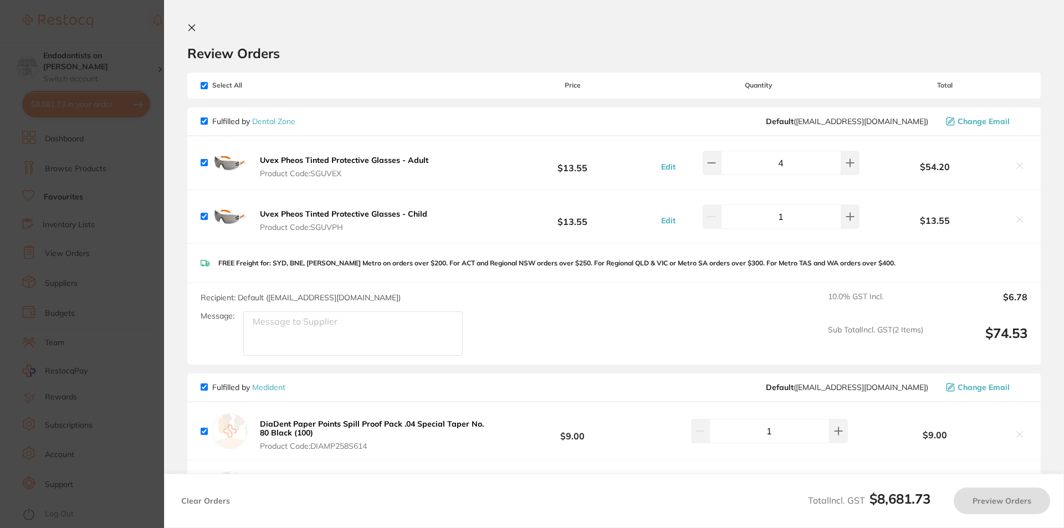
checkbox input "true"
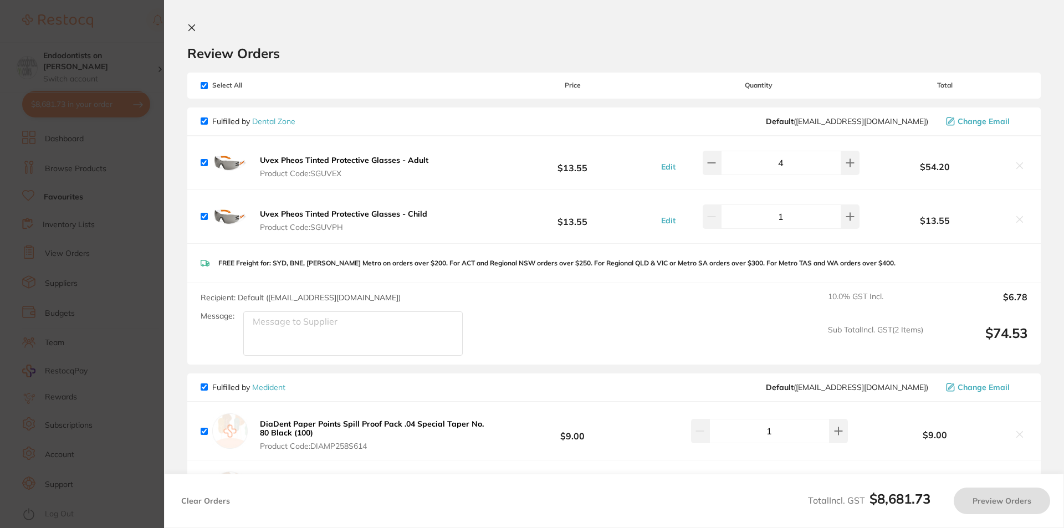
checkbox input "true"
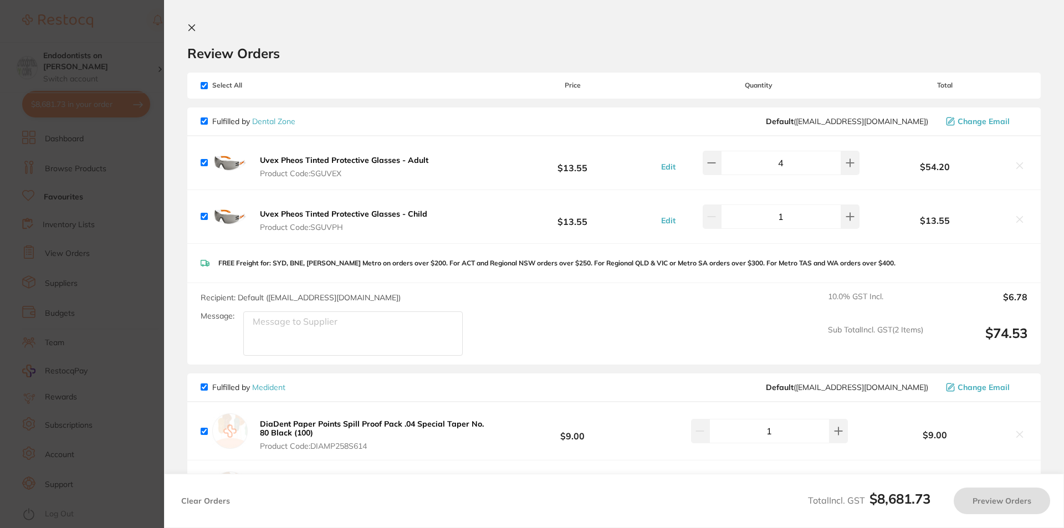
checkbox input "true"
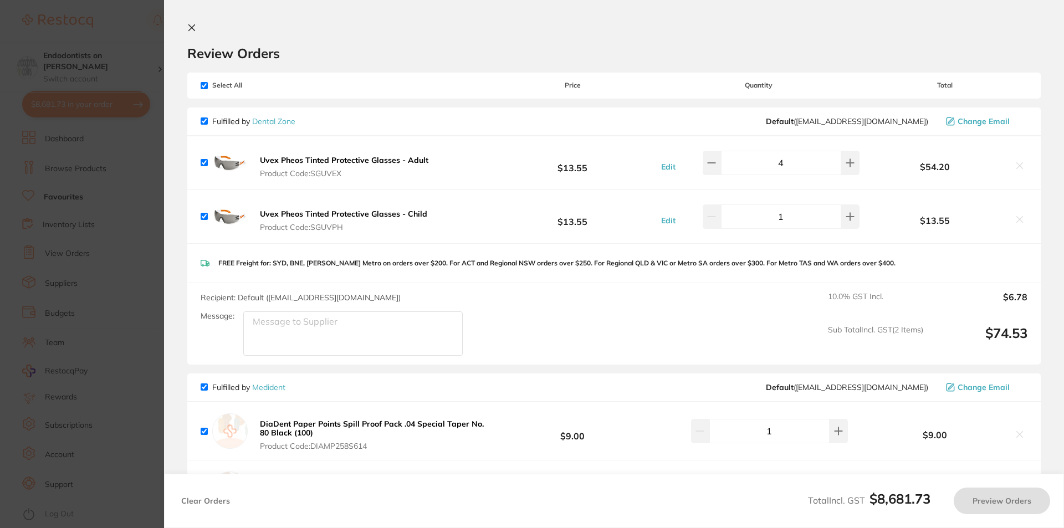
checkbox input "true"
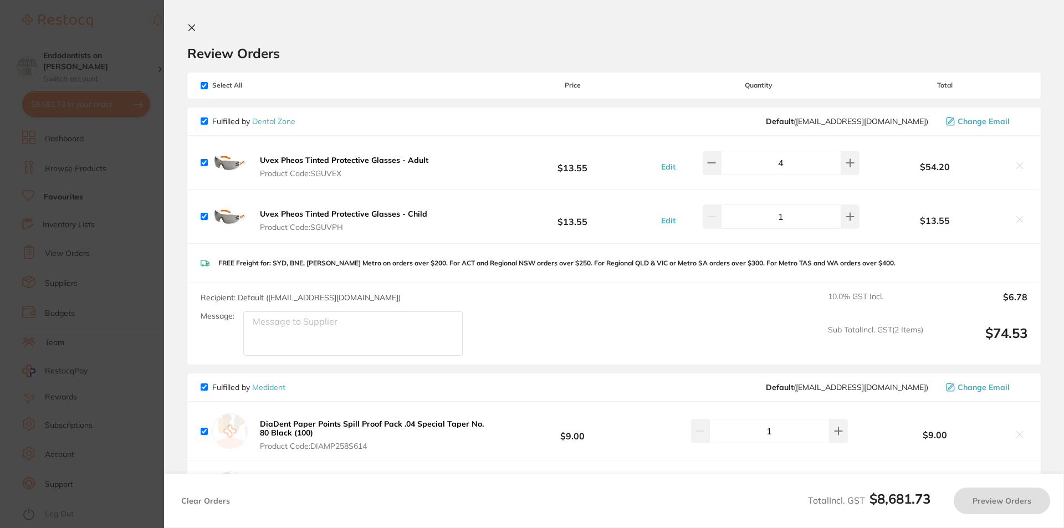
checkbox input "true"
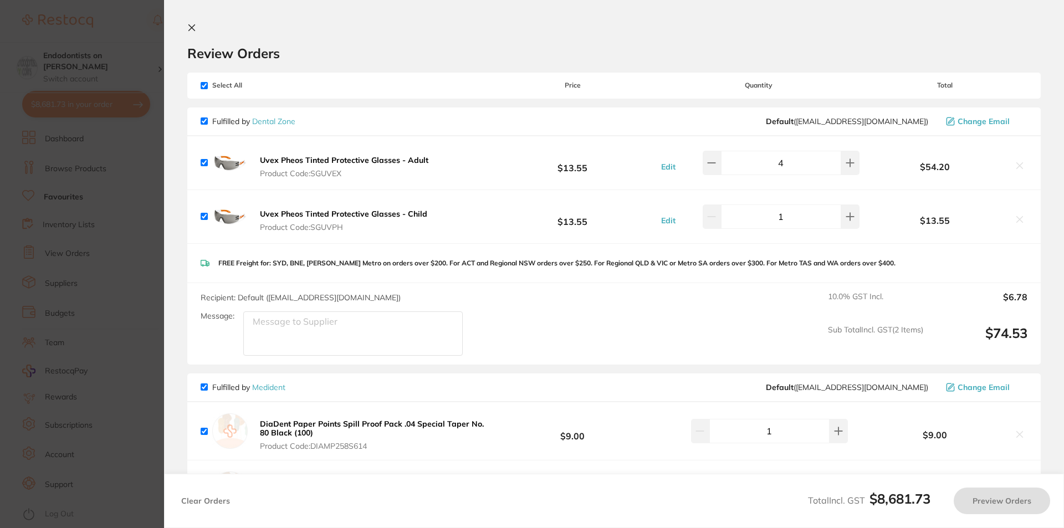
checkbox input "true"
click at [205, 160] on input "checkbox" at bounding box center [204, 162] width 7 height 7
checkbox input "false"
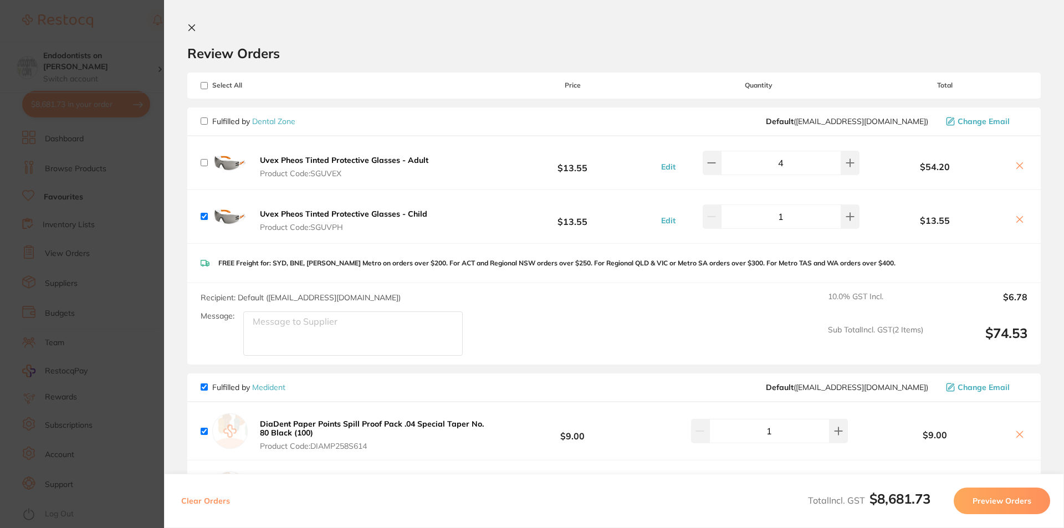
checkbox input "false"
click at [203, 215] on input "checkbox" at bounding box center [204, 216] width 7 height 7
checkbox input "false"
click at [172, 244] on section "Review Orders Your orders are being processed and we will notify you once we ha…" at bounding box center [614, 264] width 900 height 528
click at [112, 329] on section "Update RRP Set your pre negotiated price for this item. Item Agreed RRP (excl. …" at bounding box center [532, 264] width 1064 height 528
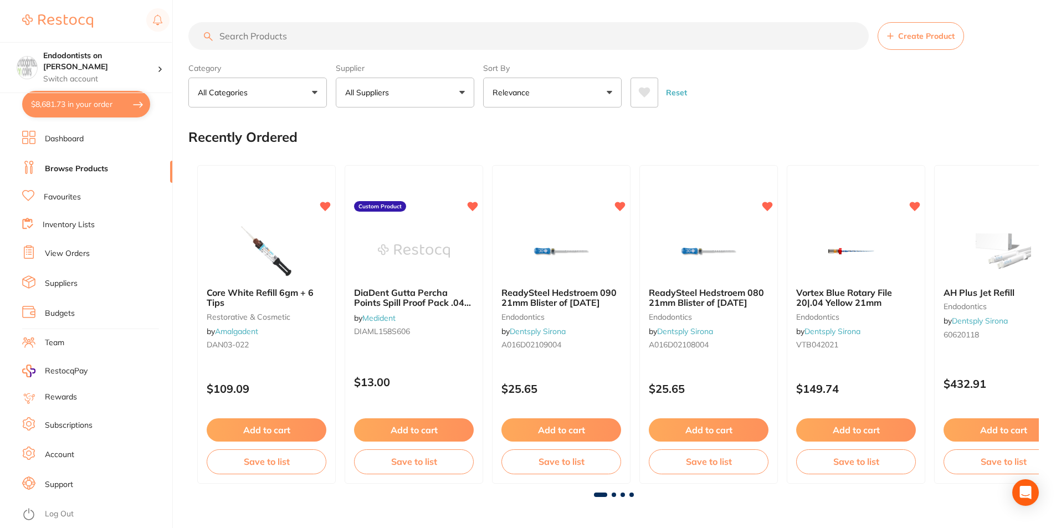
click at [238, 38] on input "search" at bounding box center [528, 36] width 681 height 28
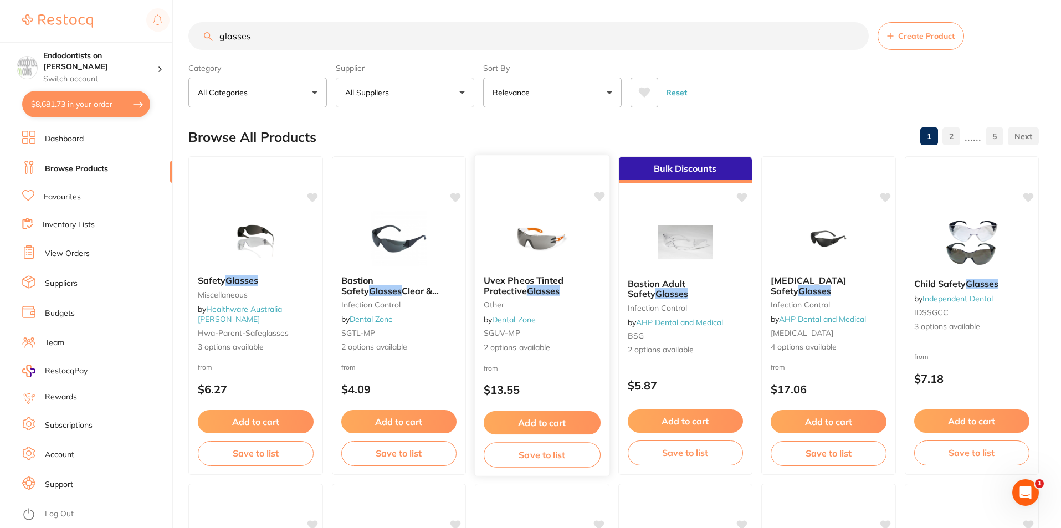
type input "glasses"
click at [531, 233] on img at bounding box center [542, 239] width 73 height 56
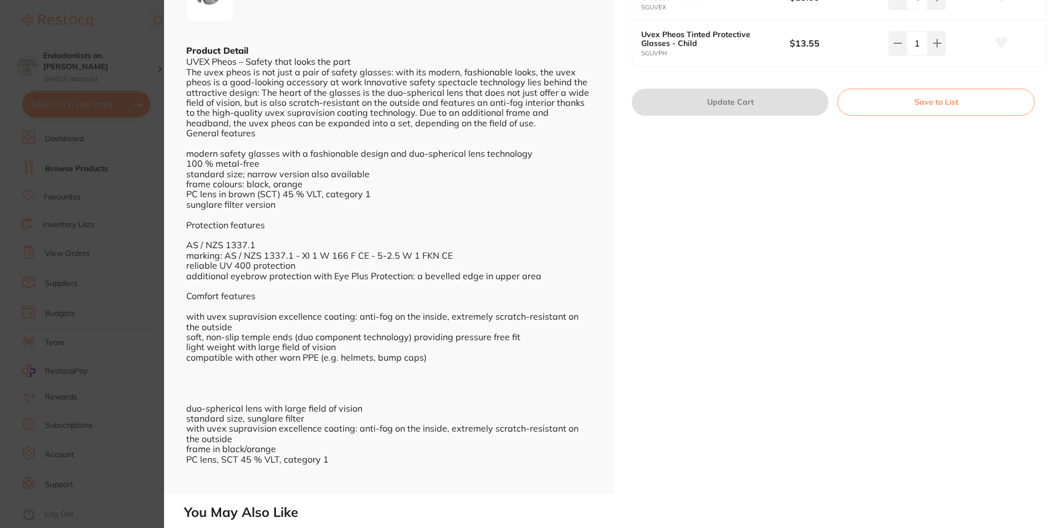
scroll to position [333, 0]
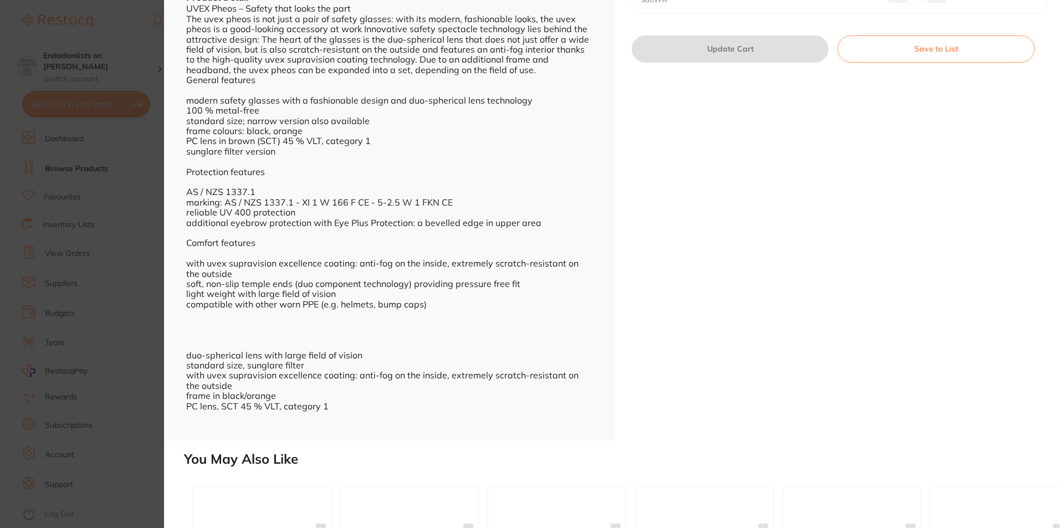
drag, startPoint x: 143, startPoint y: 352, endPoint x: 150, endPoint y: 351, distance: 7.3
click at [145, 352] on section "Uvex Pheos Tinted Protective Glasses other by Dental Zone Product Code: SGUV-MP…" at bounding box center [532, 264] width 1064 height 528
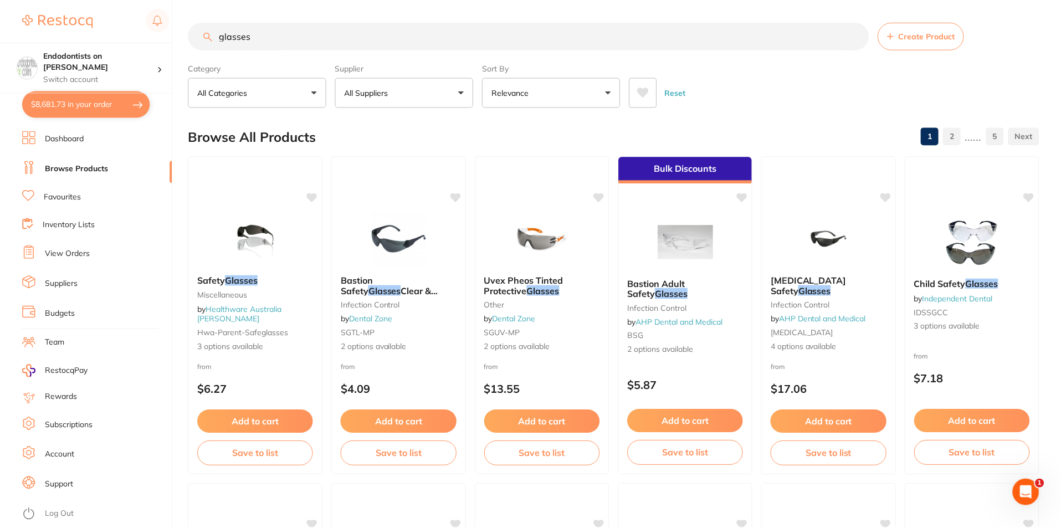
scroll to position [3, 0]
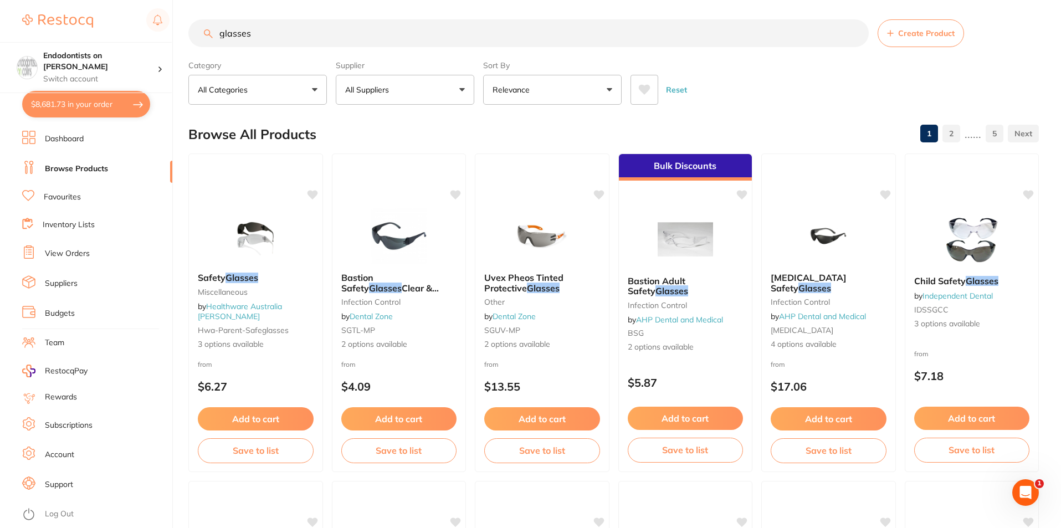
click at [85, 110] on button "$8,681.73 in your order" at bounding box center [86, 104] width 128 height 27
checkbox input "true"
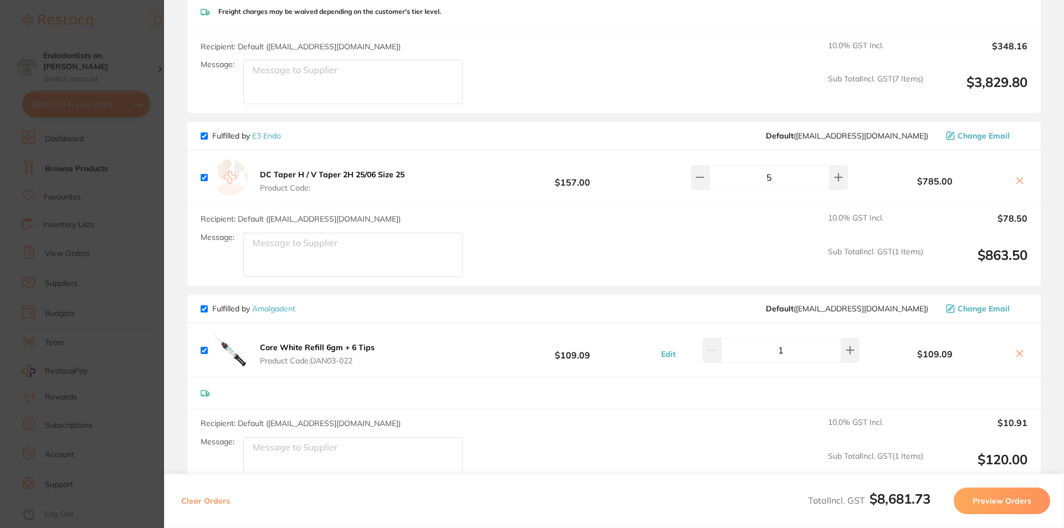
scroll to position [3824, 0]
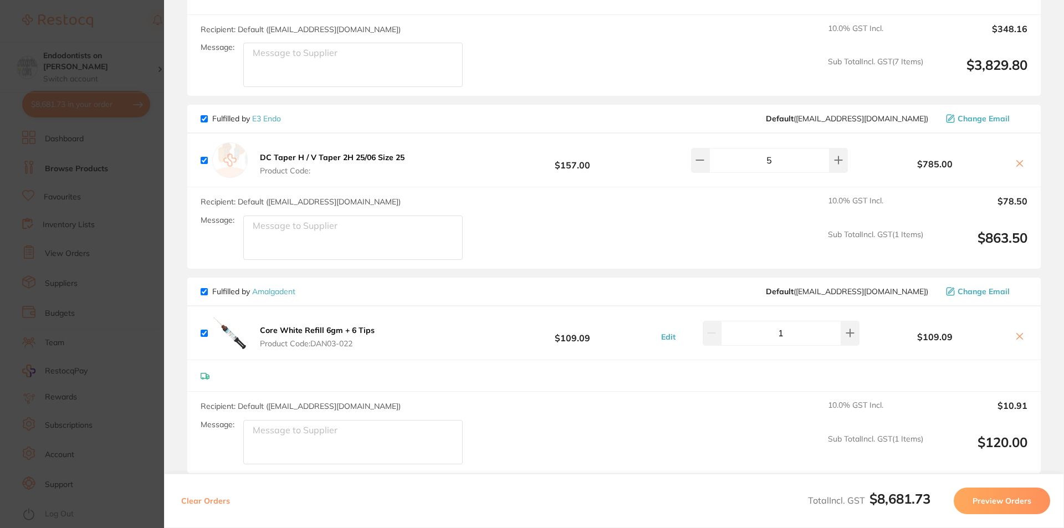
click at [139, 305] on section "Update RRP Set your pre negotiated price for this item. Item Agreed RRP (excl. …" at bounding box center [532, 264] width 1064 height 528
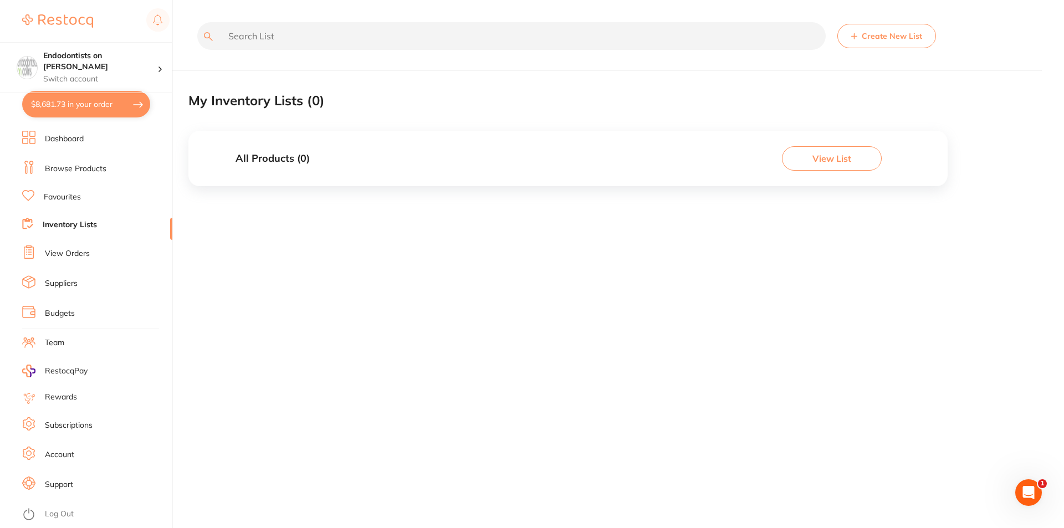
click at [73, 108] on button "$8,681.73 in your order" at bounding box center [86, 104] width 128 height 27
click at [81, 223] on section "Update RRP Set your pre negotiated price for this item. Item Agreed RRP (excl. …" at bounding box center [532, 264] width 1064 height 528
drag, startPoint x: 99, startPoint y: 168, endPoint x: 135, endPoint y: 29, distance: 143.7
click at [99, 168] on link "Browse Products" at bounding box center [76, 168] width 62 height 11
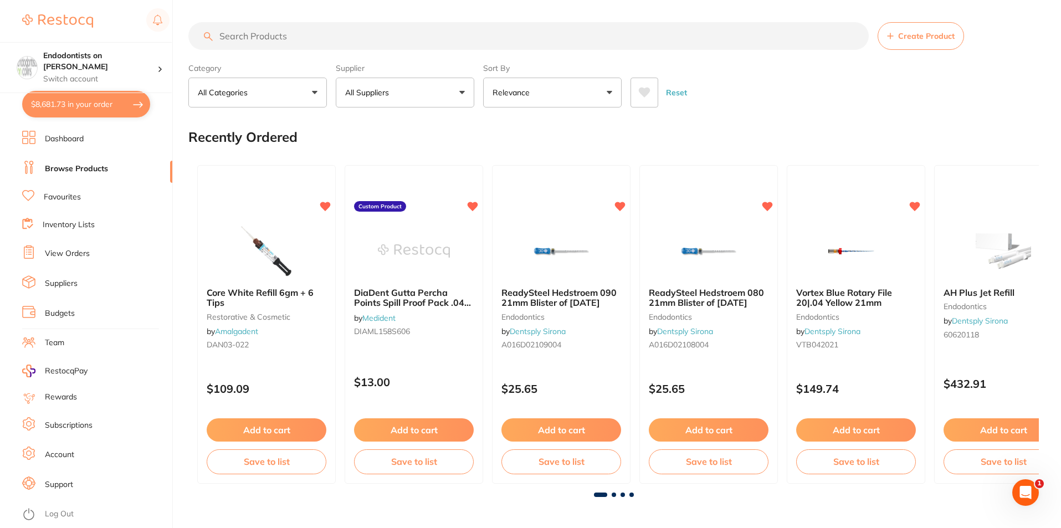
click at [238, 39] on input "search" at bounding box center [528, 36] width 681 height 28
paste input "DAN03-012"
type input "DAN03-012"
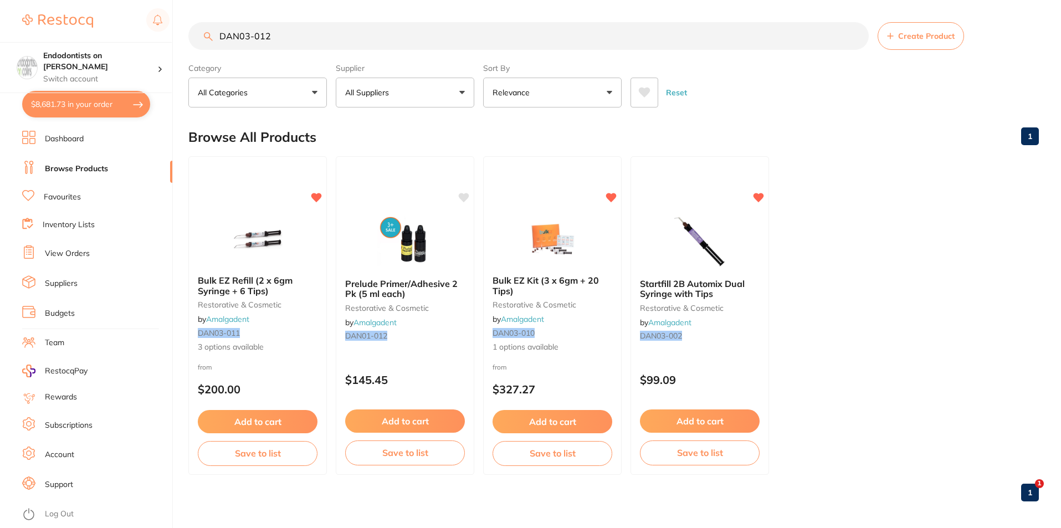
type input "DAN03-012"
click at [263, 426] on button "Add to cart" at bounding box center [258, 421] width 120 height 23
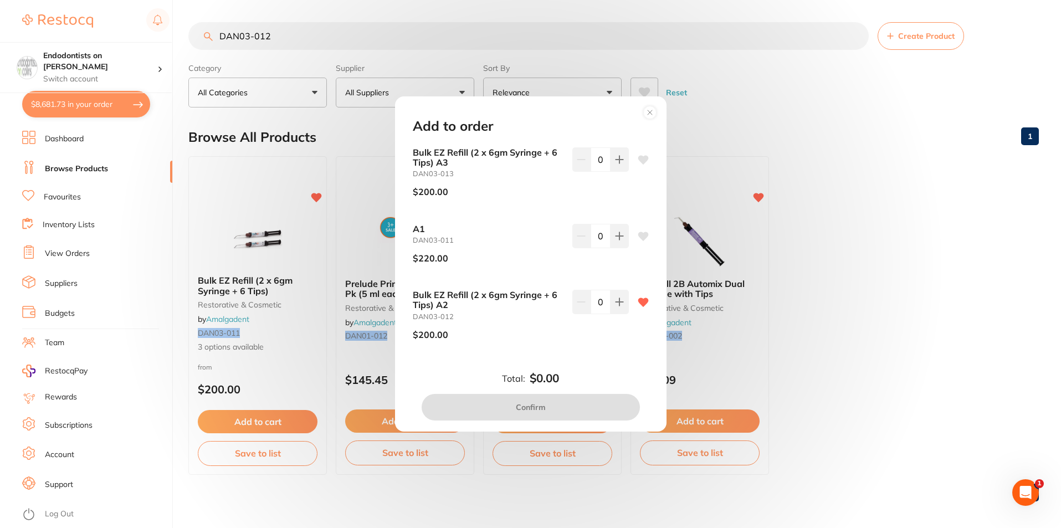
drag, startPoint x: 617, startPoint y: 303, endPoint x: 605, endPoint y: 335, distance: 34.4
click at [617, 304] on icon at bounding box center [619, 302] width 7 height 7
type input "1"
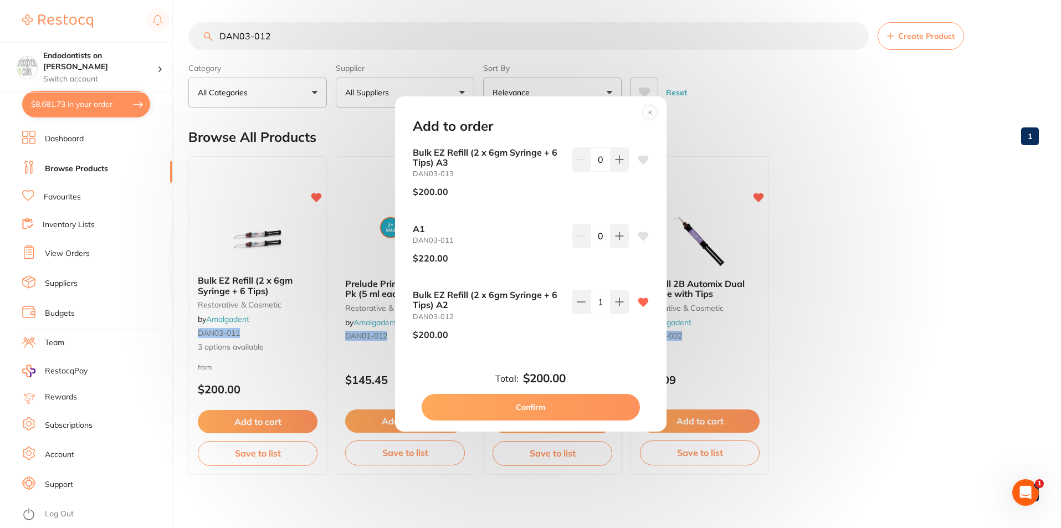
click at [548, 408] on button "Confirm" at bounding box center [531, 407] width 218 height 27
checkbox input "false"
